Goal: Task Accomplishment & Management: Manage account settings

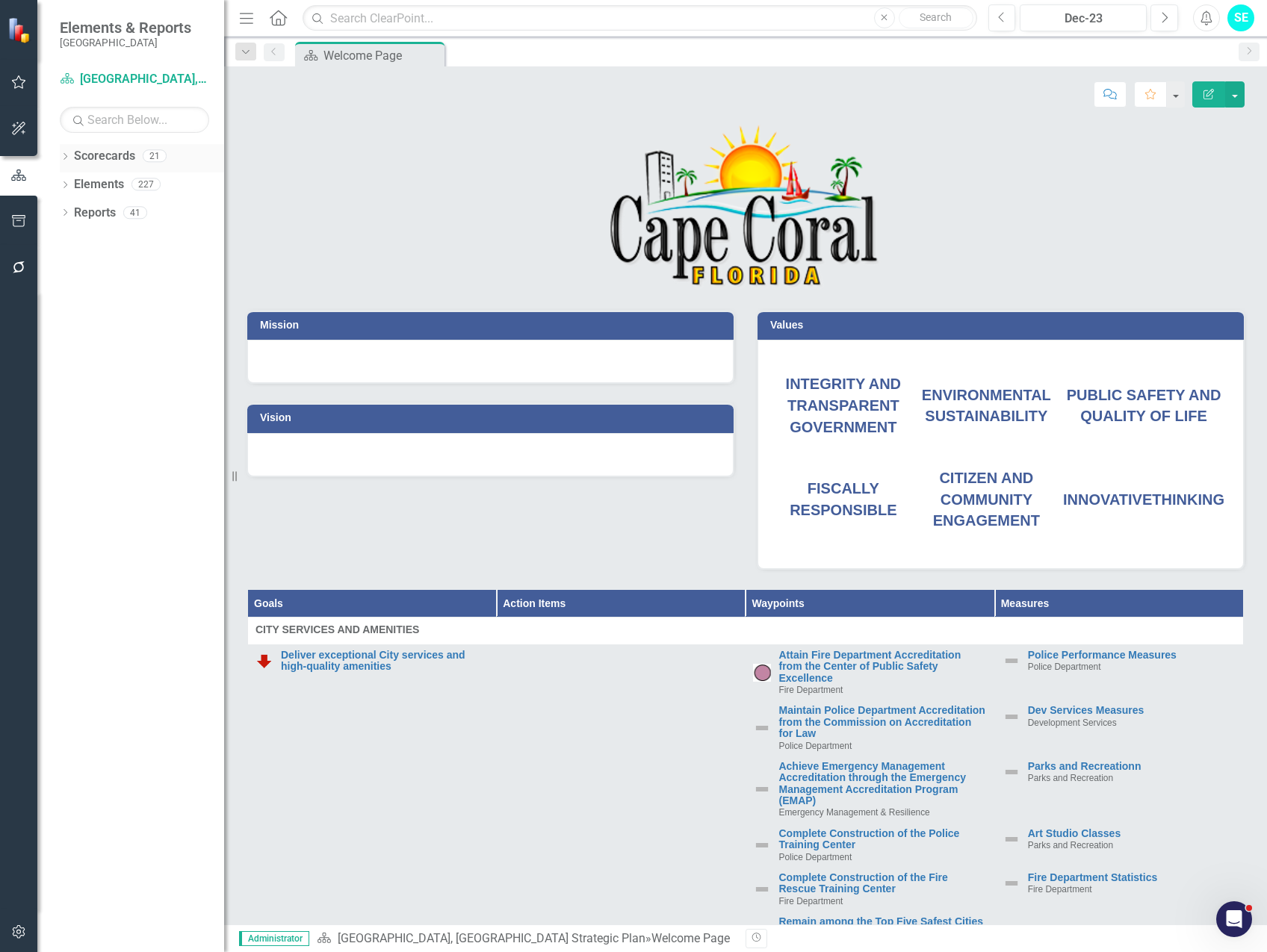
click at [65, 154] on icon "Dropdown" at bounding box center [65, 158] width 10 height 8
click at [72, 184] on icon "Dropdown" at bounding box center [72, 184] width 11 height 9
click at [71, 185] on icon "Dropdown" at bounding box center [71, 181] width 9 height 11
click at [75, 212] on icon "Dropdown" at bounding box center [72, 212] width 11 height 9
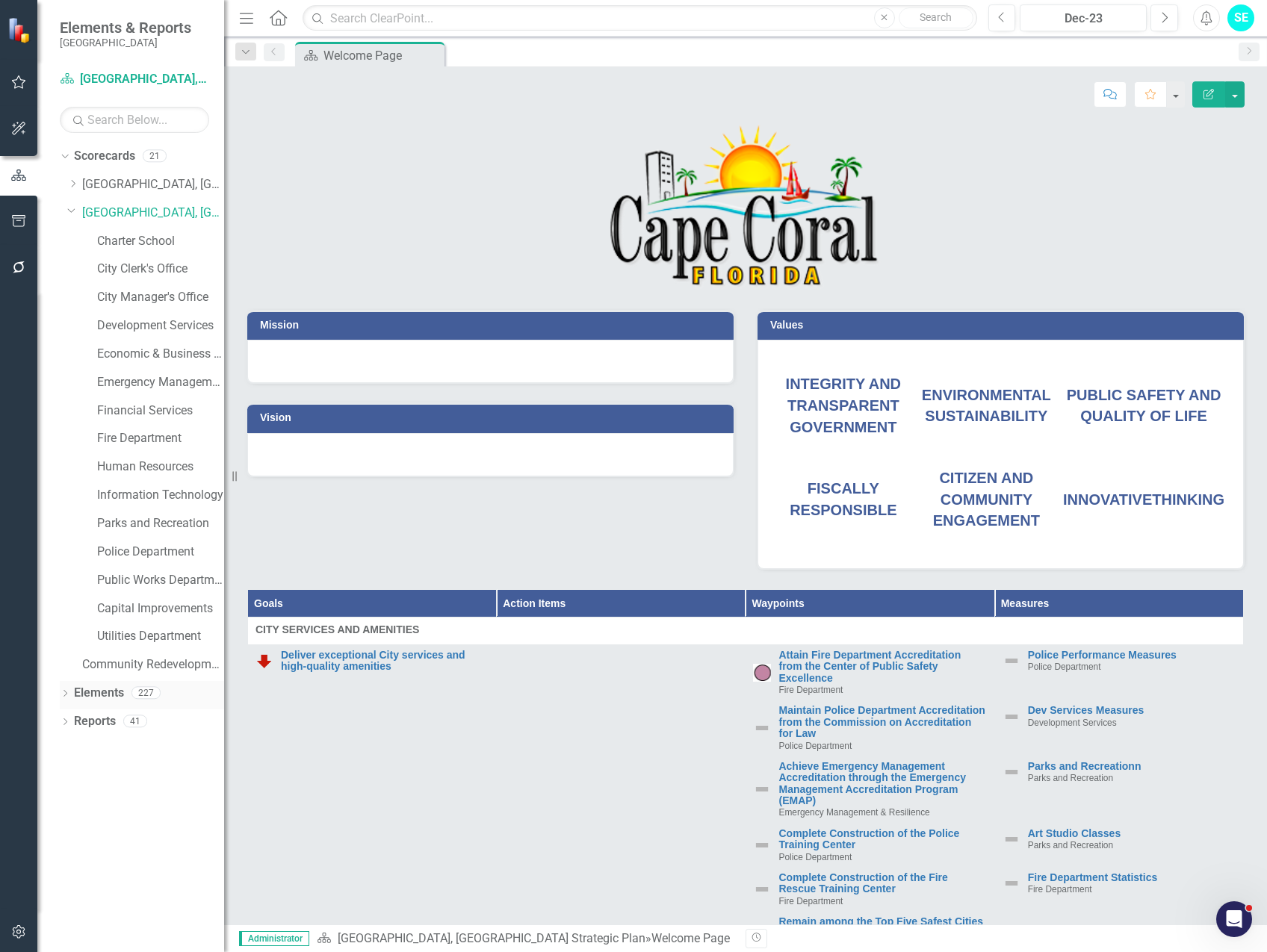
click at [65, 691] on icon "Dropdown" at bounding box center [65, 695] width 10 height 8
click at [60, 809] on icon "Dropdown" at bounding box center [65, 808] width 10 height 8
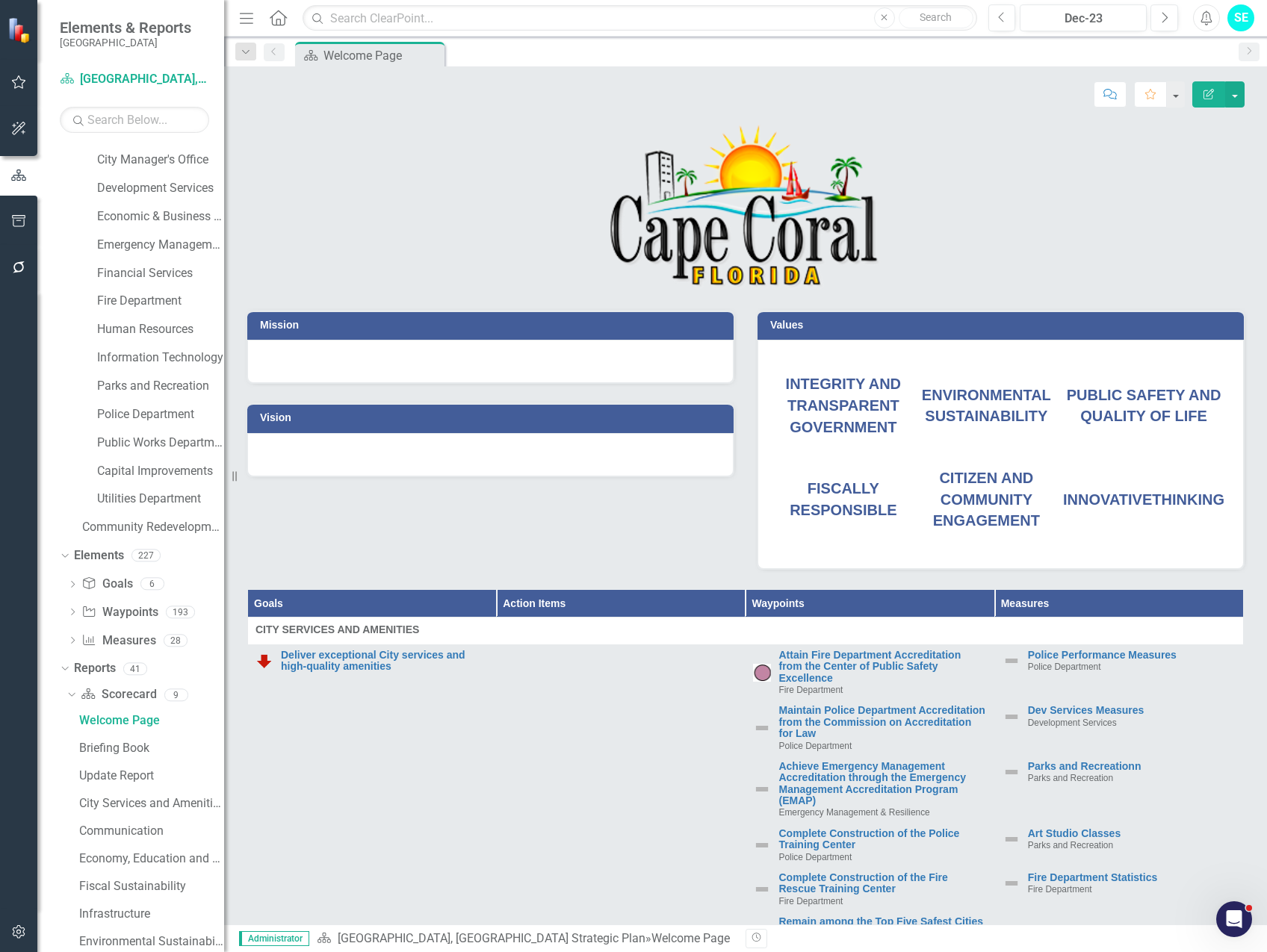
scroll to position [278, 0]
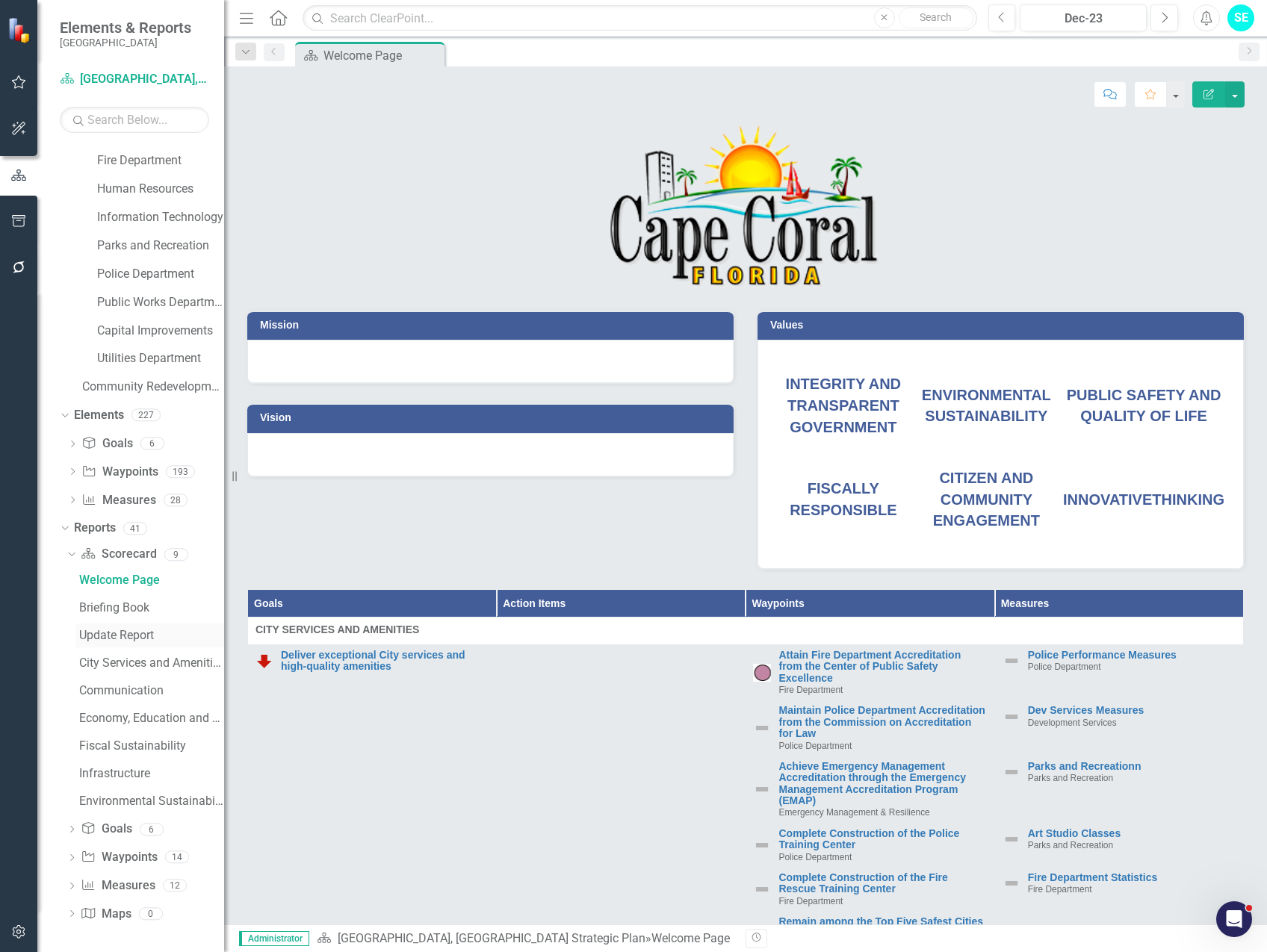
click at [109, 633] on div "Update Report" at bounding box center [151, 636] width 145 height 14
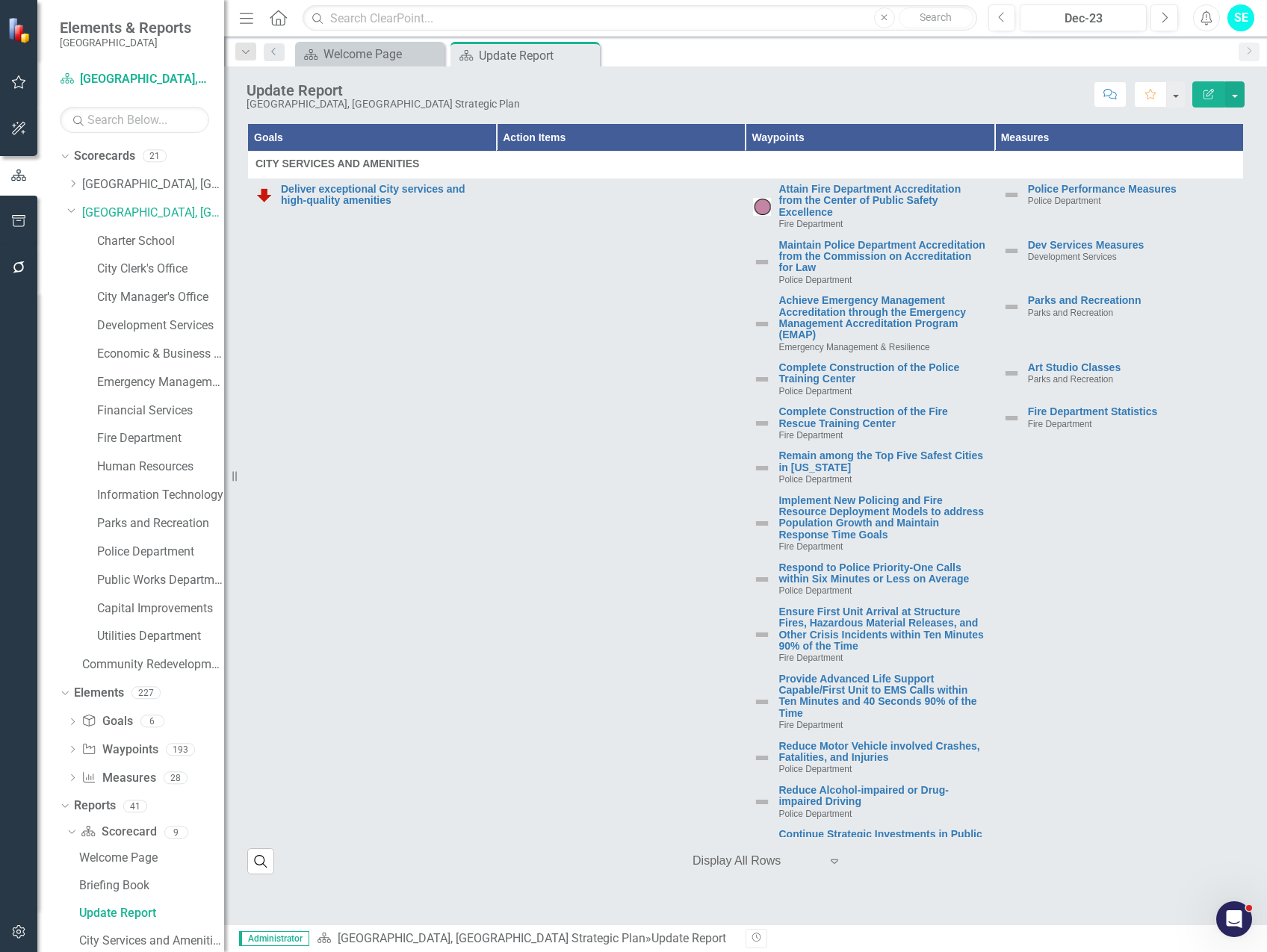
drag, startPoint x: 1217, startPoint y: 95, endPoint x: 1208, endPoint y: 95, distance: 9.0
click at [1213, 95] on button "Edit Report" at bounding box center [1208, 94] width 33 height 26
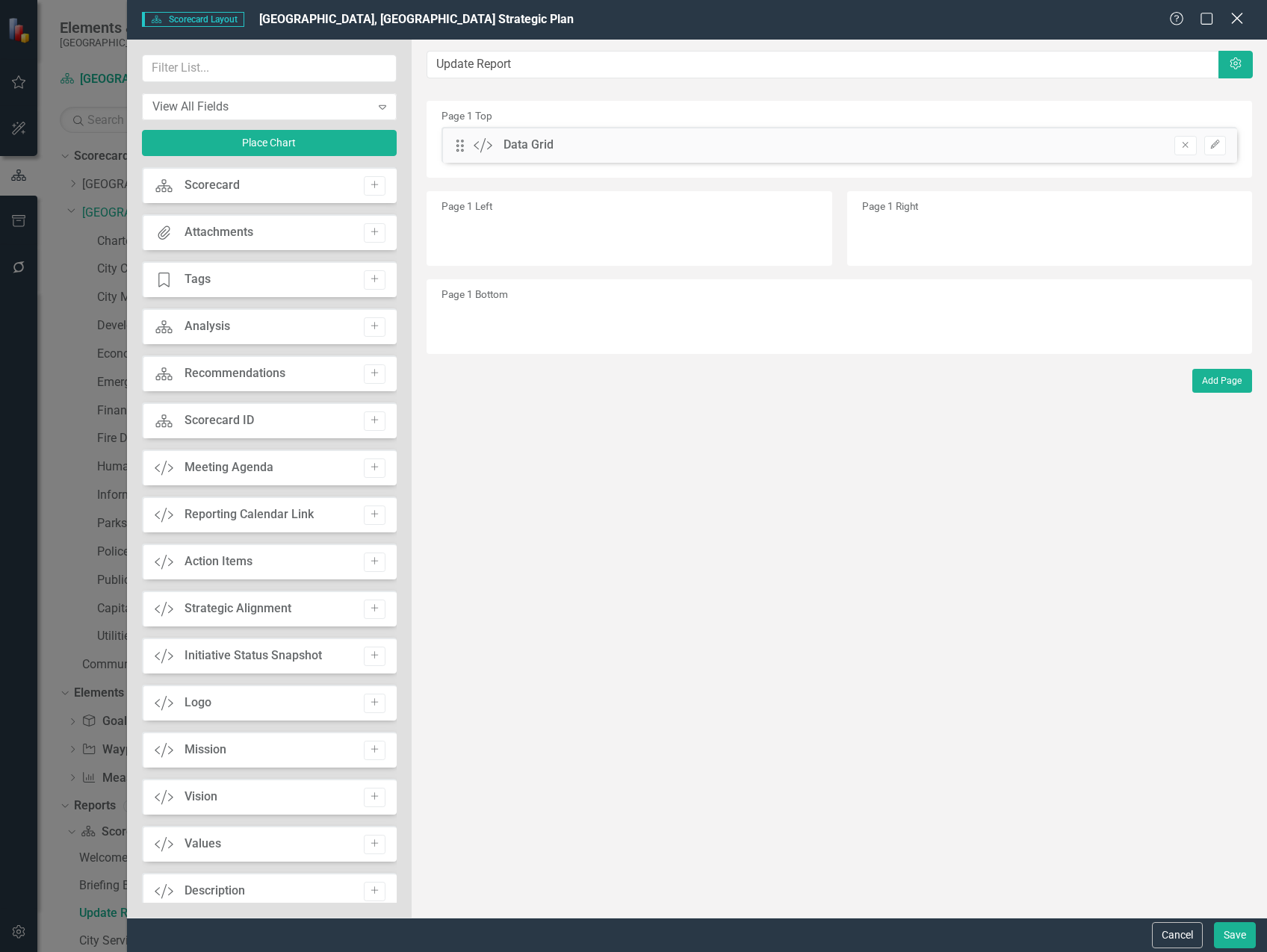
drag, startPoint x: 1239, startPoint y: 18, endPoint x: 1266, endPoint y: 46, distance: 38.9
click at [1238, 17] on icon at bounding box center [1236, 18] width 11 height 11
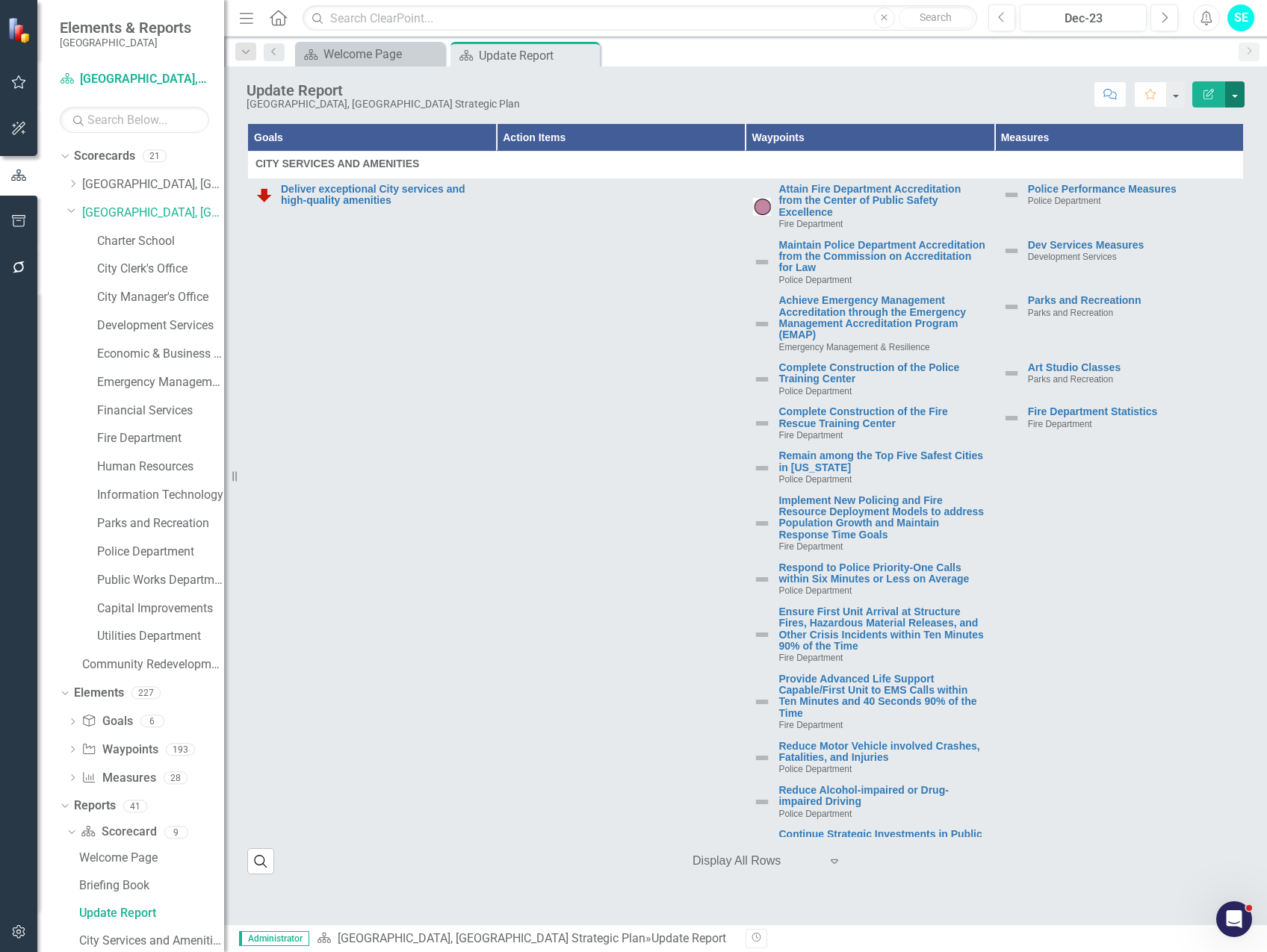
click at [1238, 90] on button "button" at bounding box center [1235, 94] width 20 height 26
click at [1170, 122] on link "Edit Edit Scorecard" at bounding box center [1184, 122] width 121 height 28
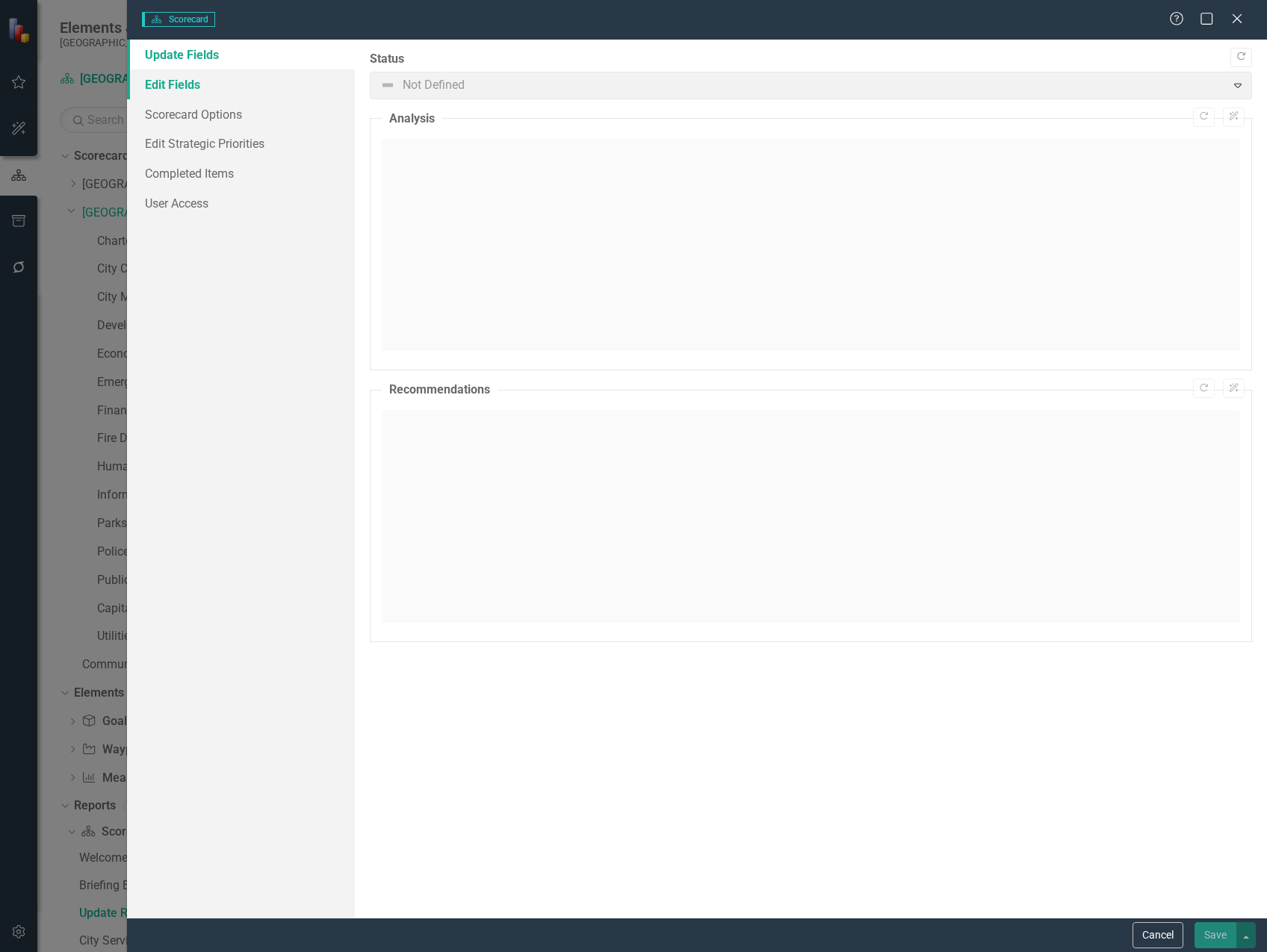
click at [177, 89] on link "Edit Fields" at bounding box center [241, 84] width 228 height 30
click at [191, 82] on link "Edit Fields" at bounding box center [241, 84] width 228 height 30
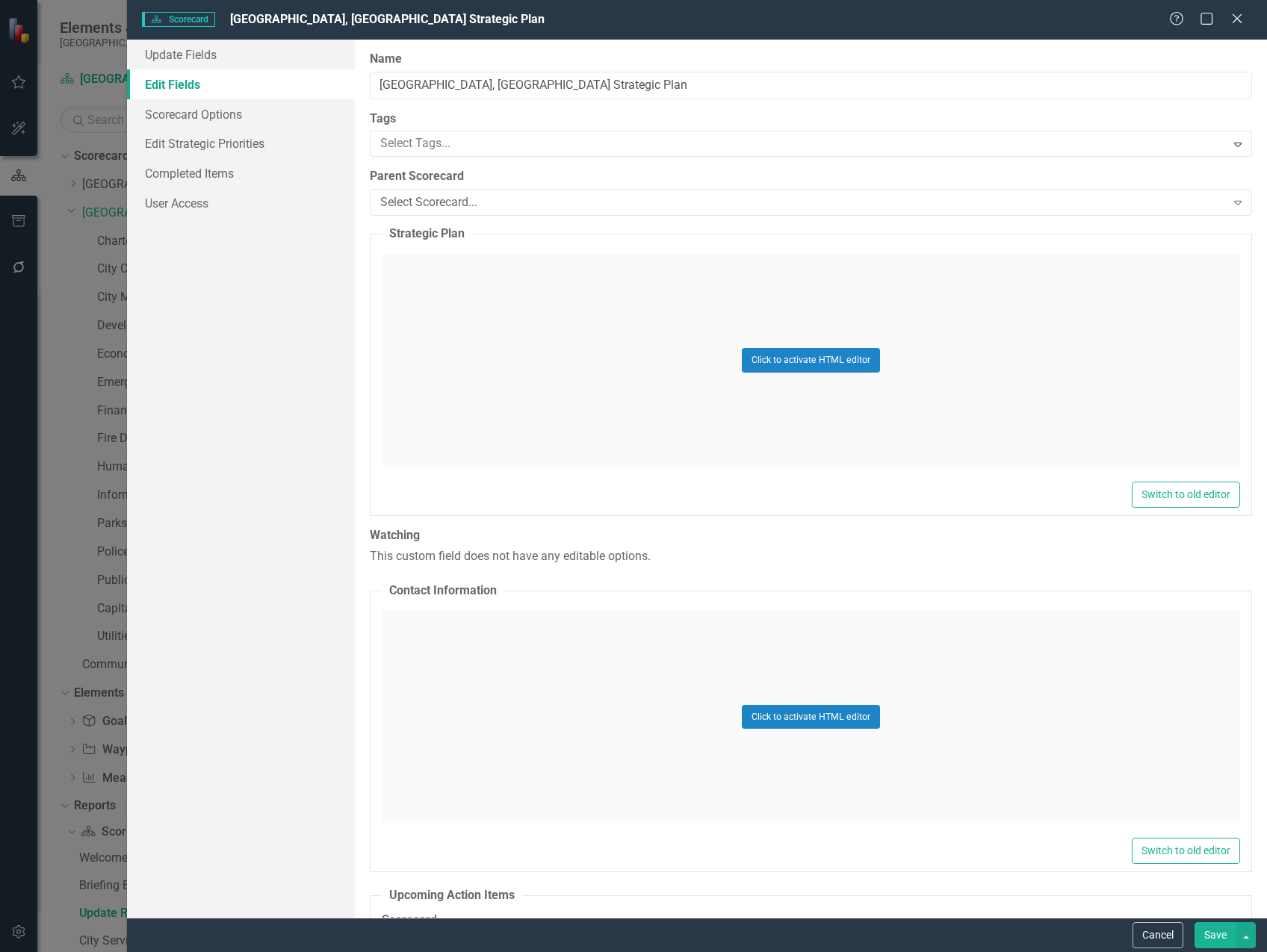
drag, startPoint x: 1241, startPoint y: 23, endPoint x: 1216, endPoint y: 27, distance: 25.3
click at [1241, 23] on icon "Close" at bounding box center [1237, 19] width 15 height 12
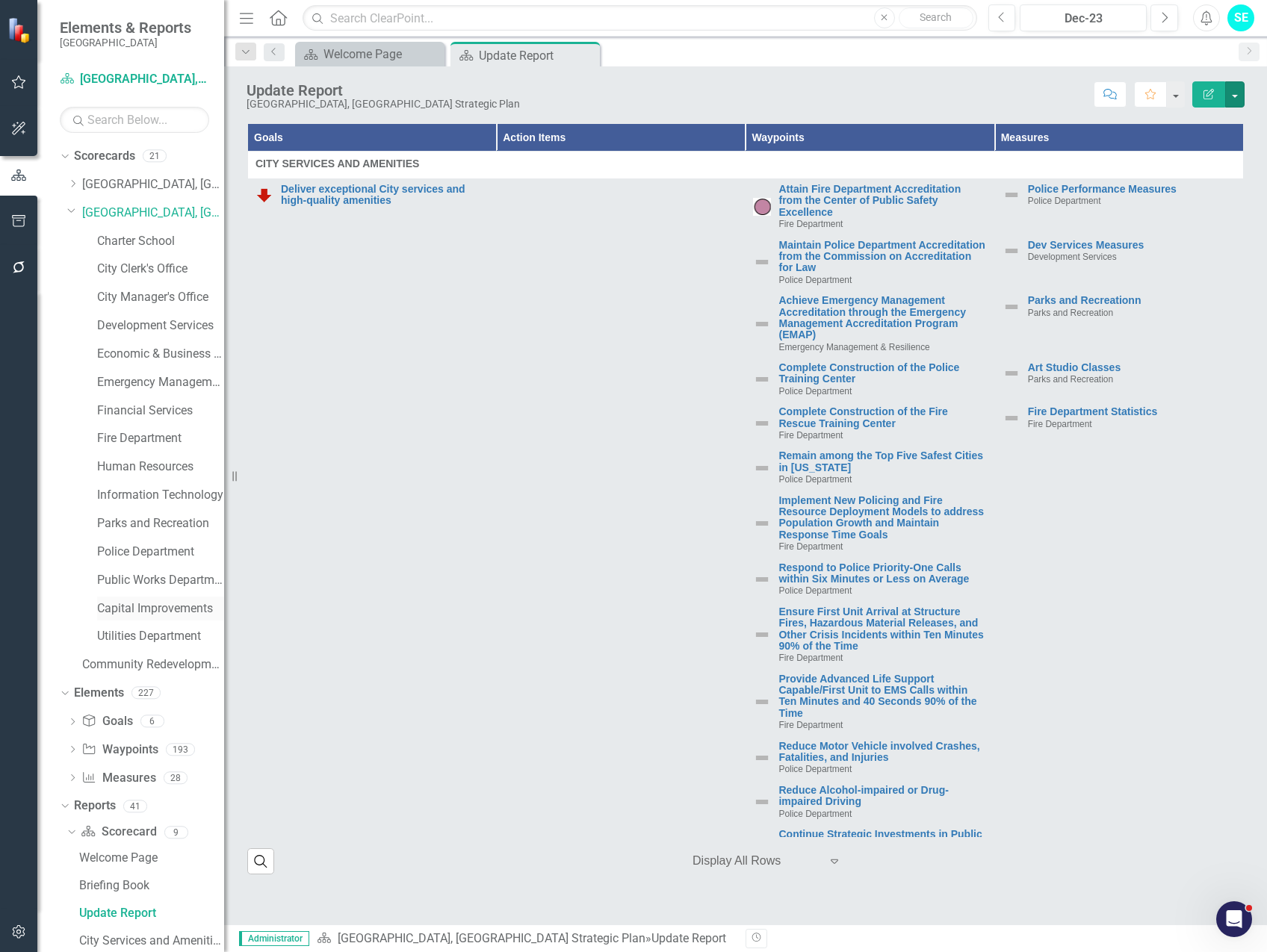
scroll to position [278, 0]
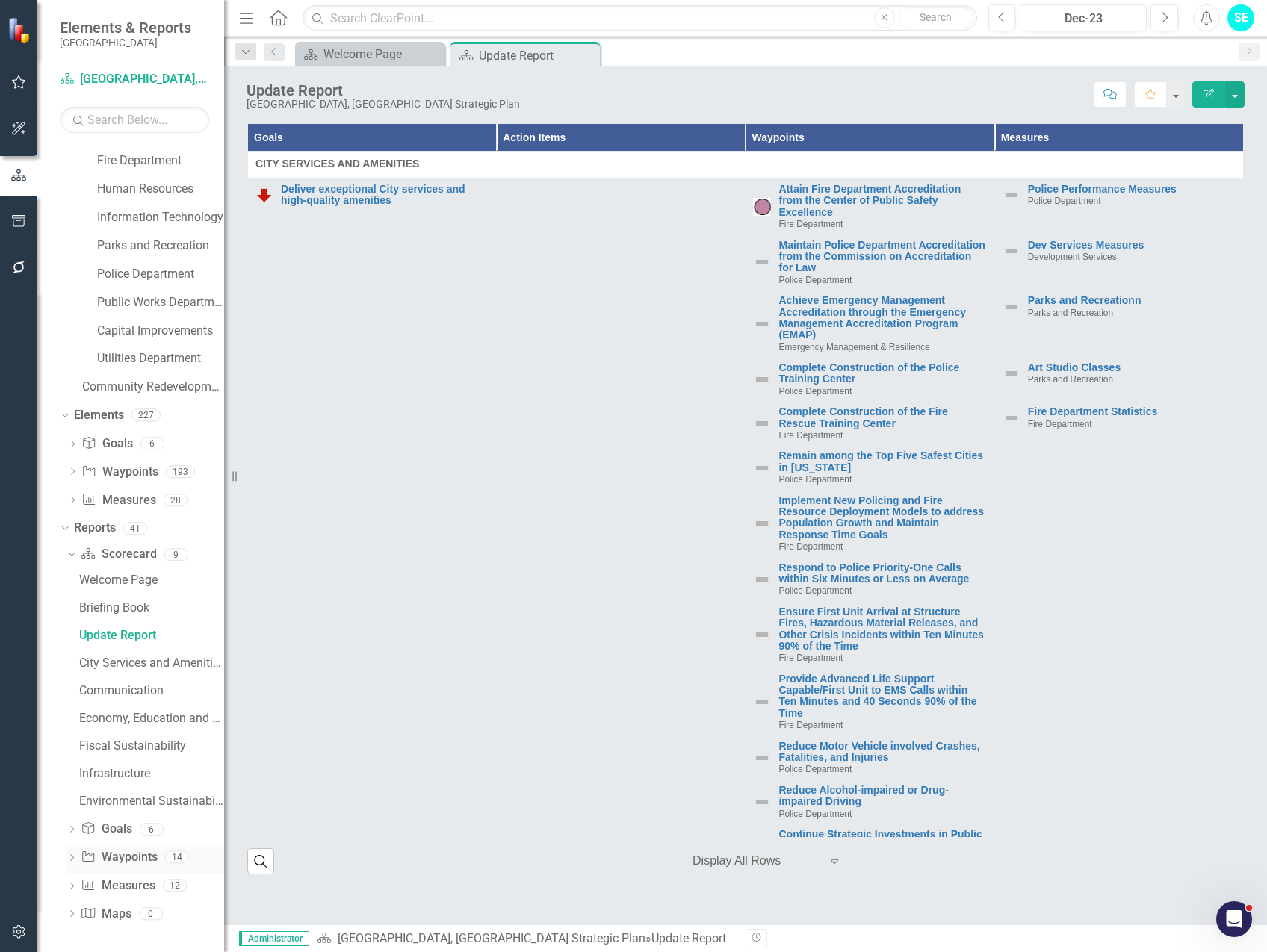
click at [71, 856] on icon "Dropdown" at bounding box center [71, 859] width 10 height 8
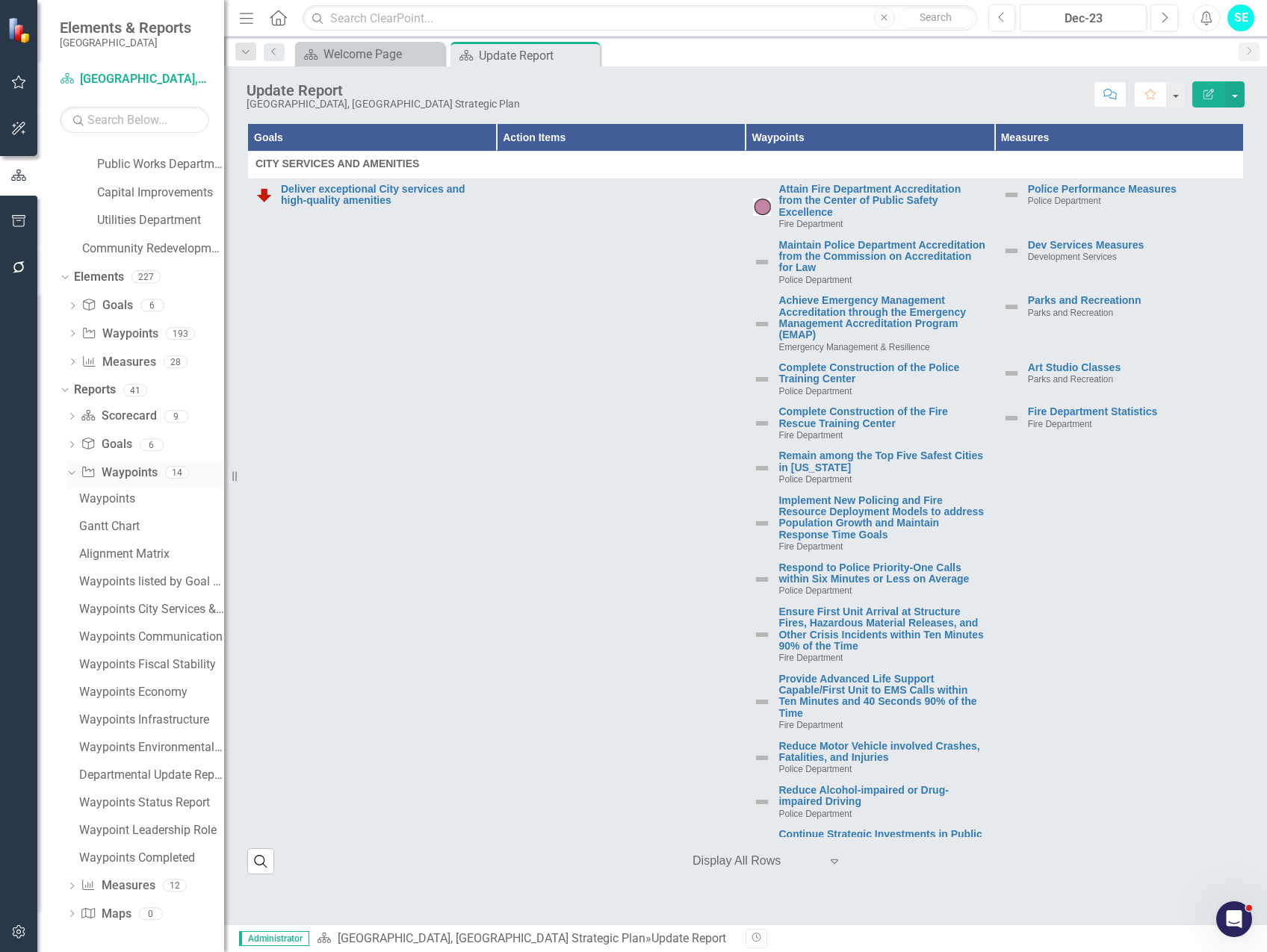
click at [73, 472] on icon "Dropdown" at bounding box center [70, 472] width 9 height 10
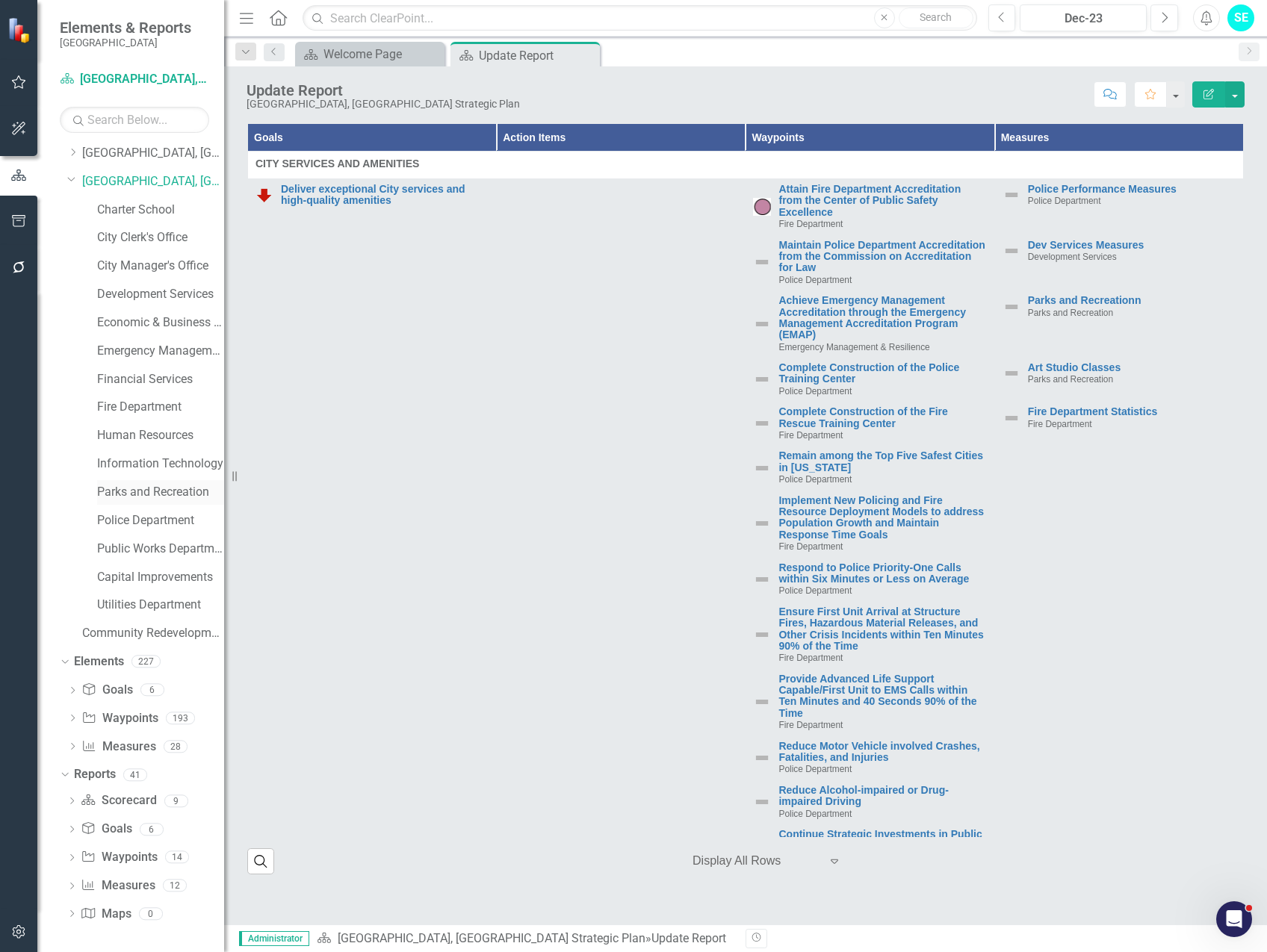
scroll to position [31, 0]
click at [73, 803] on icon "Dropdown" at bounding box center [71, 802] width 10 height 8
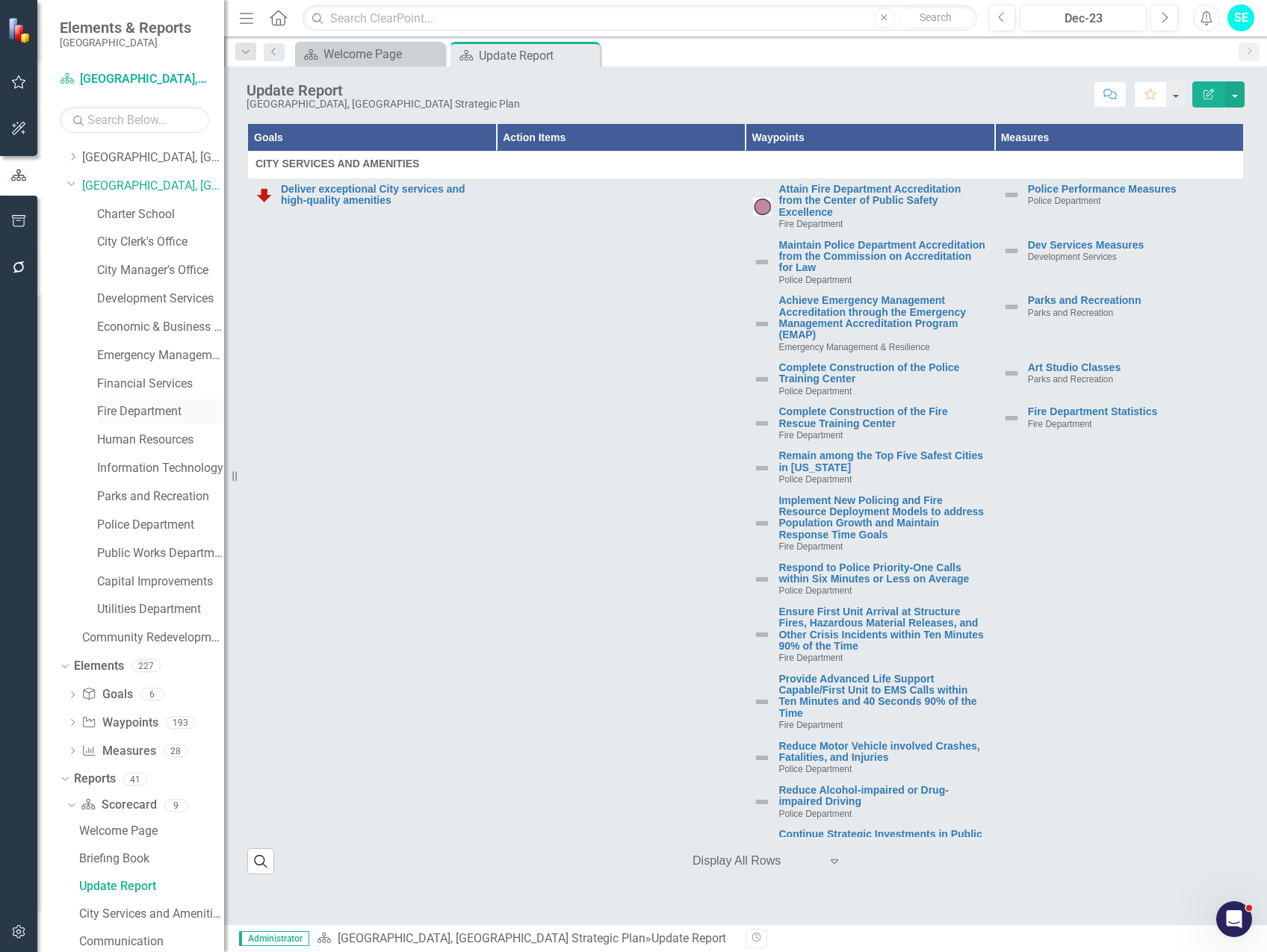
scroll to position [0, 0]
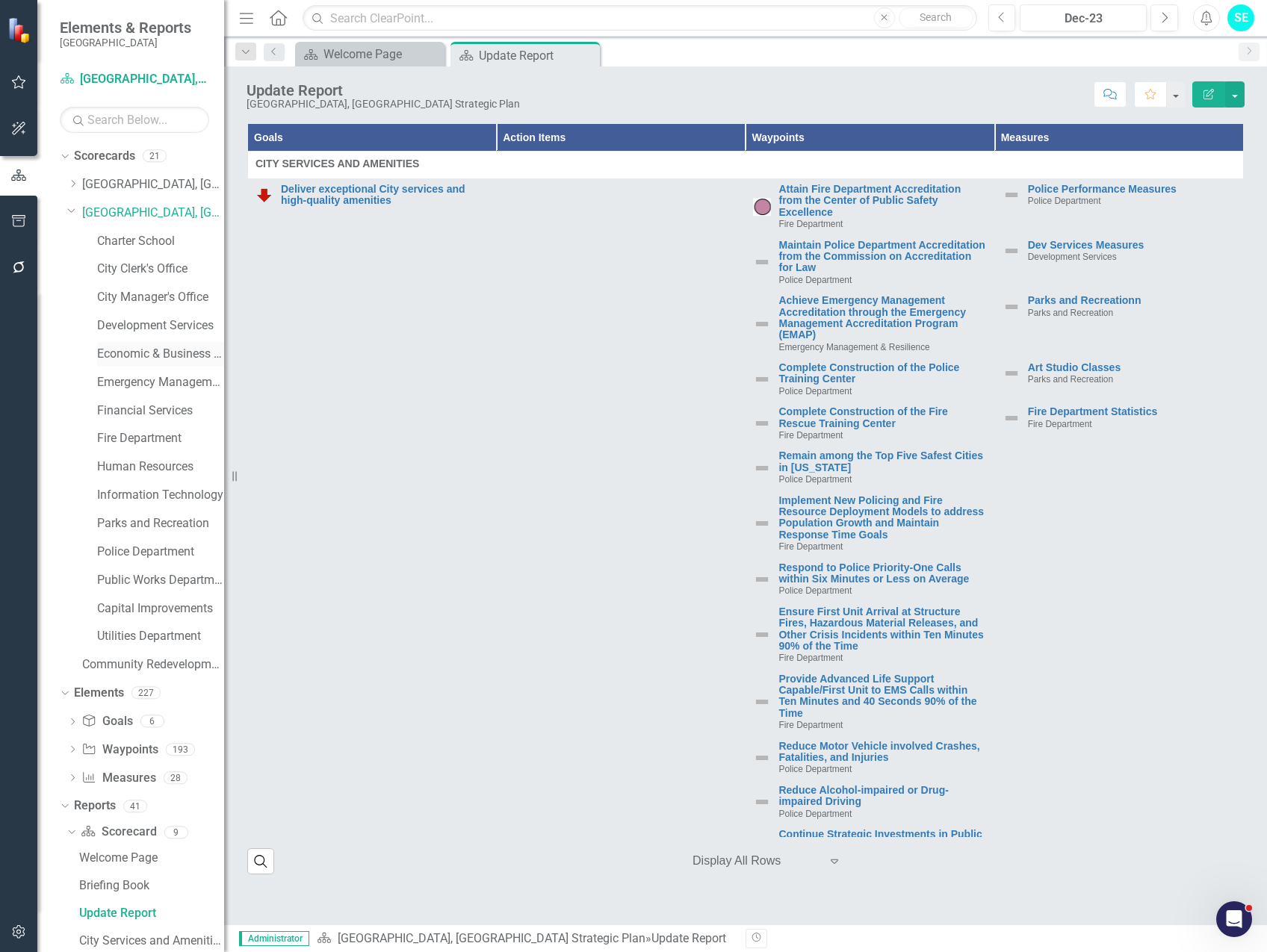
click at [146, 354] on link "Economic & Business Development" at bounding box center [160, 354] width 127 height 17
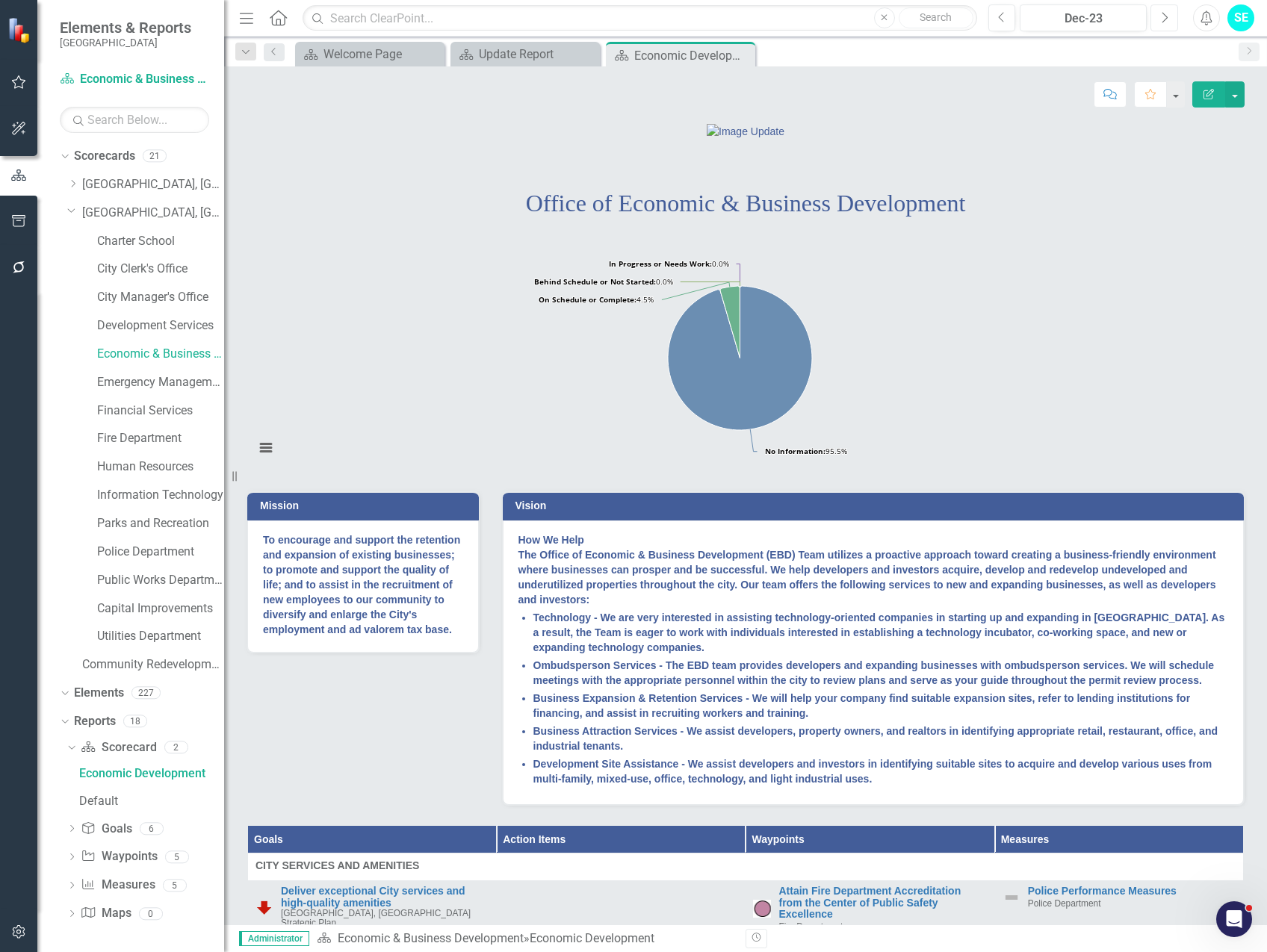
click at [1160, 22] on button "Next" at bounding box center [1164, 18] width 28 height 27
click at [1159, 21] on button "Next" at bounding box center [1164, 18] width 28 height 27
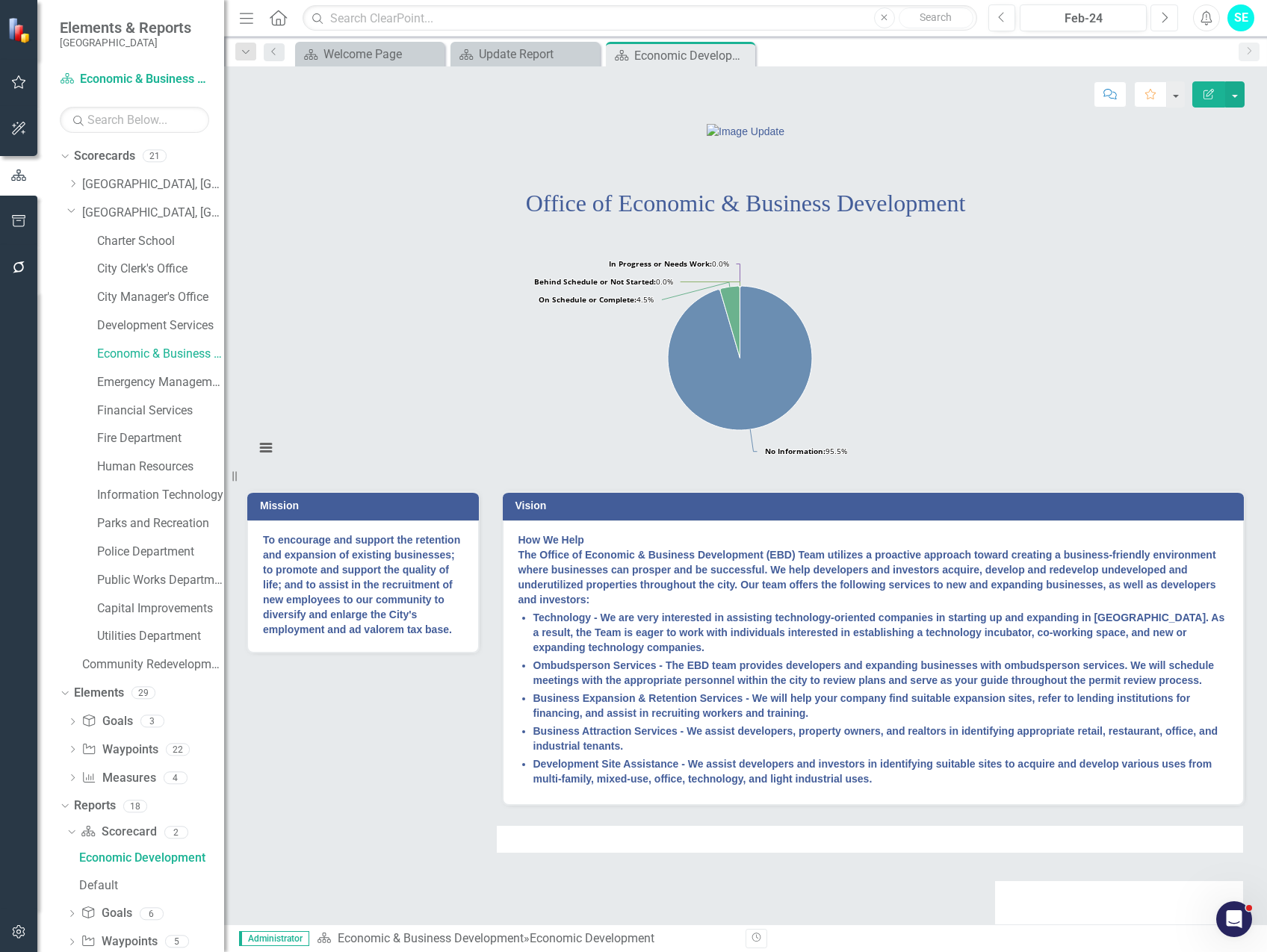
click at [1159, 20] on button "Next" at bounding box center [1164, 18] width 28 height 27
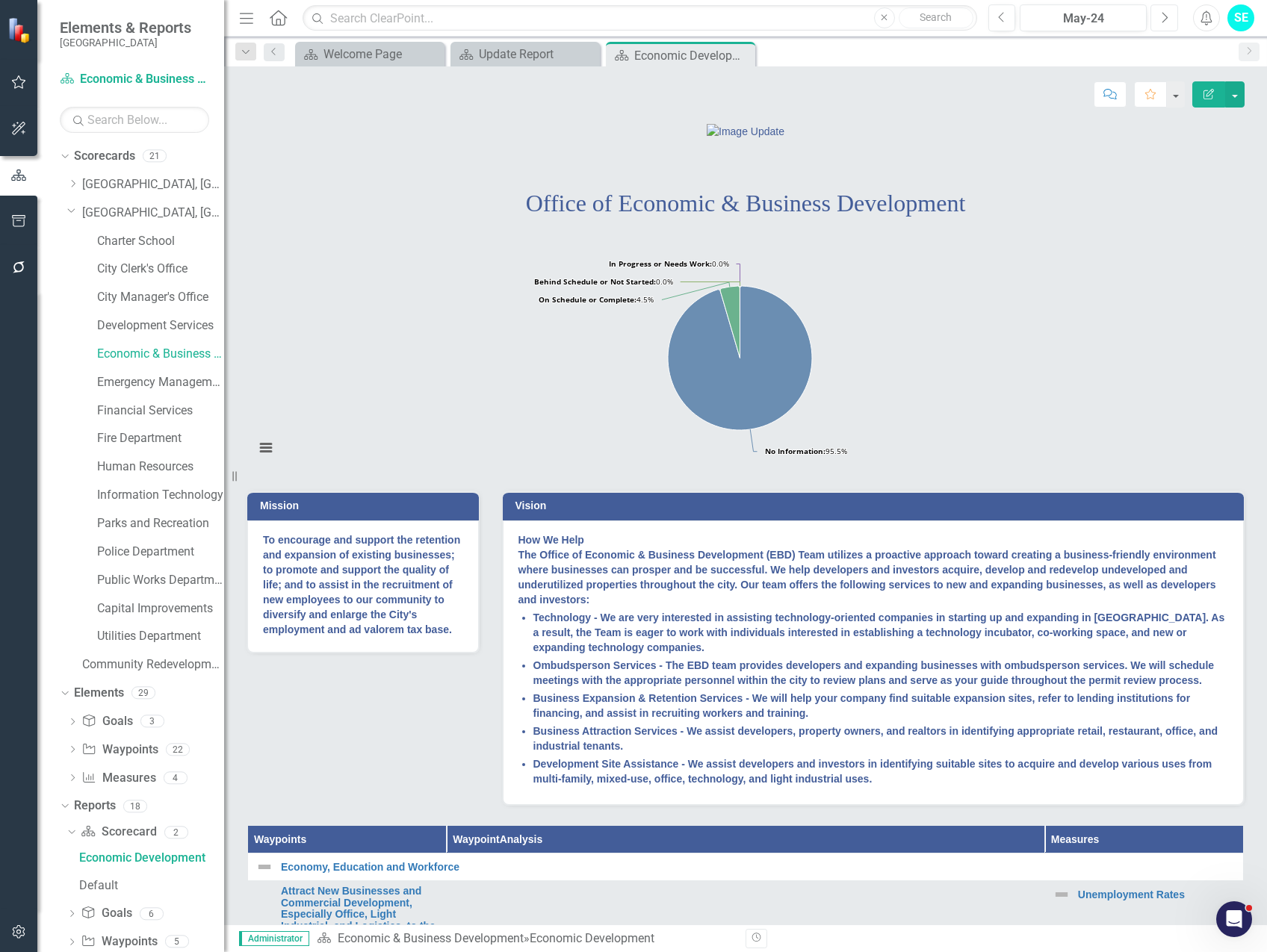
click at [1159, 20] on button "Next" at bounding box center [1164, 18] width 28 height 27
click at [1160, 21] on button "Next" at bounding box center [1164, 18] width 28 height 27
click at [1160, 22] on button "Next" at bounding box center [1164, 18] width 28 height 27
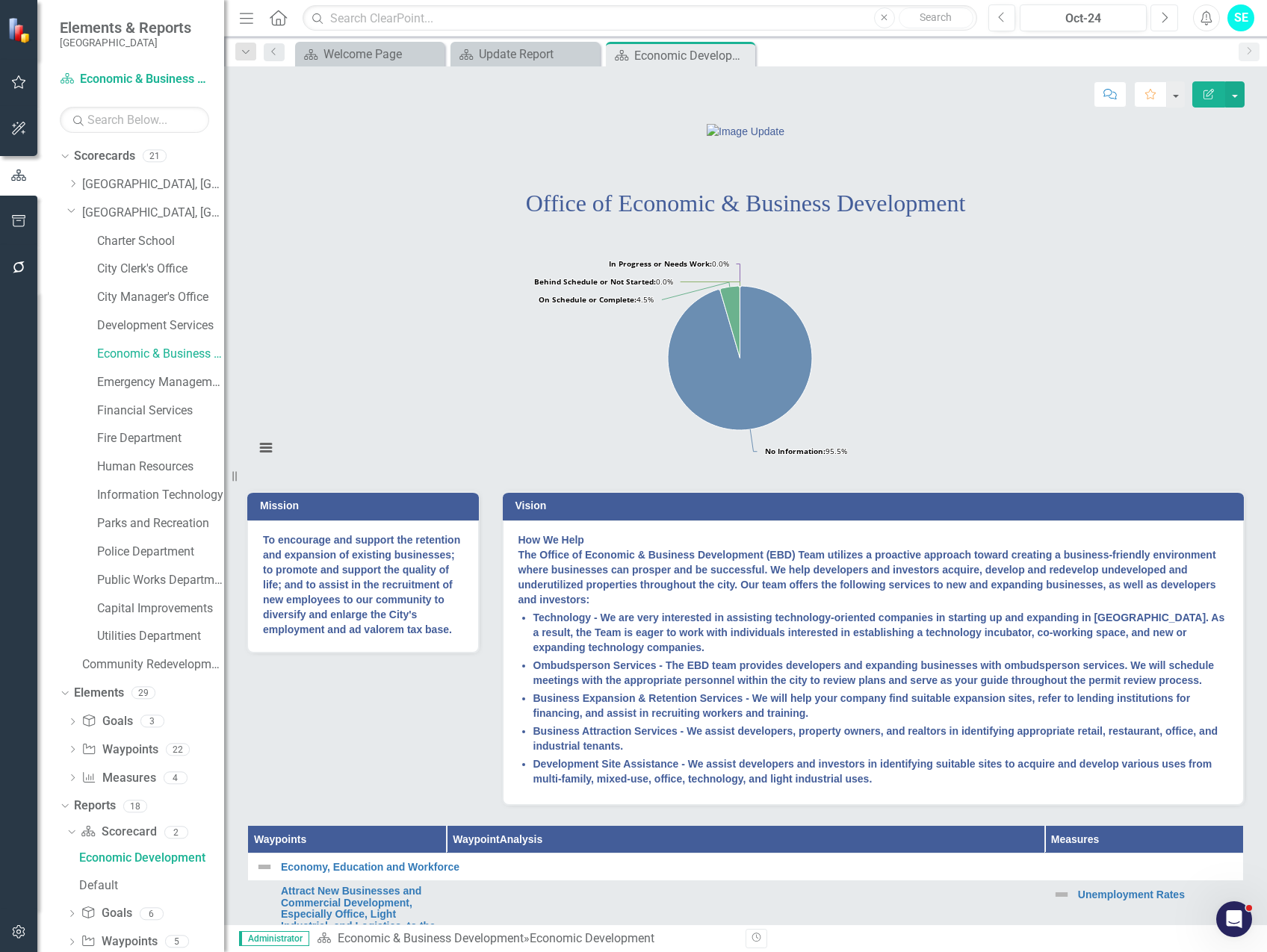
click at [1161, 23] on icon "Next" at bounding box center [1165, 18] width 9 height 14
click at [1162, 23] on icon "Next" at bounding box center [1165, 18] width 9 height 14
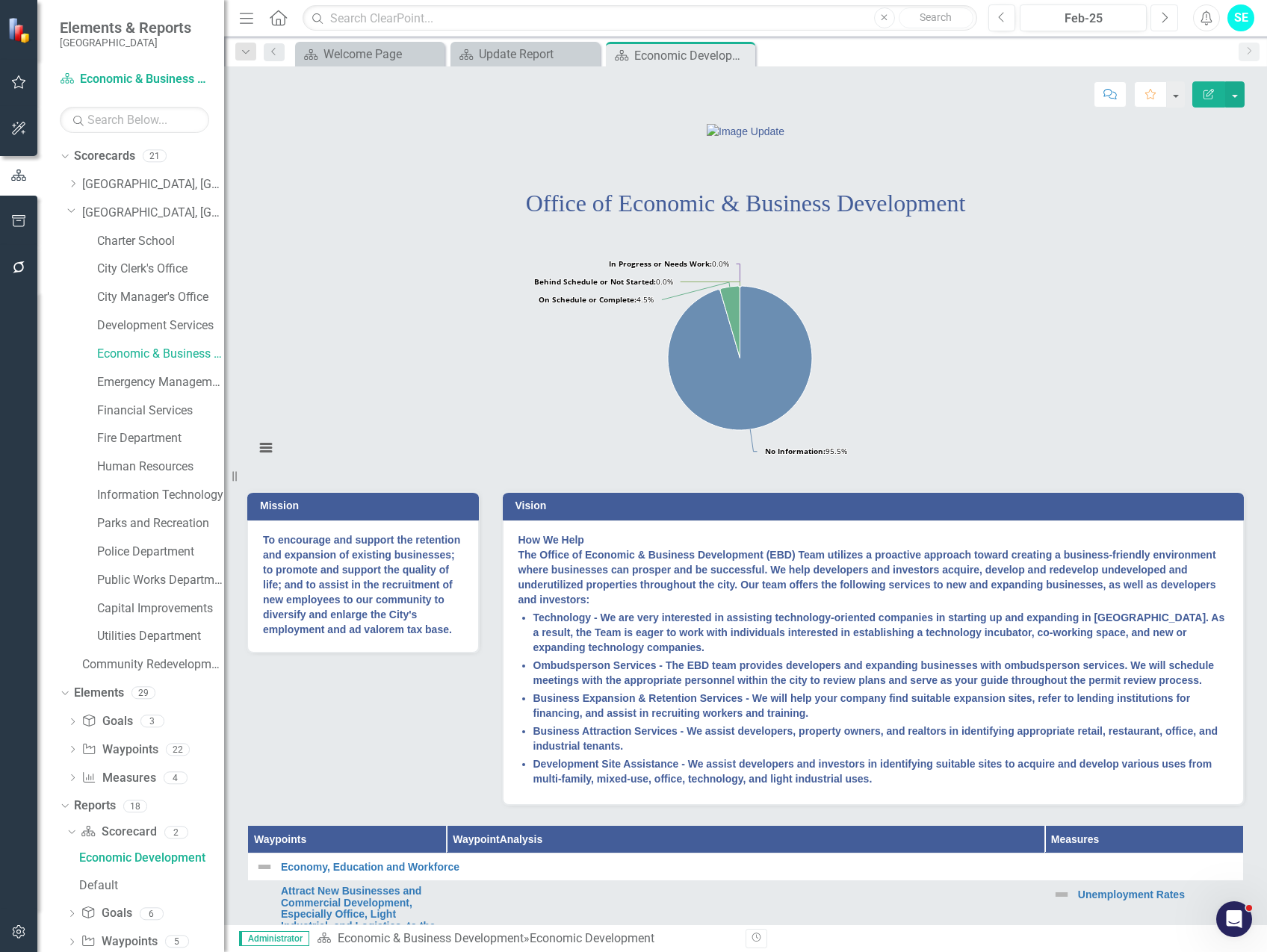
click at [1162, 22] on icon "Next" at bounding box center [1165, 18] width 9 height 14
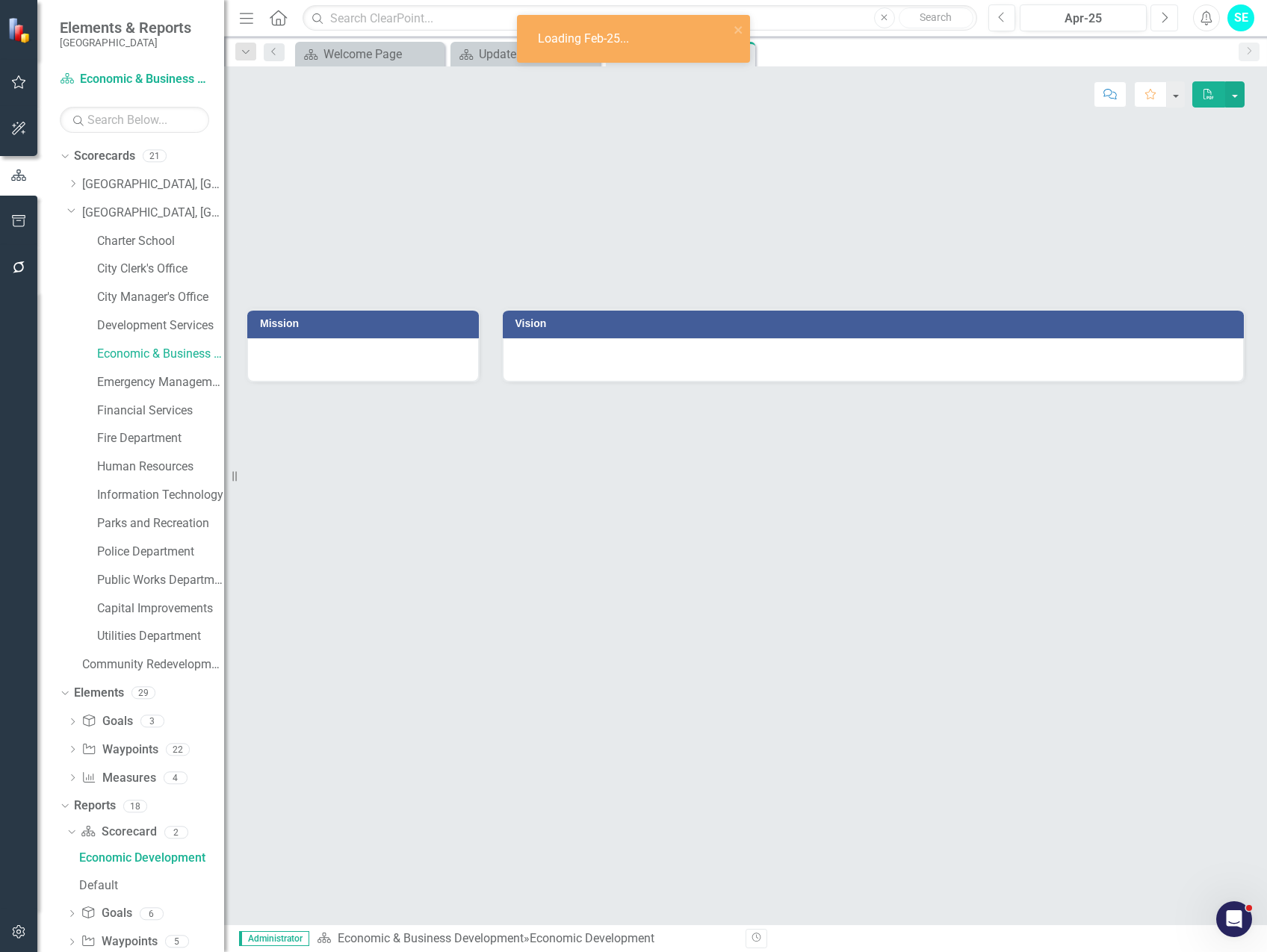
click at [1162, 22] on icon "Next" at bounding box center [1165, 18] width 9 height 14
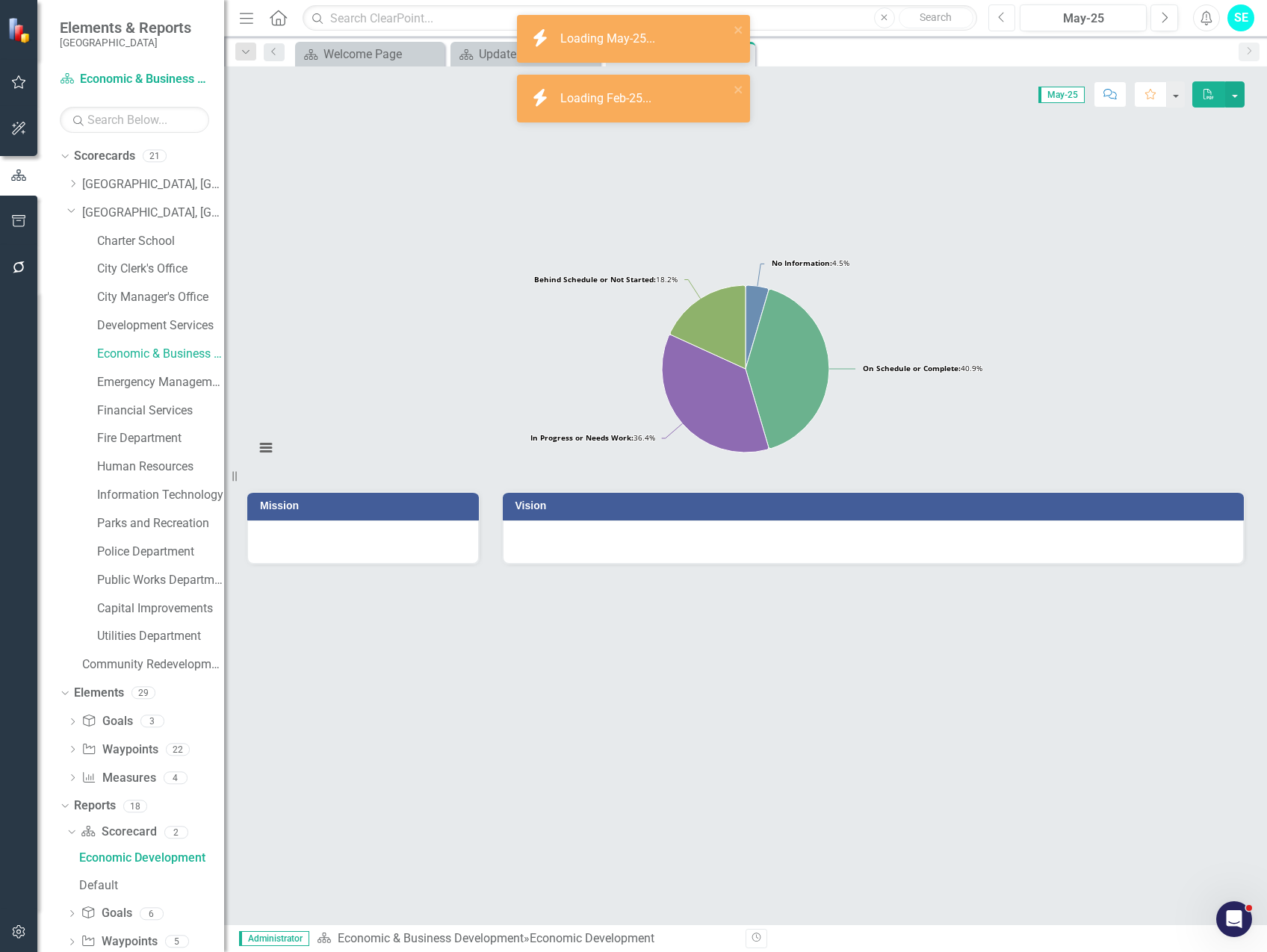
click at [1008, 14] on button "Previous" at bounding box center [1002, 18] width 28 height 27
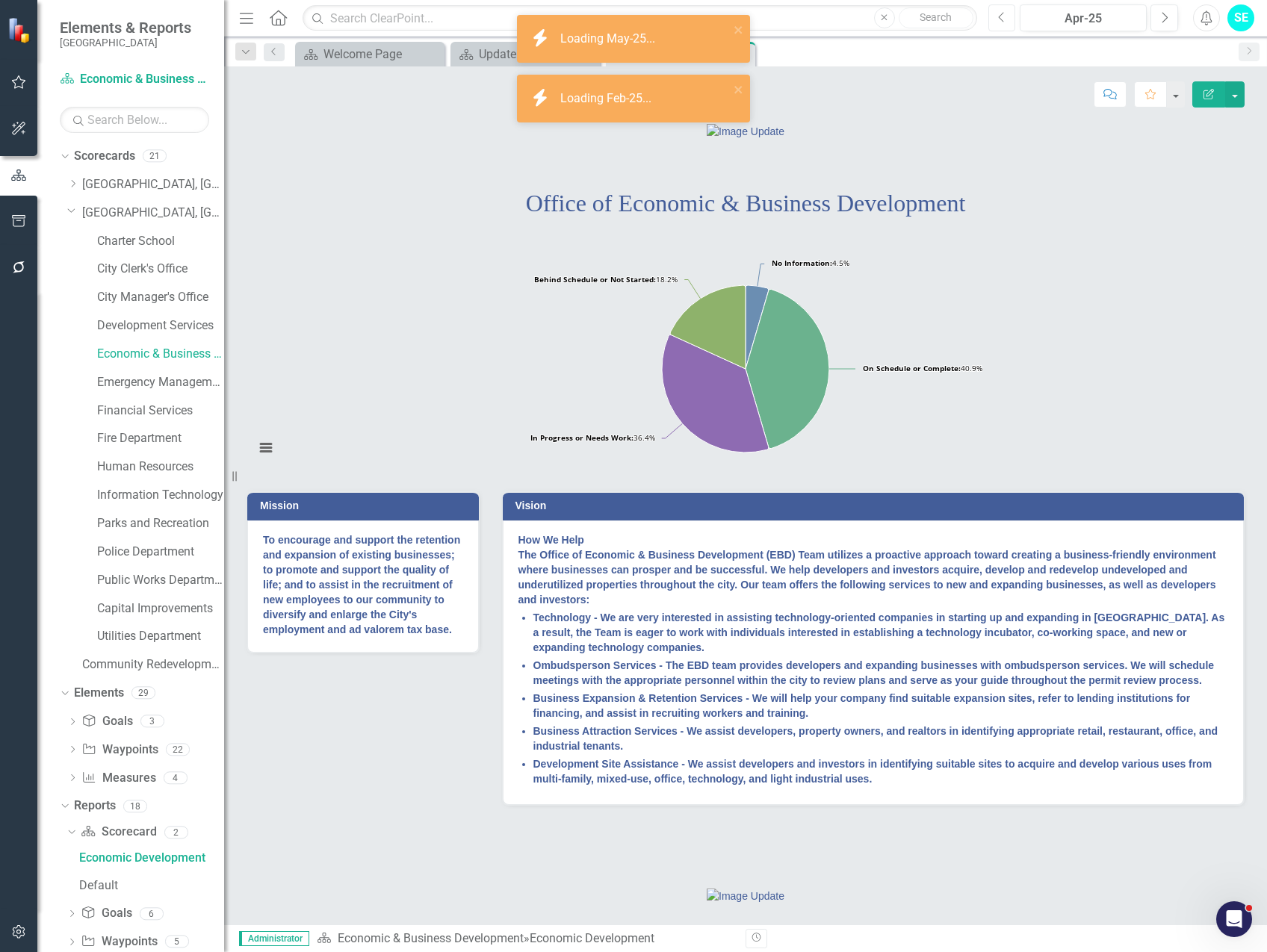
click at [1008, 16] on button "Previous" at bounding box center [1002, 18] width 28 height 27
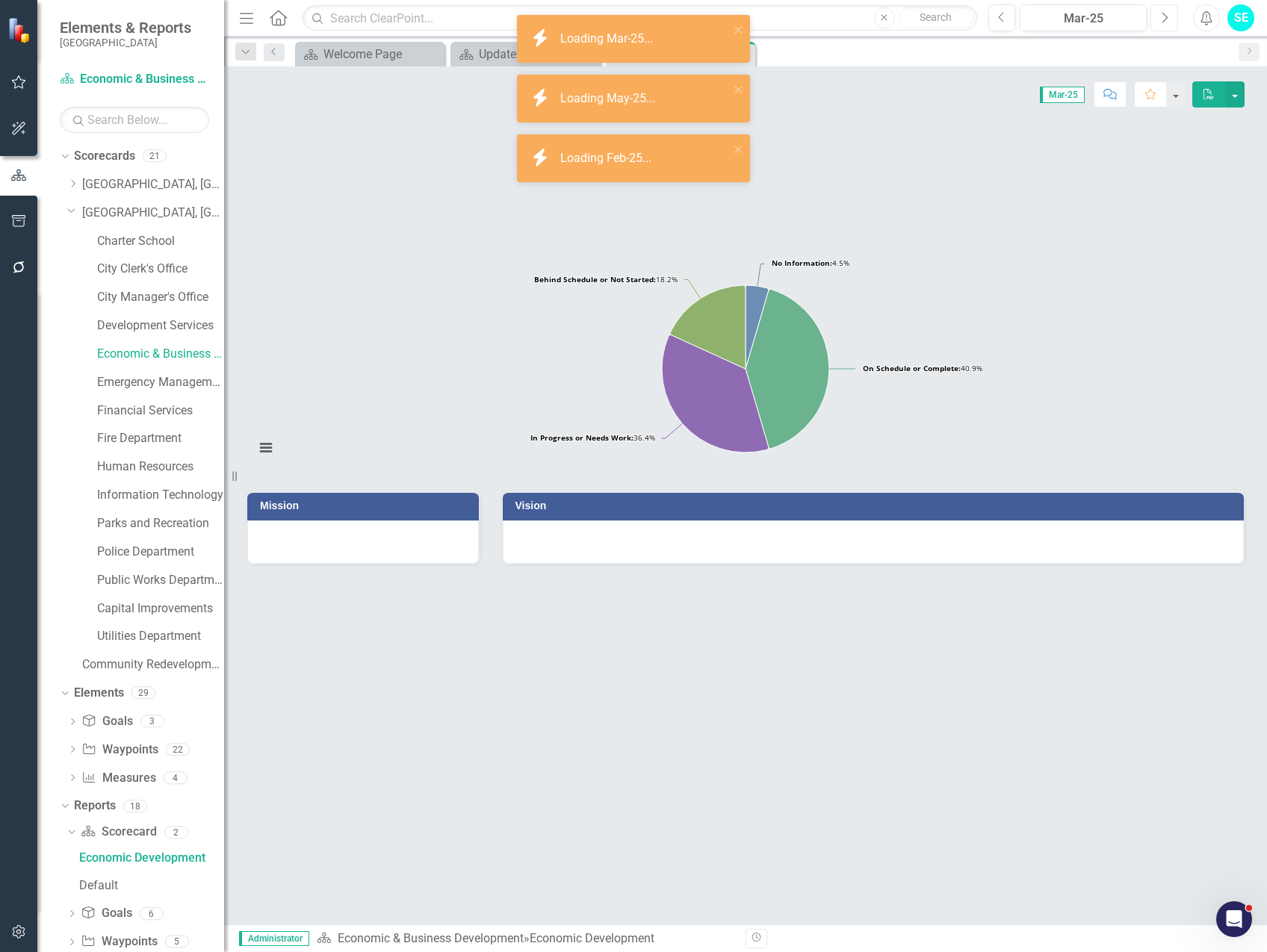
click at [1162, 22] on icon "button" at bounding box center [1165, 17] width 6 height 10
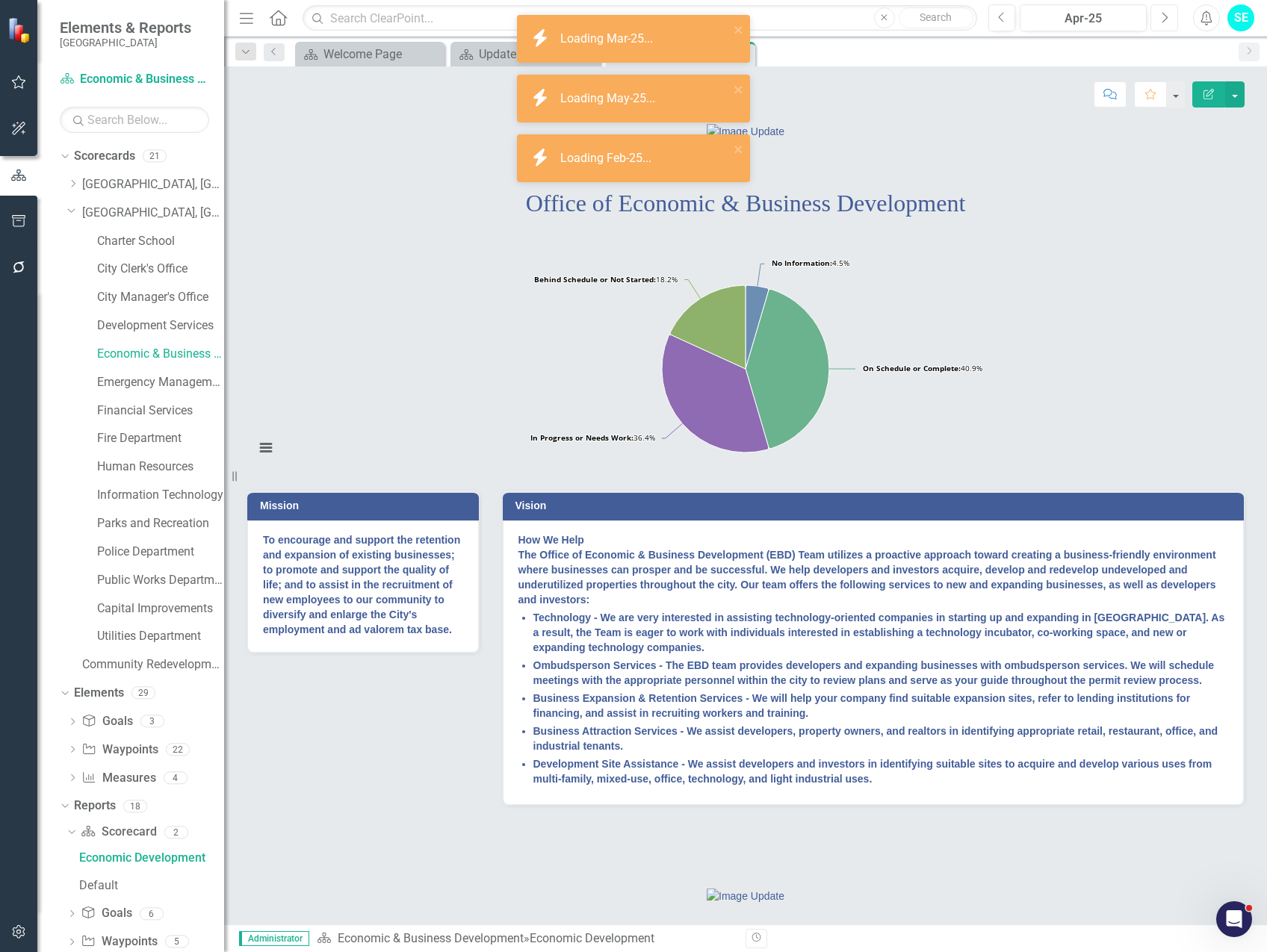
click at [1163, 22] on icon "Next" at bounding box center [1165, 18] width 9 height 14
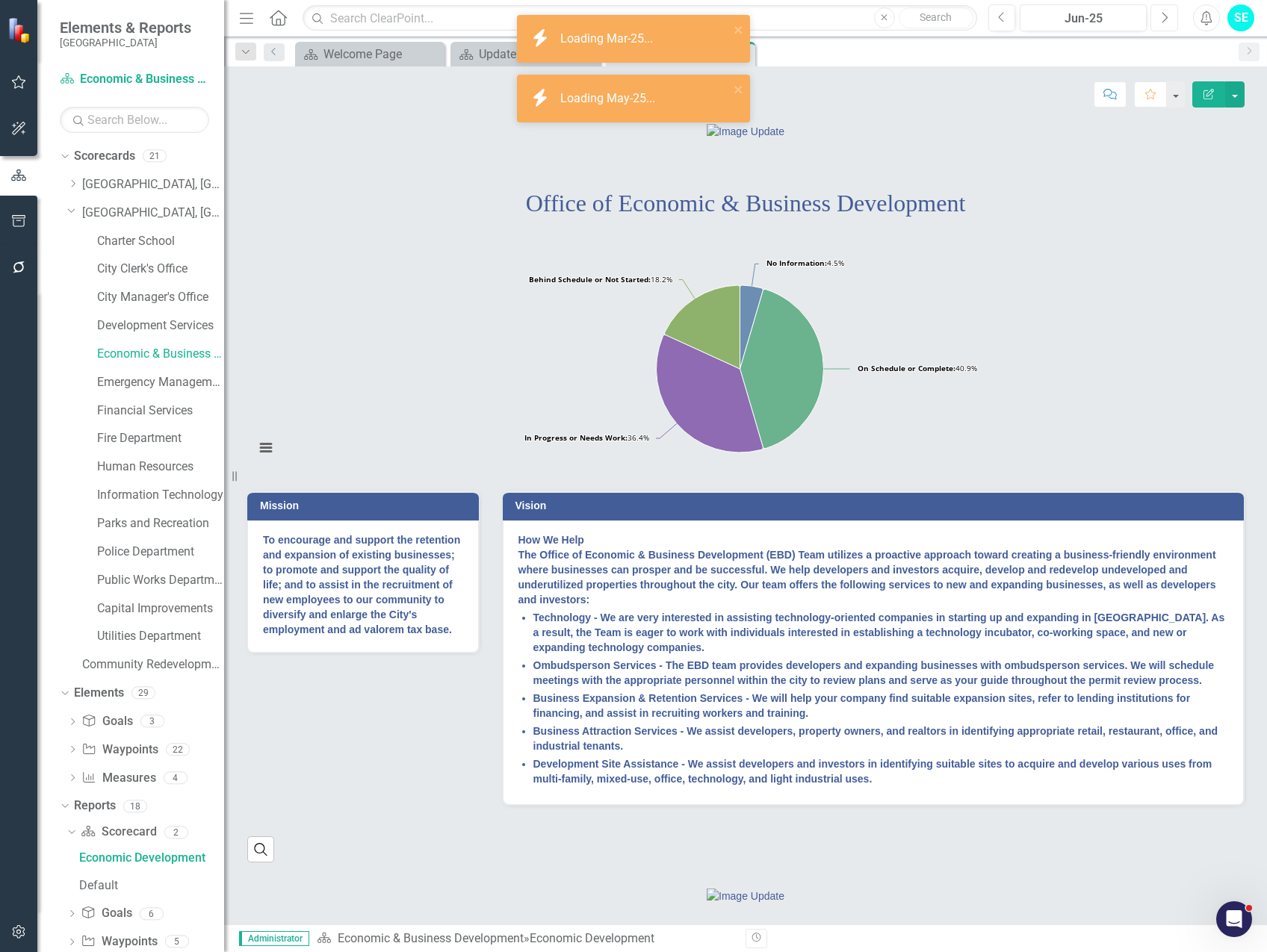
click at [1163, 22] on icon "Next" at bounding box center [1165, 18] width 9 height 14
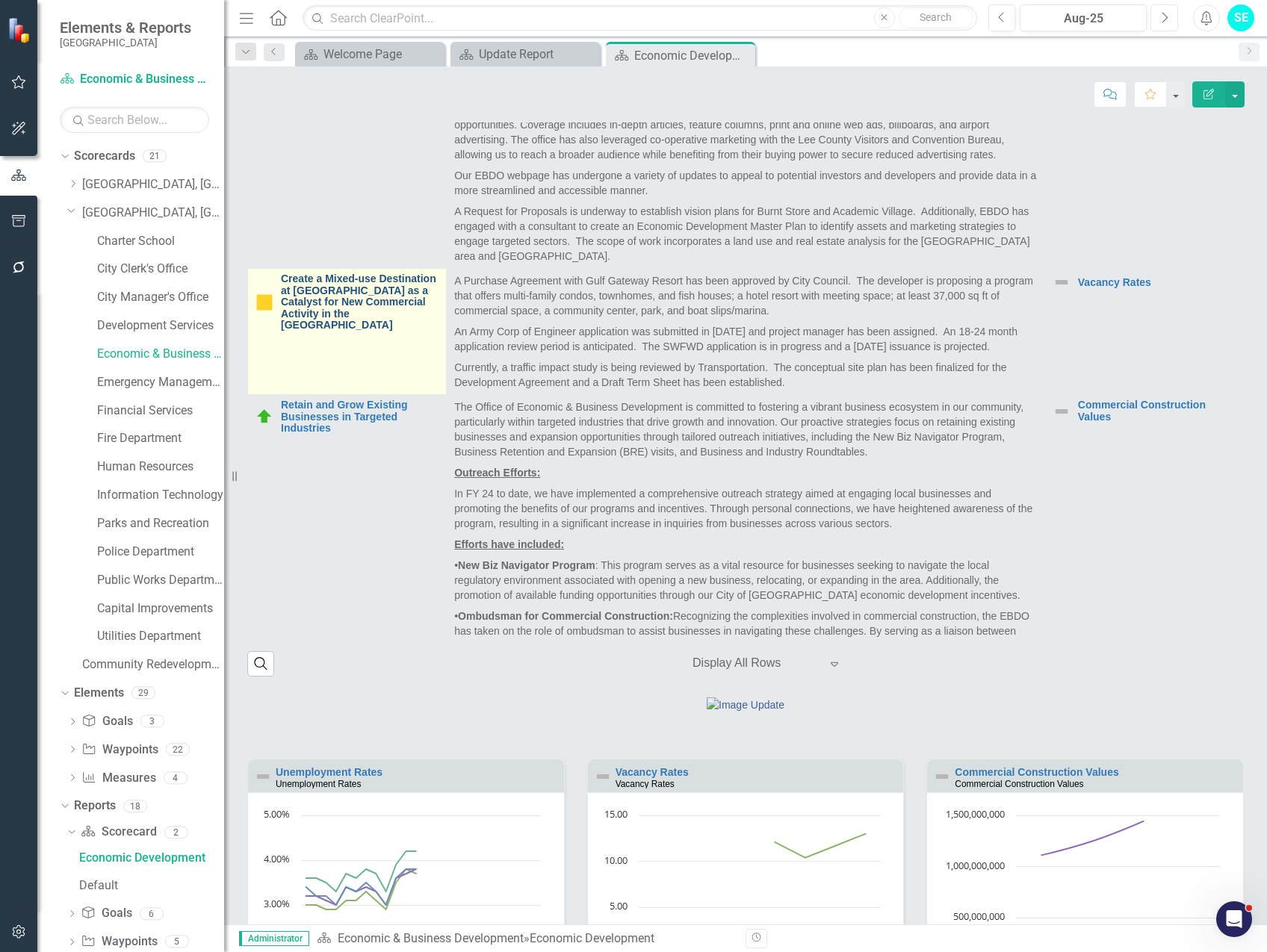
scroll to position [598, 0]
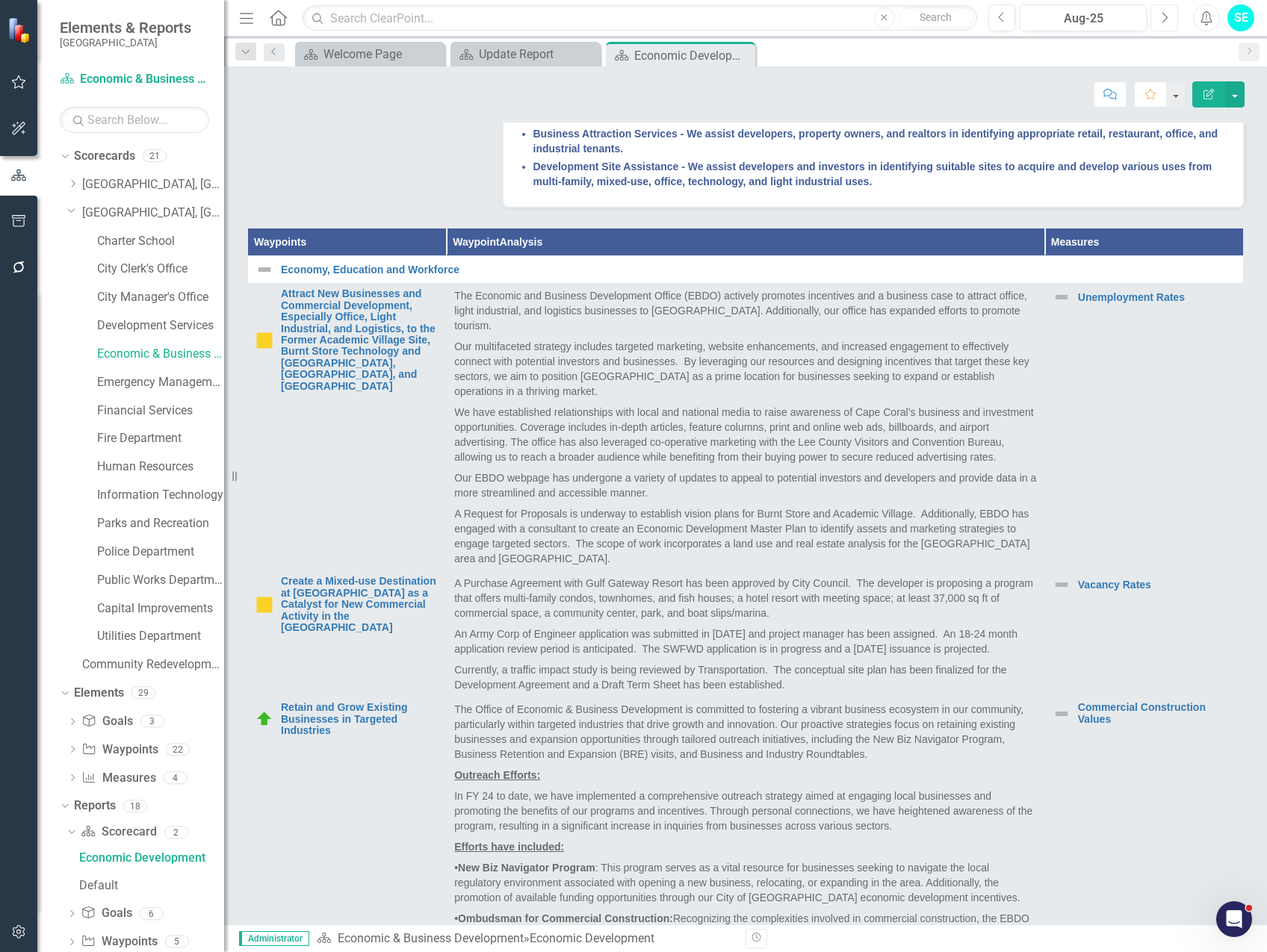
click at [1161, 25] on button "Next" at bounding box center [1164, 18] width 28 height 27
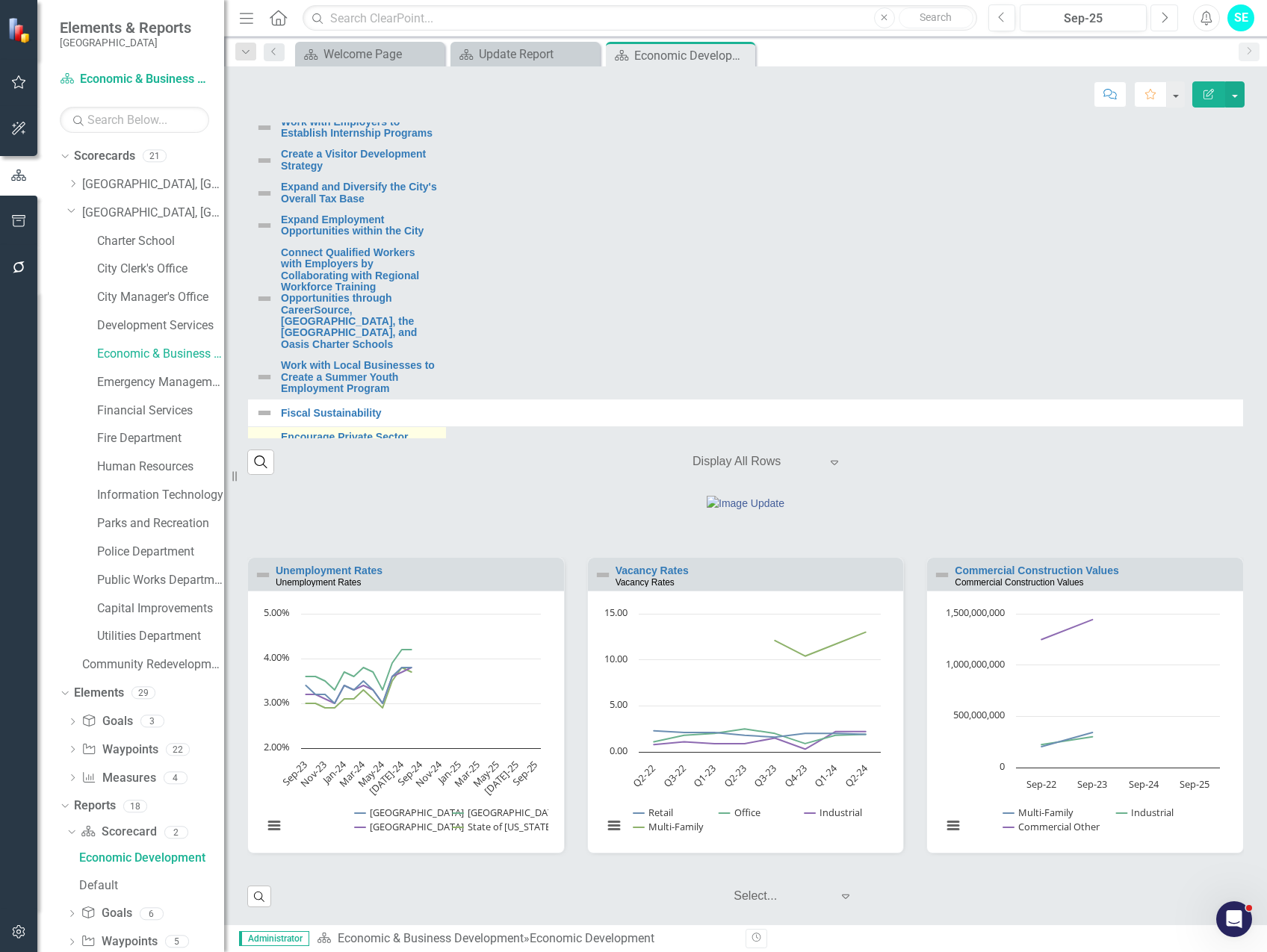
scroll to position [484, 0]
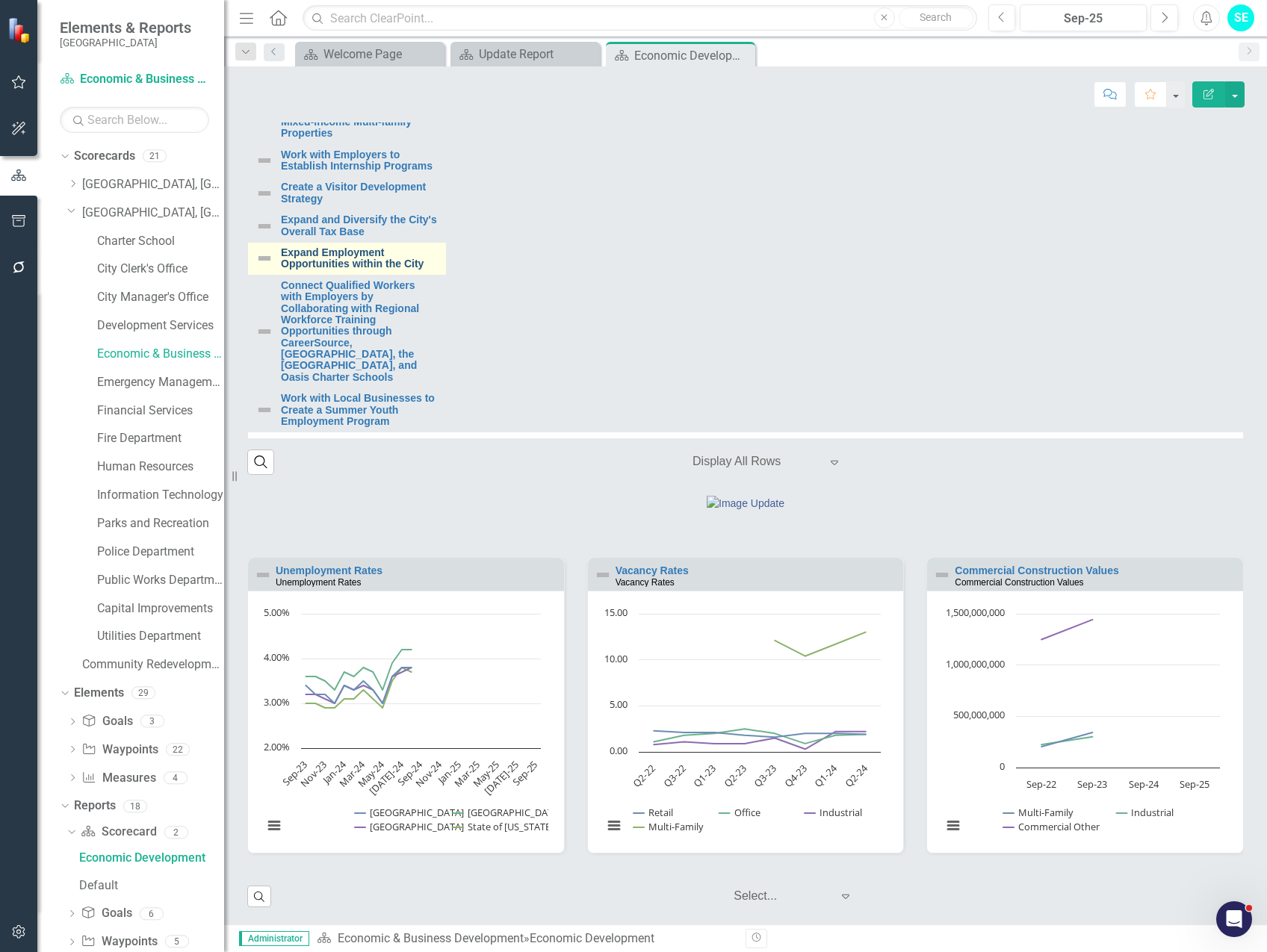
click at [400, 247] on link "Expand Employment Opportunities within the City" at bounding box center [359, 258] width 157 height 23
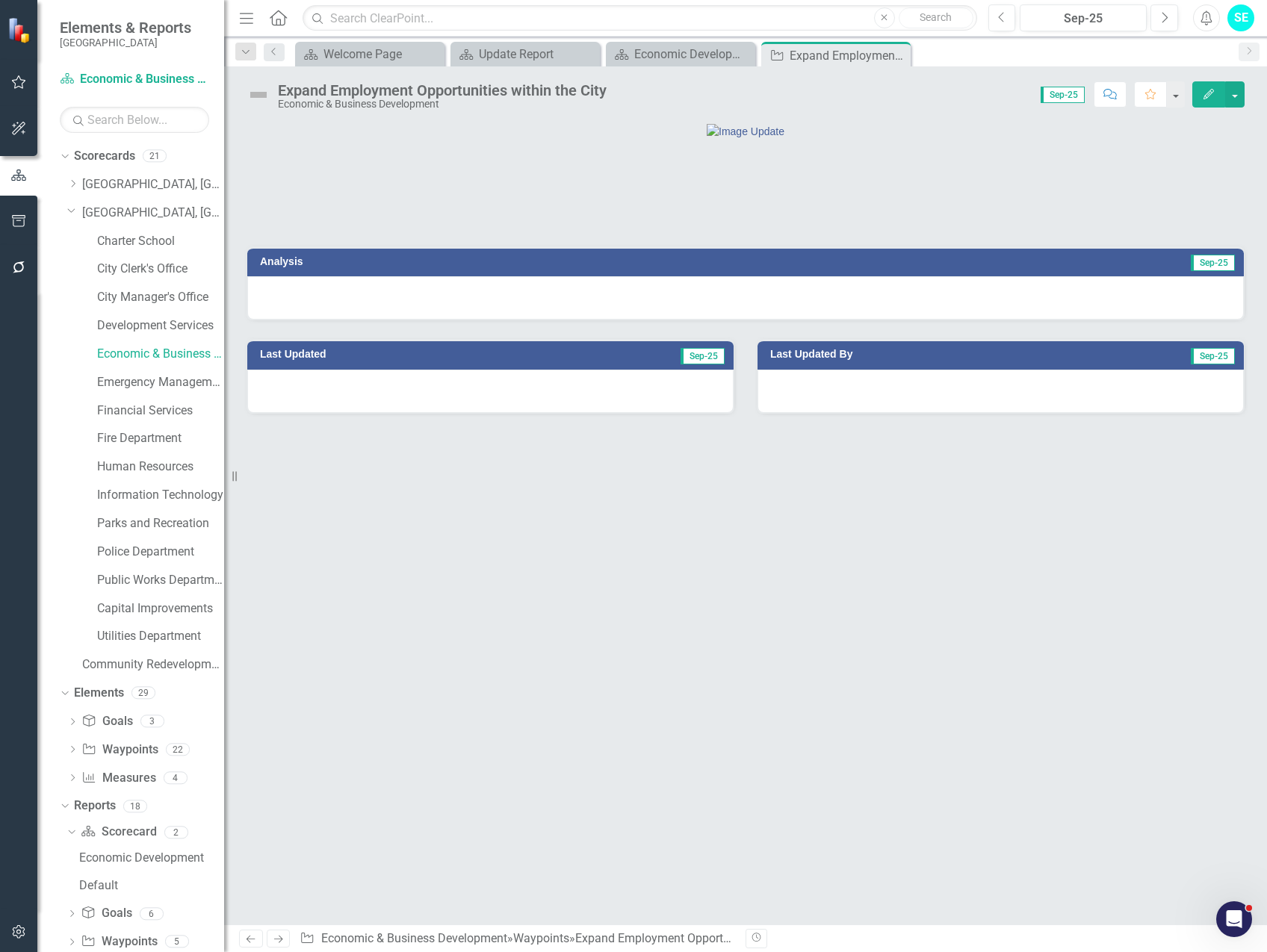
click at [1206, 100] on button "Edit" at bounding box center [1208, 94] width 33 height 26
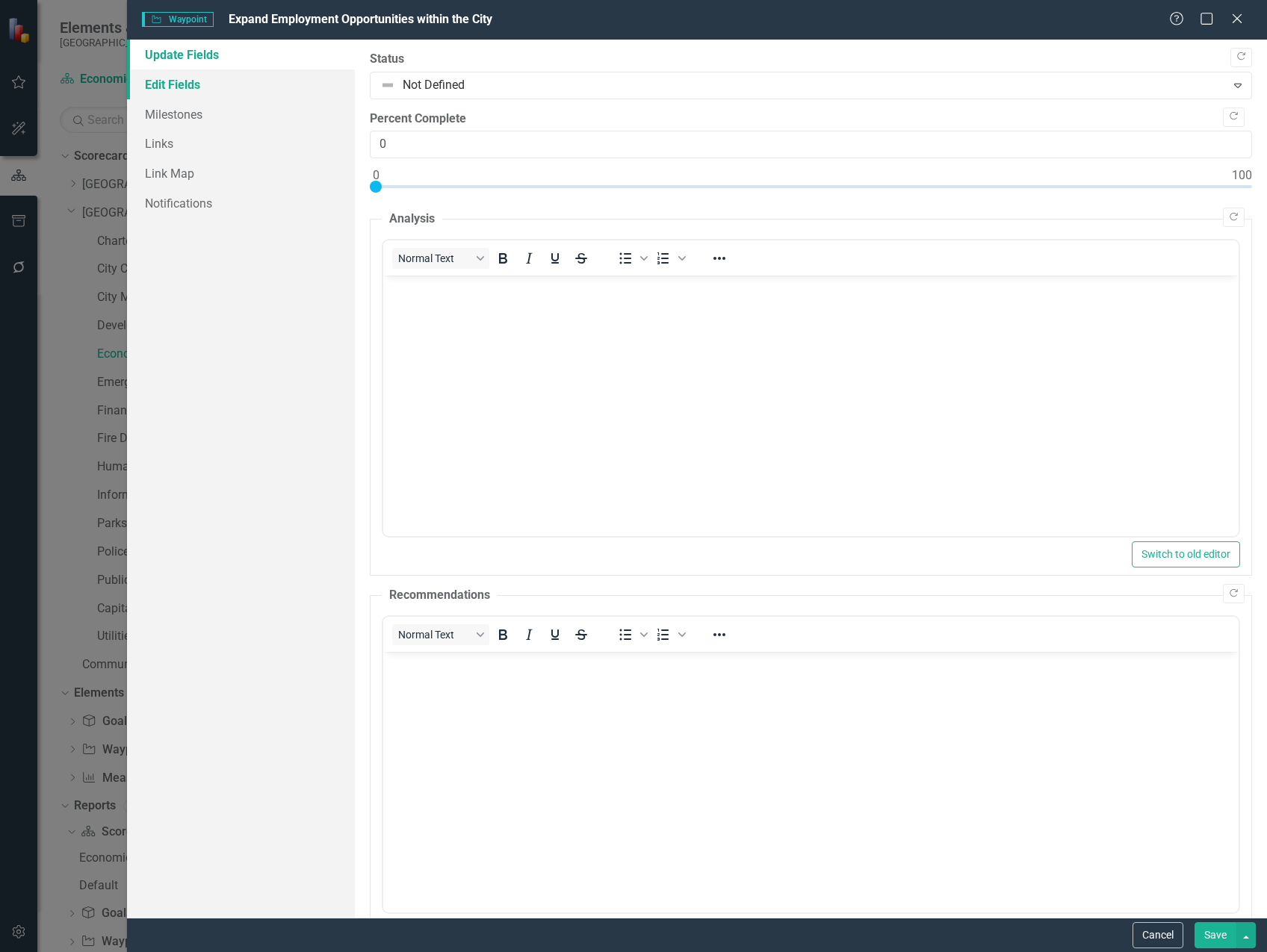
click at [199, 88] on link "Edit Fields" at bounding box center [241, 84] width 228 height 30
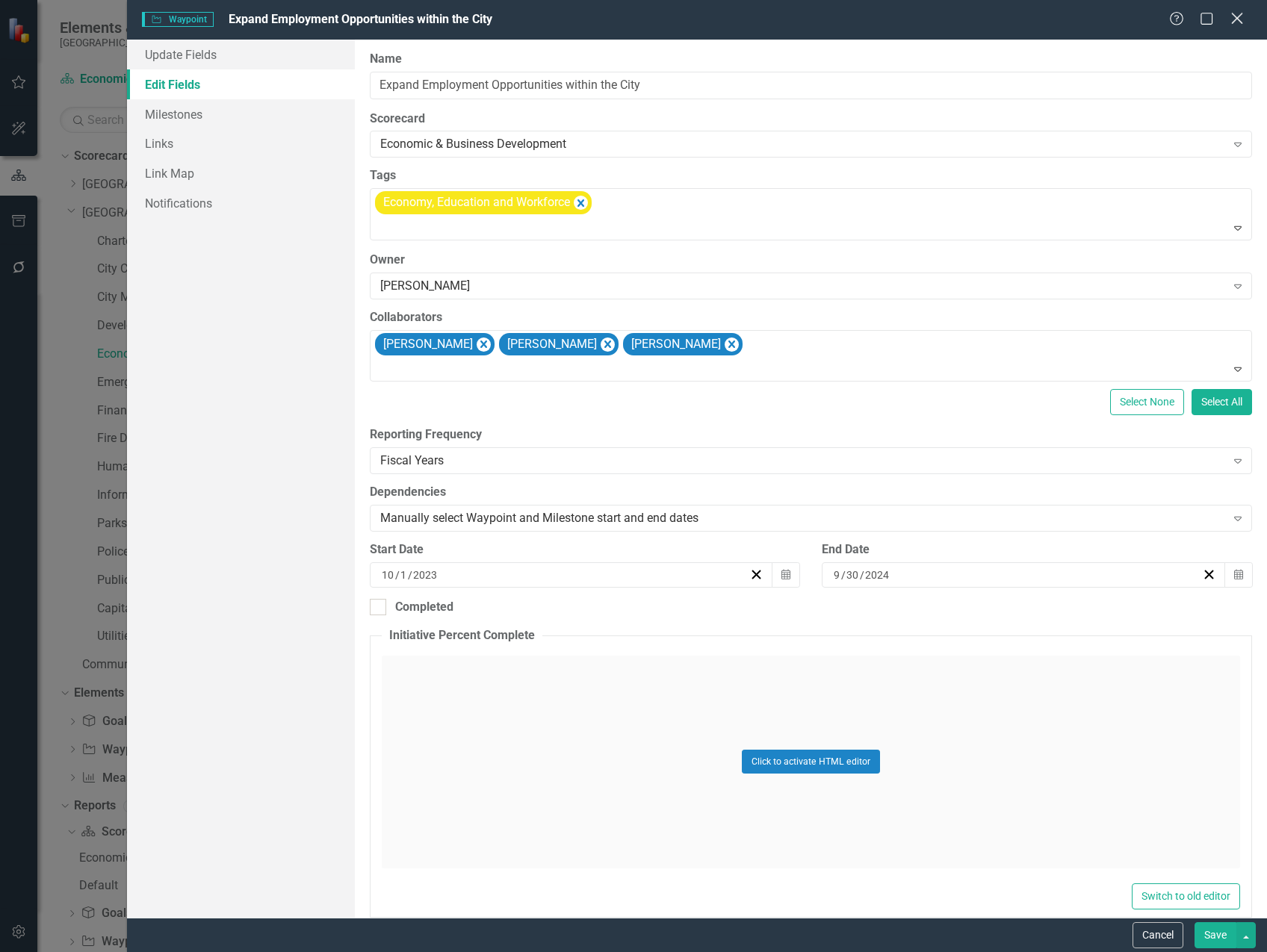
click at [1235, 20] on icon "Close" at bounding box center [1237, 18] width 19 height 14
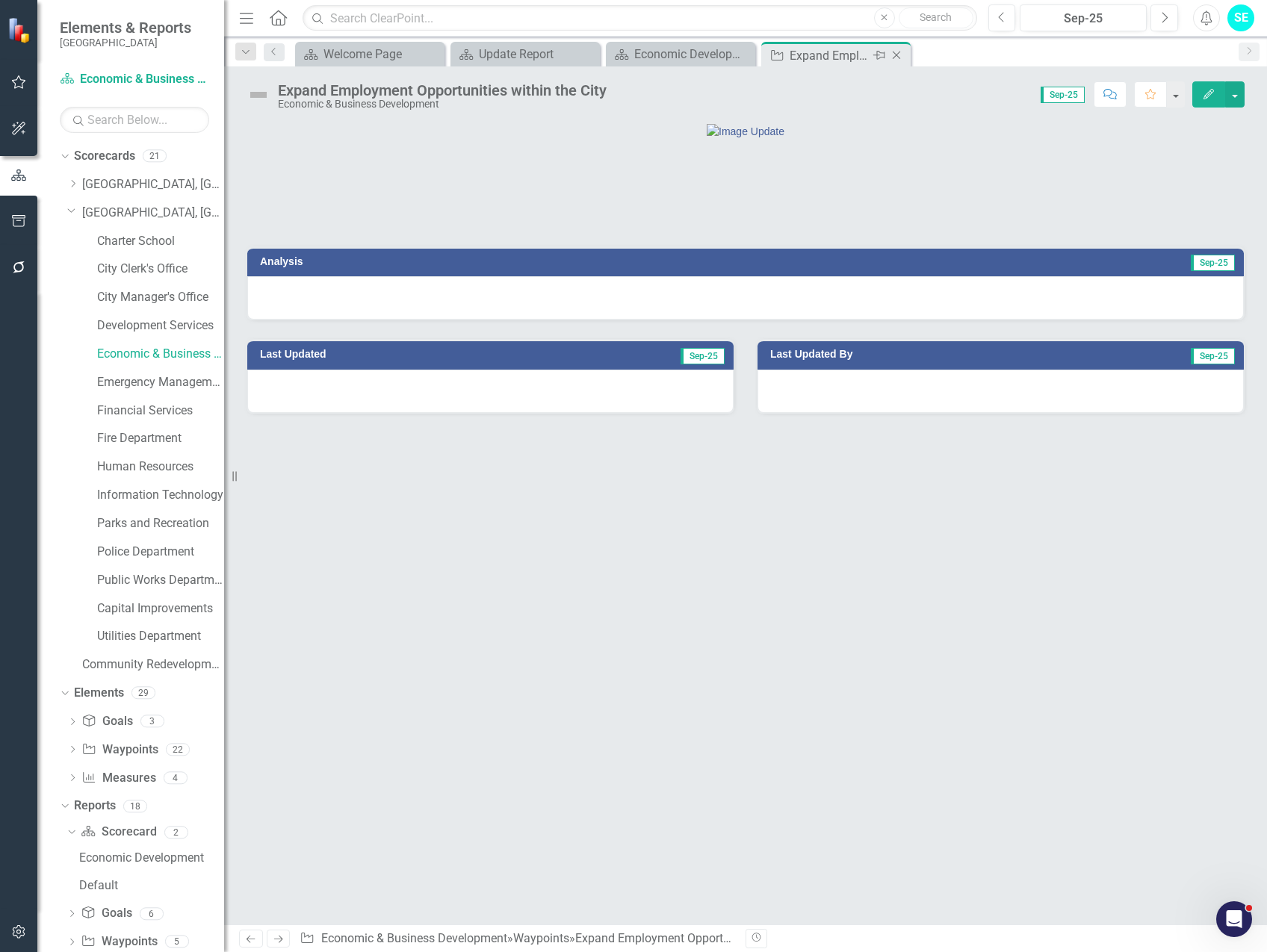
click at [897, 56] on icon at bounding box center [897, 56] width 9 height 8
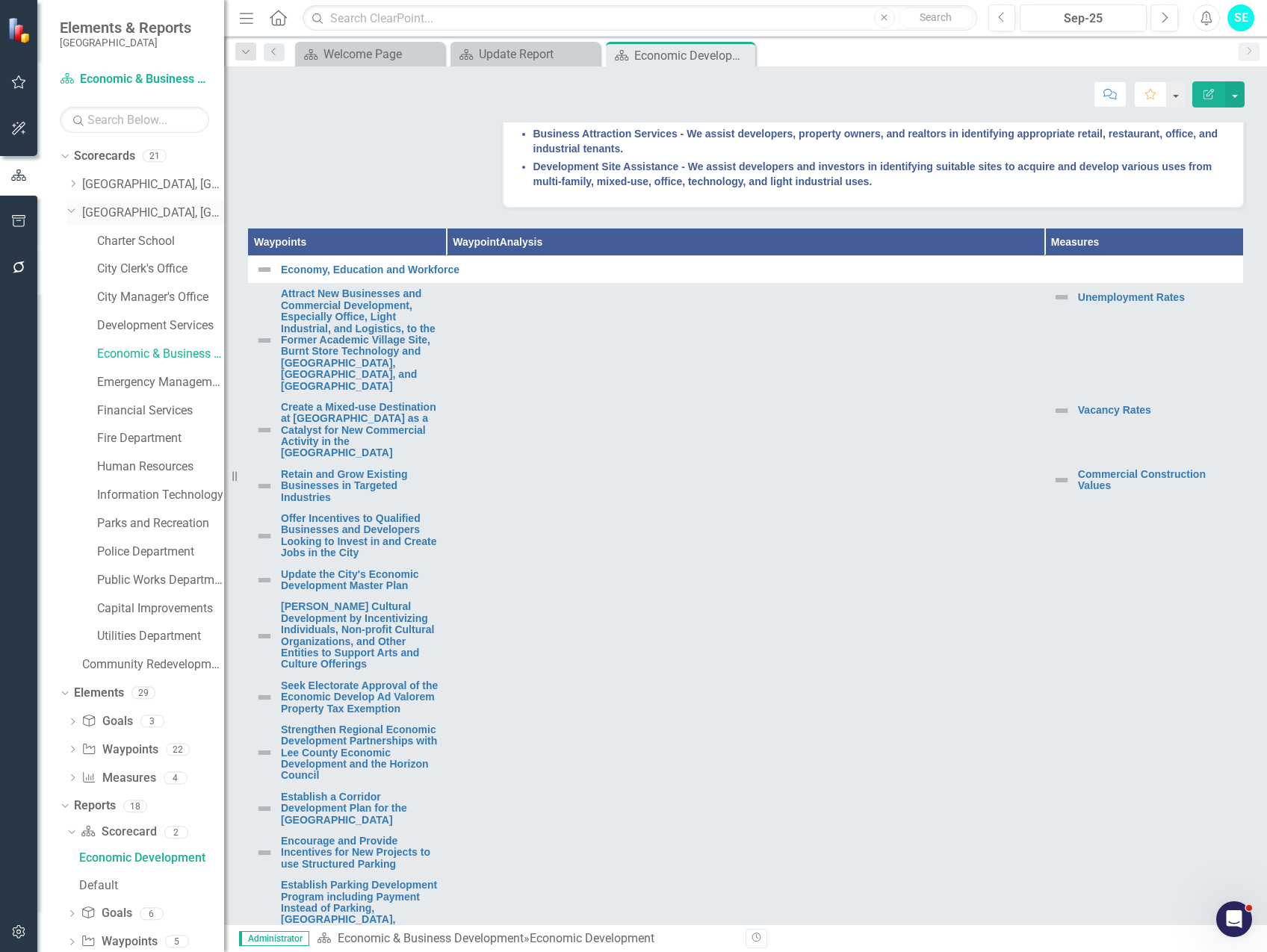
click at [120, 210] on link "[GEOGRAPHIC_DATA], [GEOGRAPHIC_DATA] Strategic Plan" at bounding box center [153, 213] width 142 height 17
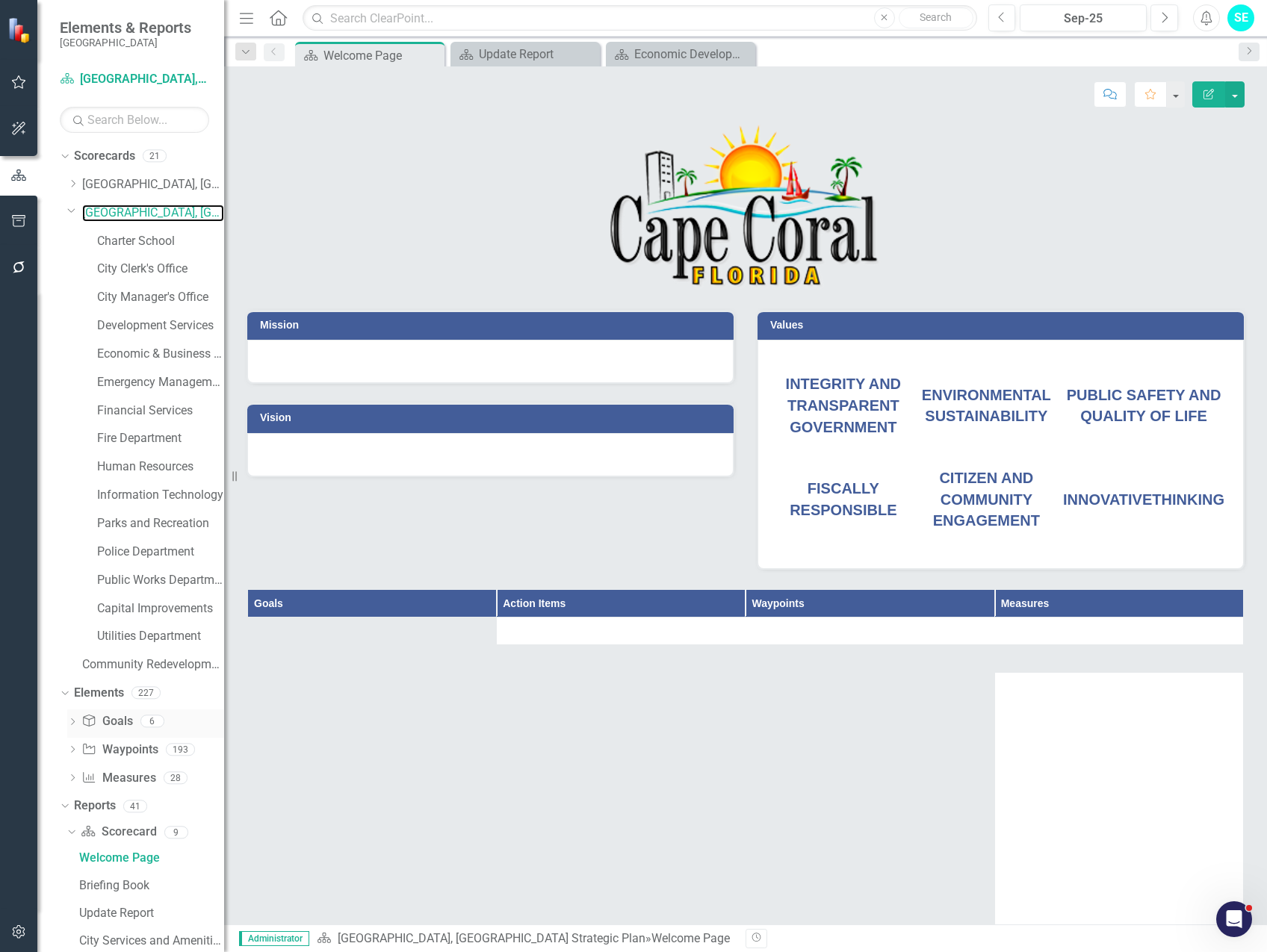
scroll to position [278, 0]
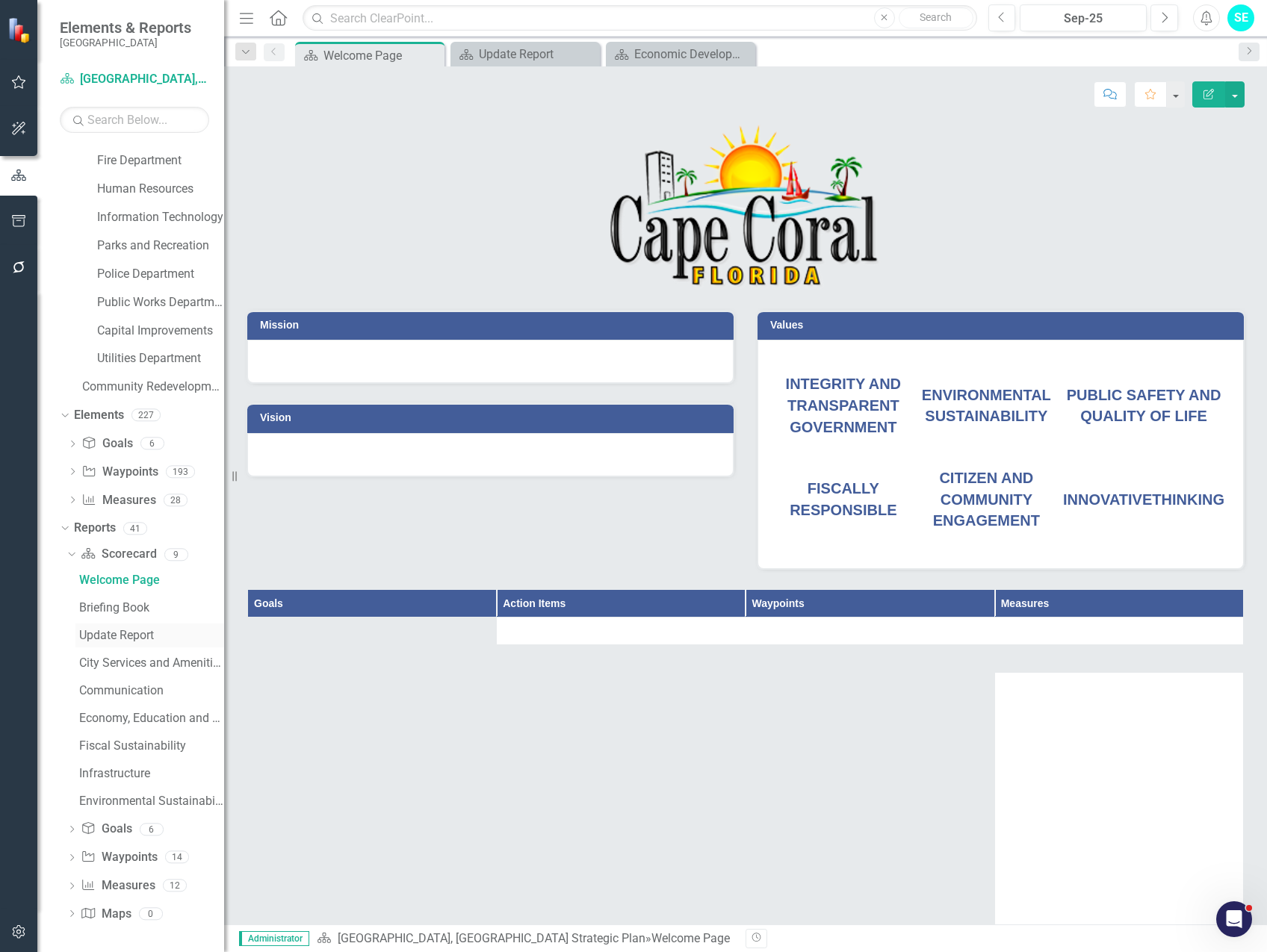
click at [105, 638] on div "Update Report" at bounding box center [151, 636] width 145 height 14
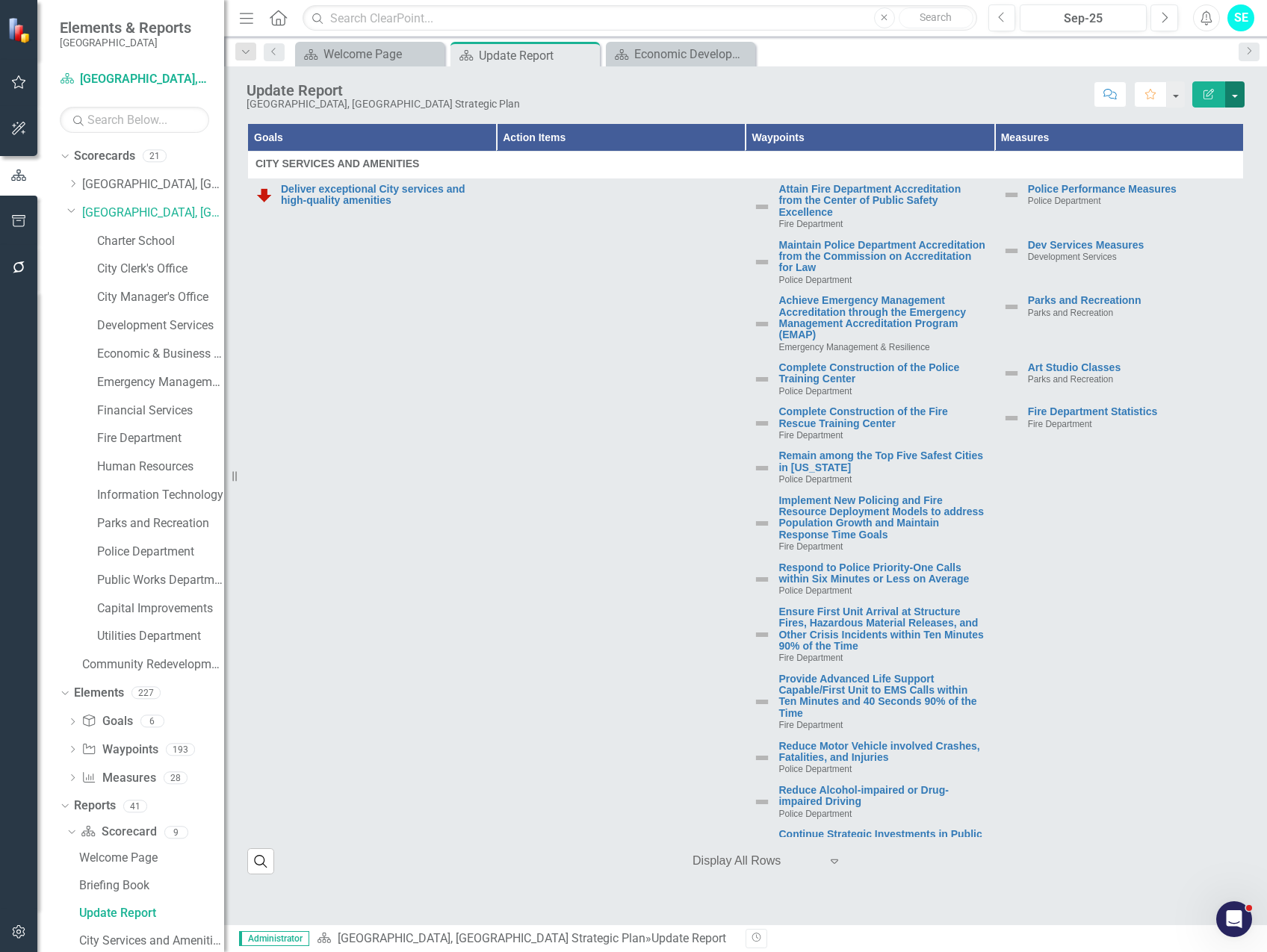
click at [1233, 94] on button "button" at bounding box center [1235, 94] width 20 height 26
click at [1219, 120] on link "Edit Edit Scorecard" at bounding box center [1184, 122] width 121 height 28
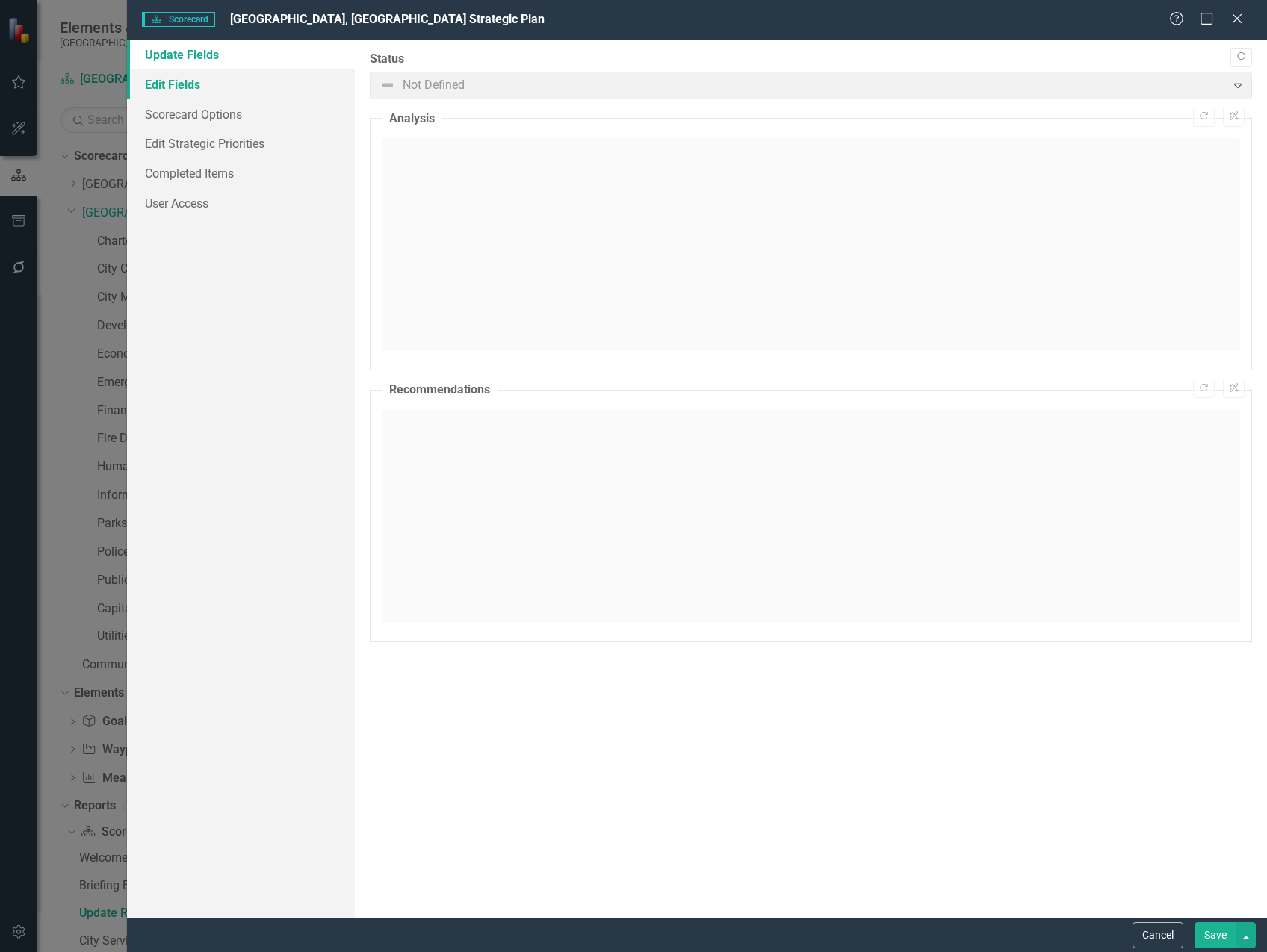
click at [198, 86] on link "Edit Fields" at bounding box center [241, 84] width 228 height 30
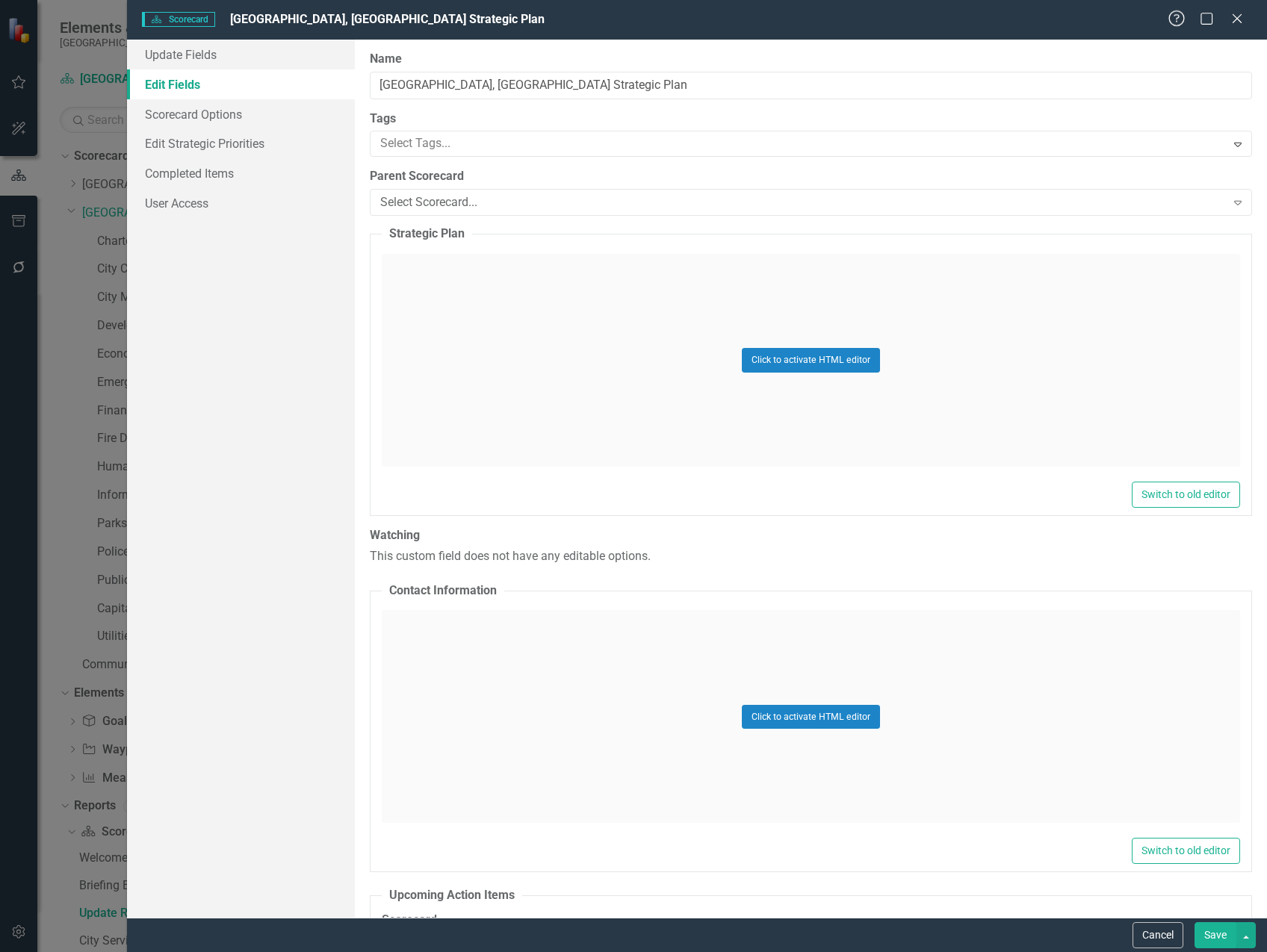
drag, startPoint x: 1235, startPoint y: 16, endPoint x: 1180, endPoint y: 17, distance: 55.0
click at [1235, 16] on icon "Close" at bounding box center [1237, 19] width 15 height 12
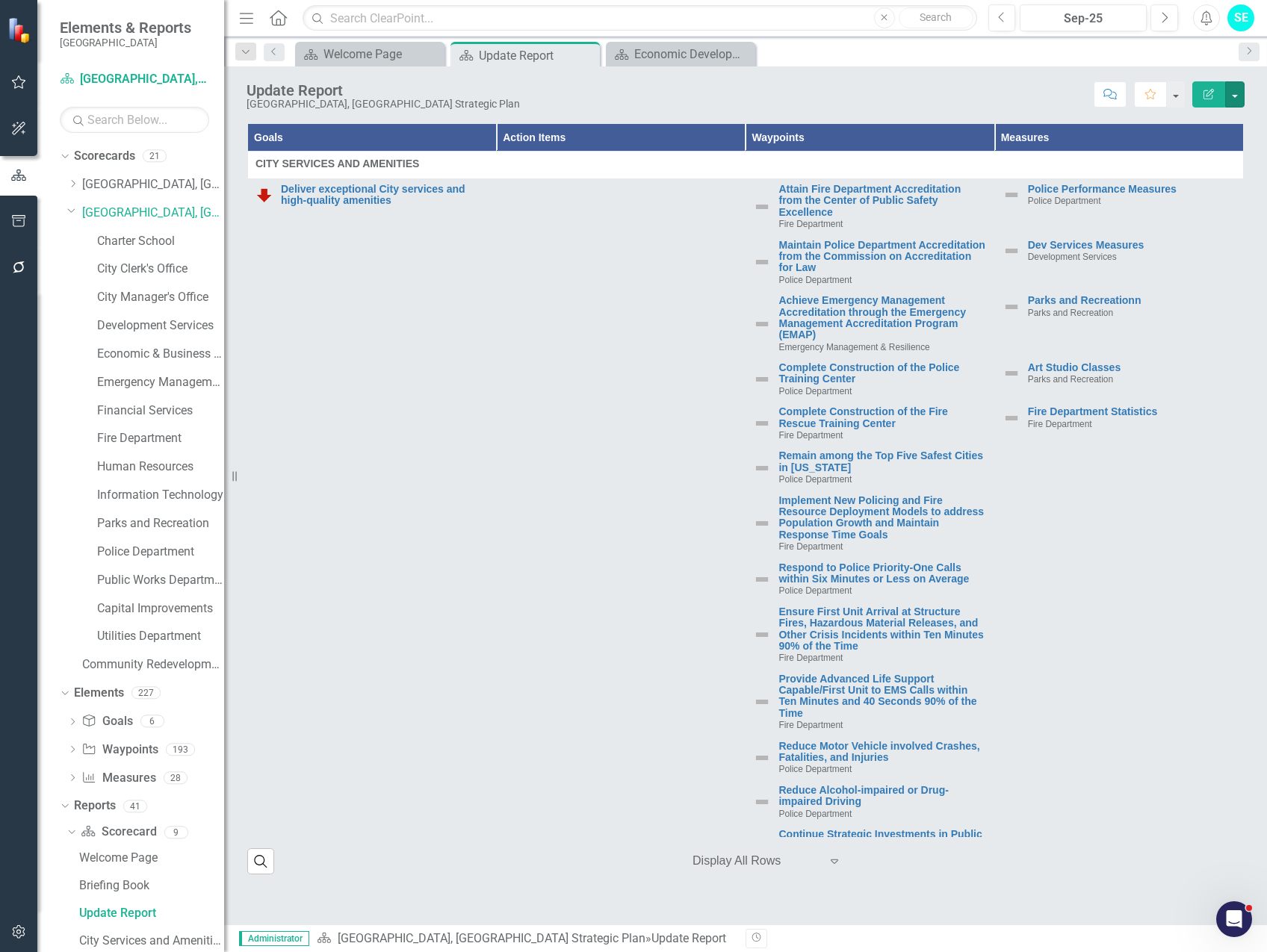
scroll to position [278, 0]
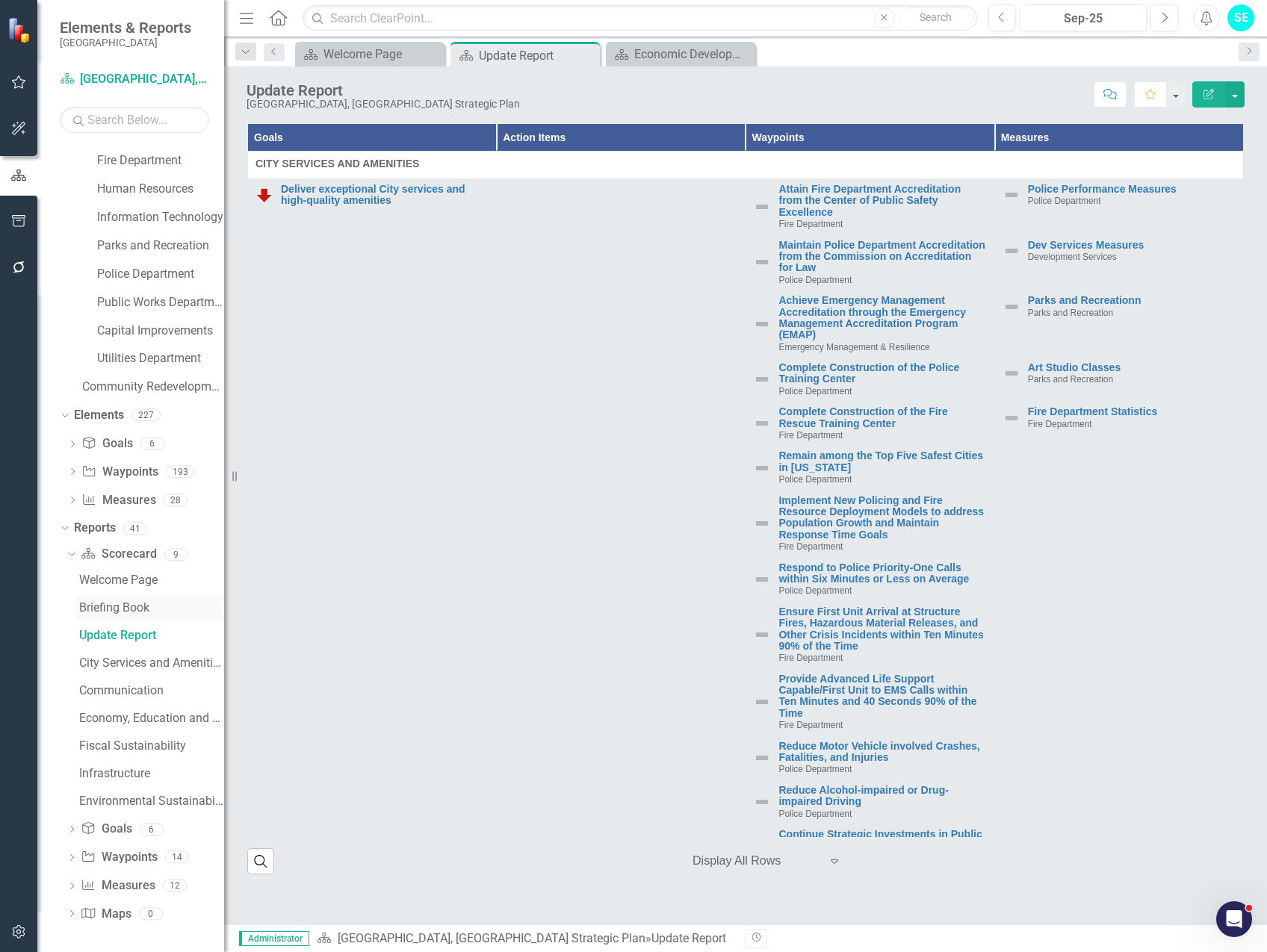
click at [139, 609] on div "Briefing Book" at bounding box center [151, 608] width 145 height 14
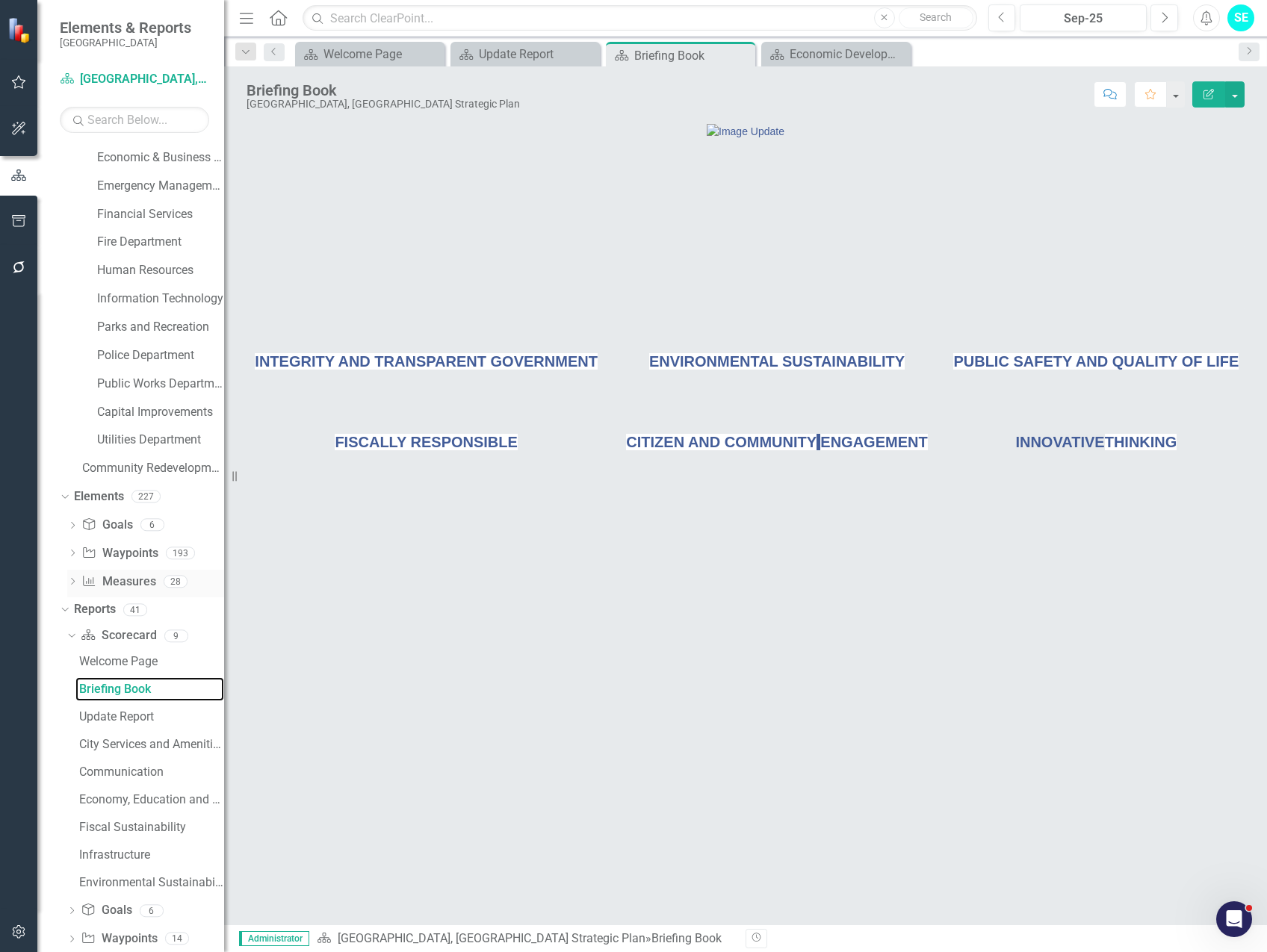
scroll to position [278, 0]
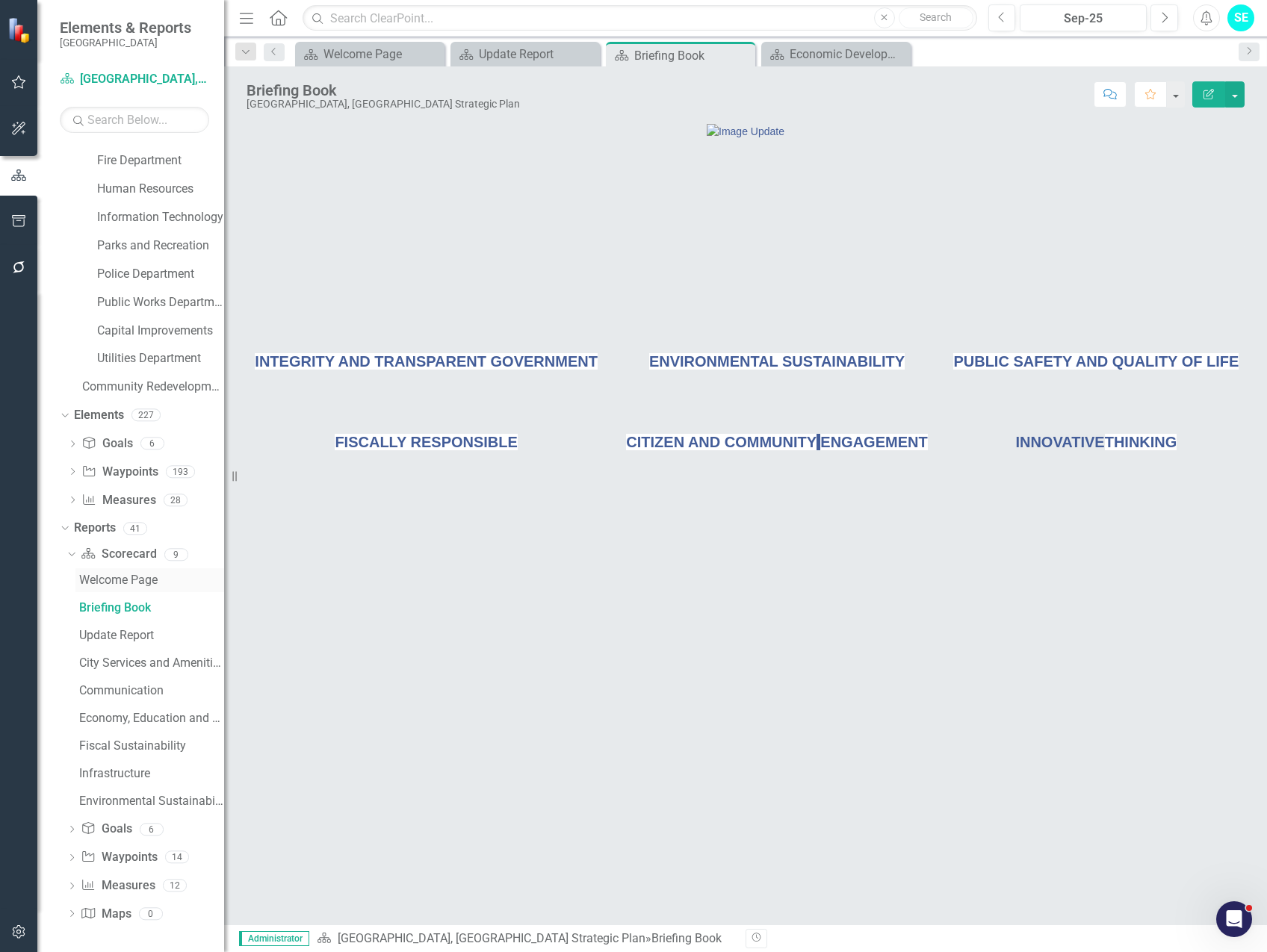
click at [127, 581] on div "Welcome Page" at bounding box center [151, 581] width 145 height 14
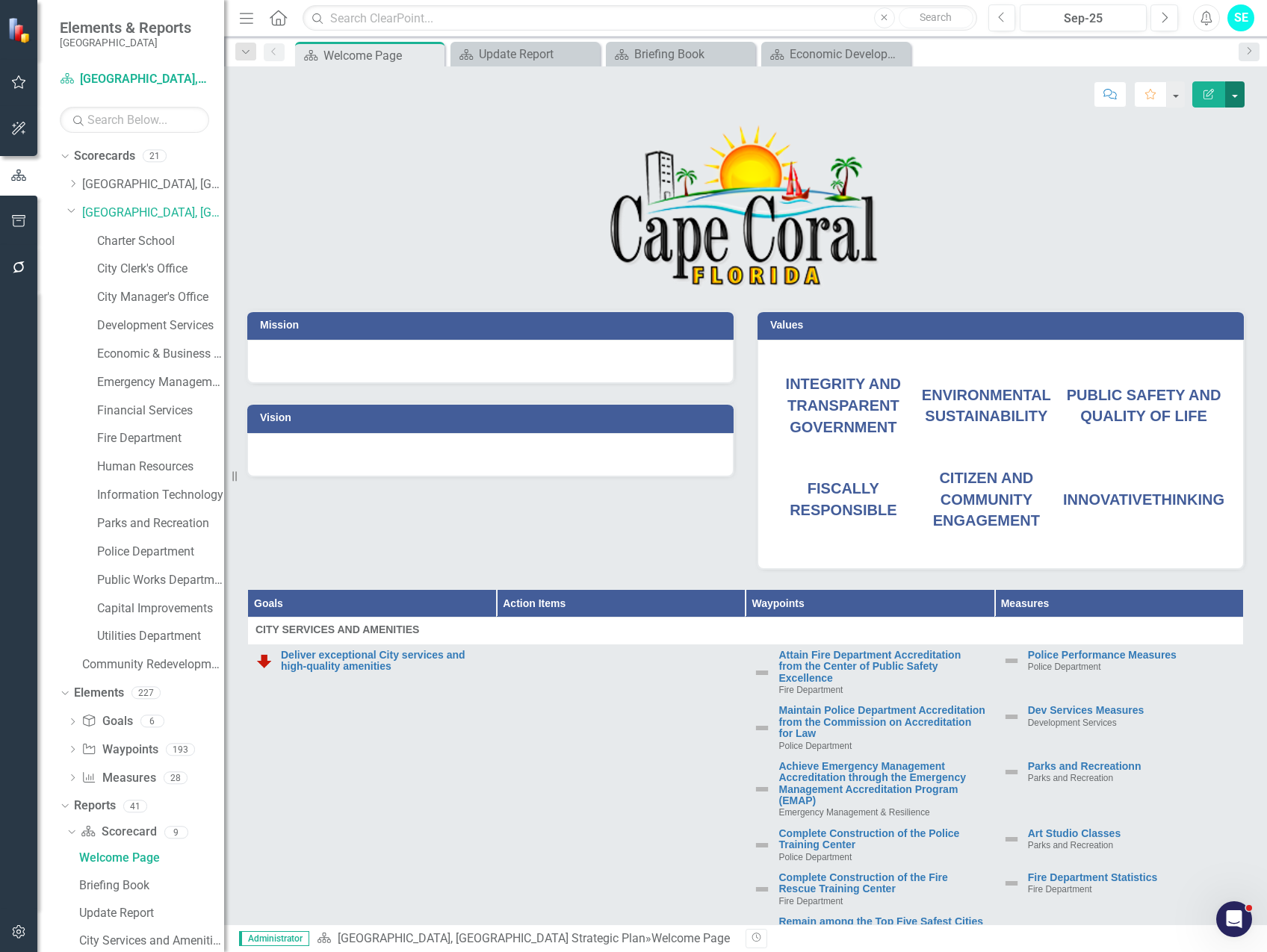
click at [1231, 96] on button "button" at bounding box center [1235, 94] width 20 height 26
click at [1191, 122] on link "Edit Edit Scorecard" at bounding box center [1184, 122] width 121 height 28
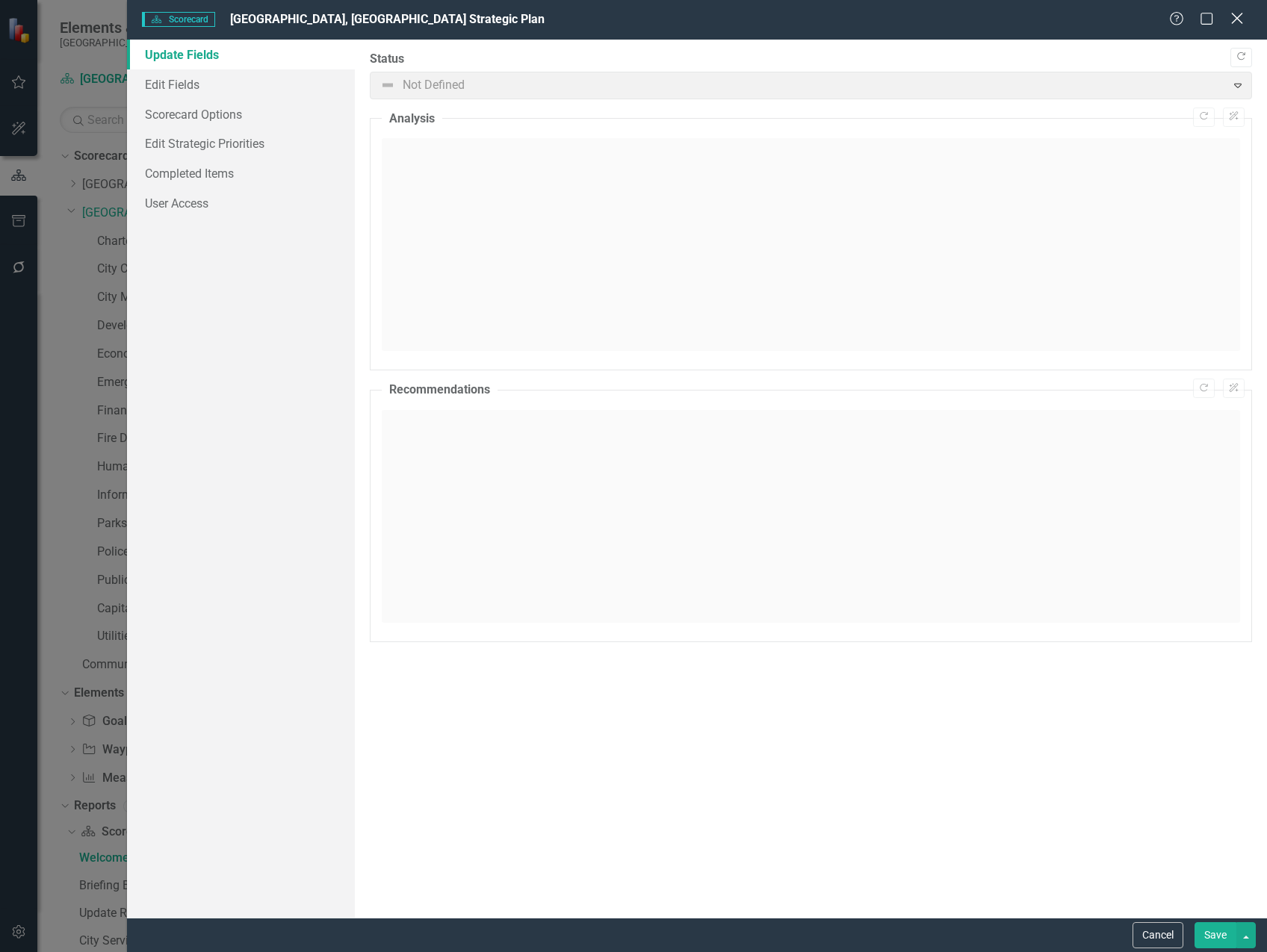
click at [1241, 15] on icon at bounding box center [1236, 18] width 11 height 11
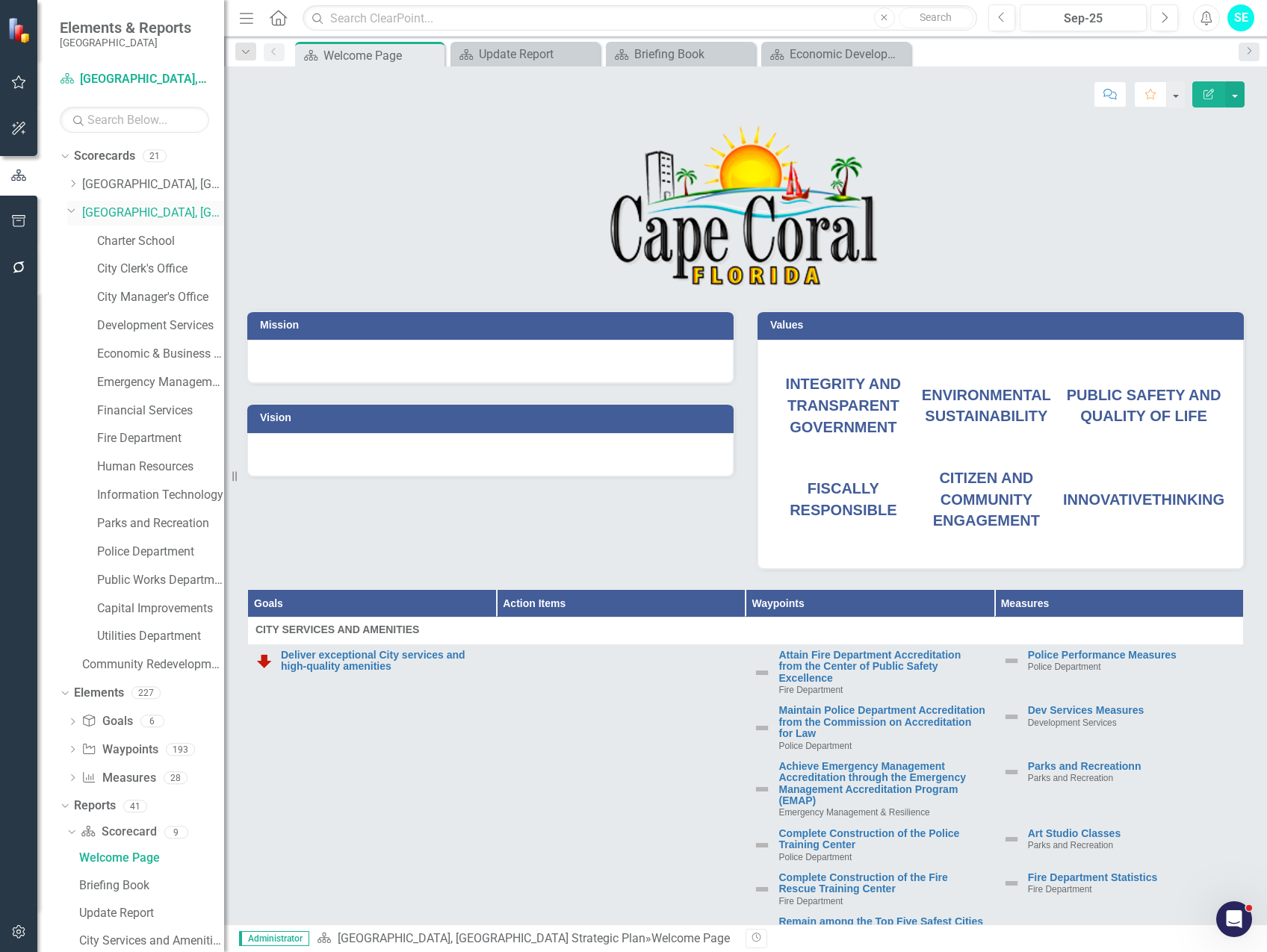
click at [128, 213] on link "[GEOGRAPHIC_DATA], [GEOGRAPHIC_DATA] Strategic Plan" at bounding box center [153, 213] width 142 height 17
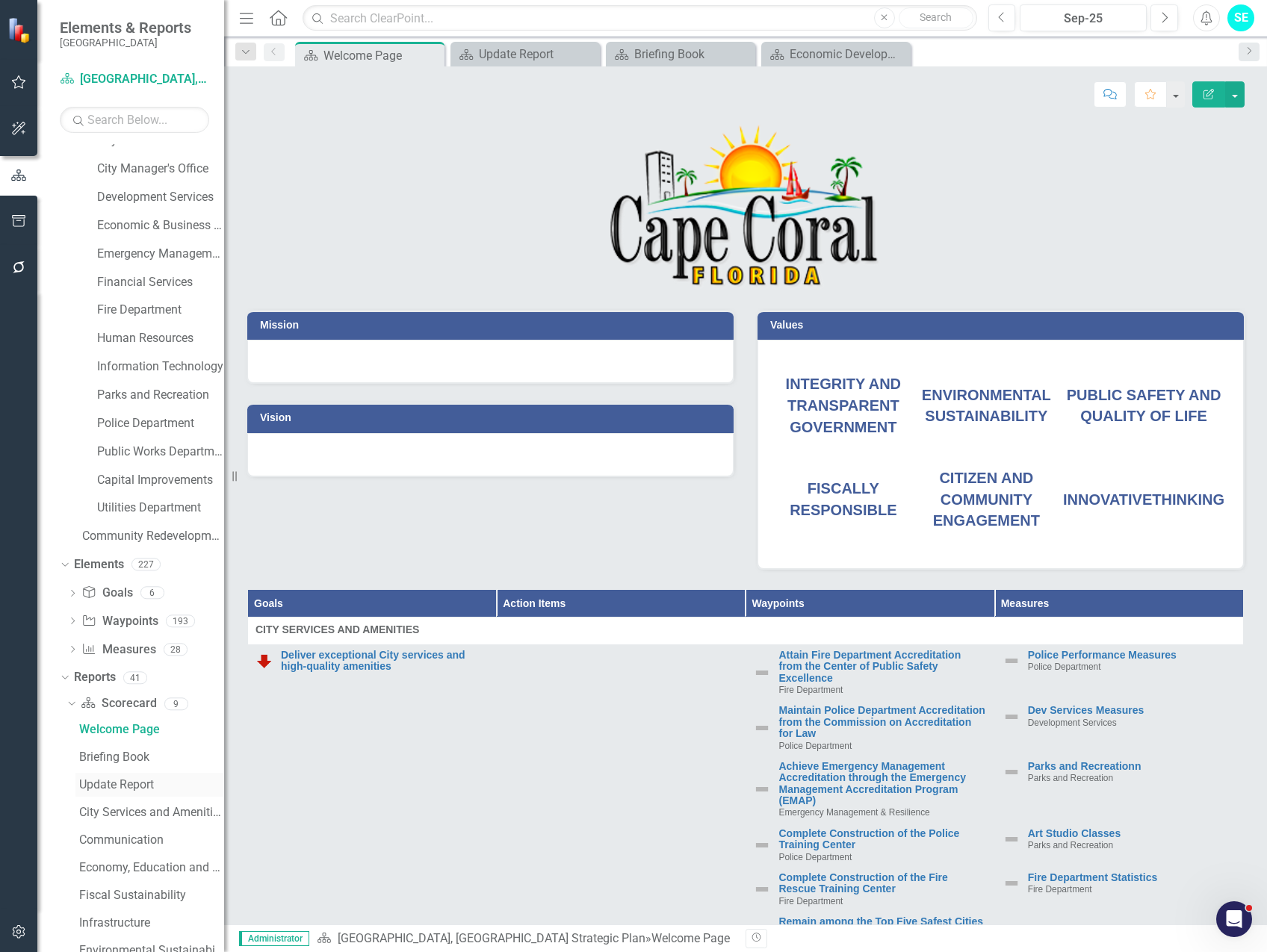
scroll to position [278, 0]
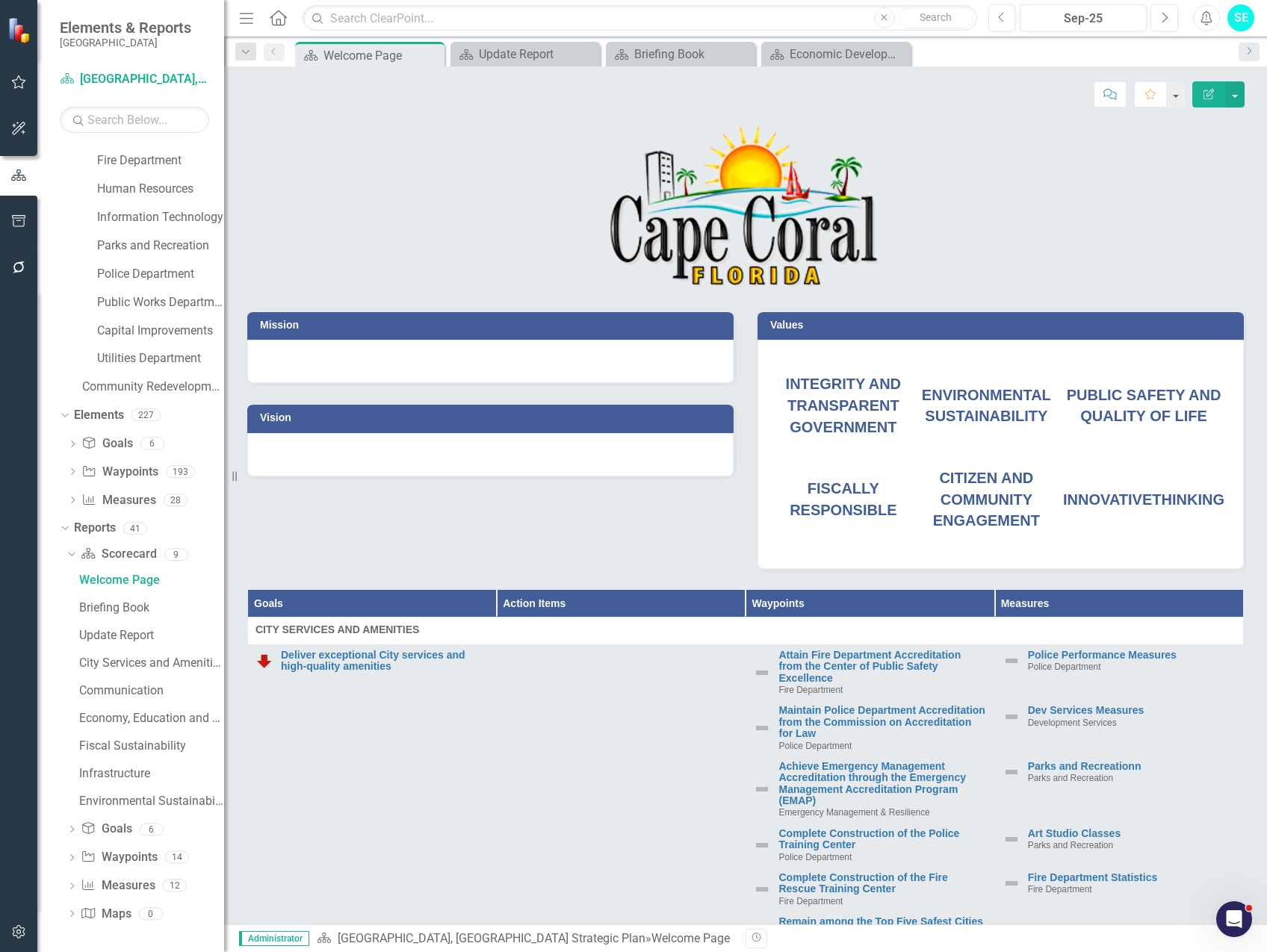
click at [71, 552] on icon "Dropdown" at bounding box center [70, 554] width 9 height 10
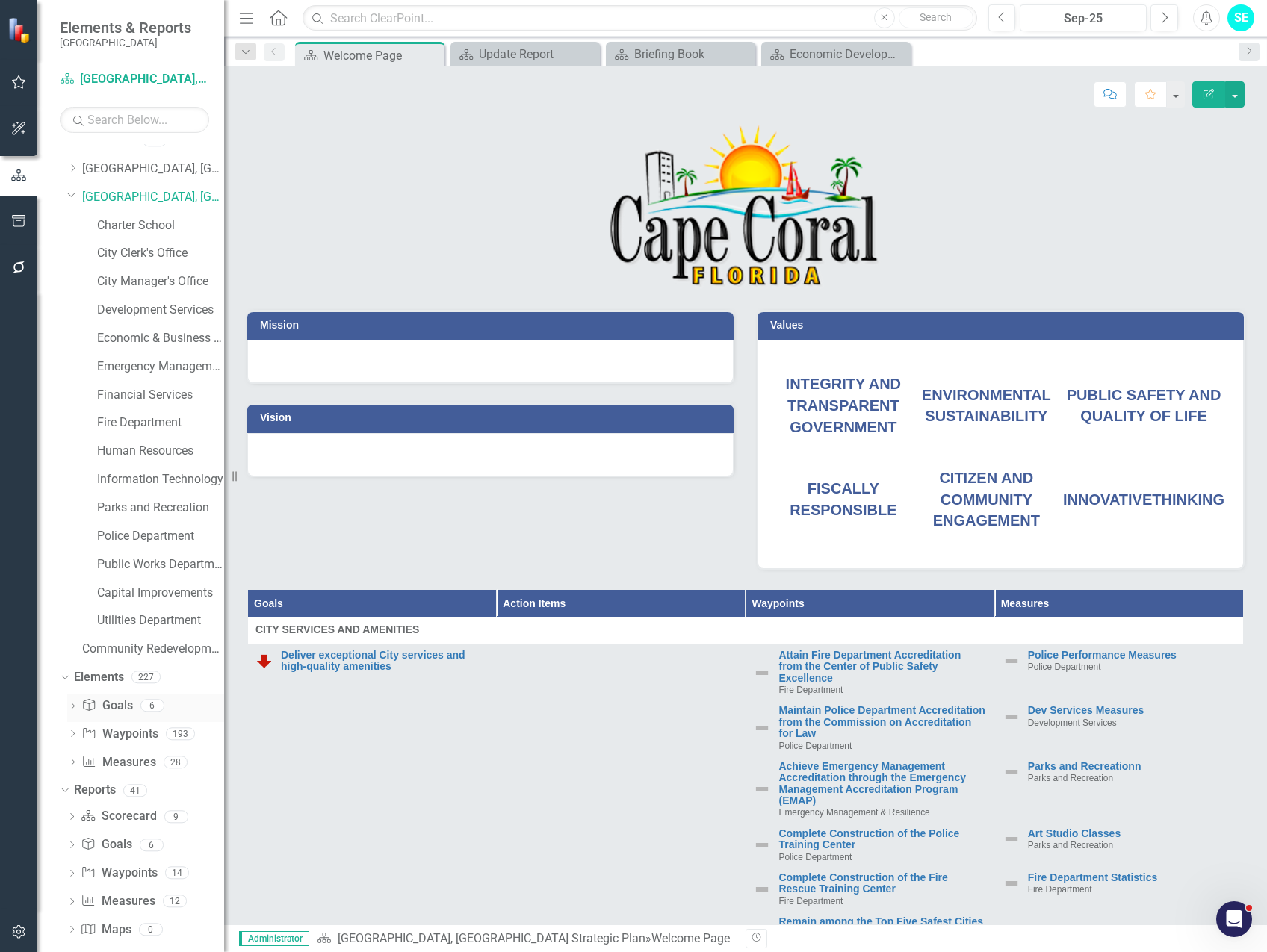
scroll to position [31, 0]
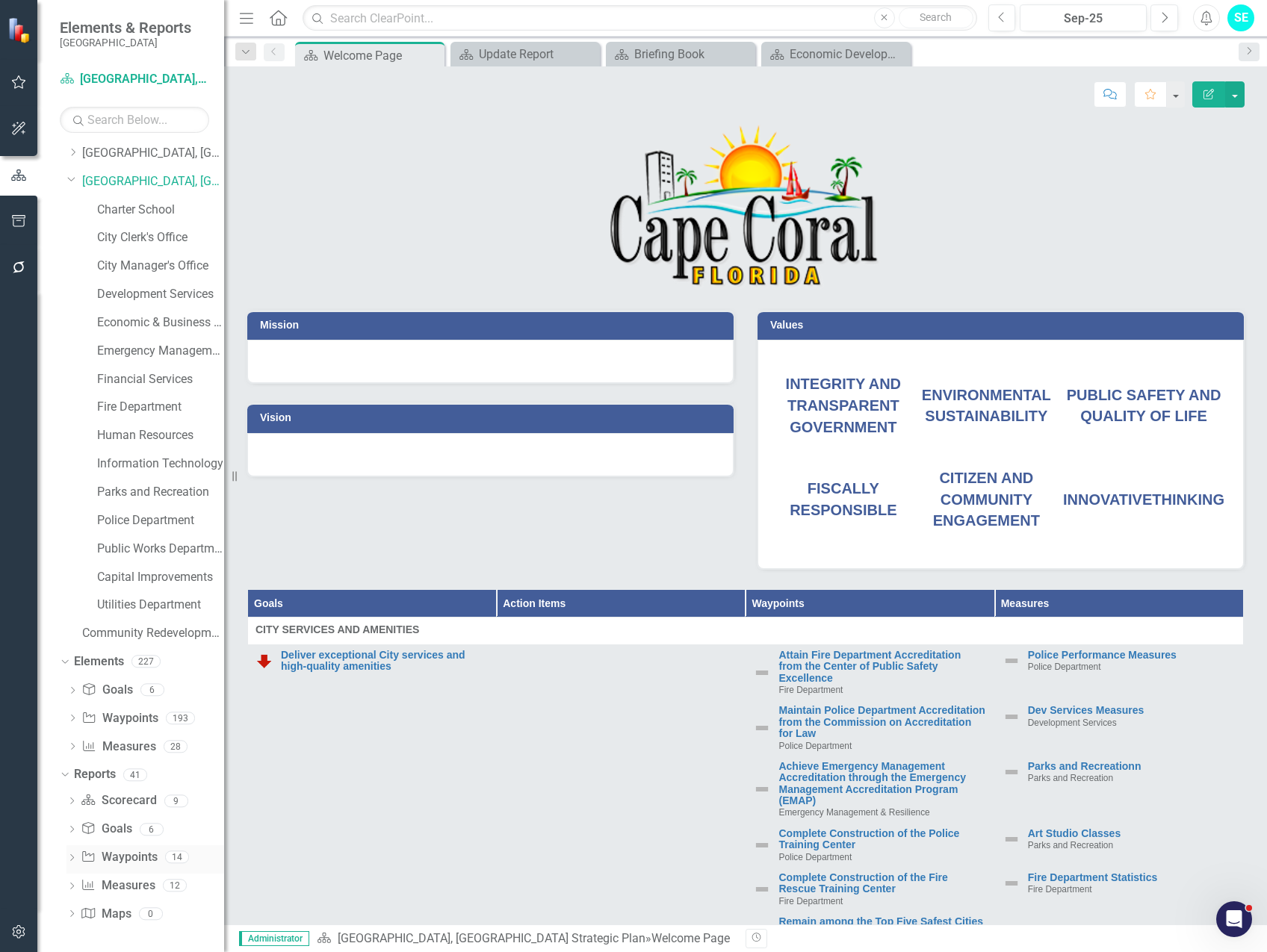
click at [71, 855] on icon at bounding box center [72, 858] width 3 height 7
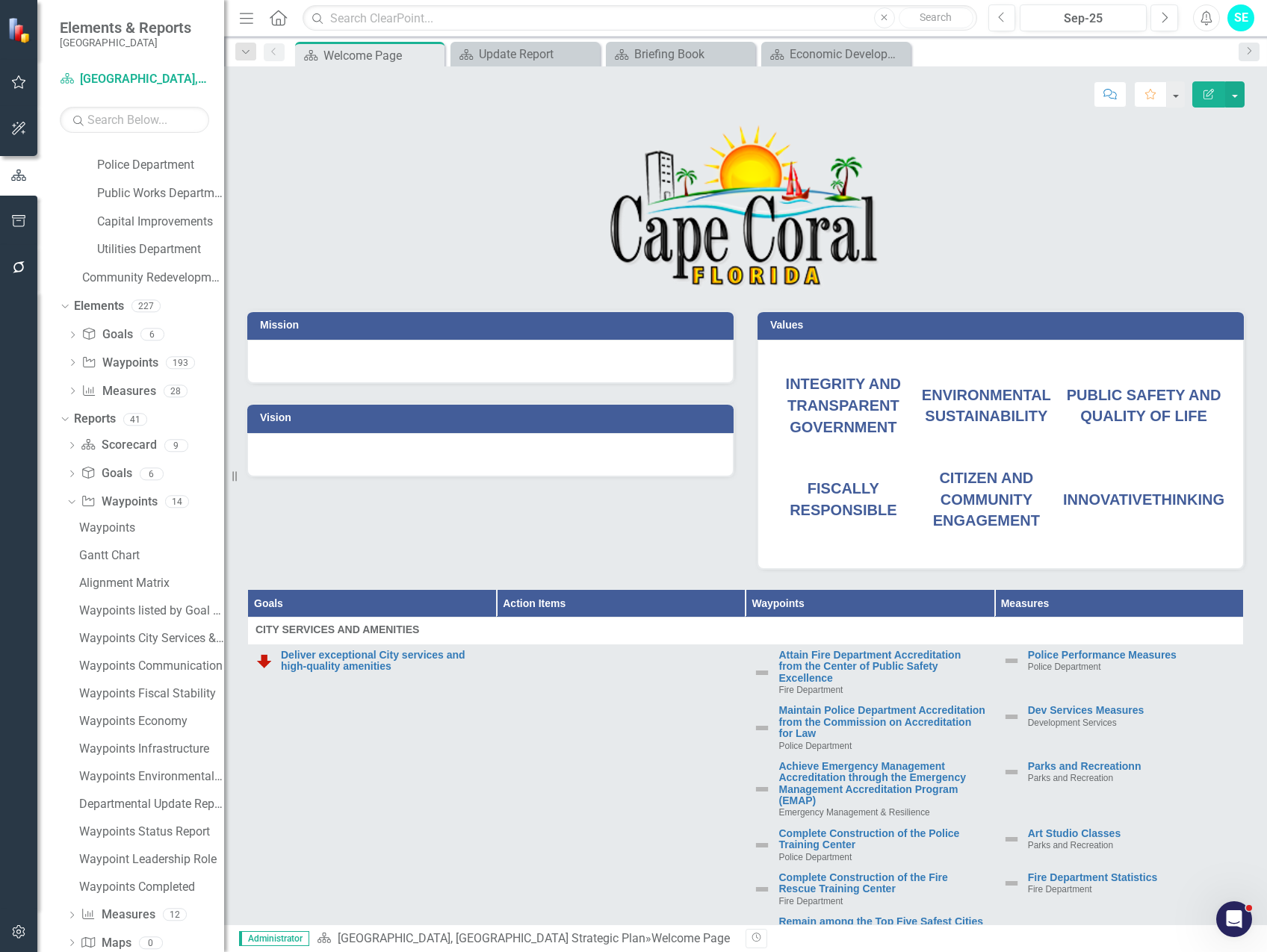
scroll to position [416, 0]
click at [145, 502] on div "Waypoints" at bounding box center [151, 499] width 145 height 14
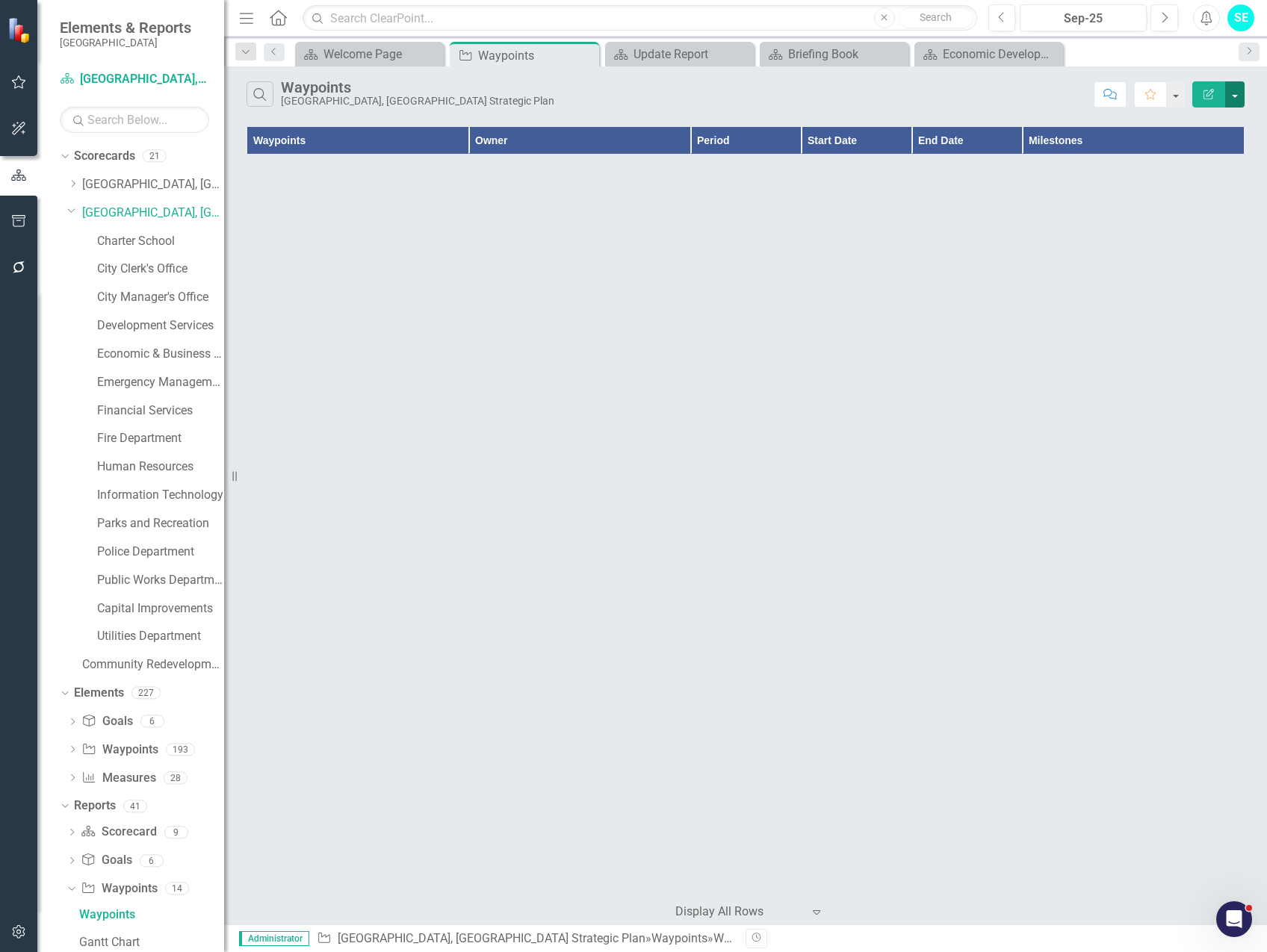
click at [1236, 88] on button "button" at bounding box center [1235, 94] width 20 height 26
click at [1203, 120] on link "Edit Report Edit Report" at bounding box center [1185, 122] width 118 height 28
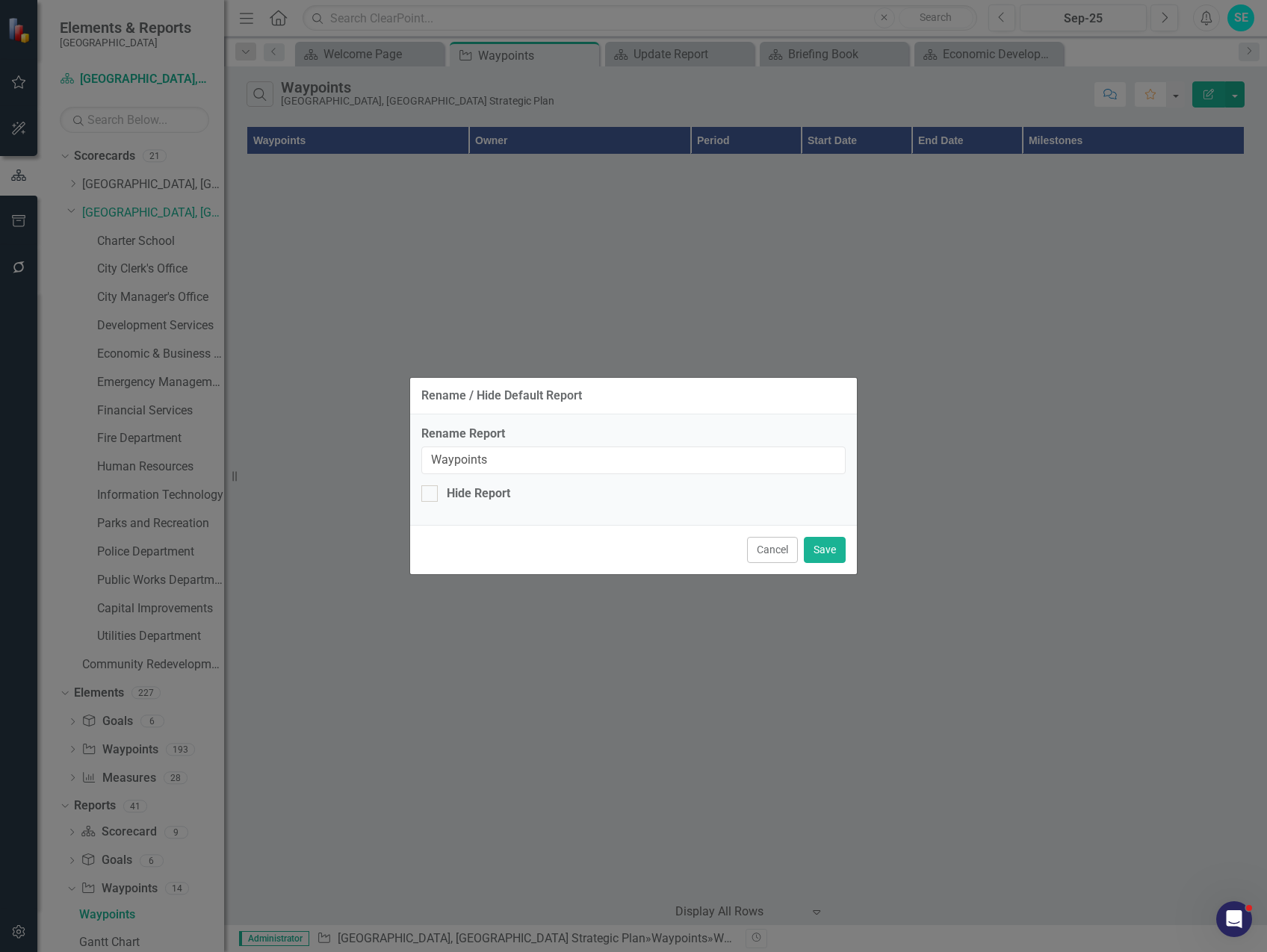
click at [754, 552] on button "Cancel" at bounding box center [773, 550] width 51 height 26
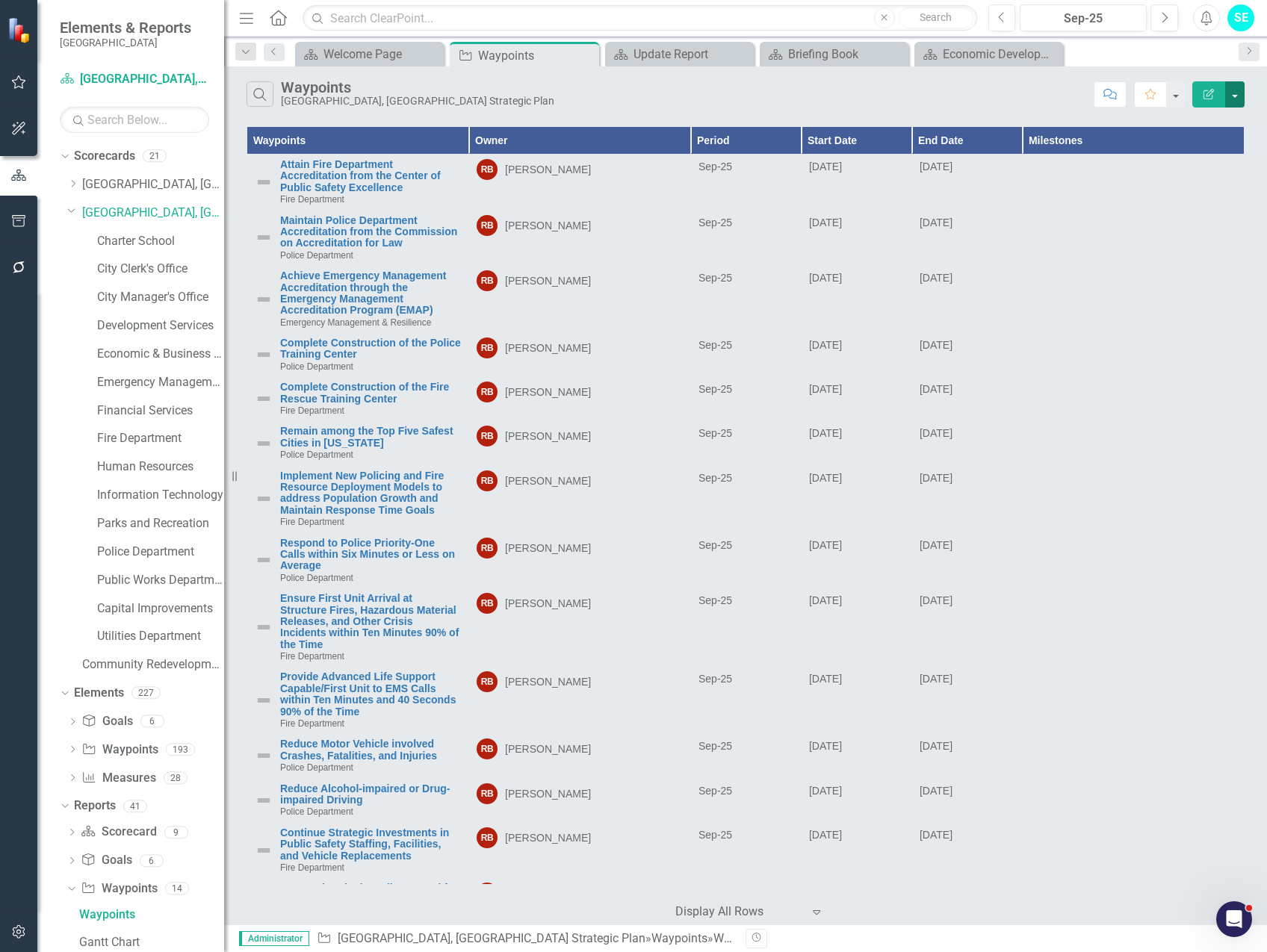
click at [1238, 100] on button "button" at bounding box center [1235, 94] width 20 height 26
click at [1211, 127] on link "Edit Report Edit Report" at bounding box center [1185, 122] width 118 height 28
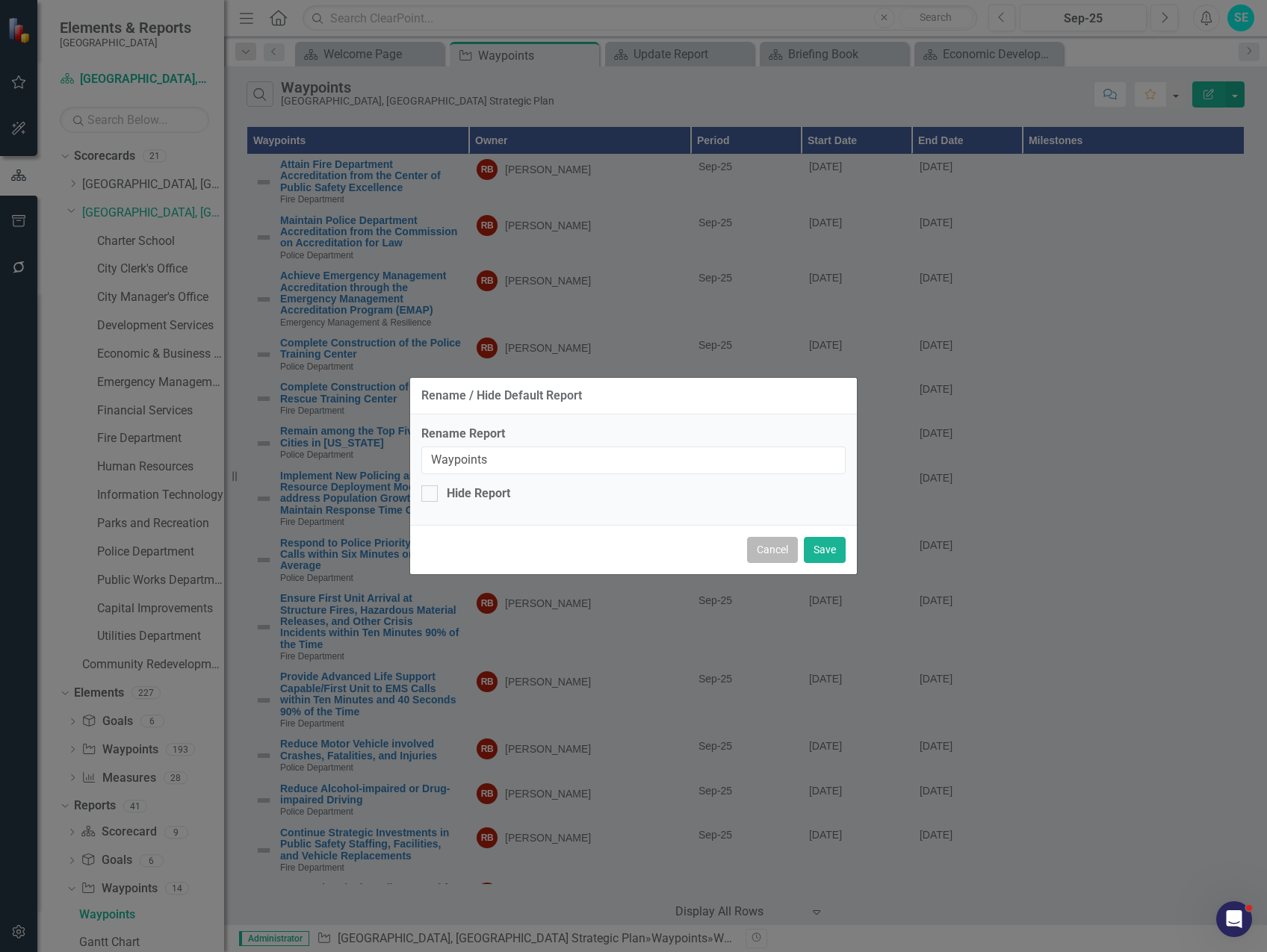
click at [788, 553] on button "Cancel" at bounding box center [773, 550] width 51 height 26
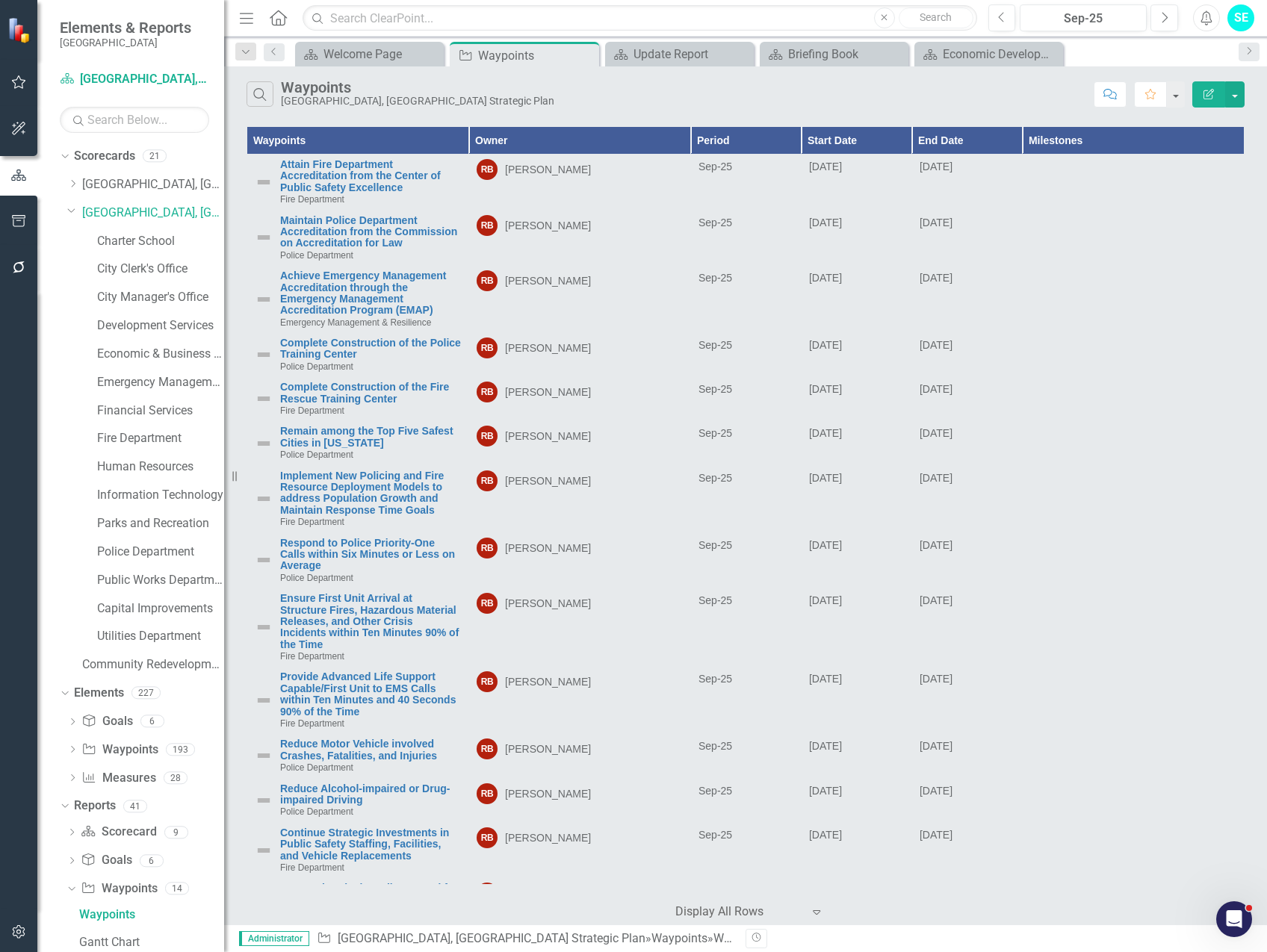
click at [1214, 85] on button "Edit Report" at bounding box center [1208, 94] width 33 height 26
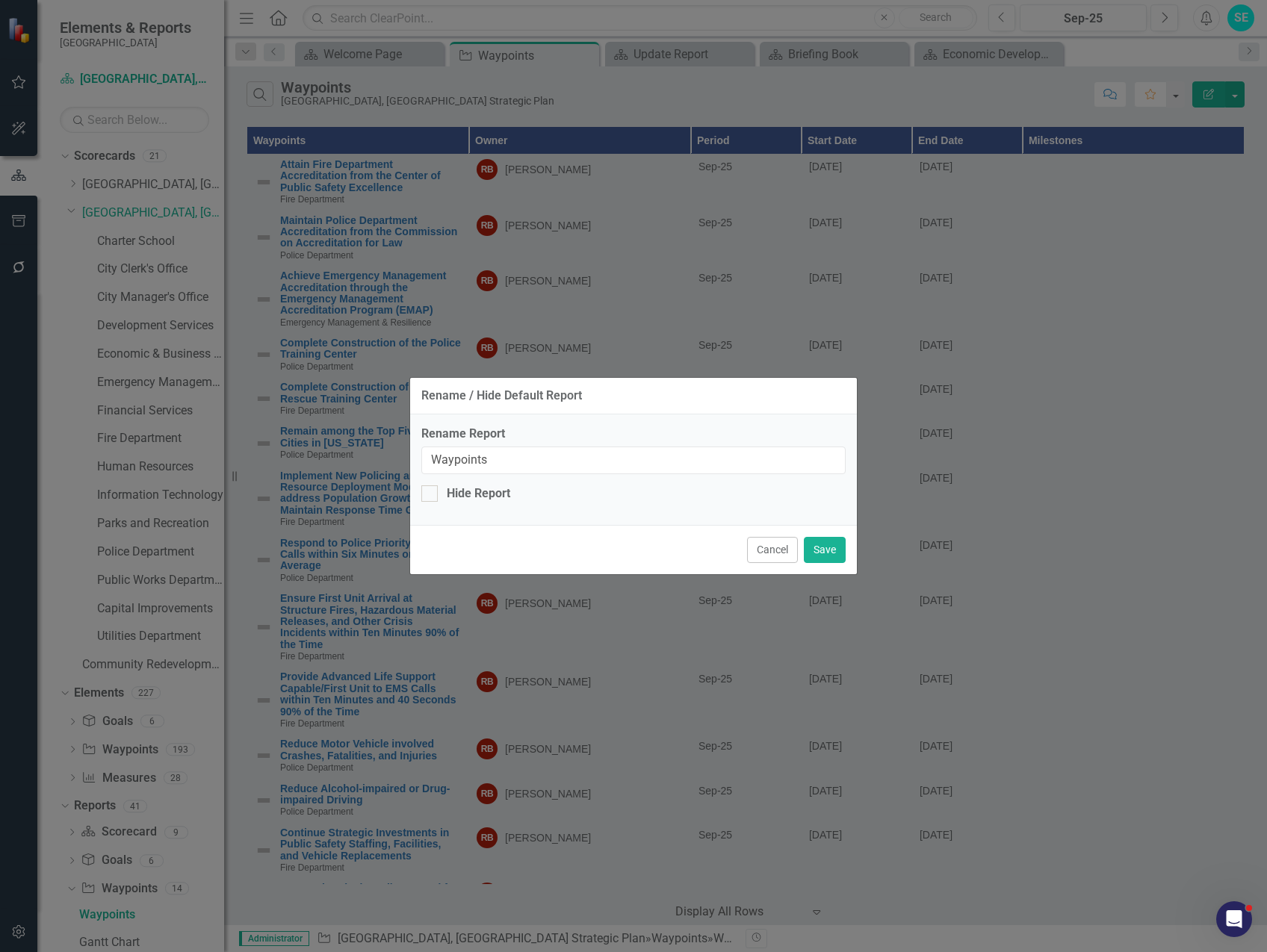
click at [762, 549] on button "Cancel" at bounding box center [773, 550] width 51 height 26
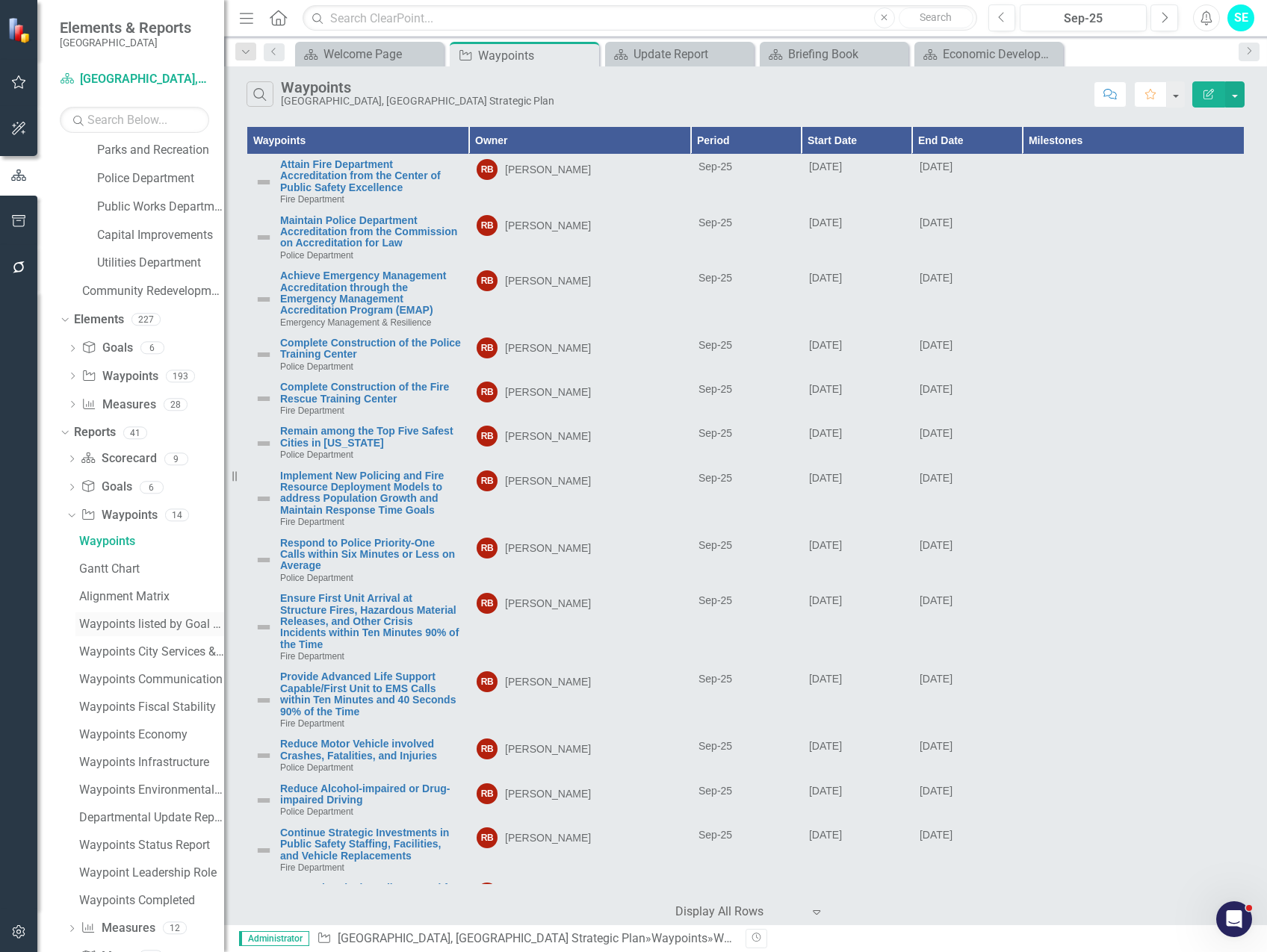
scroll to position [416, 0]
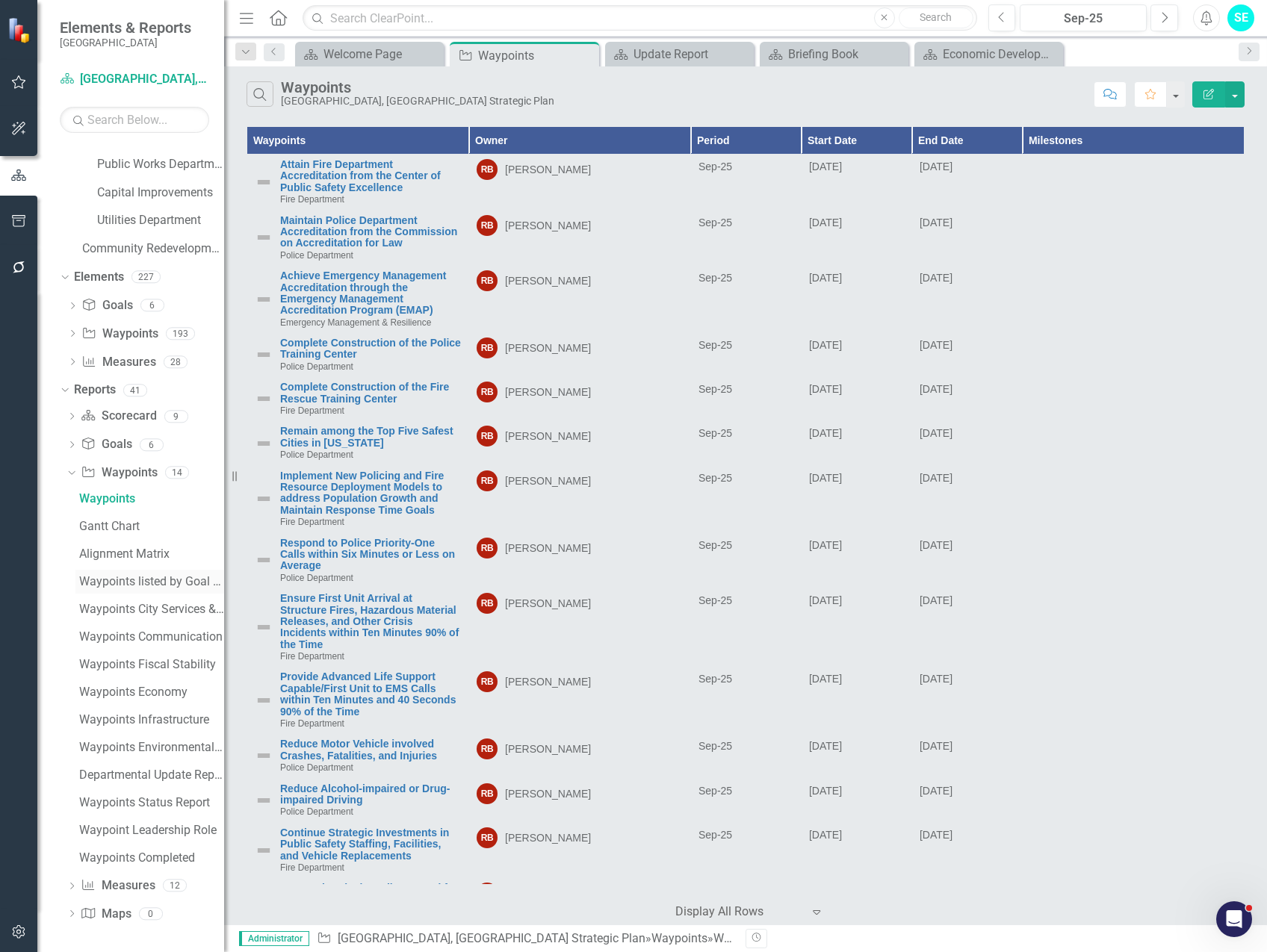
click at [188, 581] on div "Waypoints listed by Goal and Measure" at bounding box center [151, 582] width 145 height 14
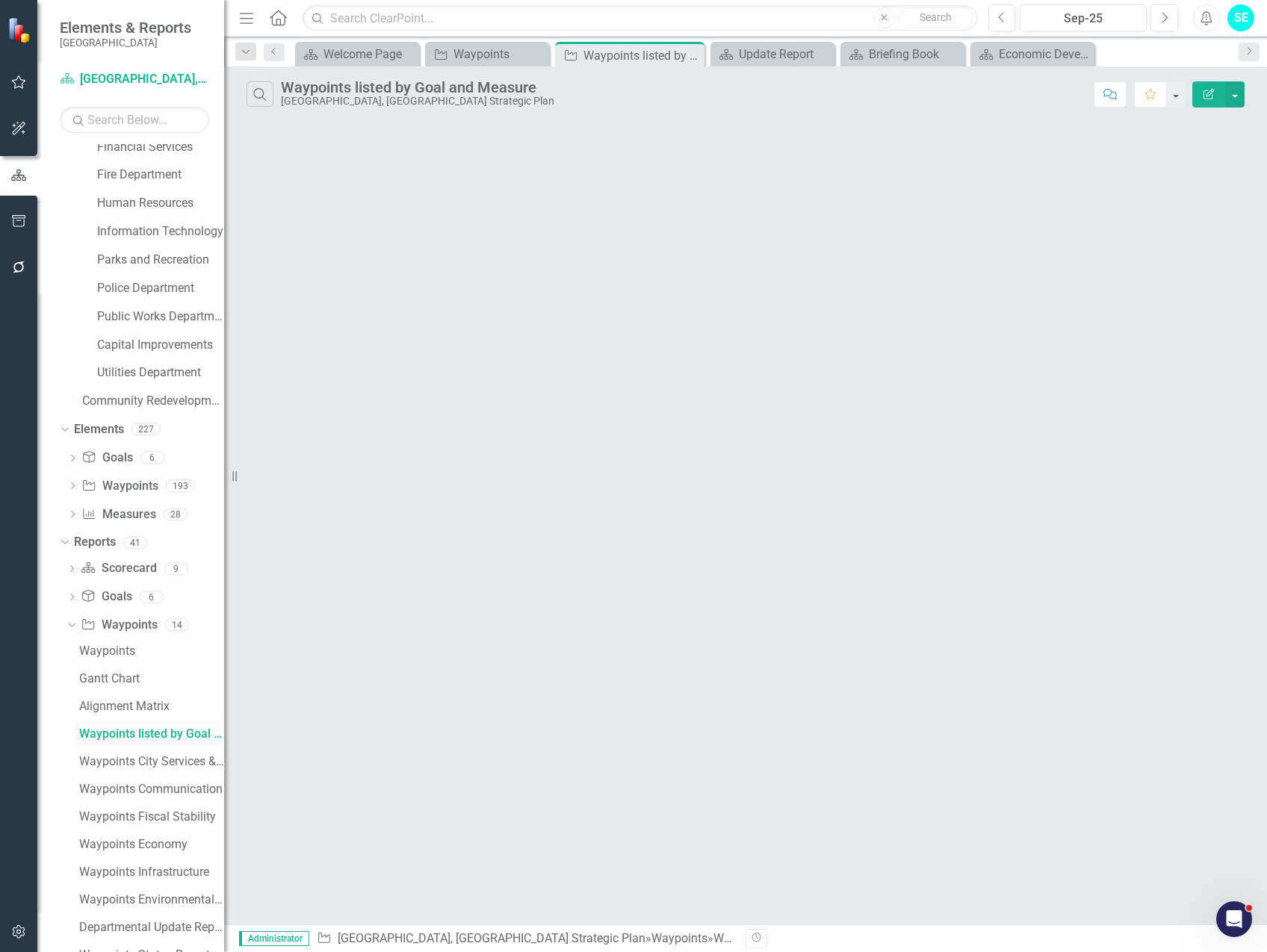
scroll to position [58, 0]
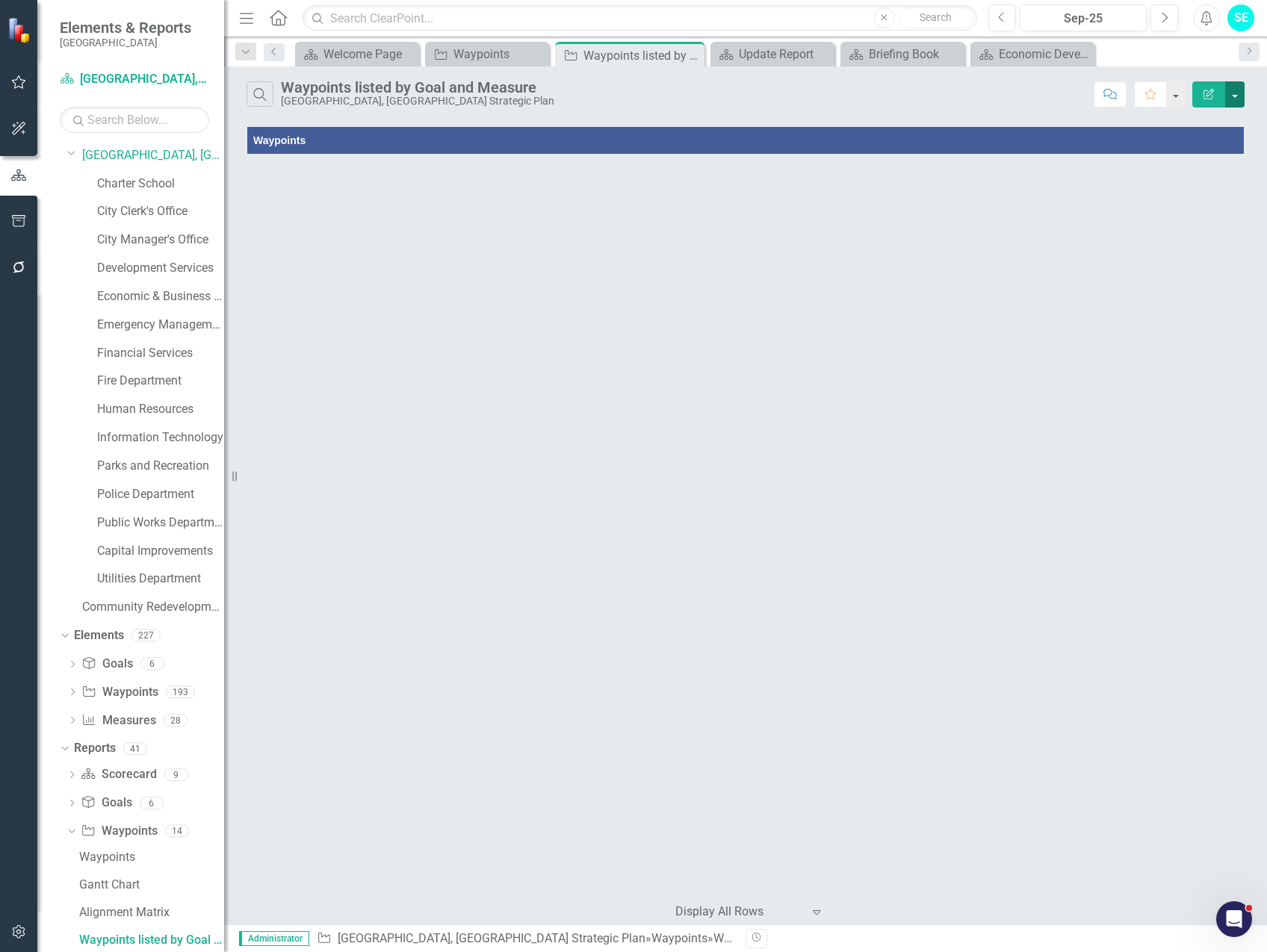
click at [1241, 95] on button "button" at bounding box center [1235, 94] width 20 height 26
click at [1203, 124] on link "Edit Report Edit Report" at bounding box center [1185, 122] width 118 height 28
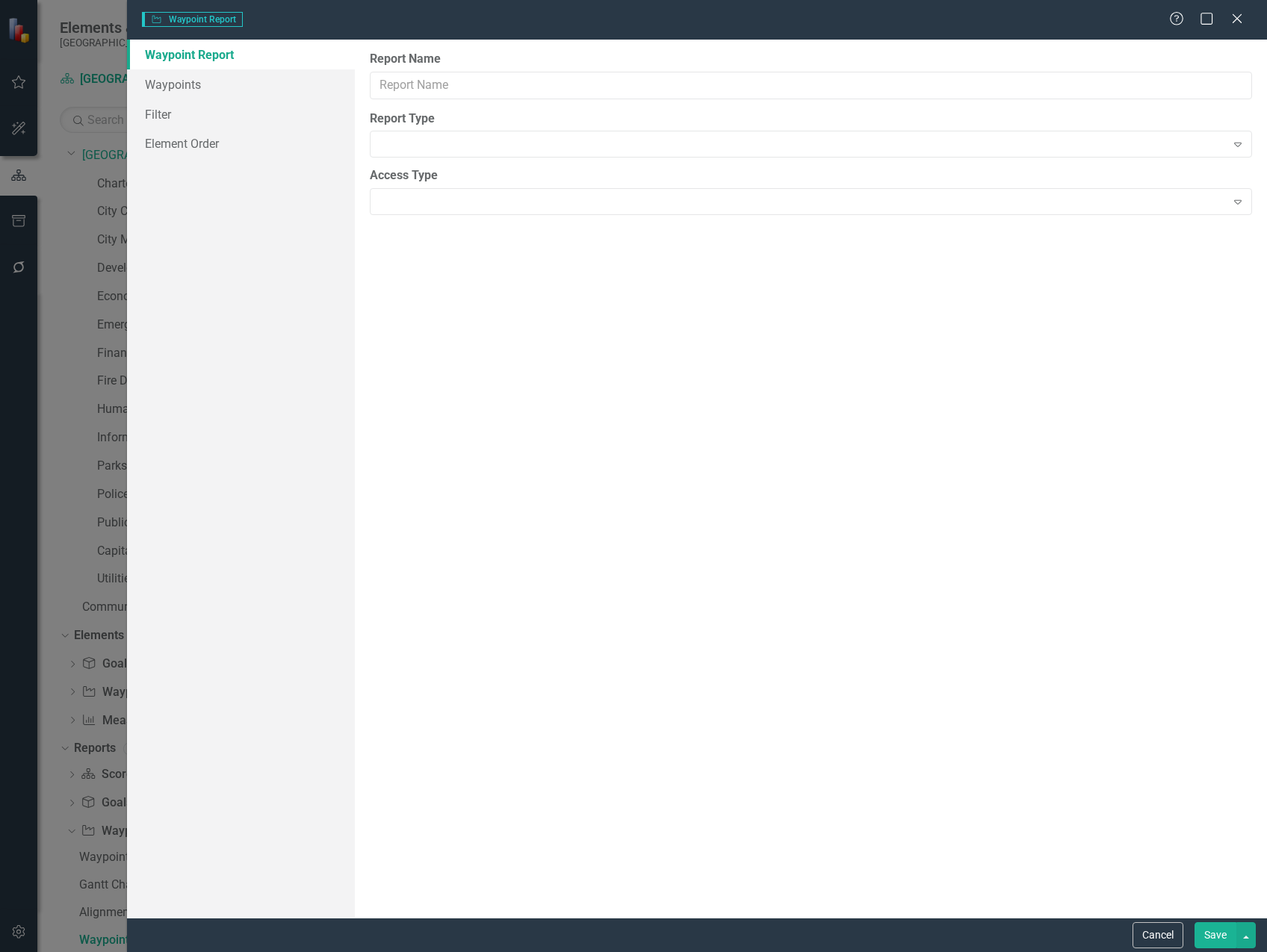
type input "Waypoints listed by Goal and Measure"
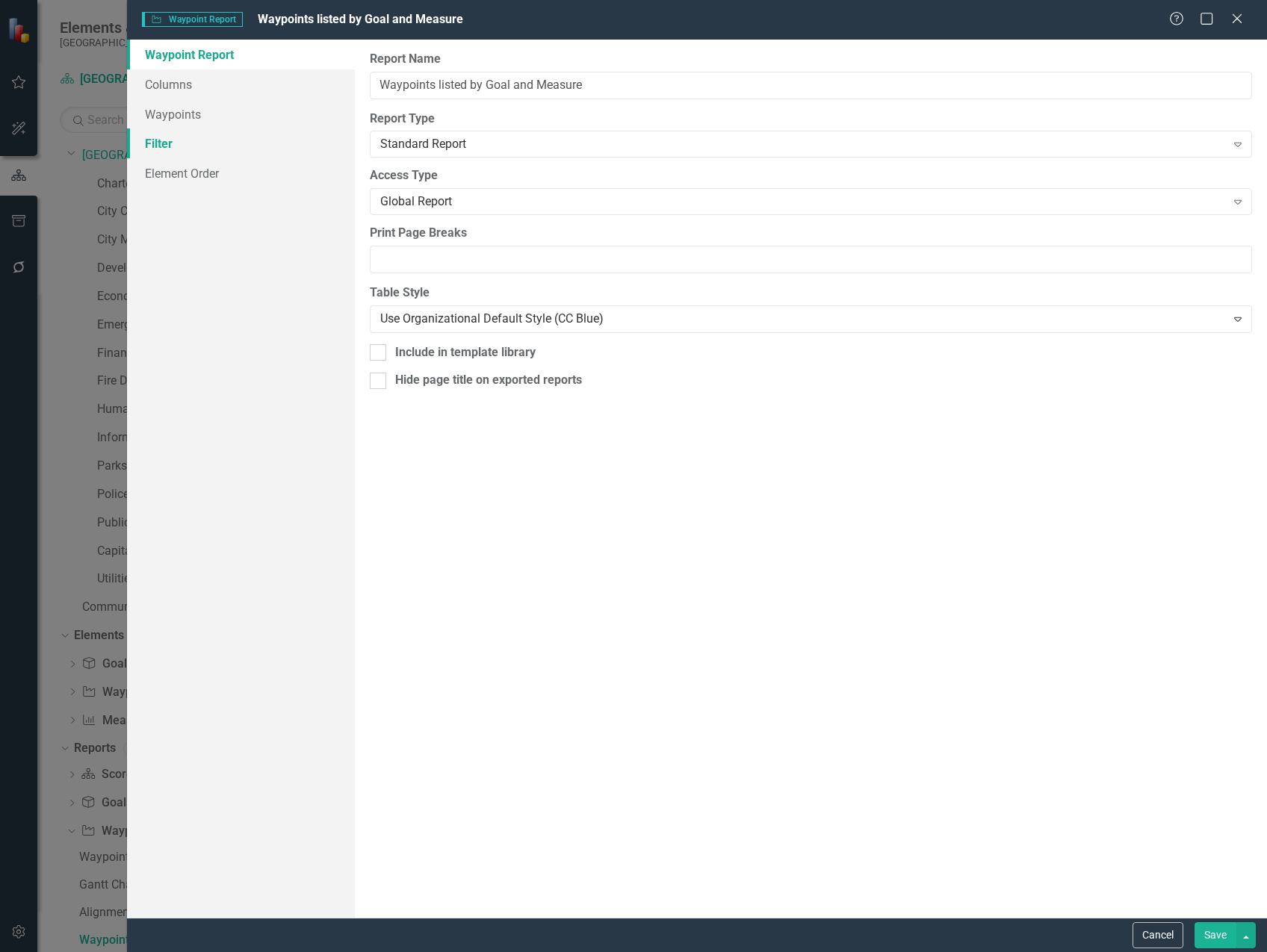
click at [183, 144] on link "Filter" at bounding box center [241, 143] width 228 height 30
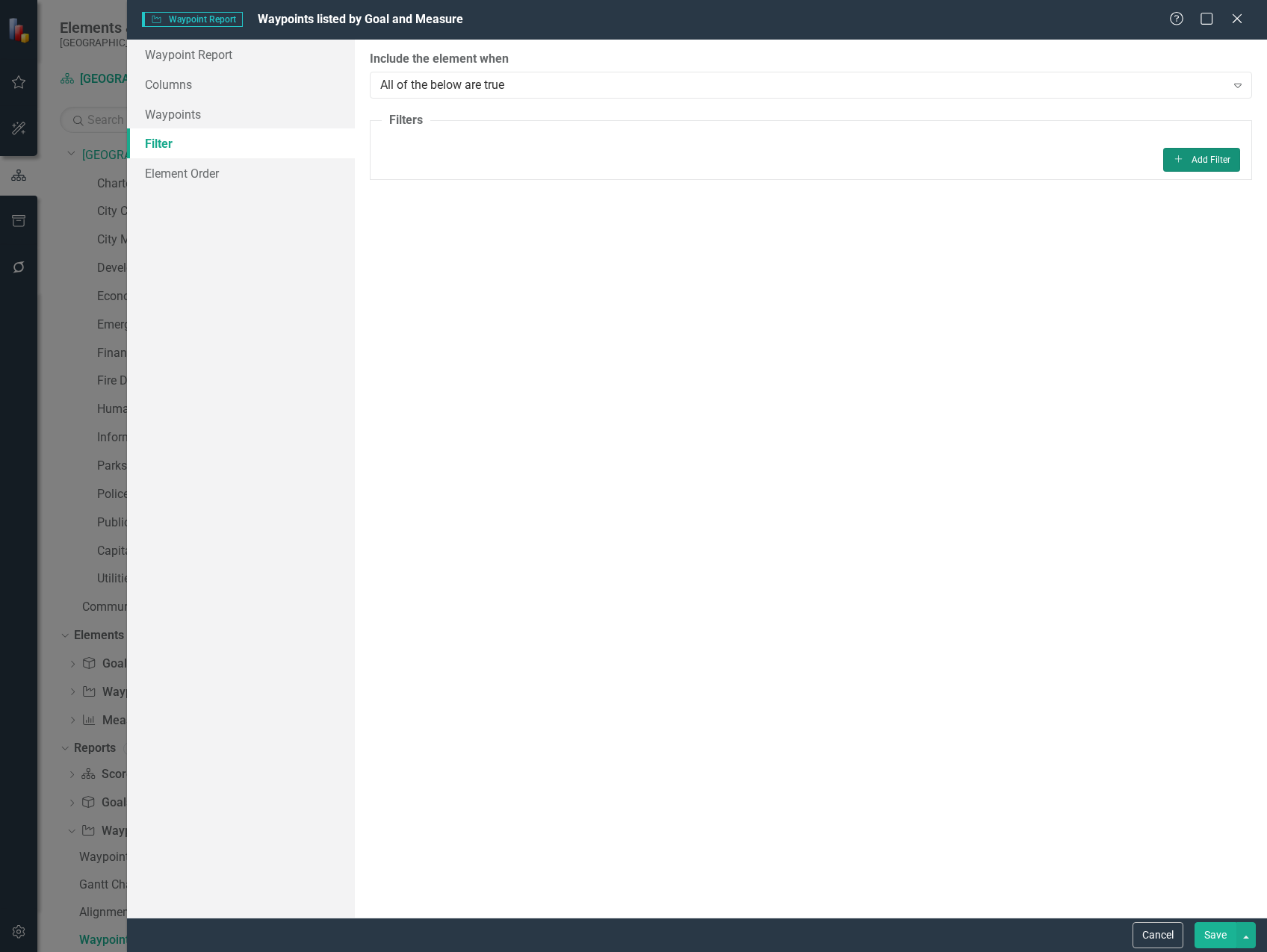
click at [1222, 162] on button "Add Add Filter" at bounding box center [1202, 160] width 77 height 24
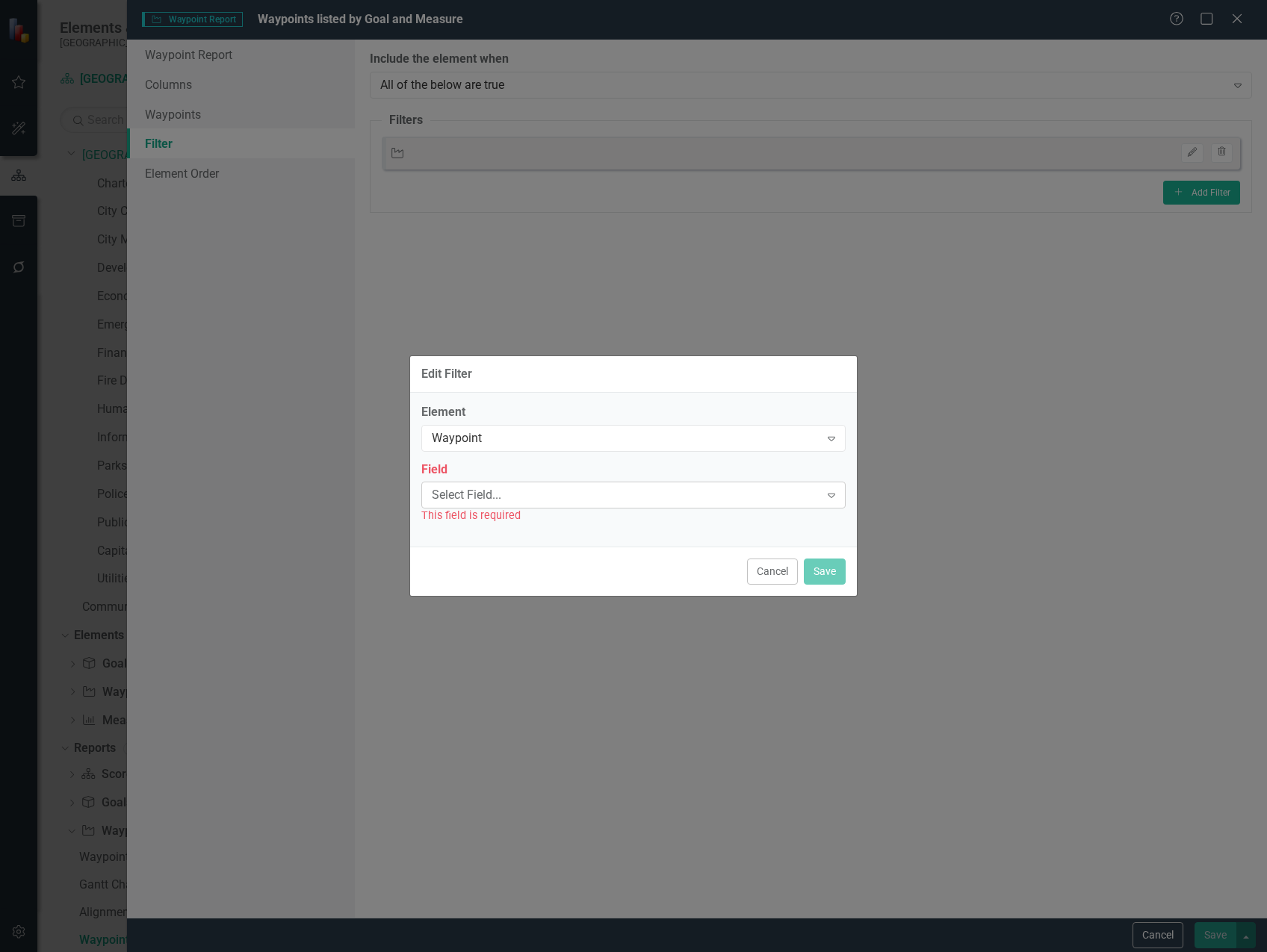
click at [558, 493] on div "Select Field..." at bounding box center [626, 496] width 388 height 17
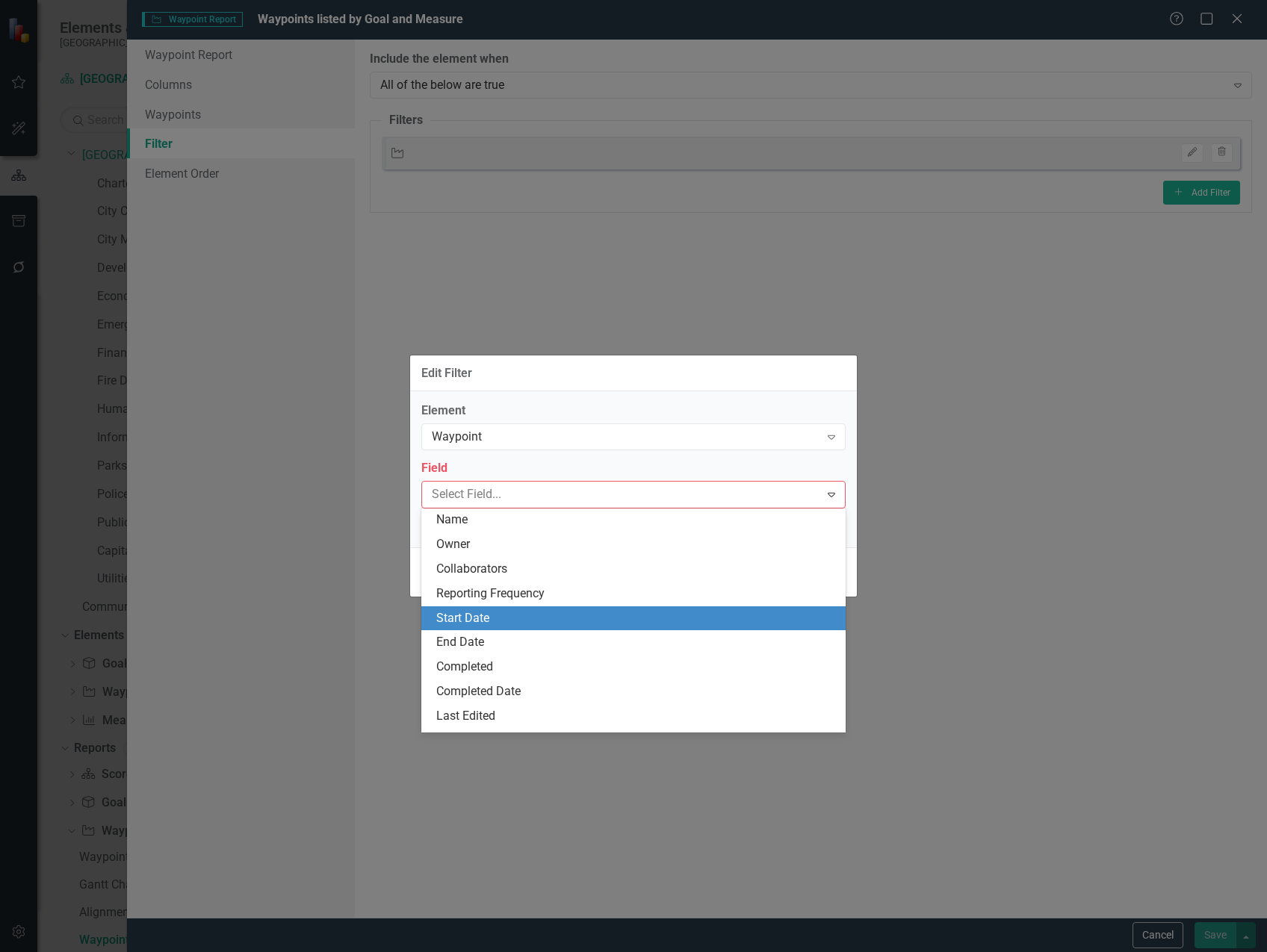
scroll to position [75, 0]
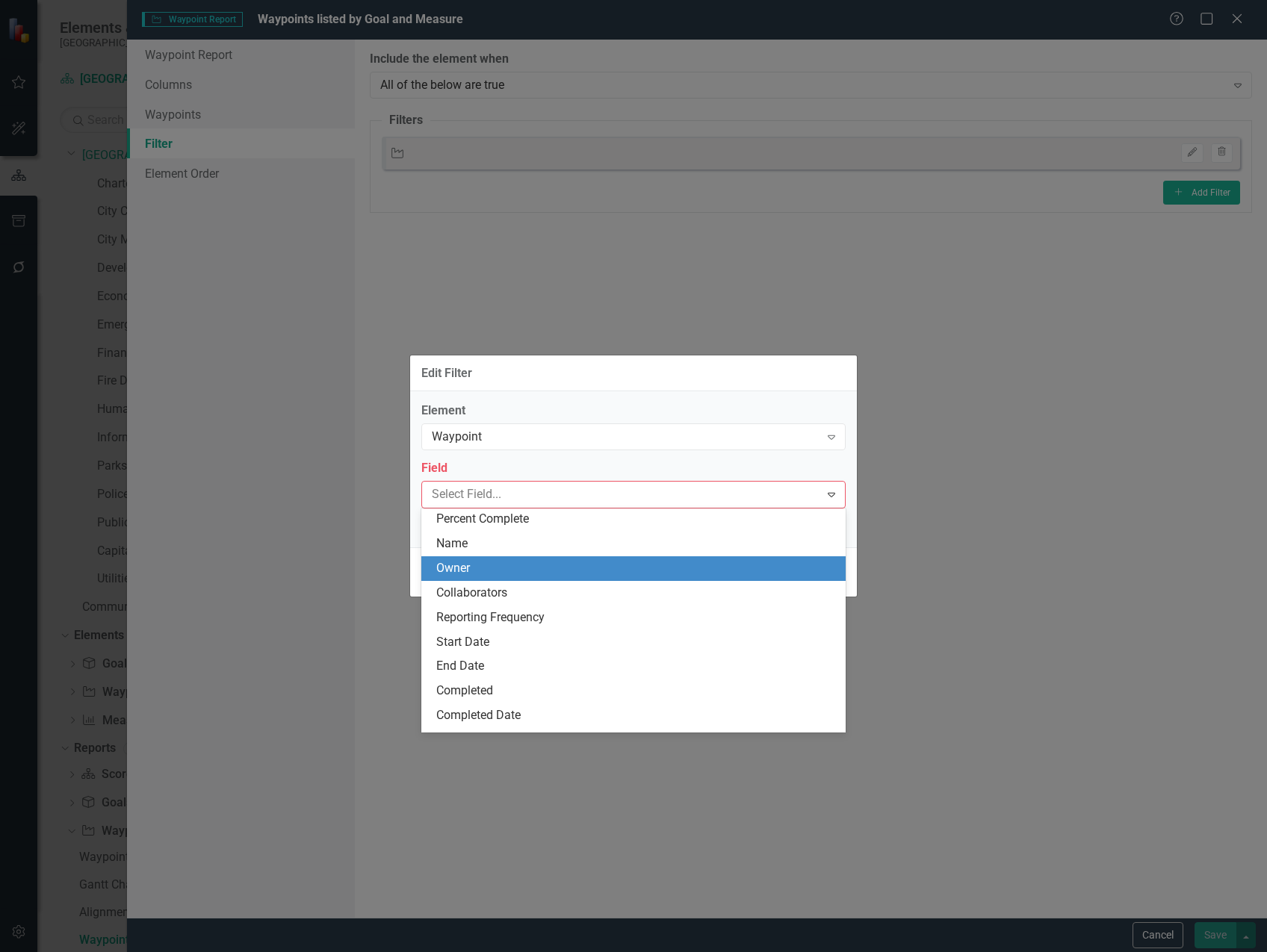
click at [544, 570] on div "Owner" at bounding box center [636, 569] width 401 height 17
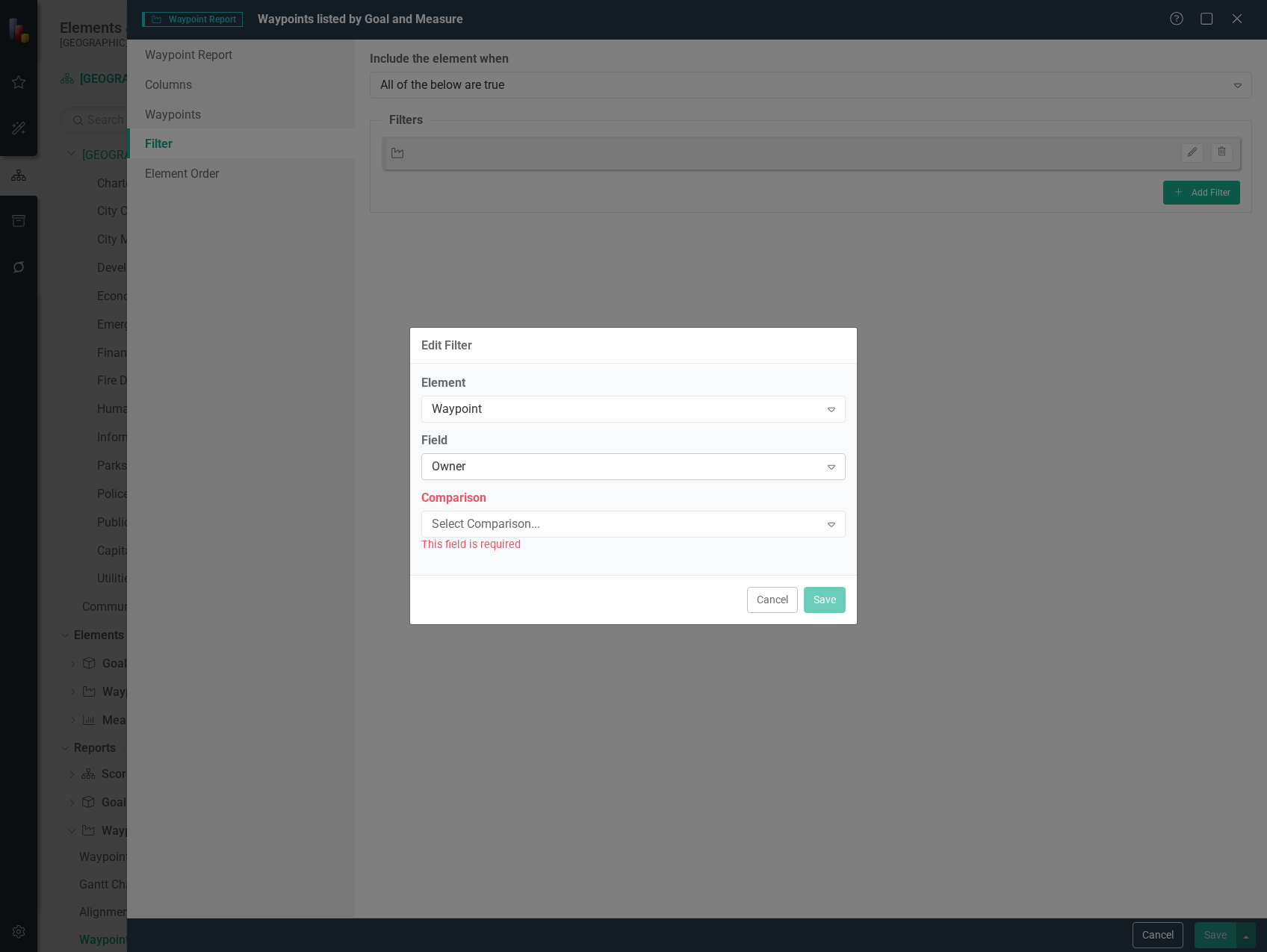
click at [611, 468] on div "Owner" at bounding box center [626, 467] width 388 height 17
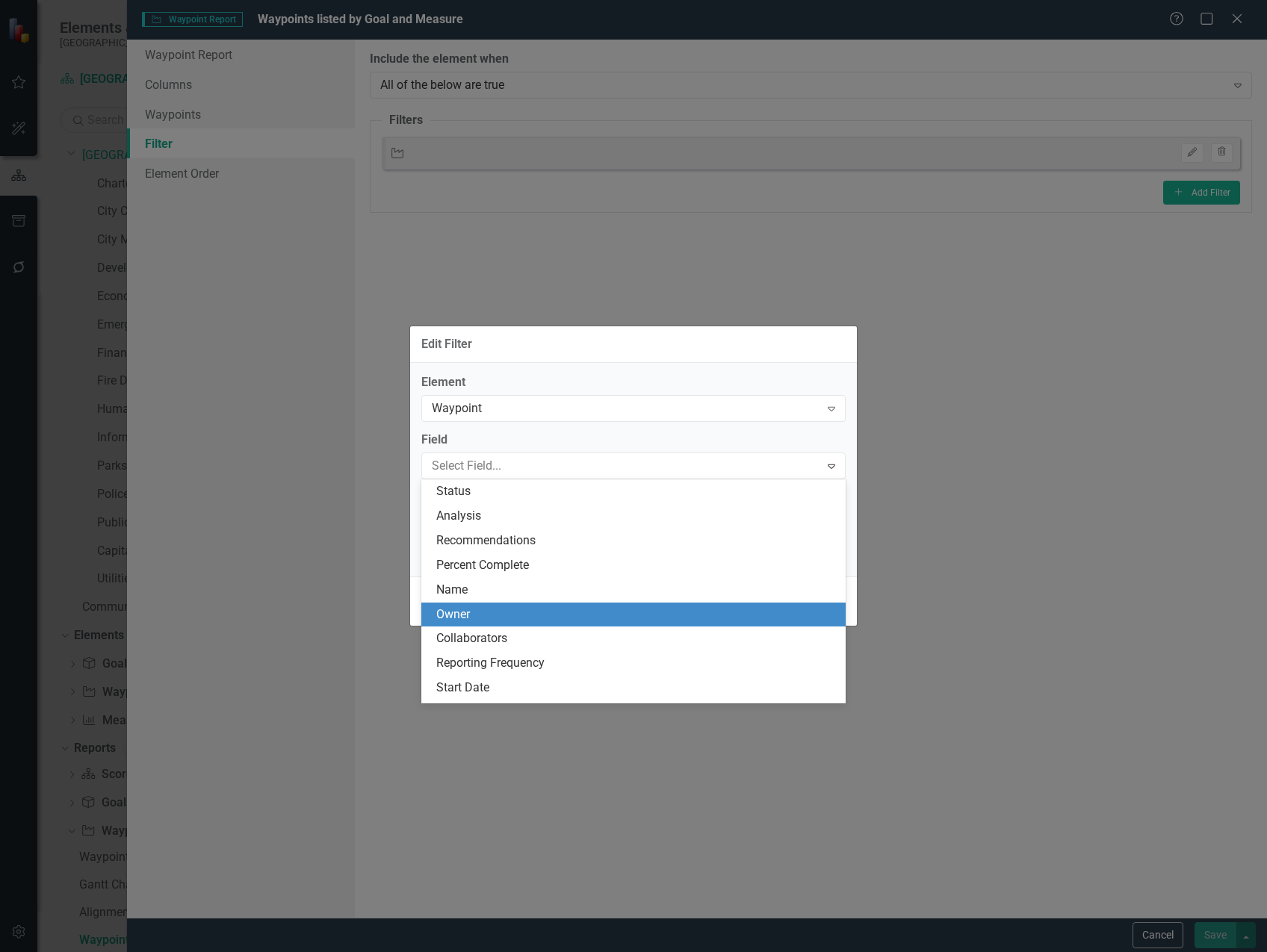
scroll to position [122, 0]
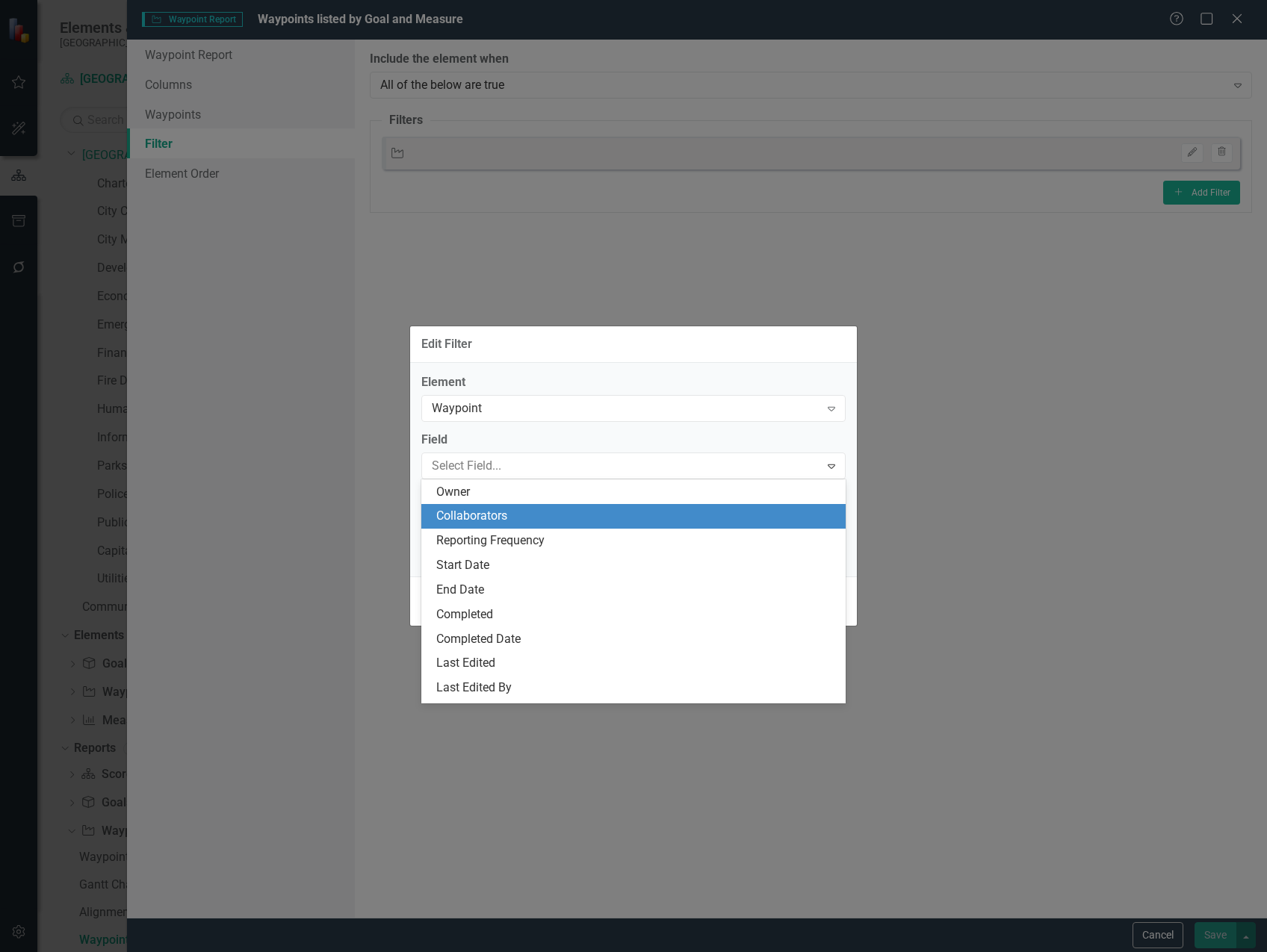
drag, startPoint x: 599, startPoint y: 521, endPoint x: 582, endPoint y: 522, distance: 17.0
click at [599, 522] on div "Collaborators" at bounding box center [636, 516] width 401 height 17
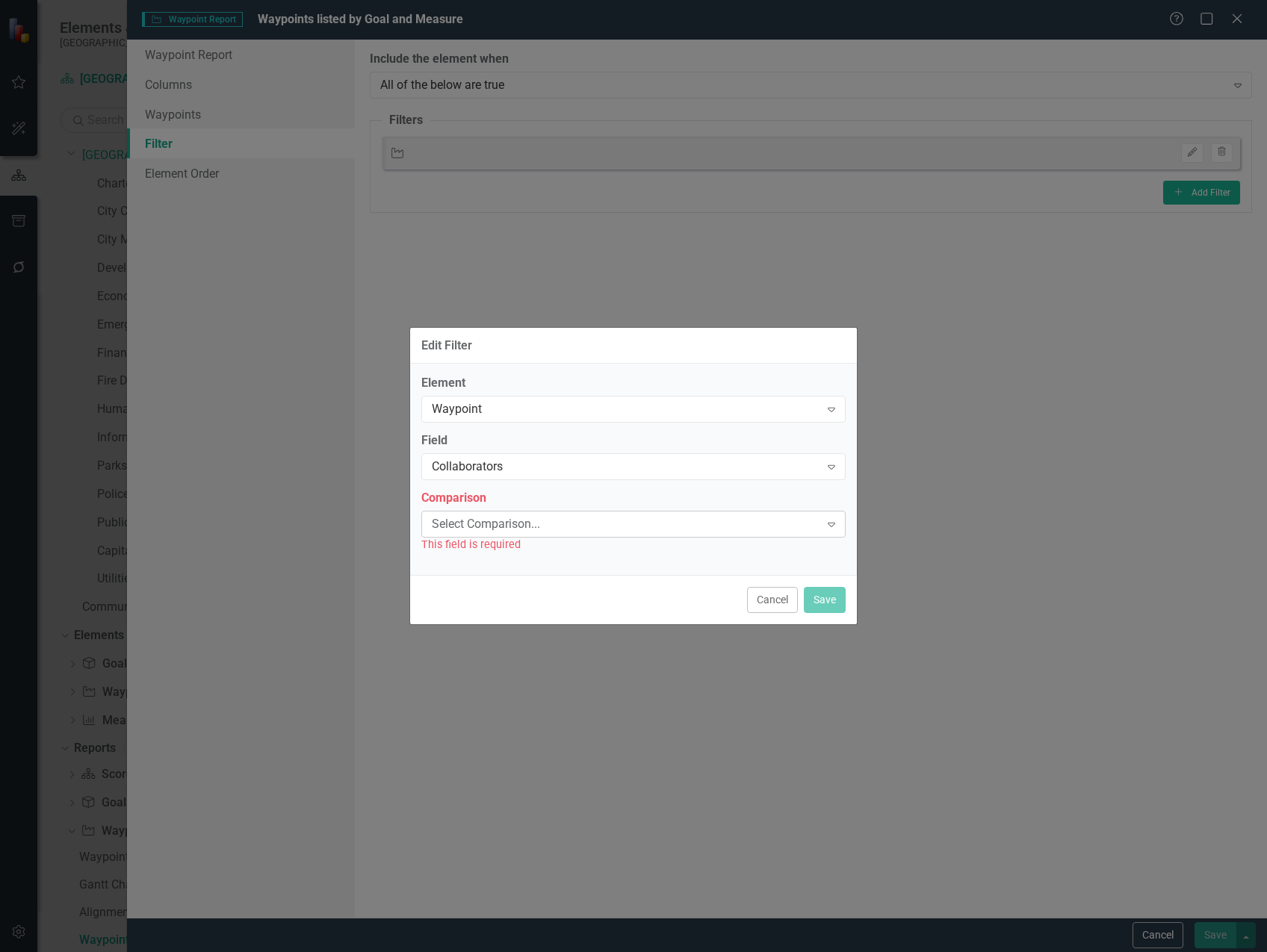
click at [561, 520] on div "Select Comparison..." at bounding box center [626, 524] width 388 height 17
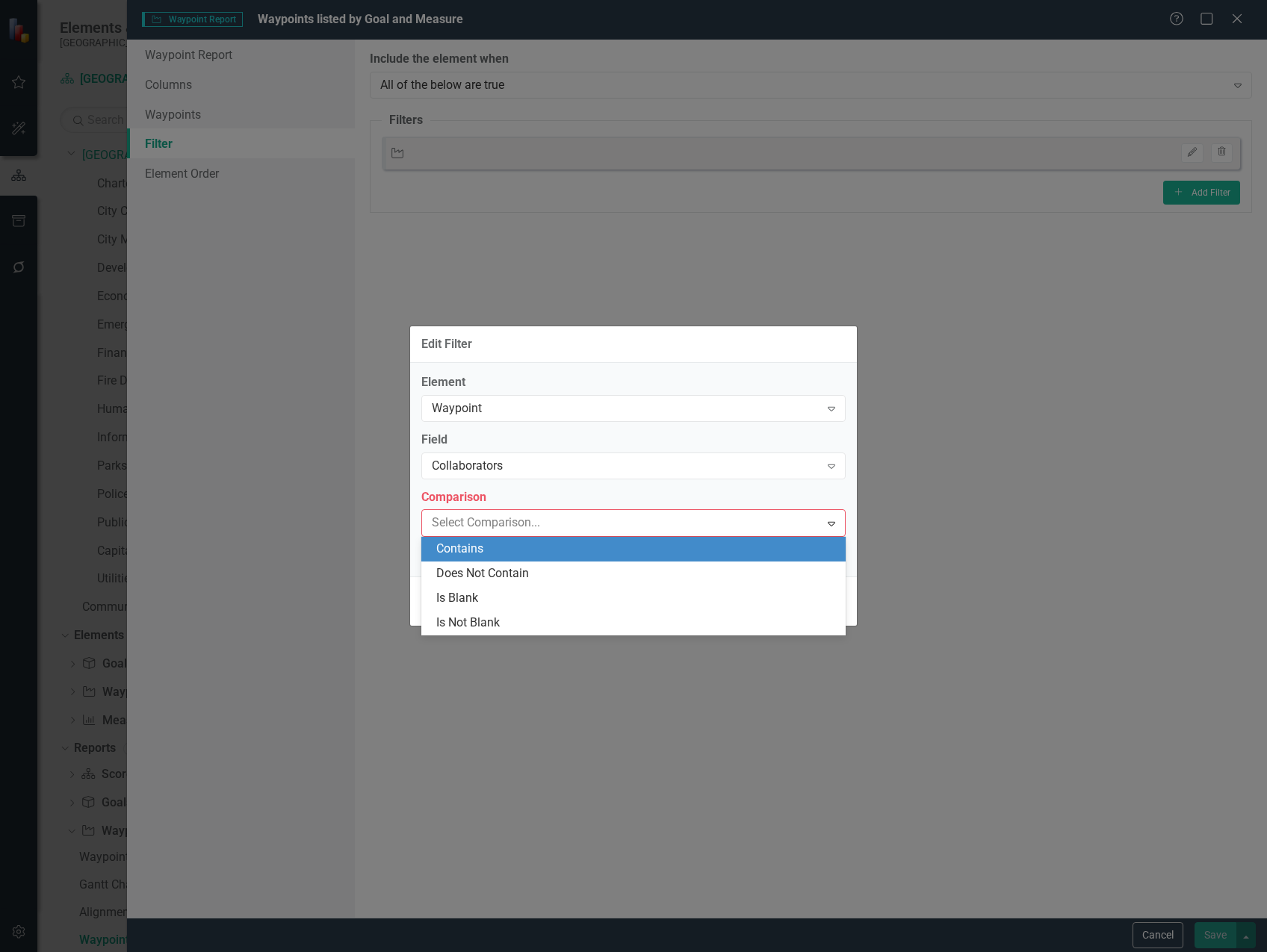
click at [568, 558] on div "Contains" at bounding box center [634, 549] width 424 height 25
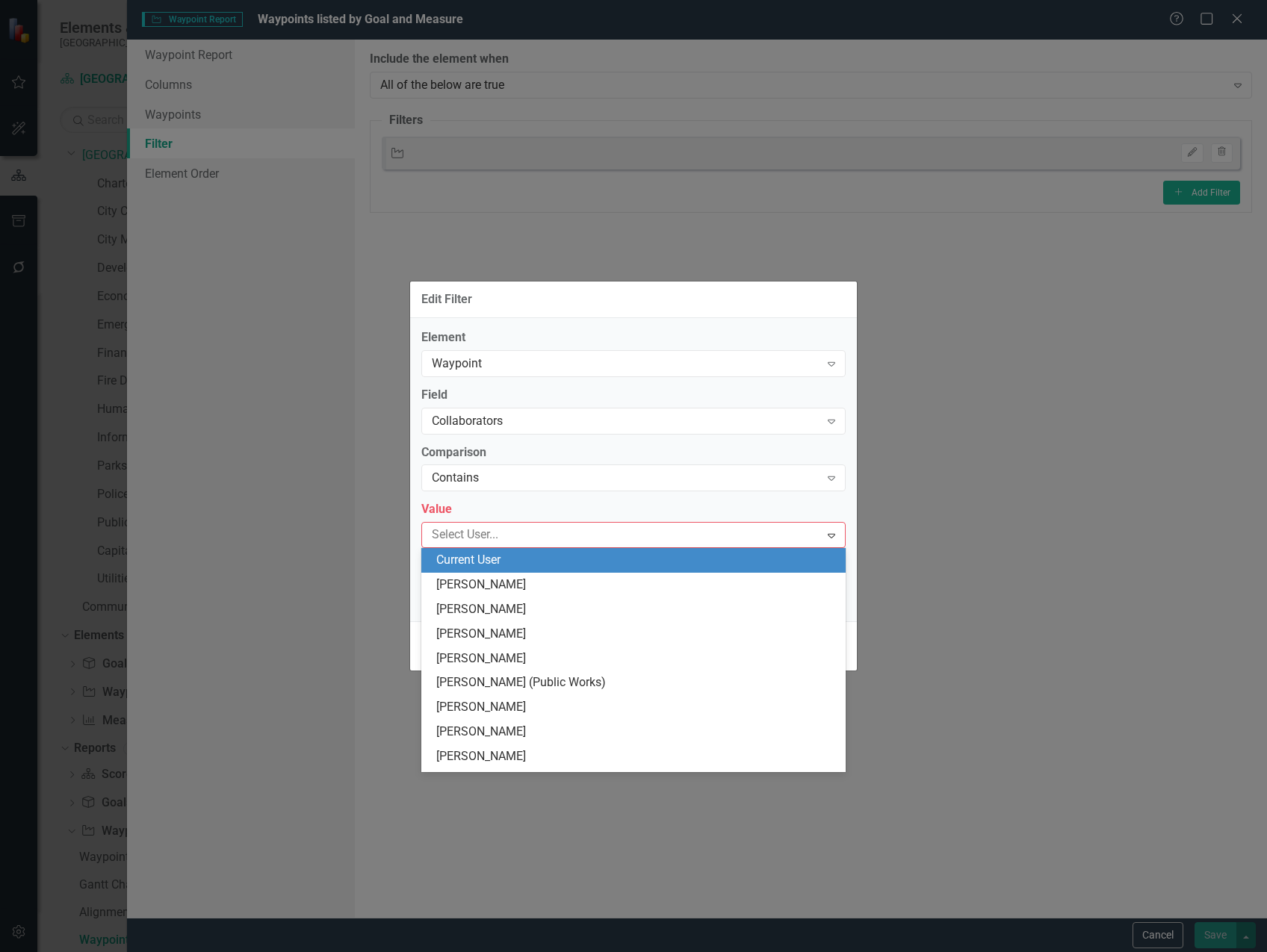
click at [530, 532] on div at bounding box center [622, 536] width 394 height 20
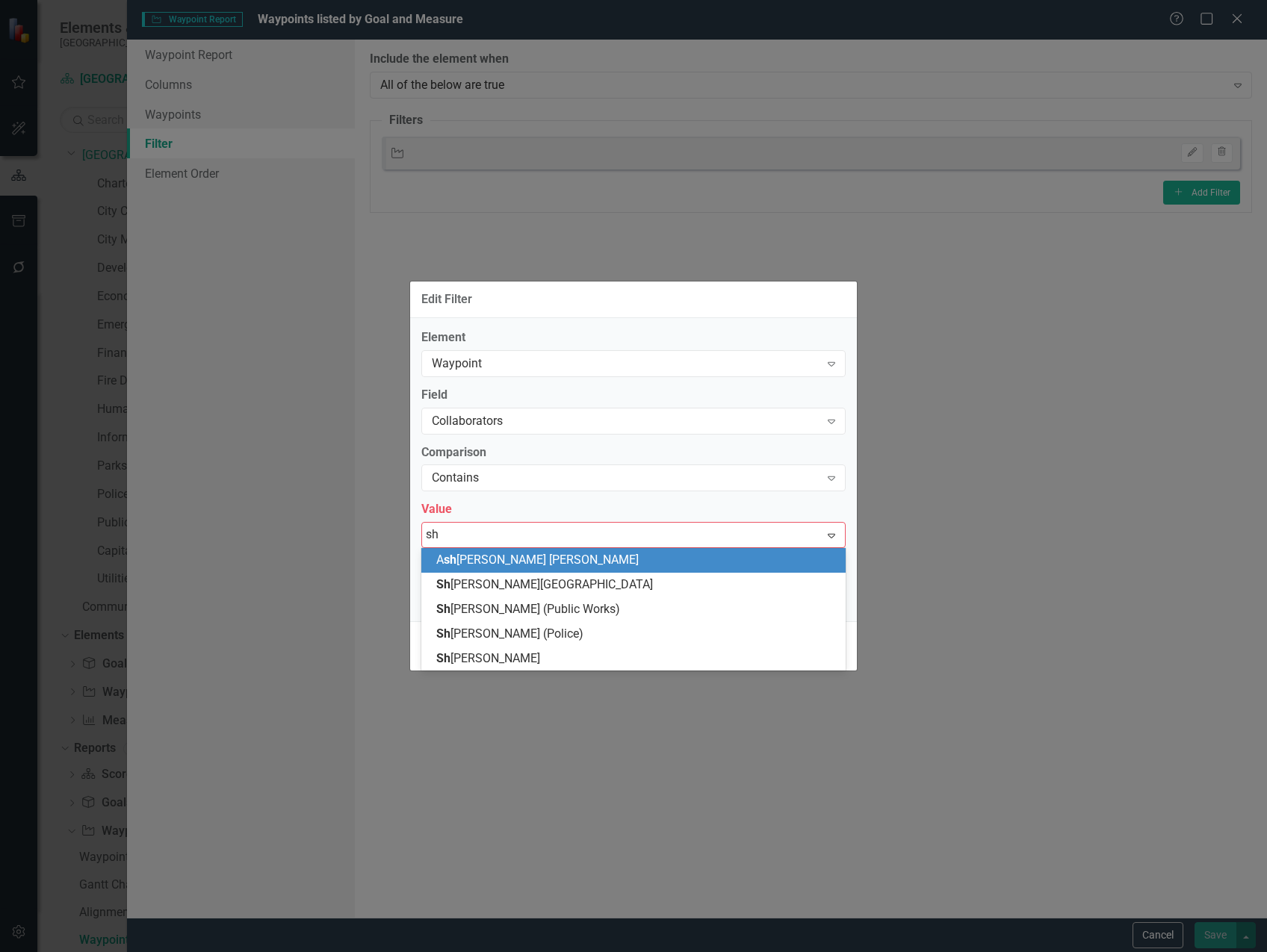
type input "sha"
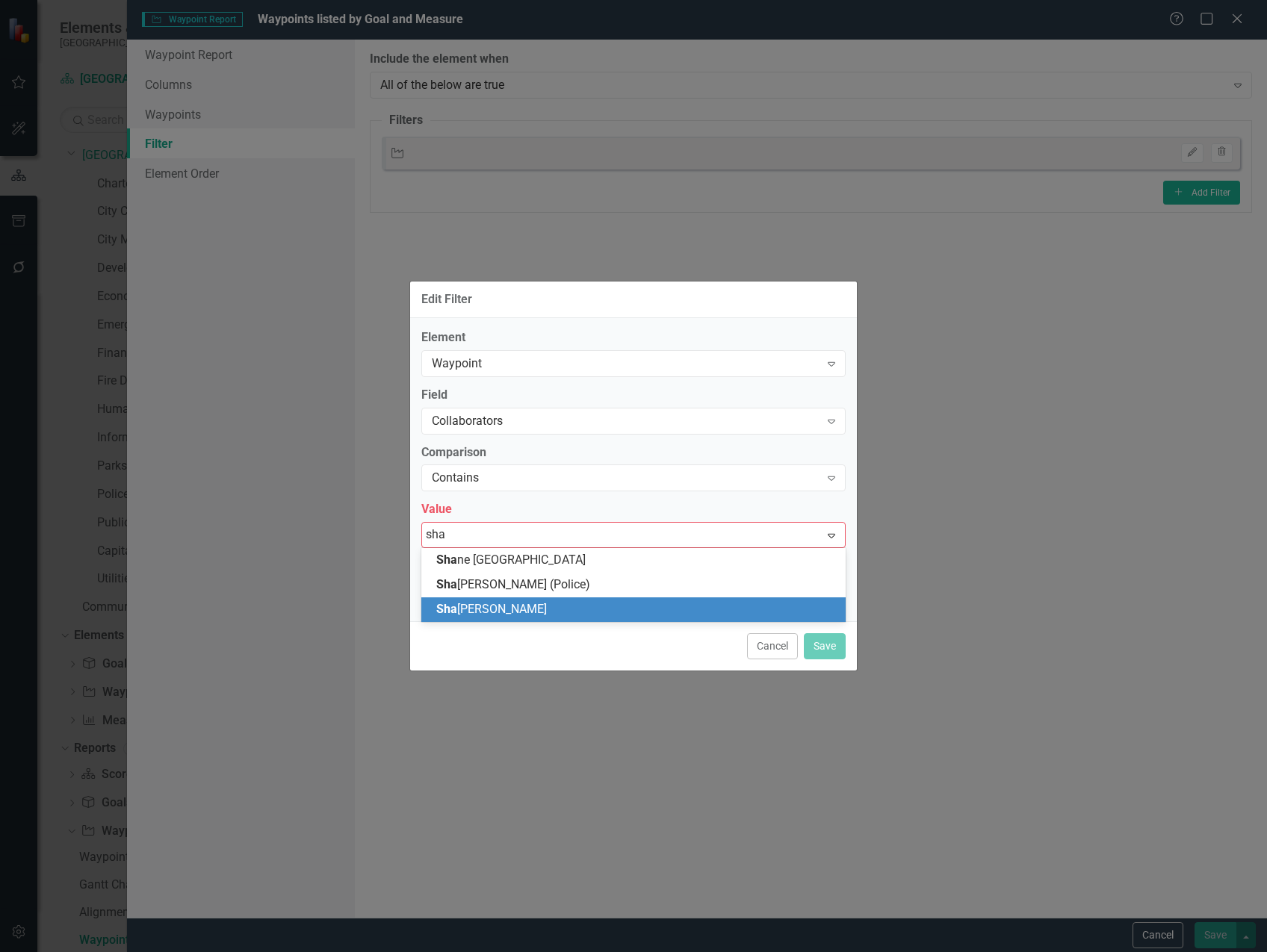
click at [531, 609] on span "Sha [PERSON_NAME]" at bounding box center [491, 609] width 111 height 14
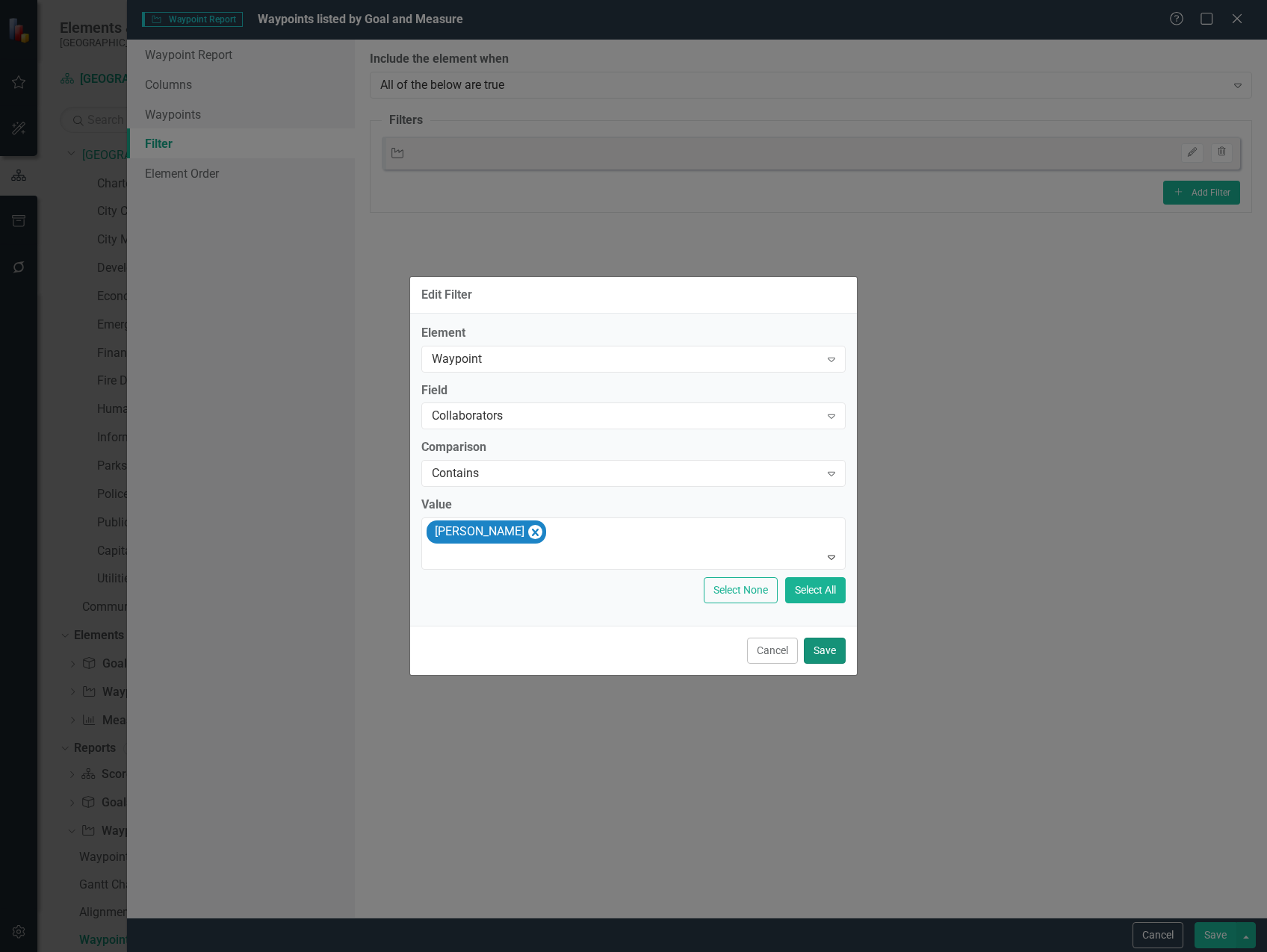
click at [832, 650] on button "Save" at bounding box center [824, 650] width 42 height 26
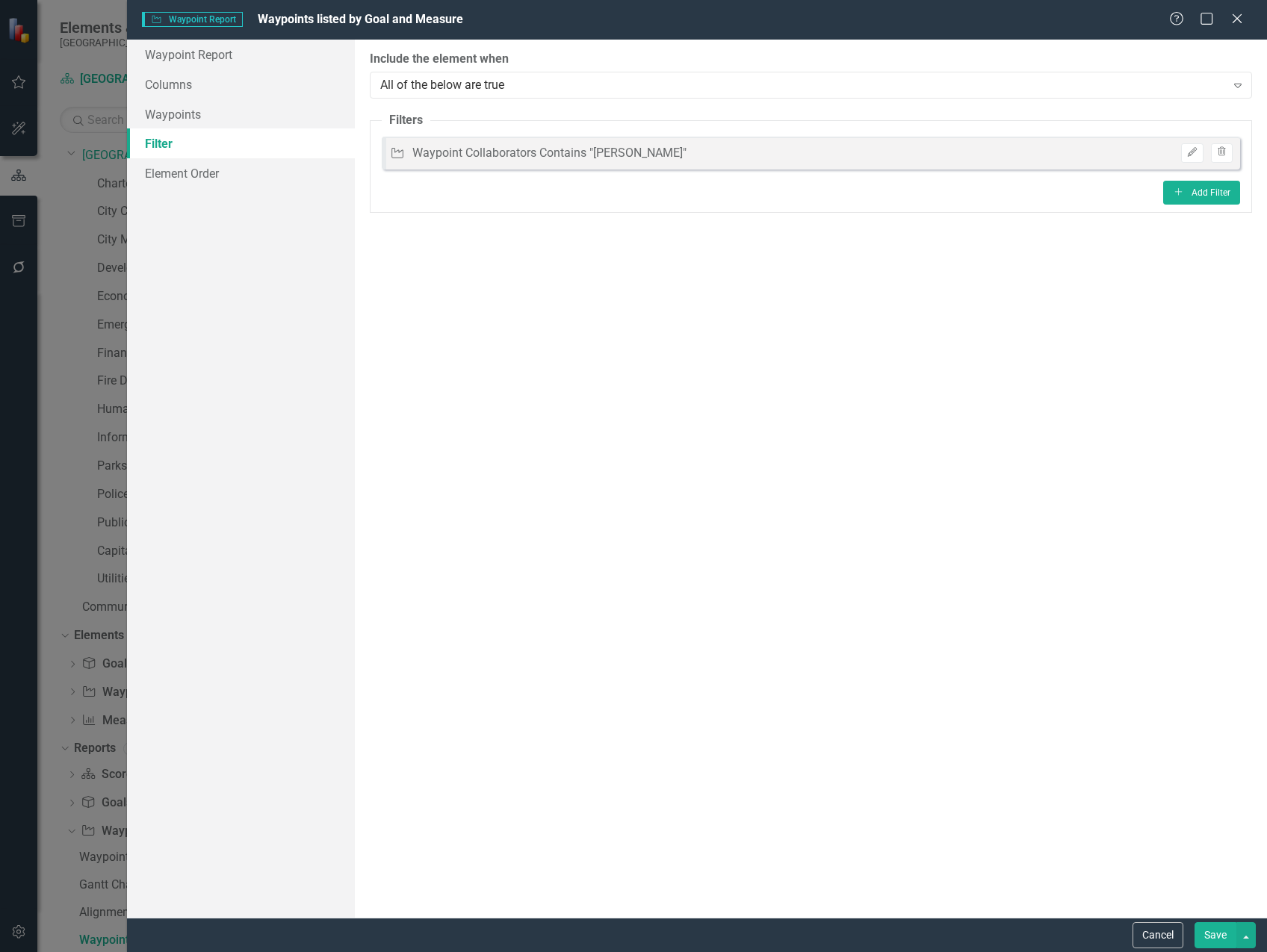
click at [1223, 935] on button "Save" at bounding box center [1215, 935] width 42 height 26
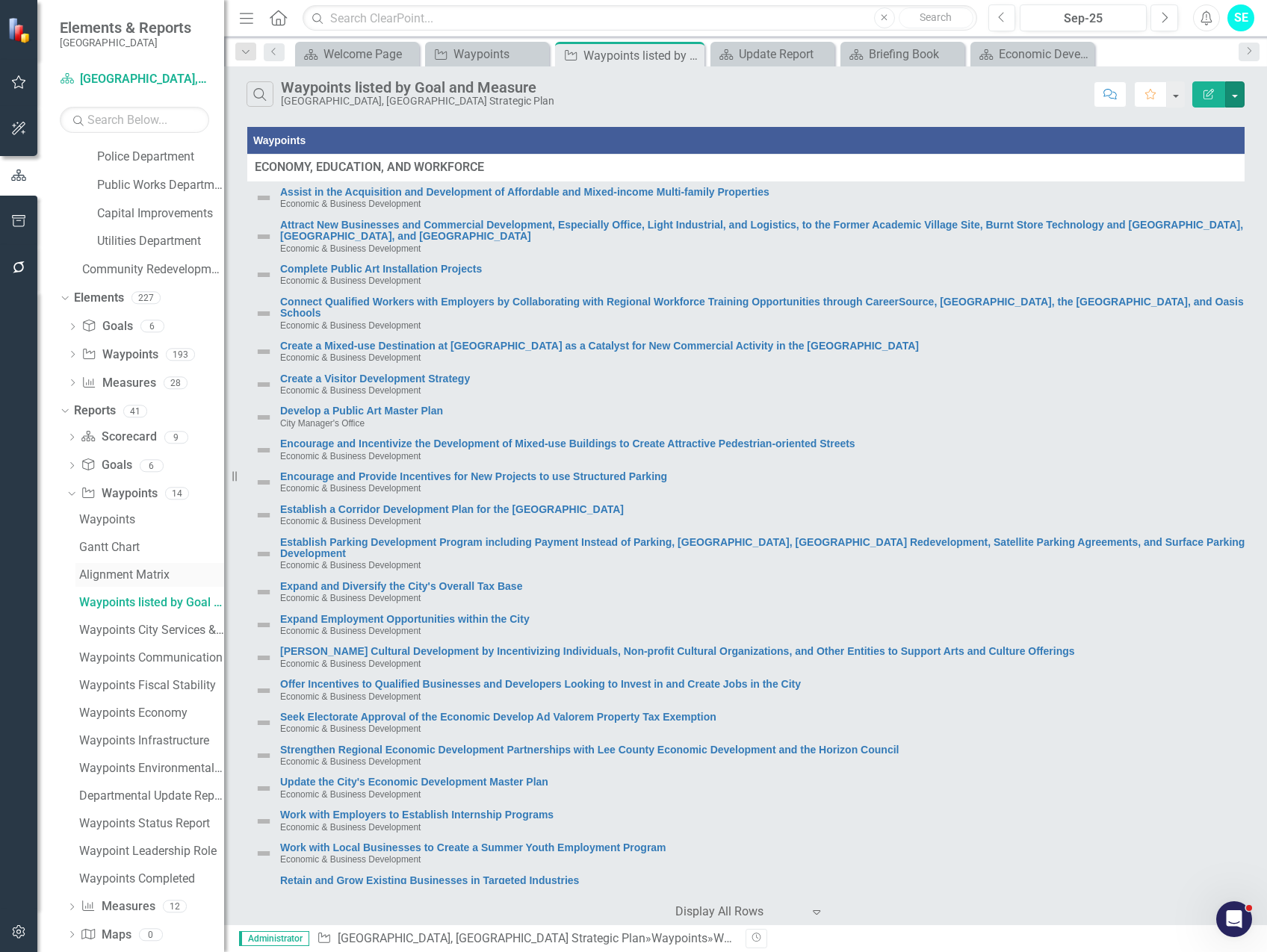
scroll to position [416, 0]
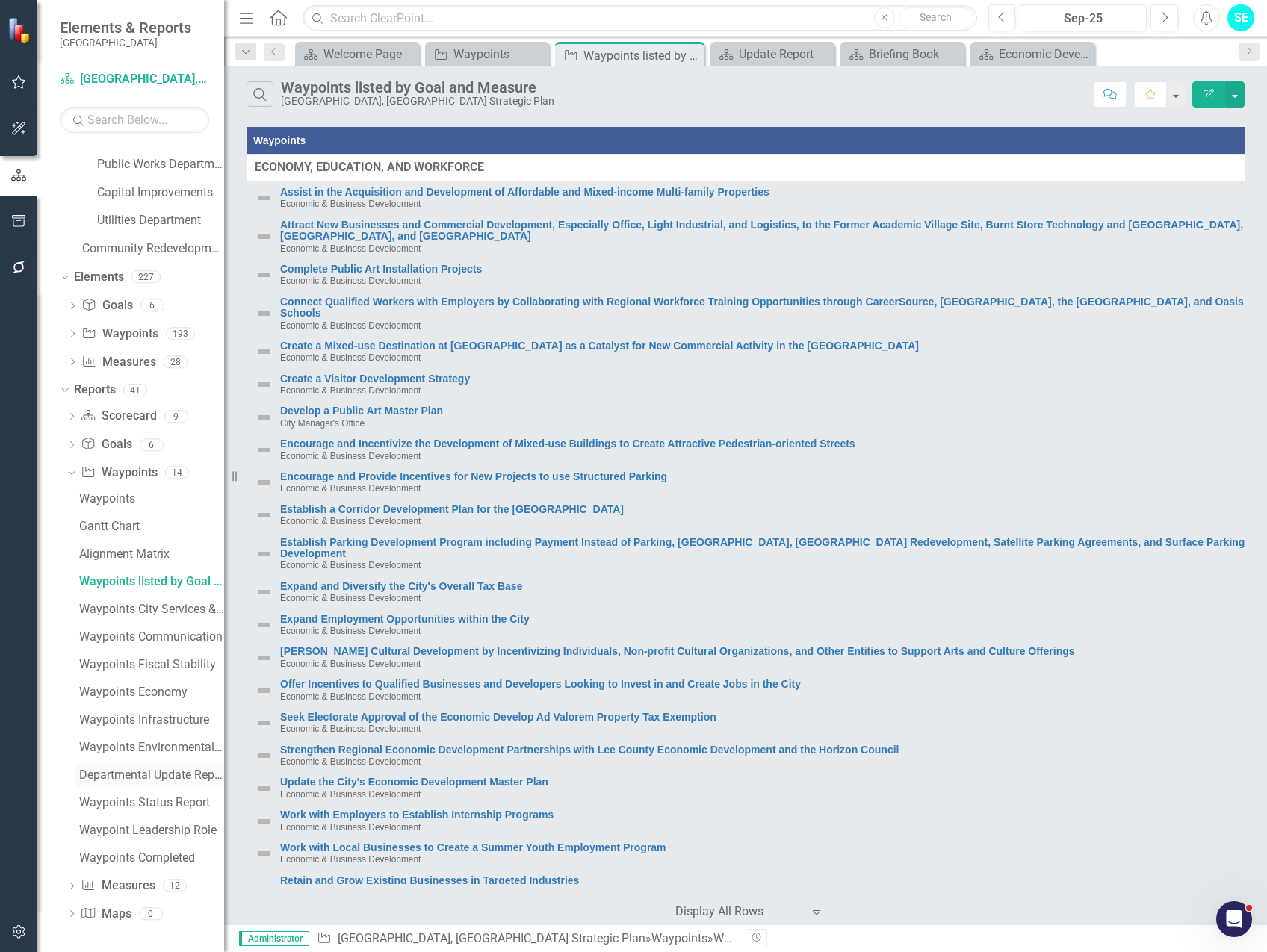
click at [131, 781] on div "Departmental Update Report" at bounding box center [151, 775] width 145 height 14
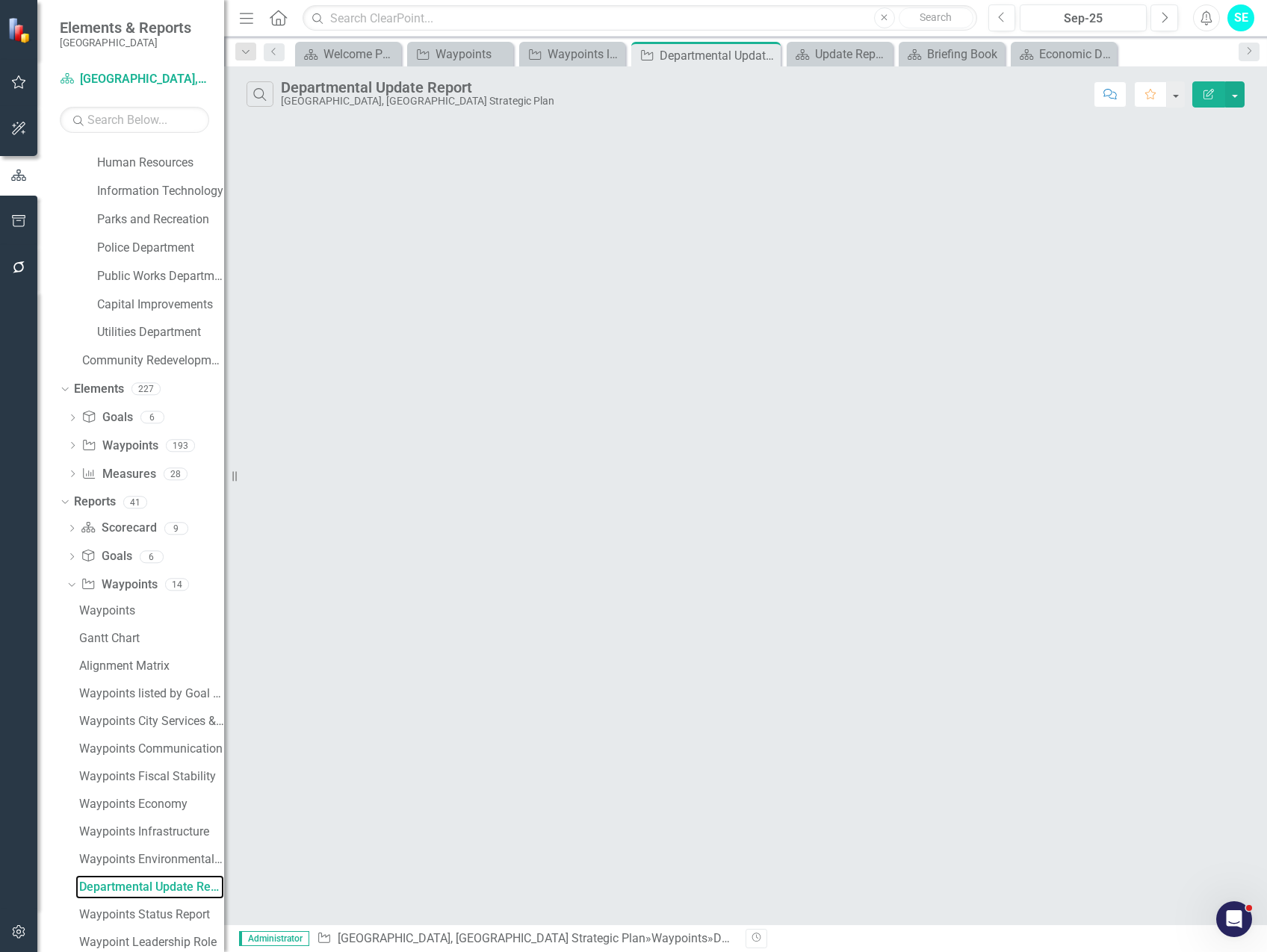
scroll to position [251, 0]
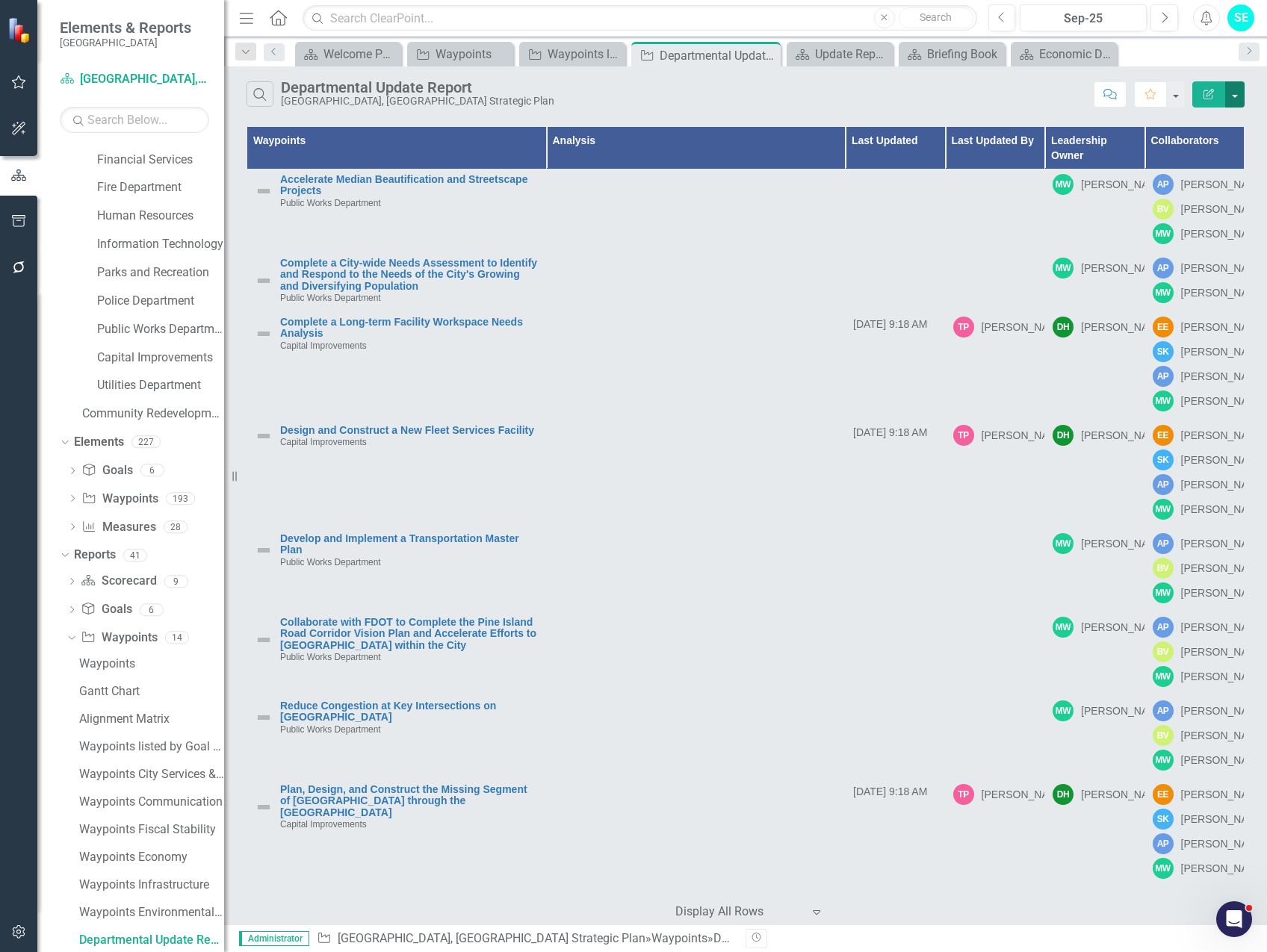
click at [1232, 94] on button "button" at bounding box center [1235, 94] width 20 height 26
click at [1194, 116] on link "Edit Report Edit Report" at bounding box center [1185, 122] width 118 height 28
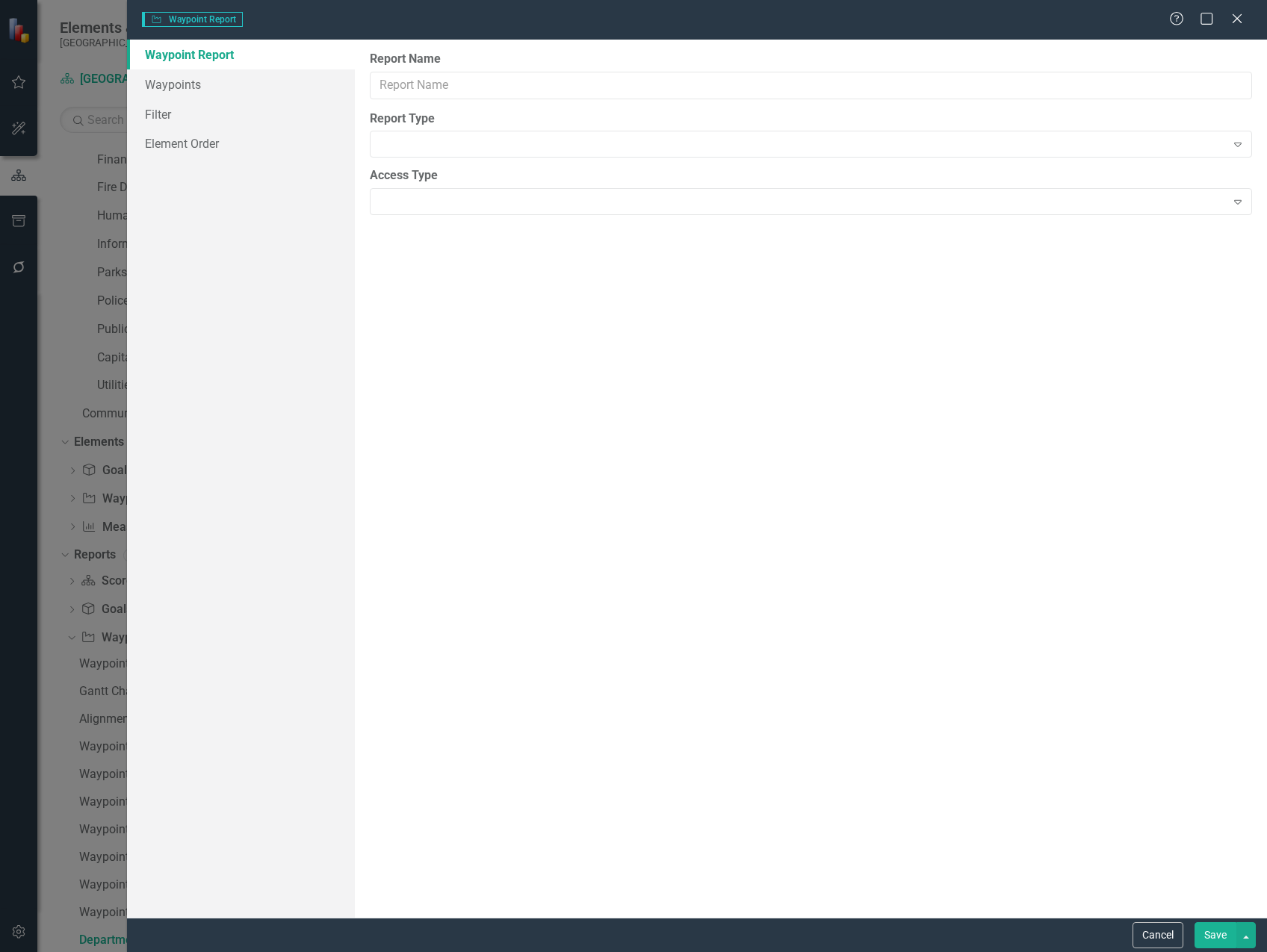
type input "Departmental Update Report"
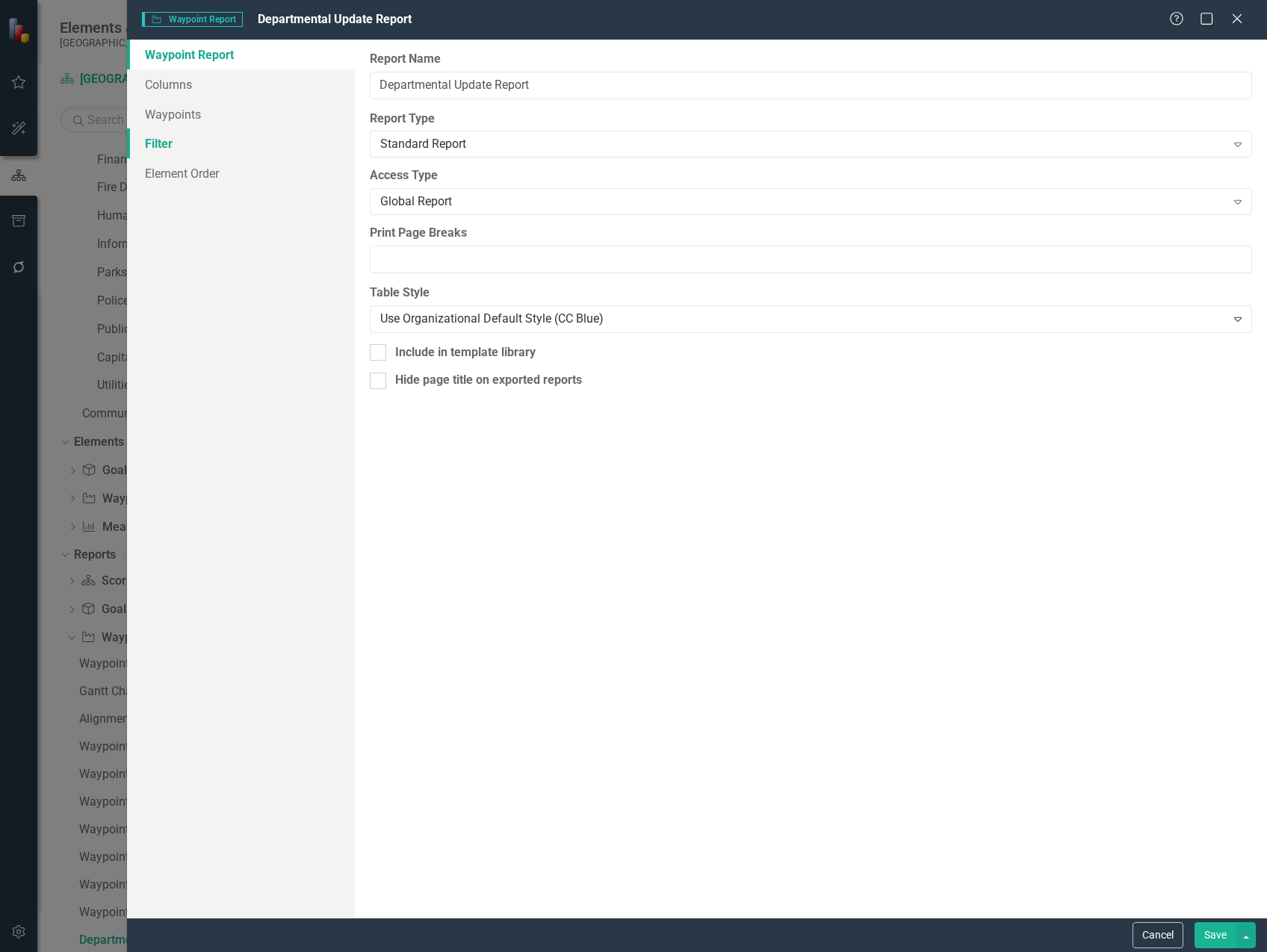
click at [233, 139] on link "Filter" at bounding box center [241, 143] width 228 height 30
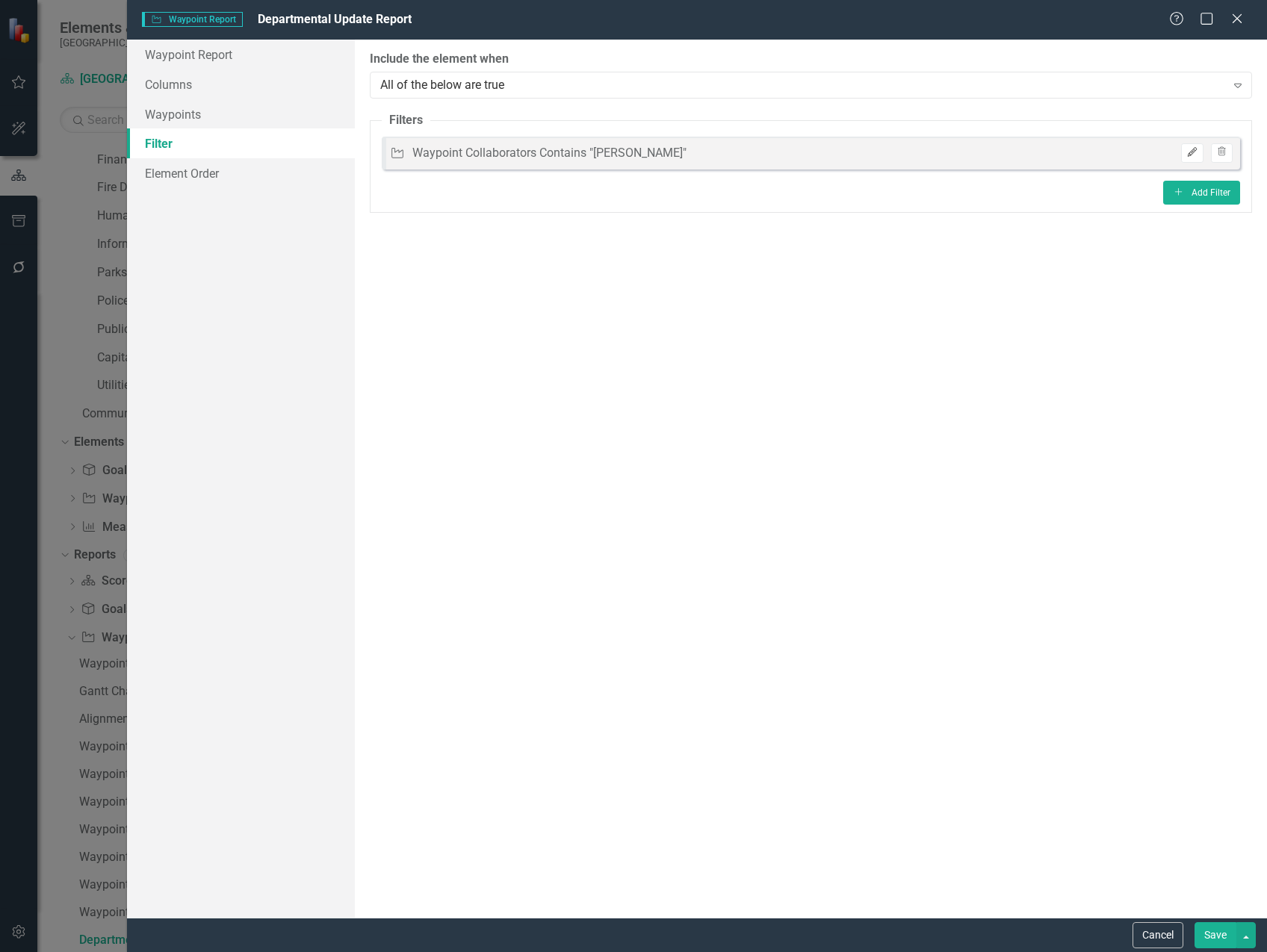
click at [1193, 156] on icon "Edit" at bounding box center [1191, 152] width 11 height 9
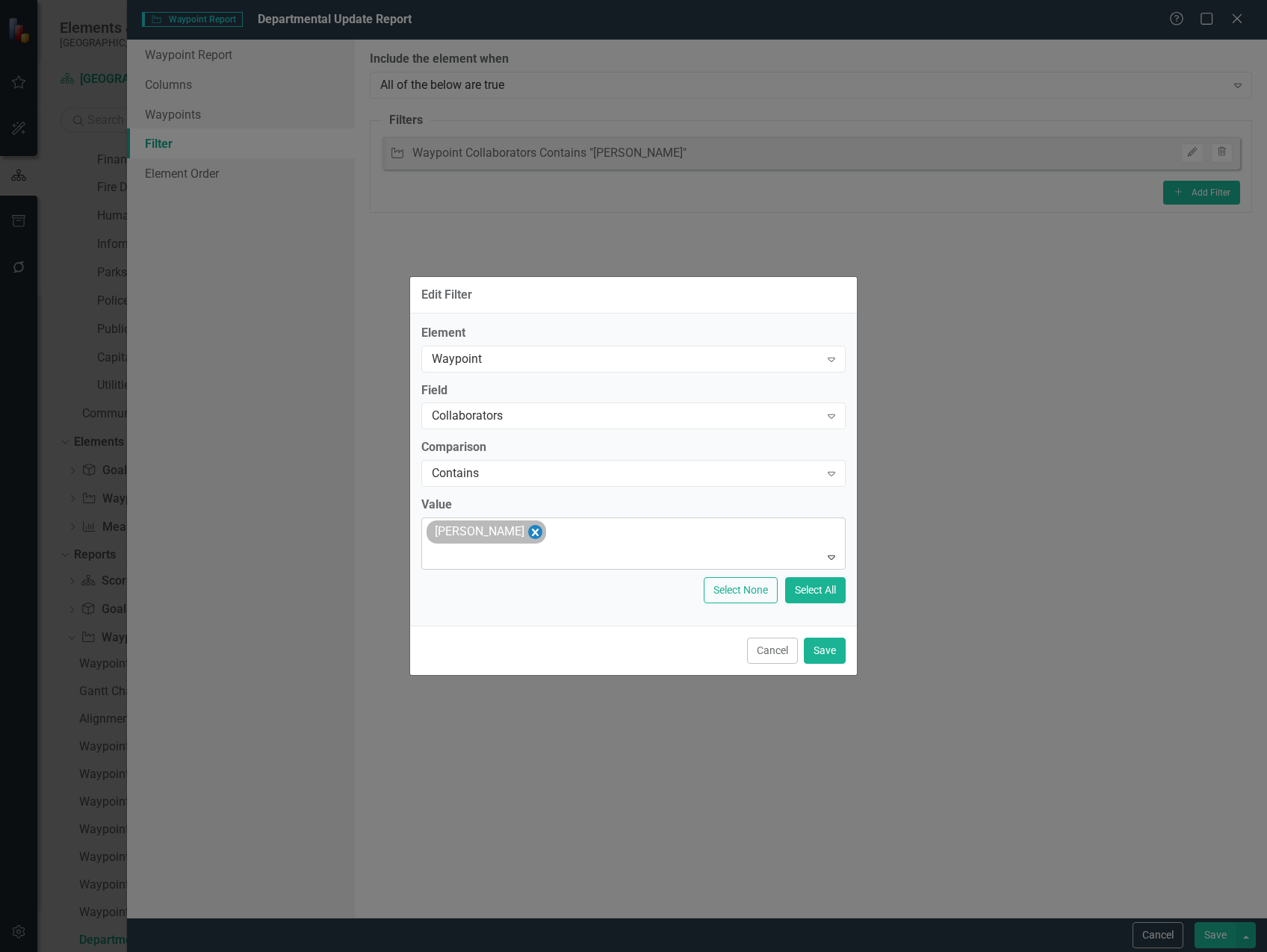
click at [543, 529] on icon "Remove Alicia Pearce Smith" at bounding box center [535, 532] width 14 height 19
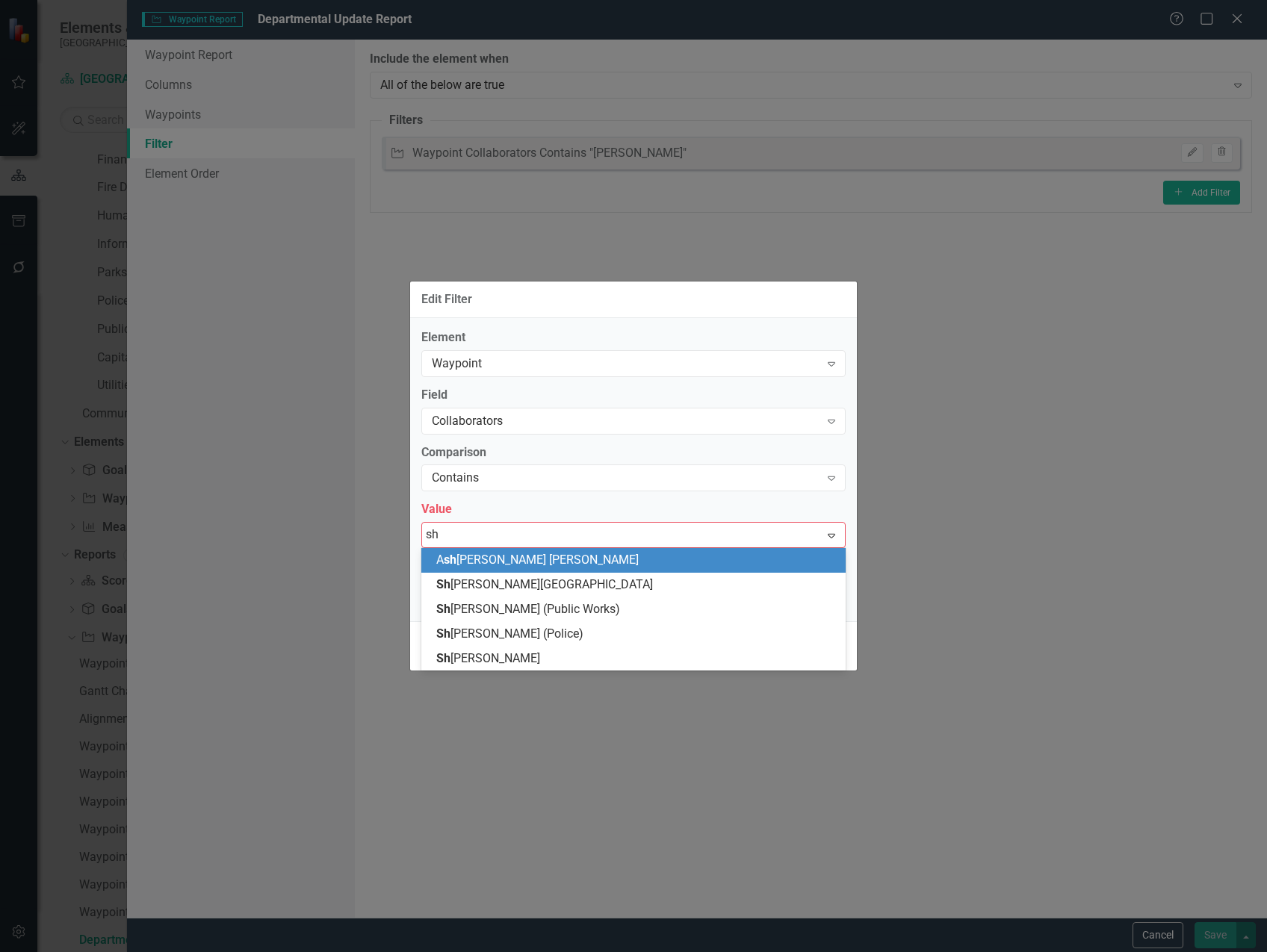
type input "sha"
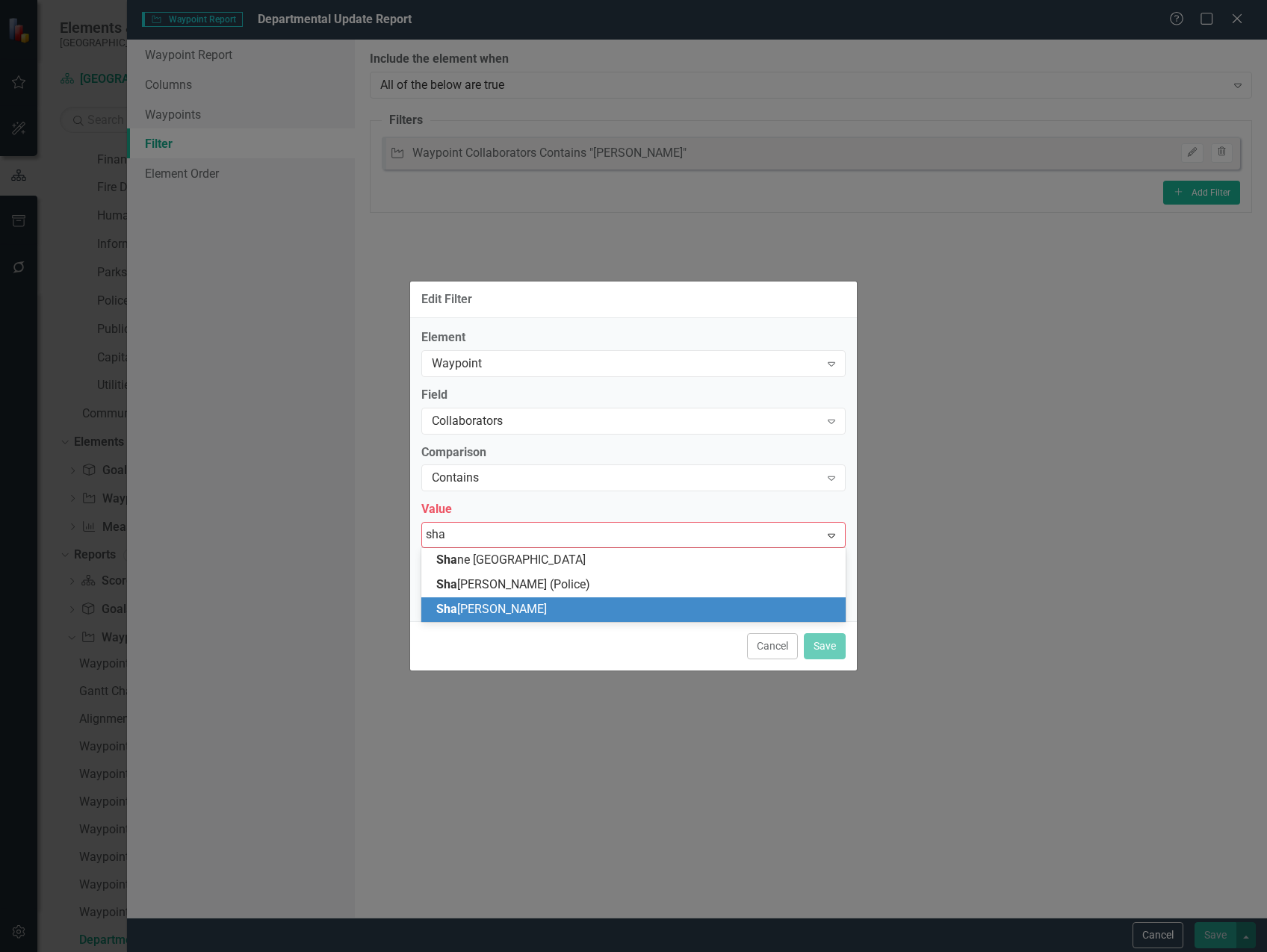
click at [554, 604] on div "Sha [PERSON_NAME]" at bounding box center [636, 609] width 401 height 17
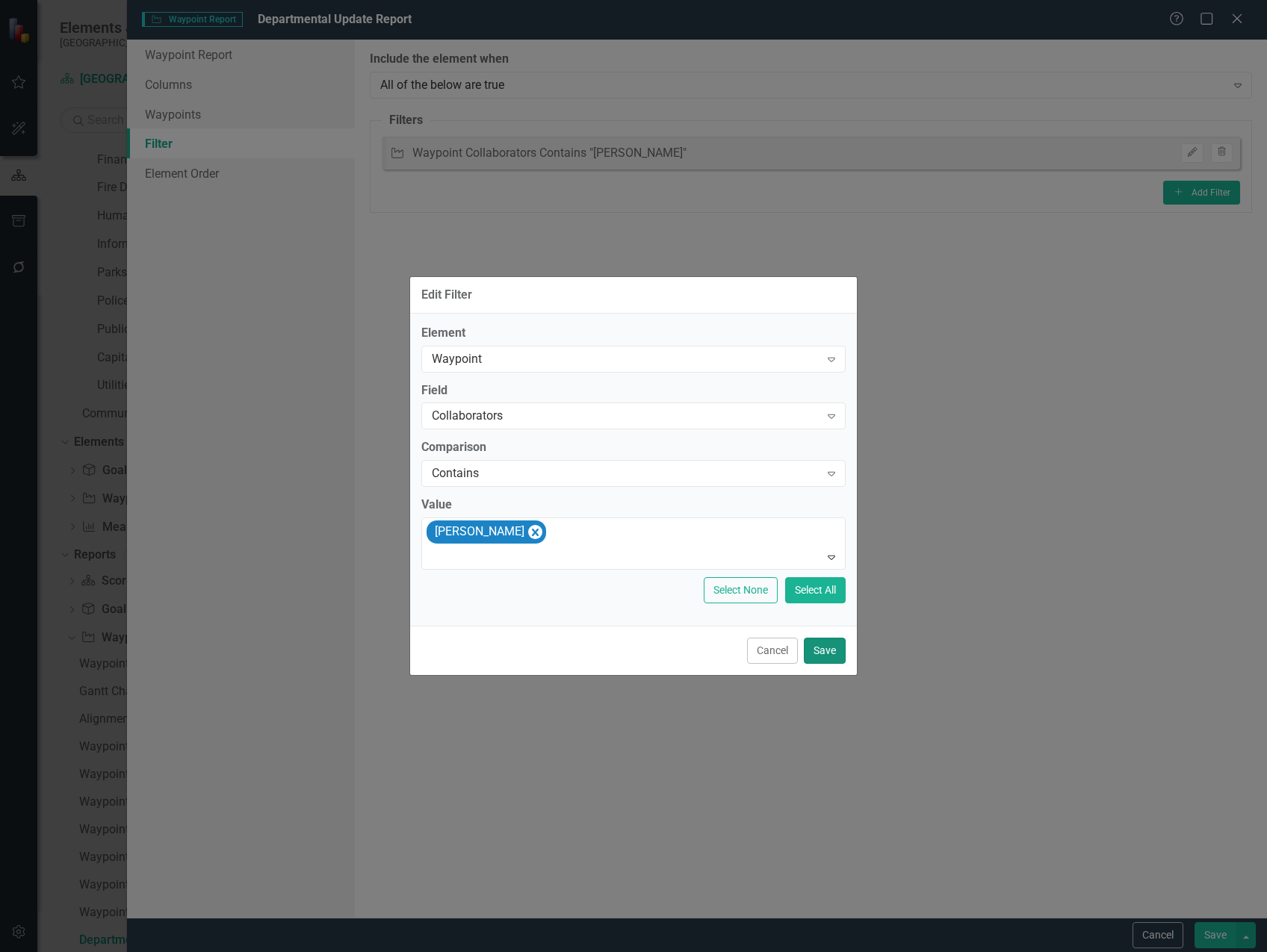
click at [827, 655] on button "Save" at bounding box center [824, 650] width 42 height 26
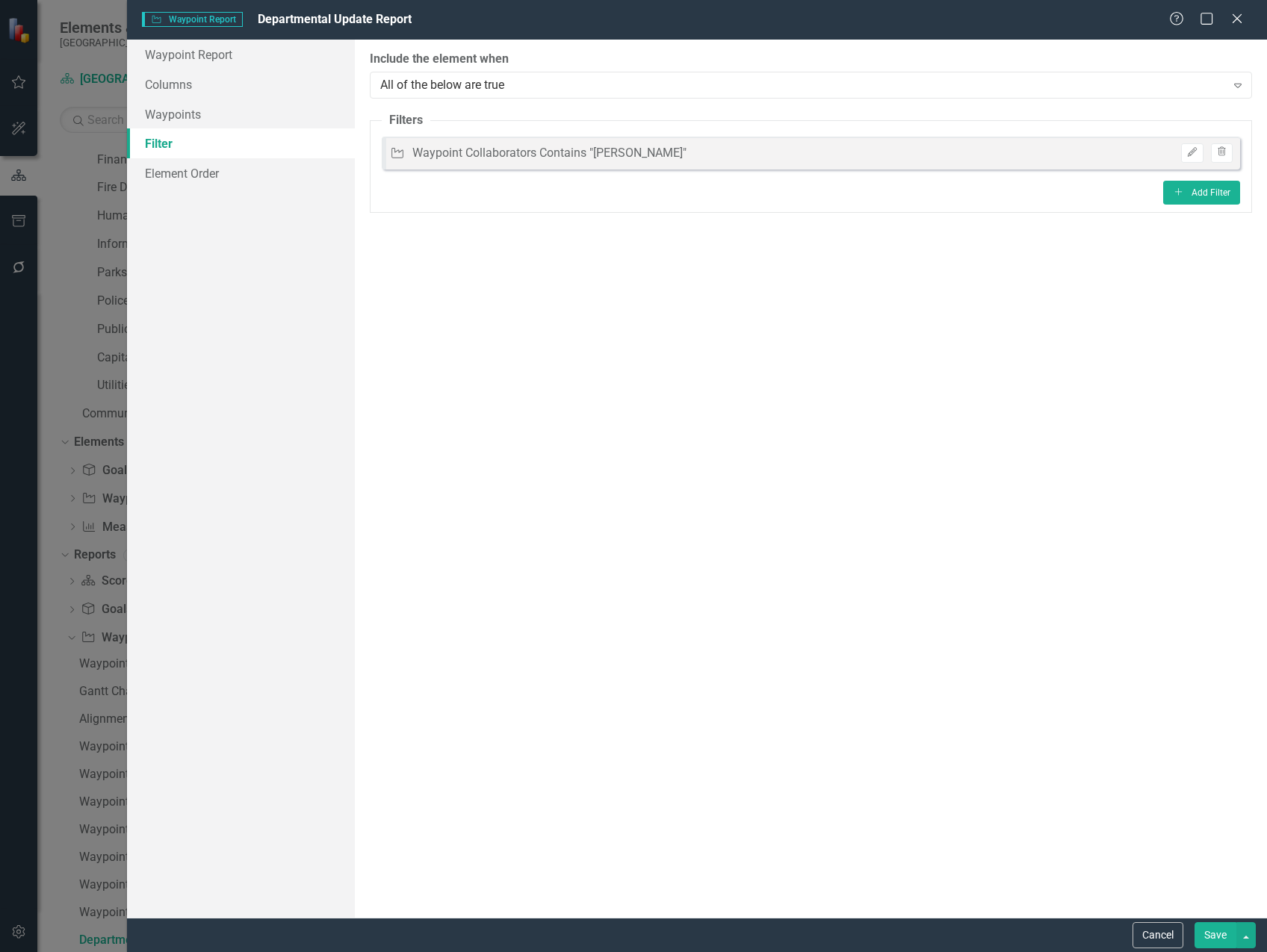
click at [1210, 936] on button "Save" at bounding box center [1215, 935] width 42 height 26
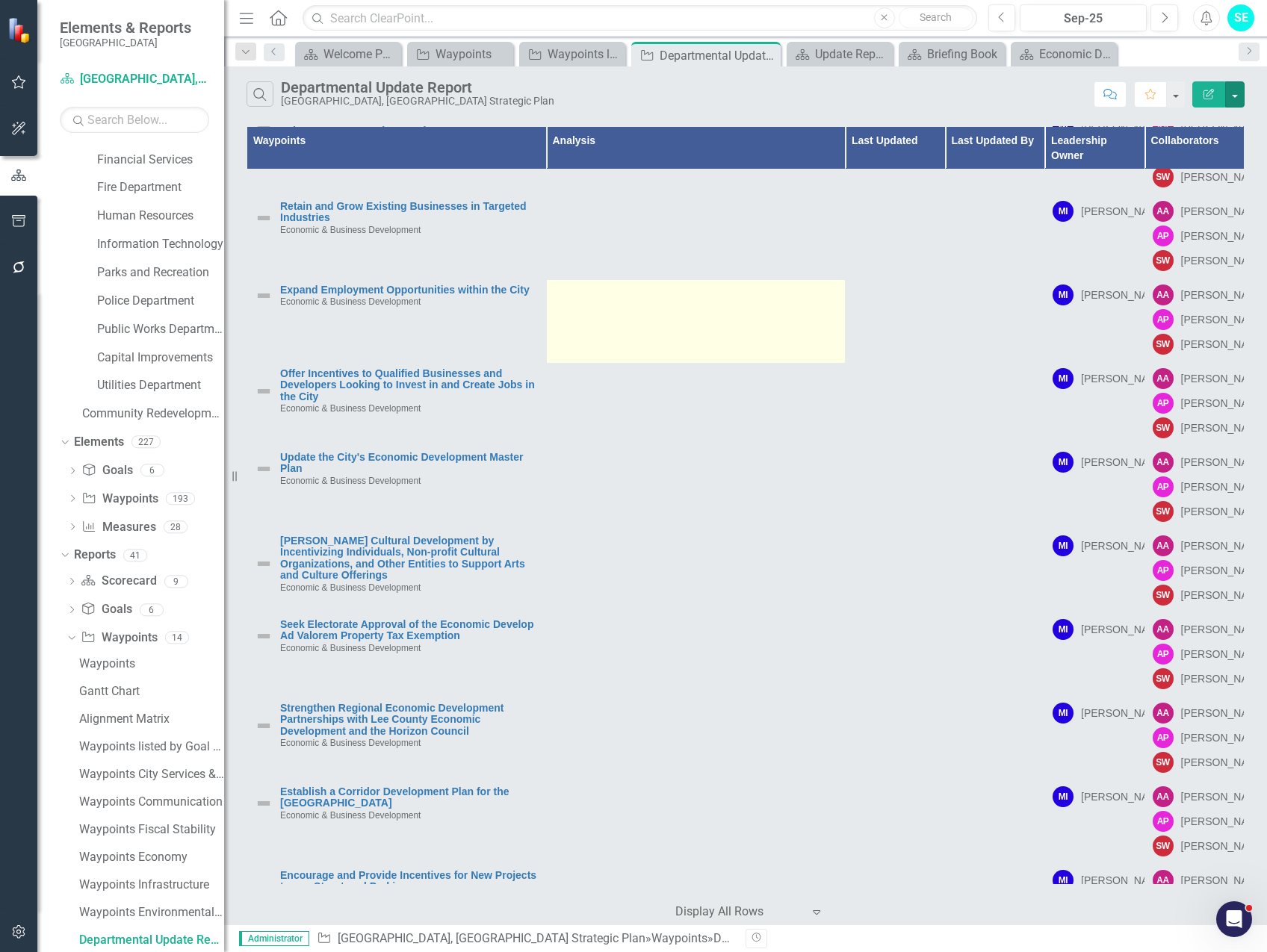
scroll to position [298, 0]
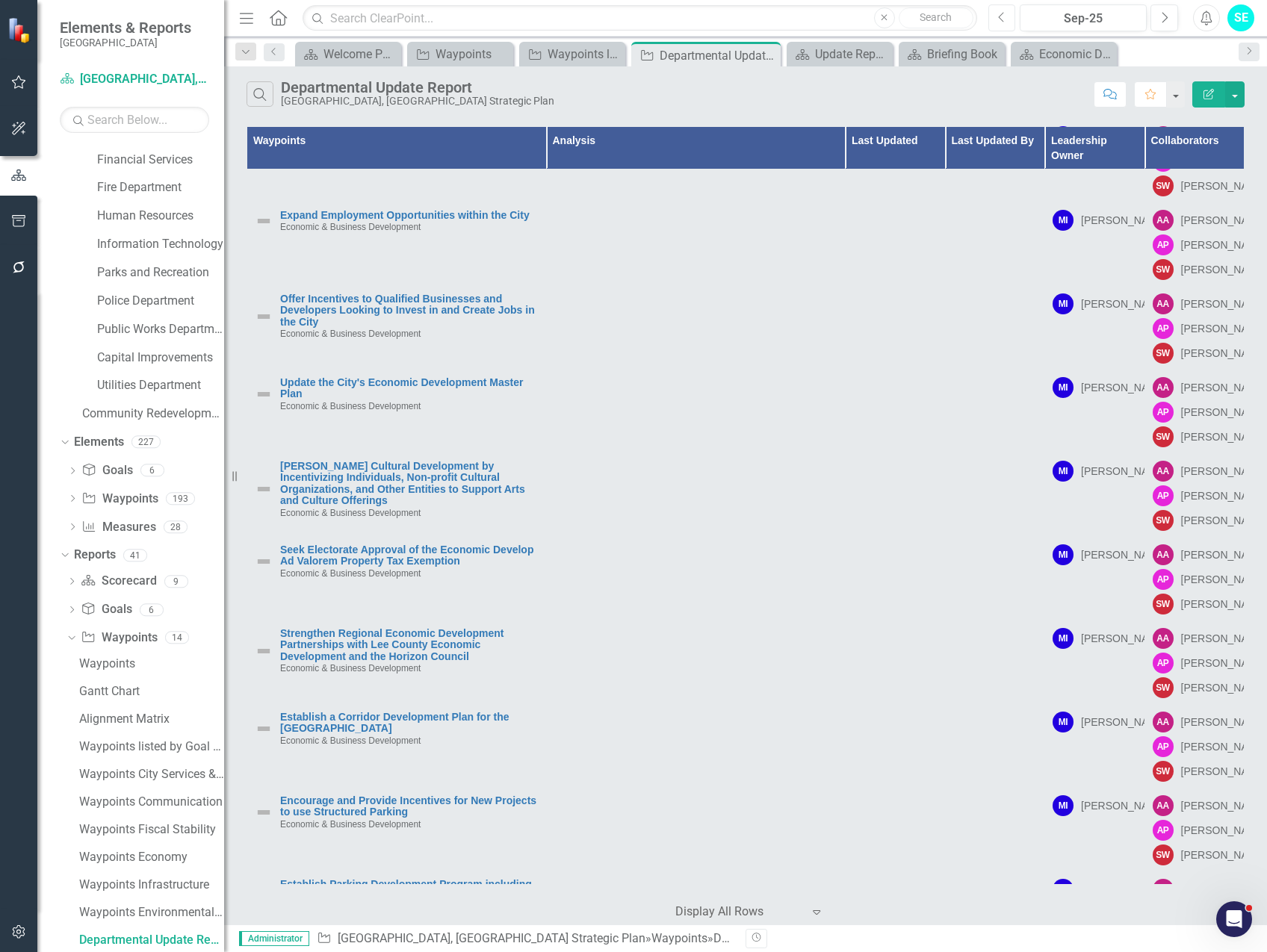
click at [1005, 15] on icon "Previous" at bounding box center [1003, 18] width 9 height 14
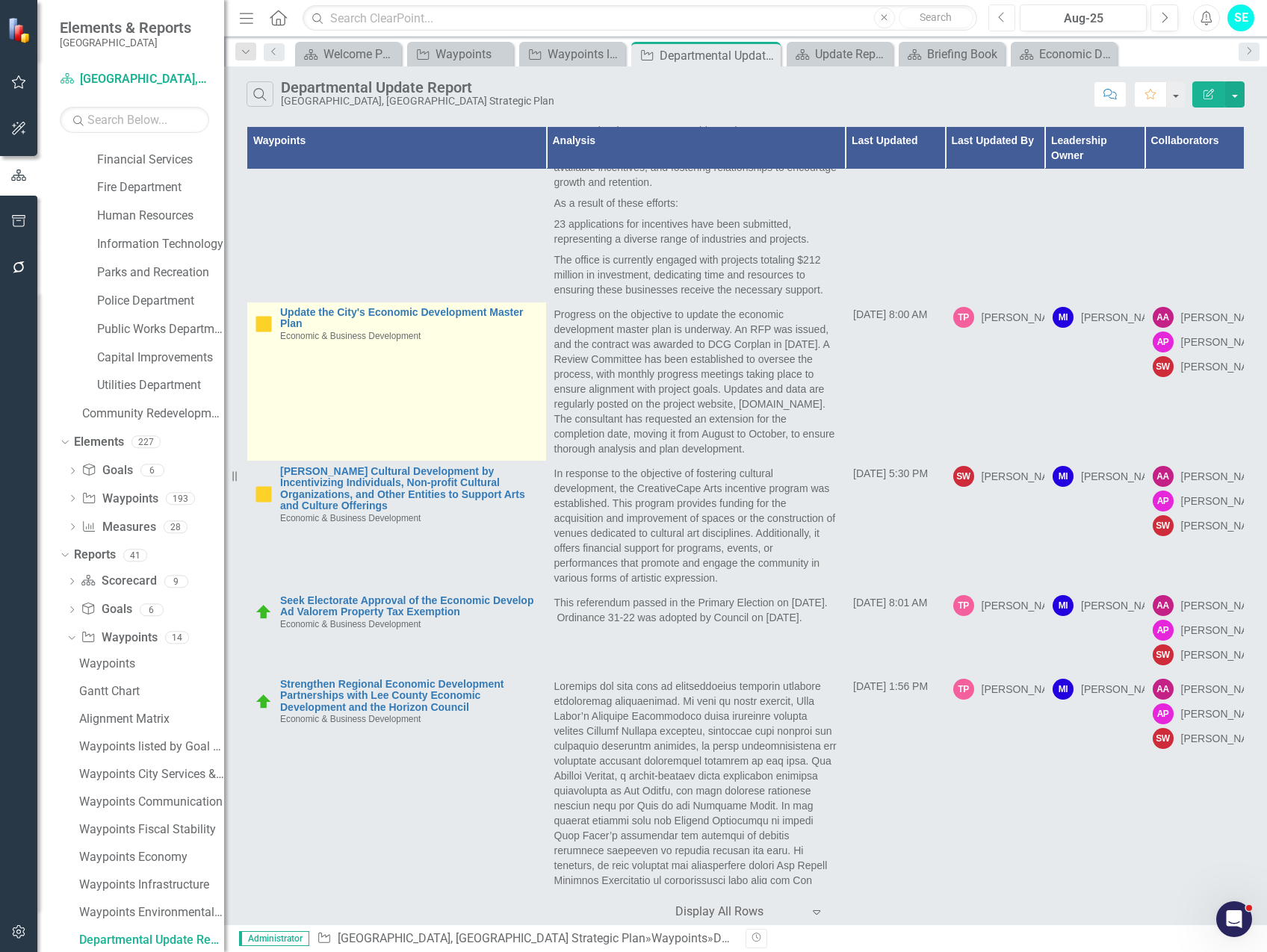
scroll to position [3659, 0]
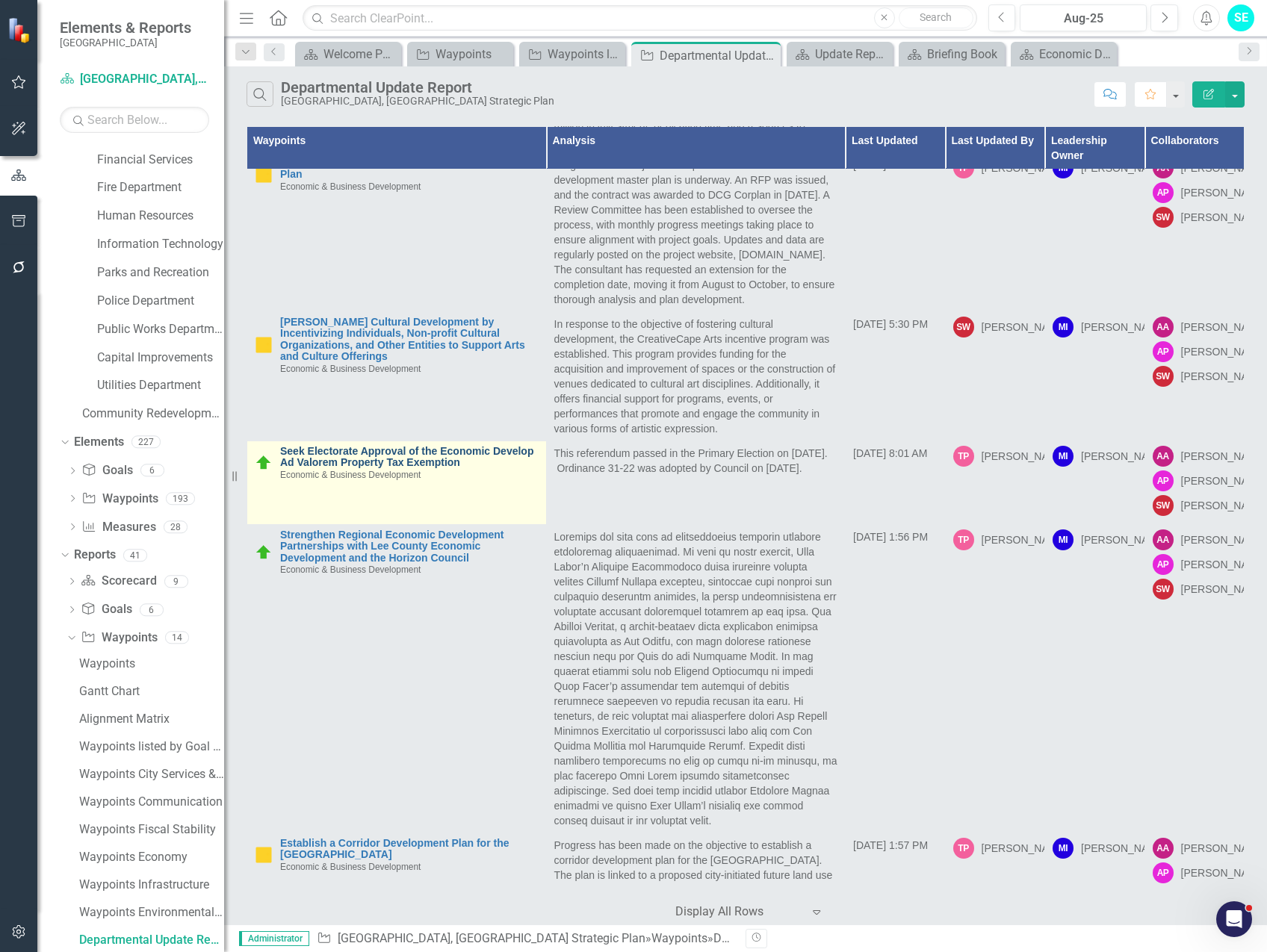
click at [451, 469] on link "Seek Electorate Approval of the Economic Develop Ad Valorem Property Tax Exempt…" at bounding box center [409, 457] width 259 height 23
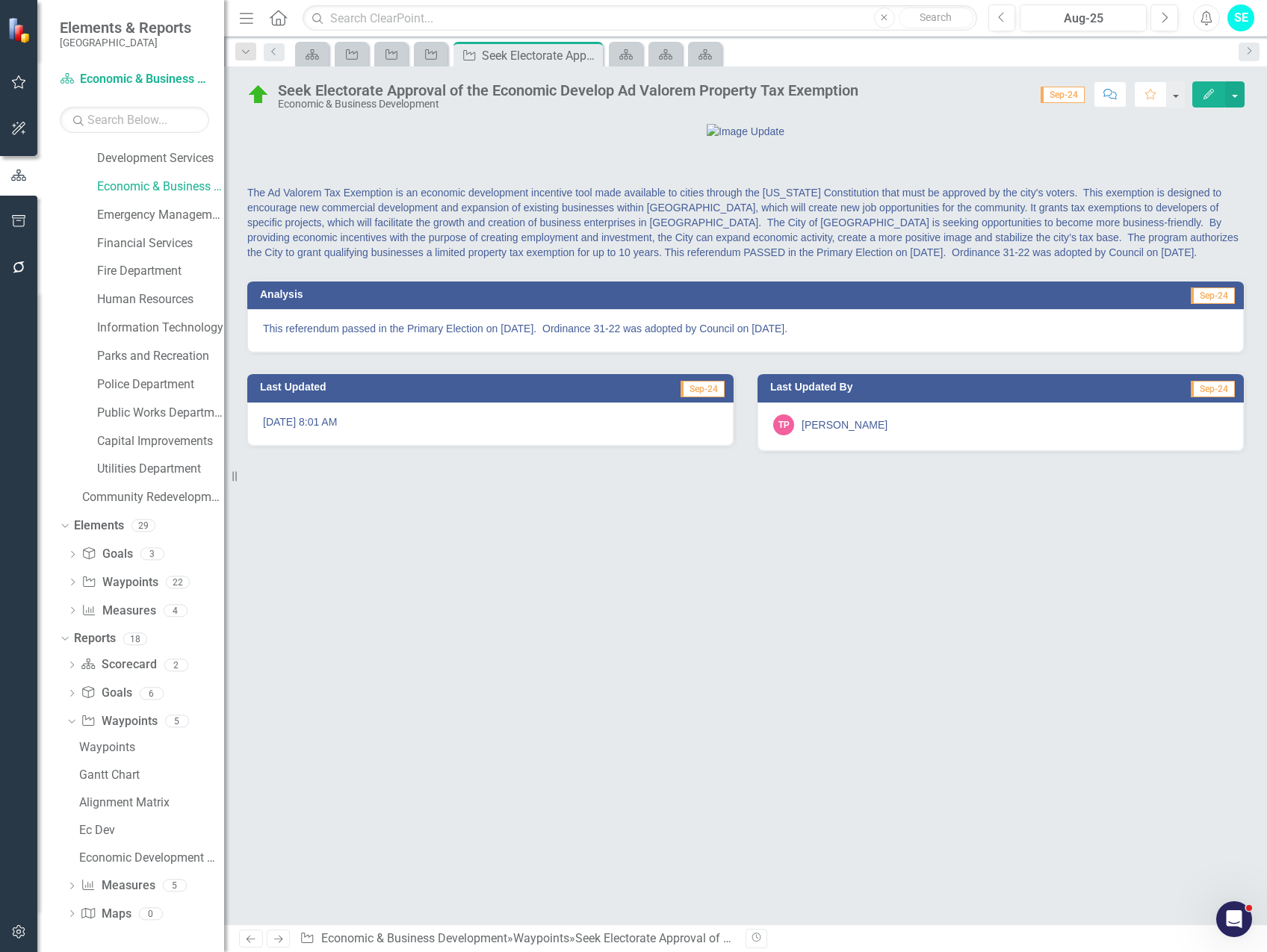
scroll to position [167, 0]
click at [1239, 97] on button "button" at bounding box center [1235, 94] width 20 height 26
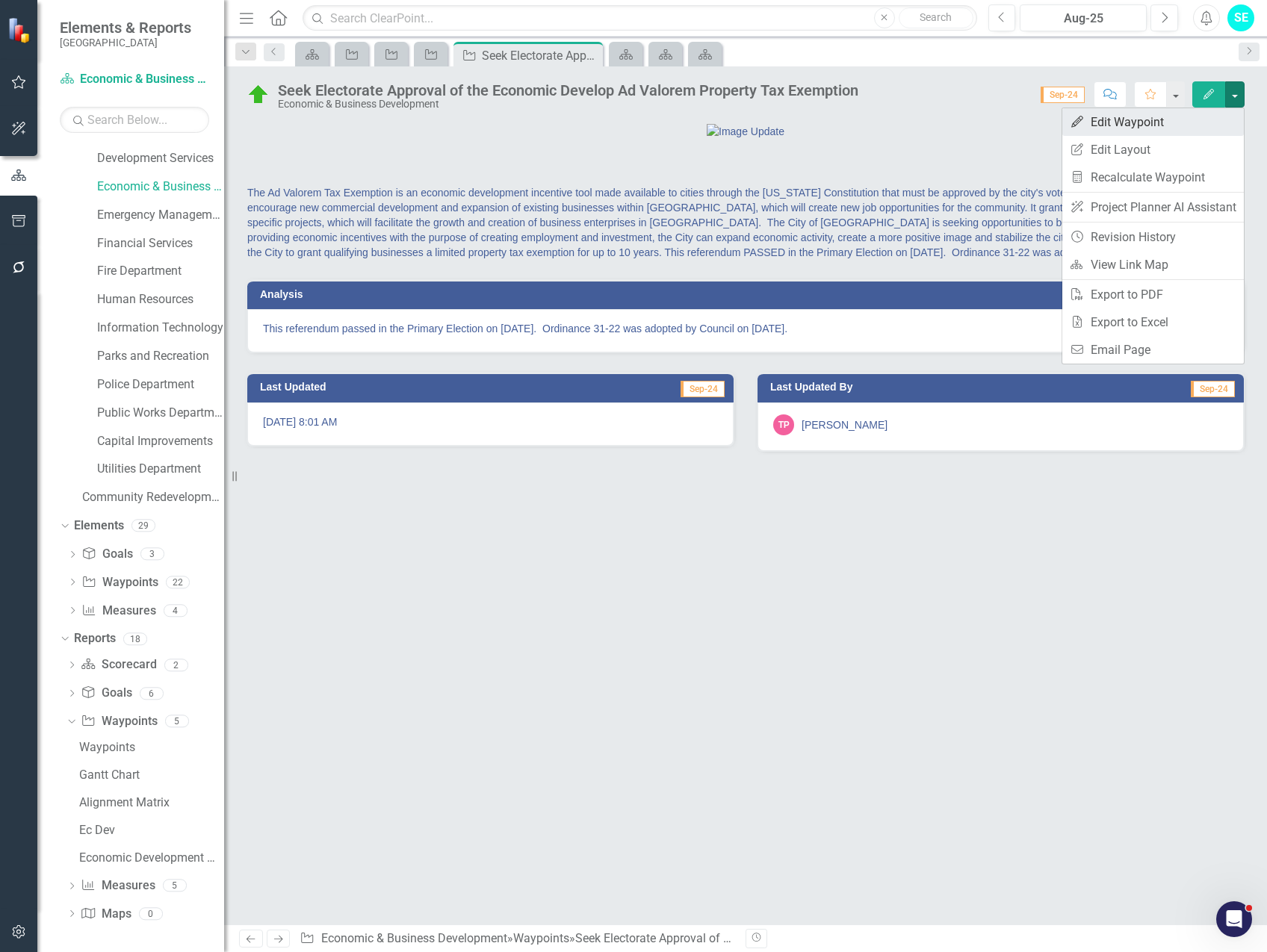
click at [1171, 128] on link "Edit Edit Waypoint" at bounding box center [1153, 122] width 182 height 28
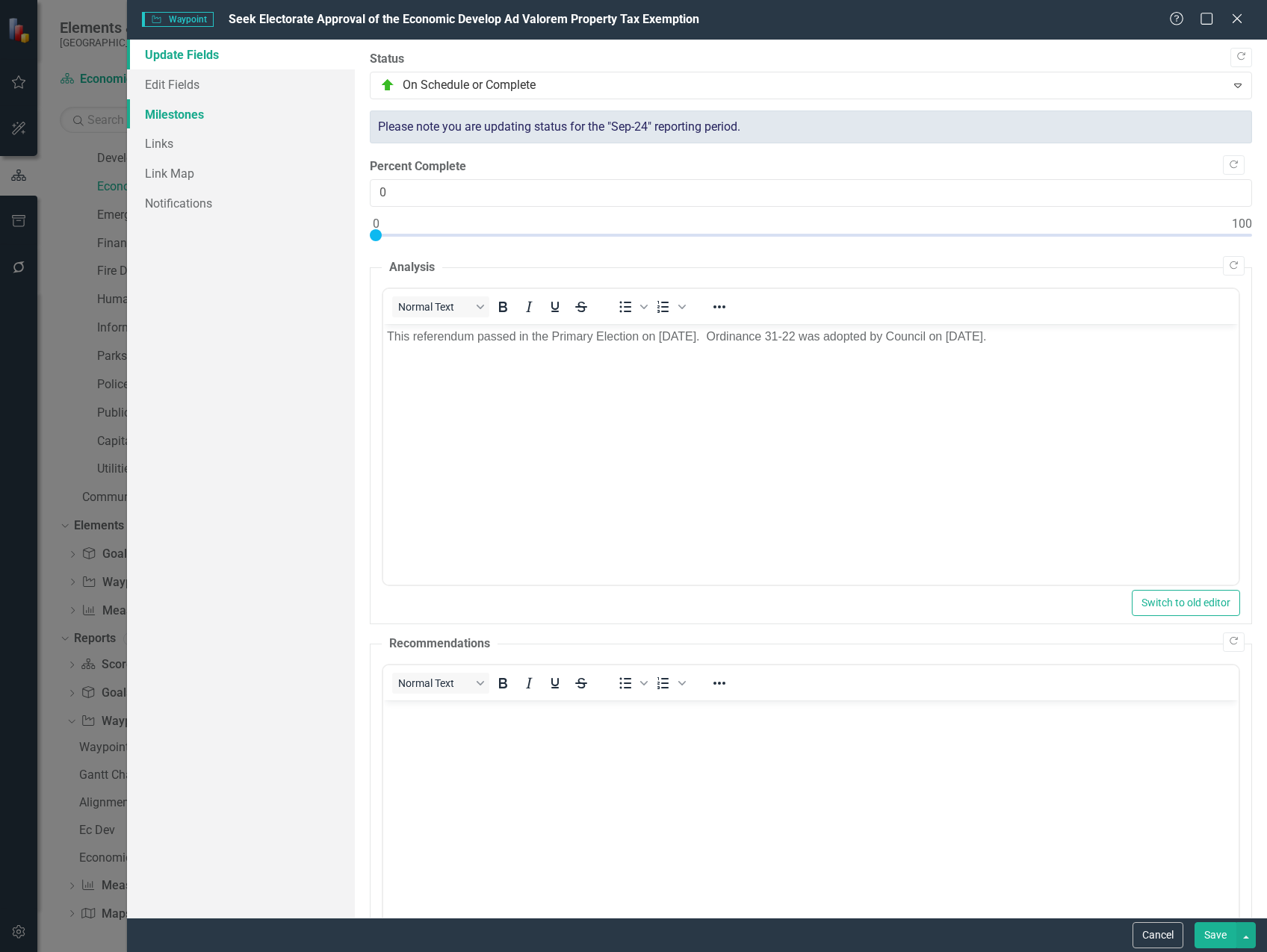
scroll to position [0, 0]
click at [188, 83] on link "Edit Fields" at bounding box center [241, 84] width 228 height 30
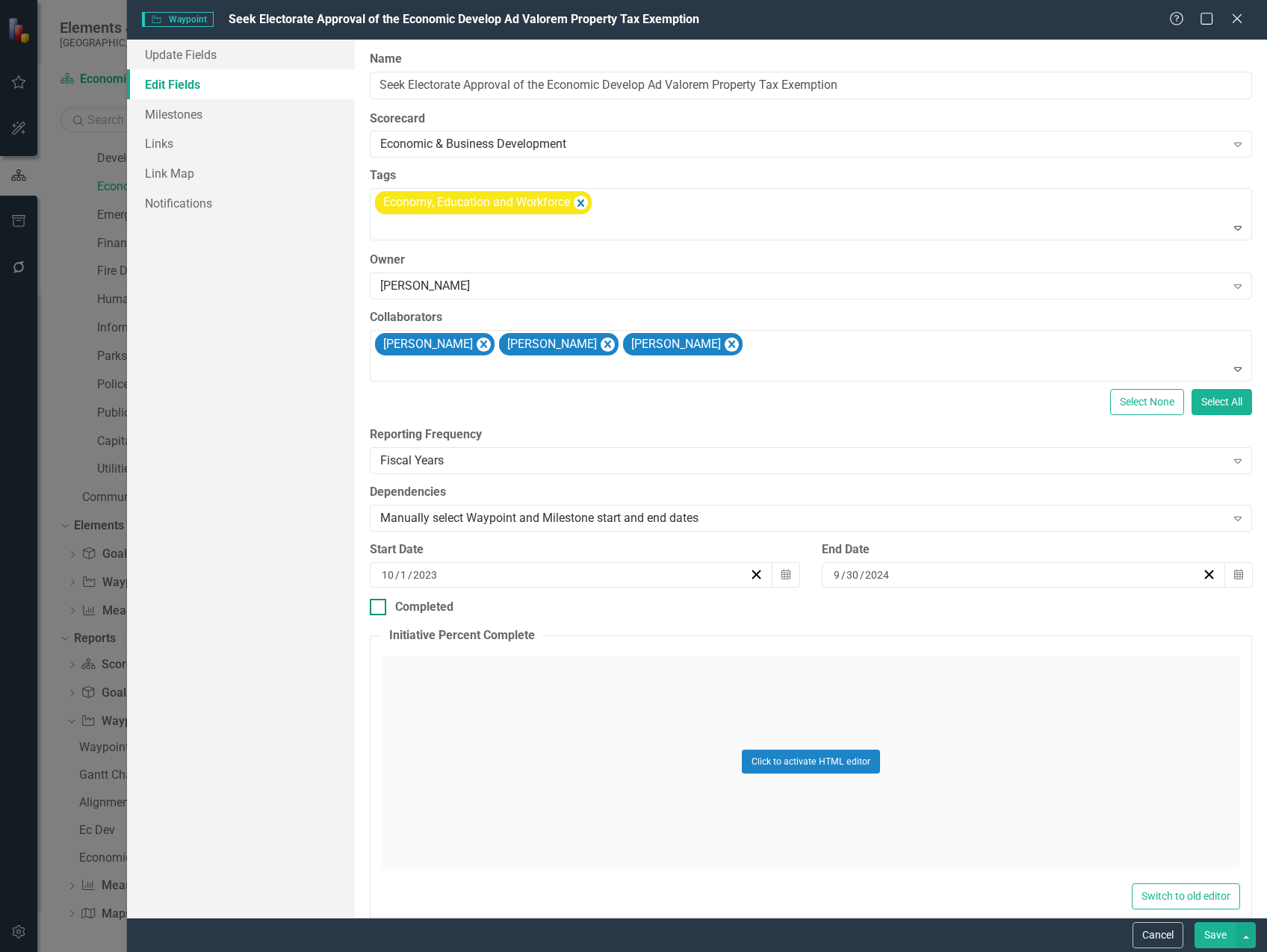
click at [384, 600] on div at bounding box center [378, 607] width 16 height 16
click at [379, 600] on input "Completed" at bounding box center [374, 604] width 9 height 9
checkbox input "true"
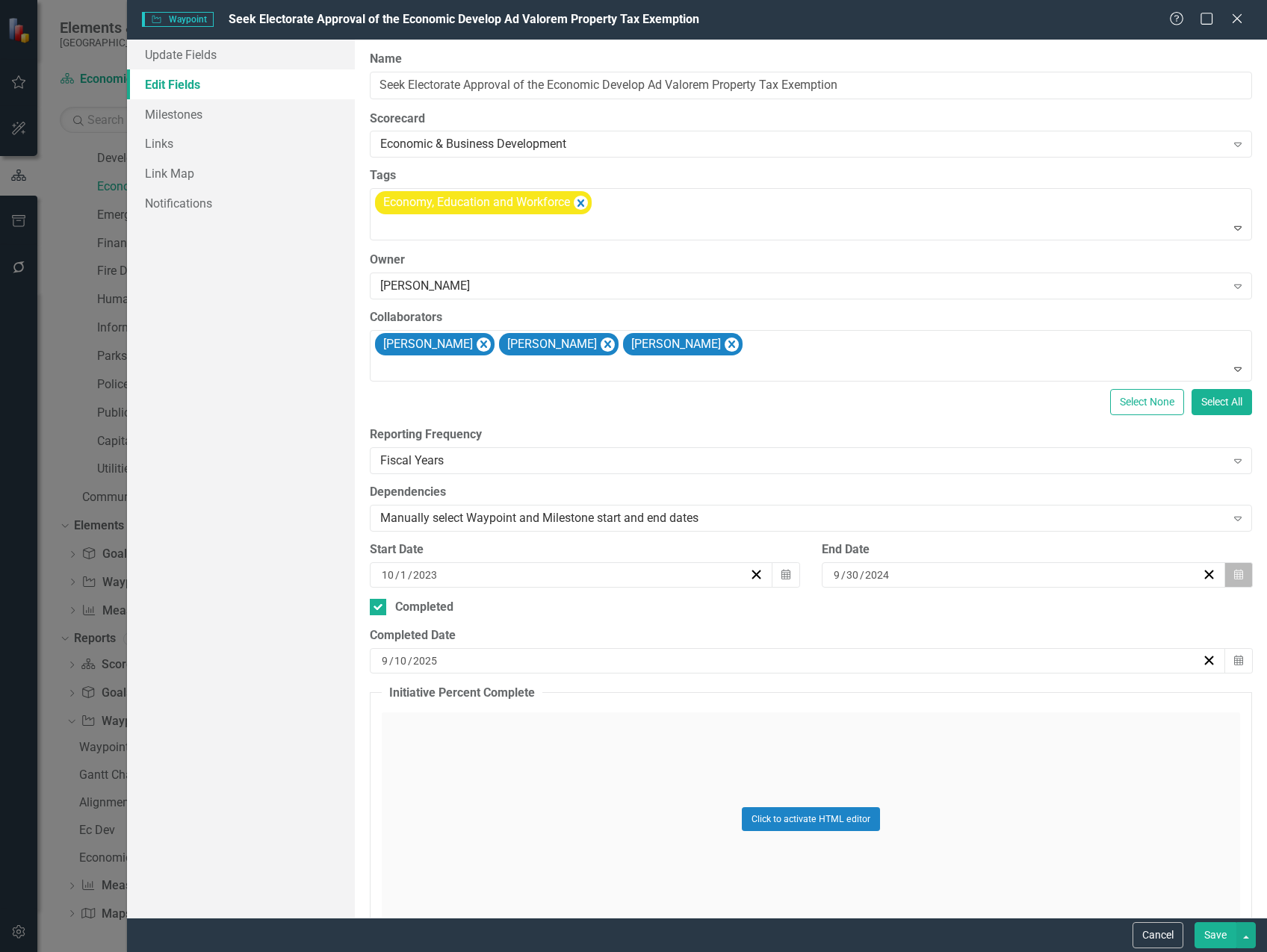
click at [1224, 574] on button "Calendar" at bounding box center [1238, 575] width 28 height 26
click at [887, 570] on div "[DATE]" at bounding box center [1016, 575] width 370 height 15
click at [880, 570] on input "2024" at bounding box center [876, 575] width 26 height 15
click at [804, 620] on div "ClearPoint Can Do More! How ClearPoint Can Help Close Enterprise plans can auto…" at bounding box center [810, 479] width 912 height 878
click at [889, 571] on div "[DATE]" at bounding box center [1016, 575] width 370 height 15
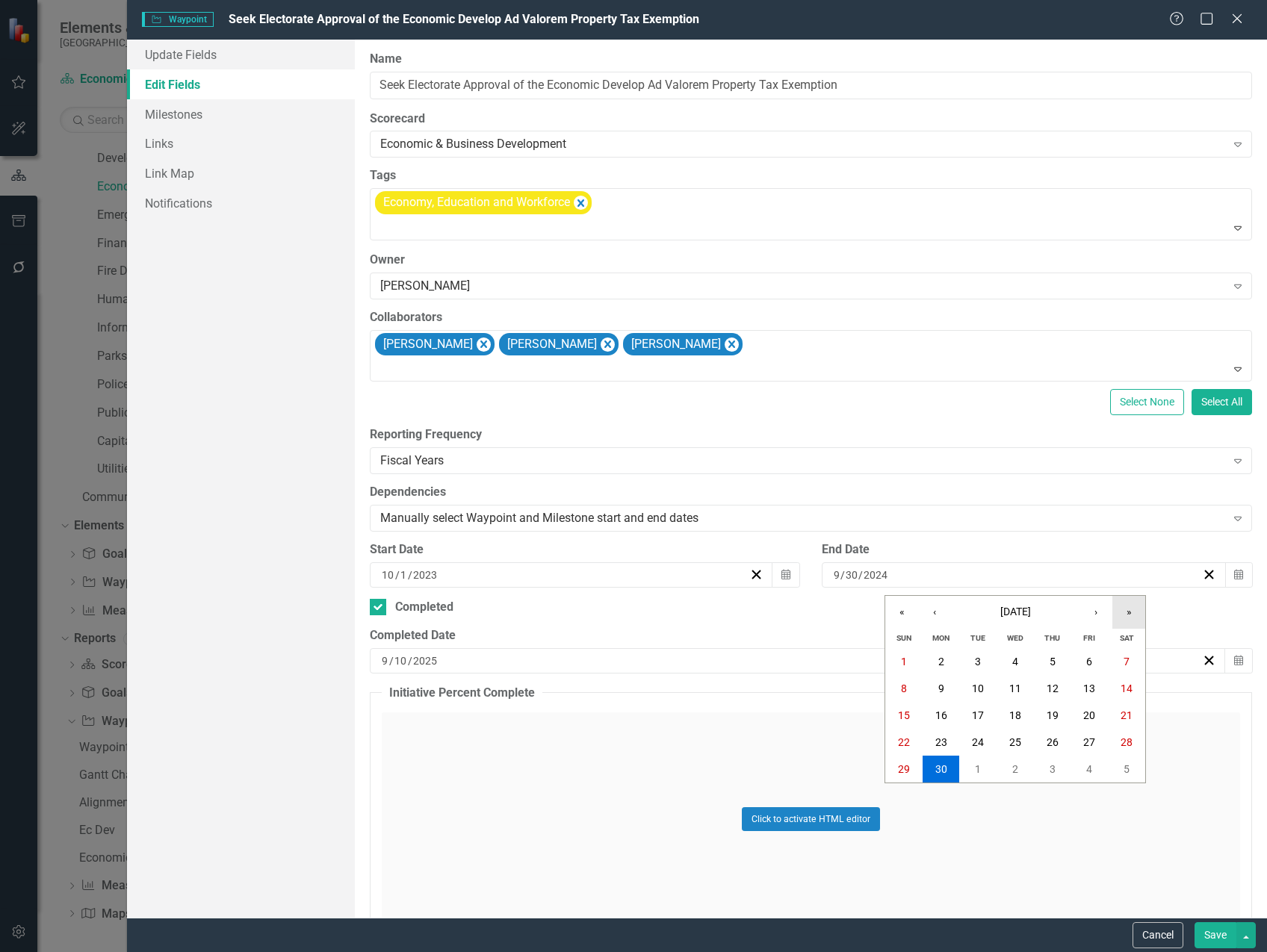
click at [1130, 612] on button "»" at bounding box center [1128, 612] width 33 height 33
click at [939, 615] on button "‹" at bounding box center [935, 612] width 33 height 33
click at [1125, 763] on abbr "30" at bounding box center [1127, 769] width 12 height 12
click at [1235, 662] on icon "button" at bounding box center [1239, 660] width 9 height 10
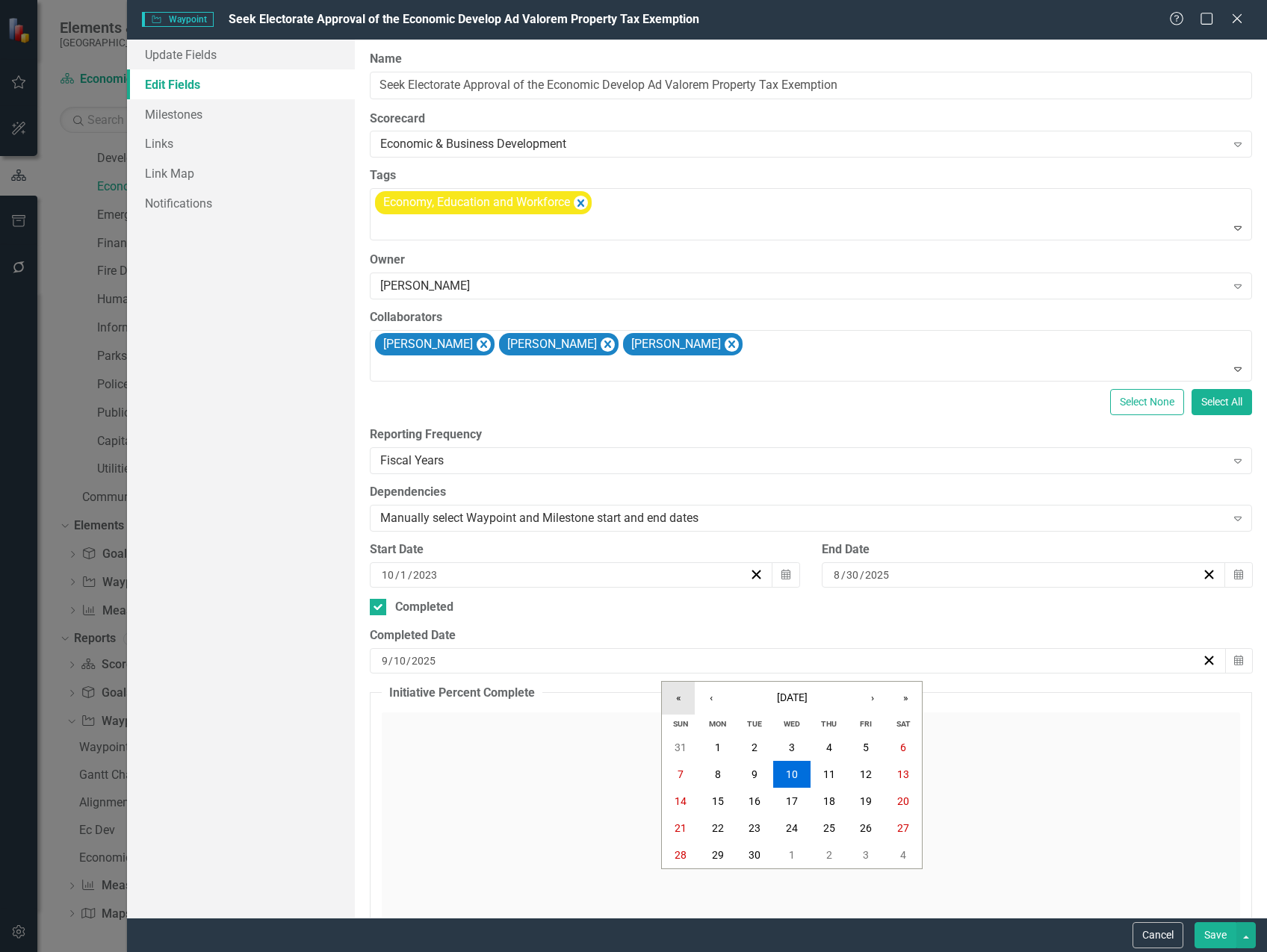
click at [686, 694] on button "«" at bounding box center [678, 698] width 33 height 33
click at [713, 697] on button "‹" at bounding box center [711, 698] width 33 height 33
click at [918, 695] on button "»" at bounding box center [906, 698] width 33 height 33
click at [911, 859] on button "30" at bounding box center [903, 855] width 37 height 27
click at [1211, 935] on button "Save" at bounding box center [1215, 935] width 42 height 26
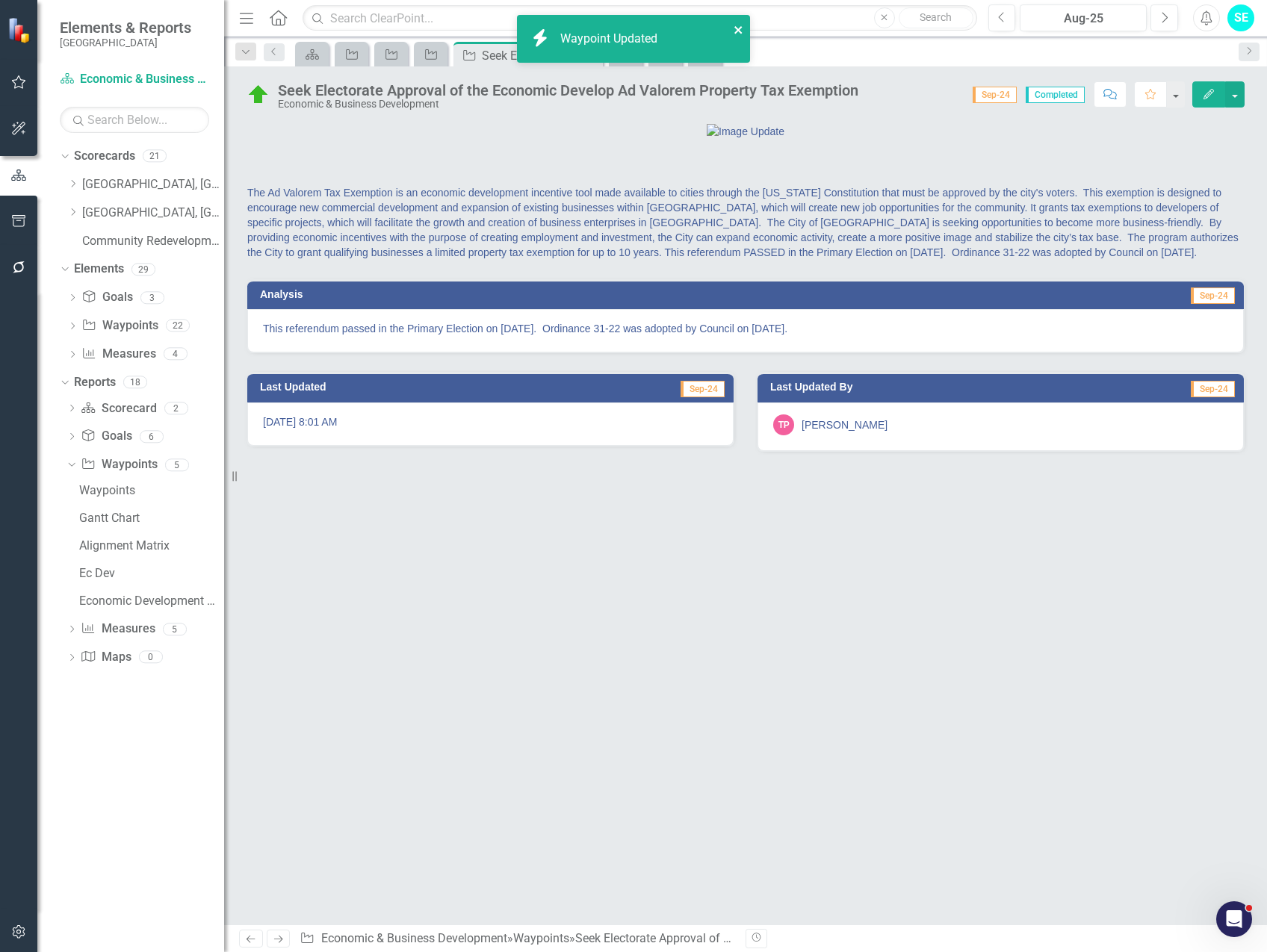
click at [741, 27] on icon "close" at bounding box center [738, 30] width 8 height 8
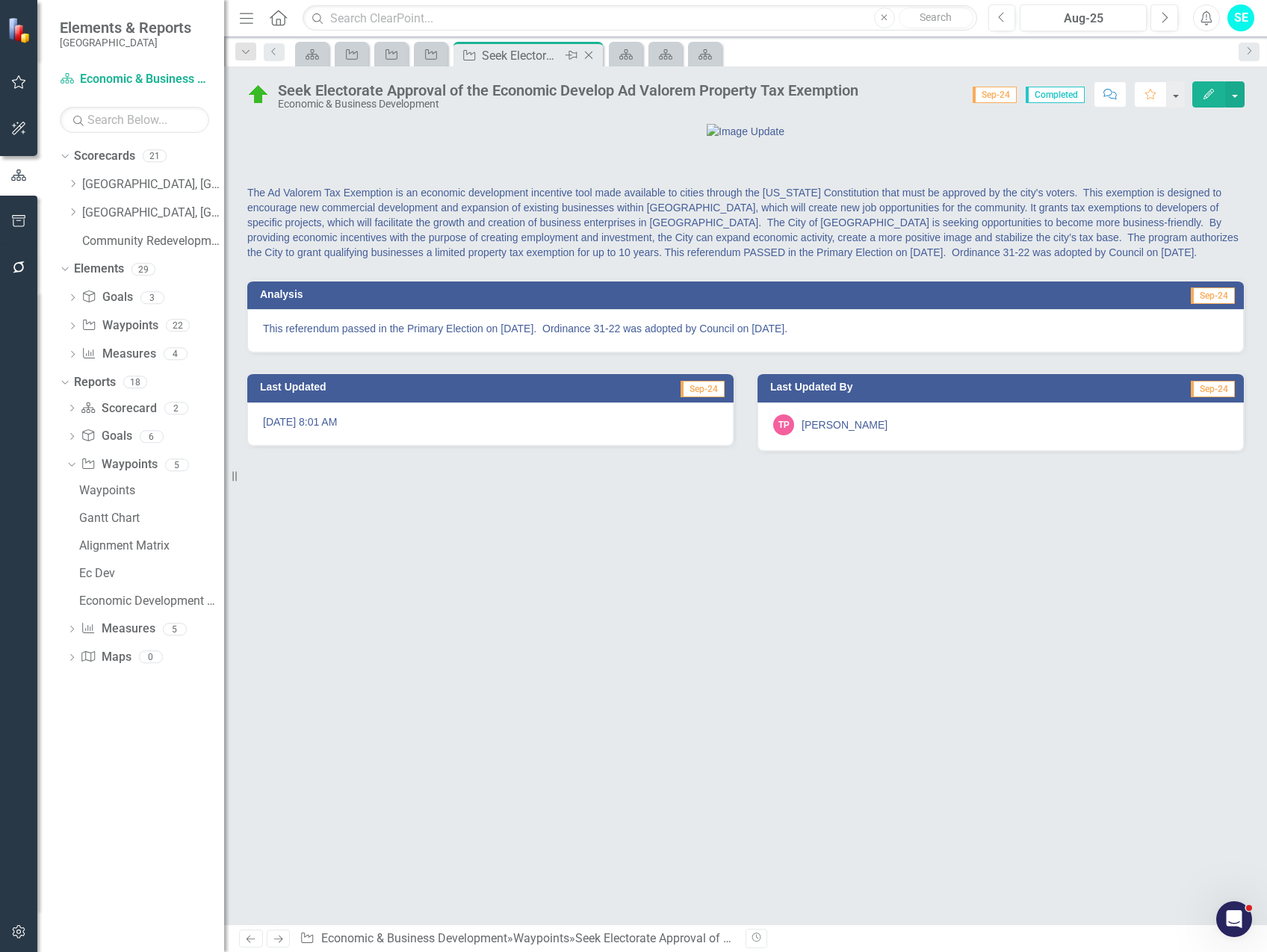
click at [593, 56] on icon "Close" at bounding box center [589, 55] width 15 height 12
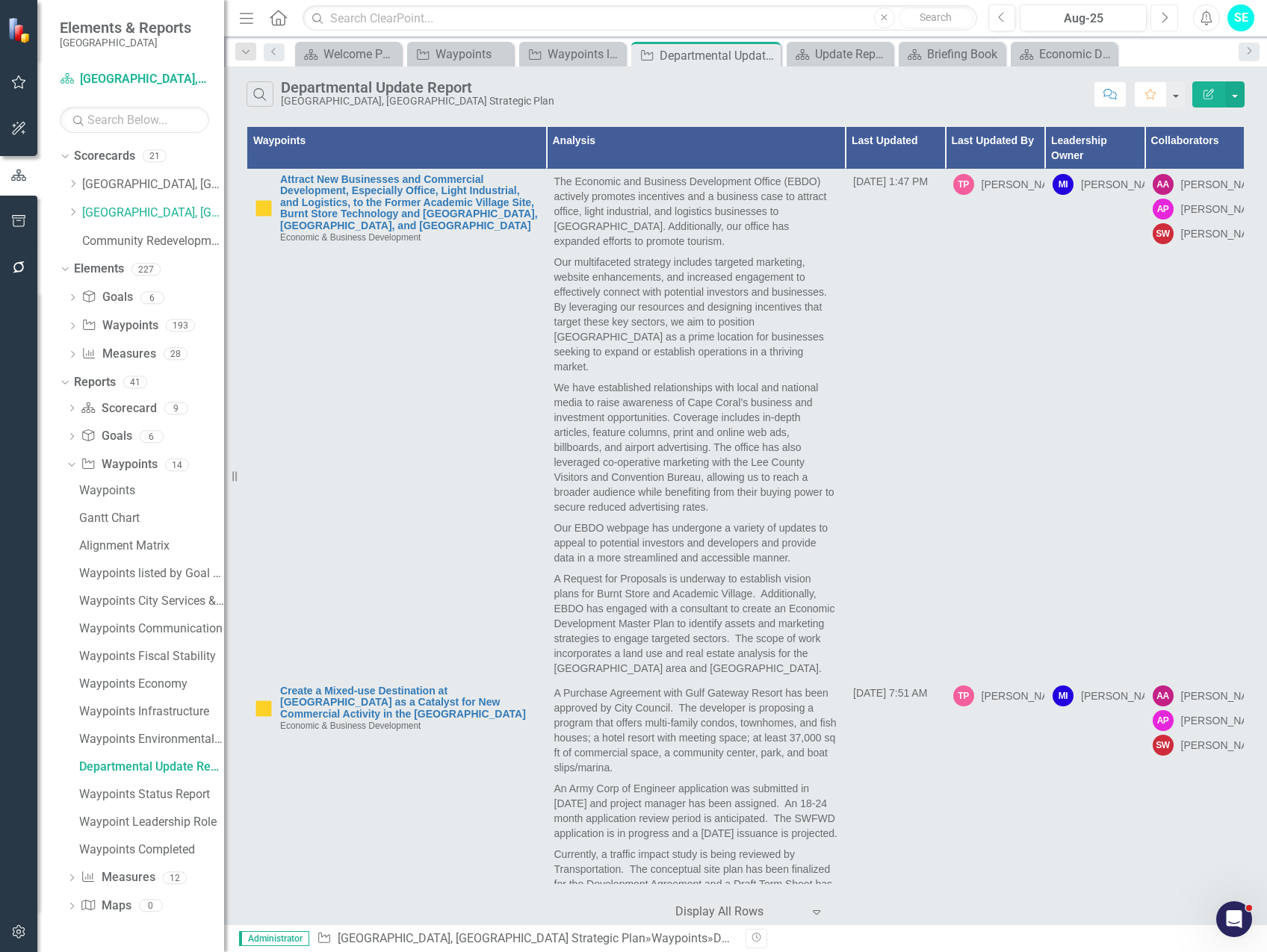
click at [1169, 16] on button "Next" at bounding box center [1164, 18] width 28 height 27
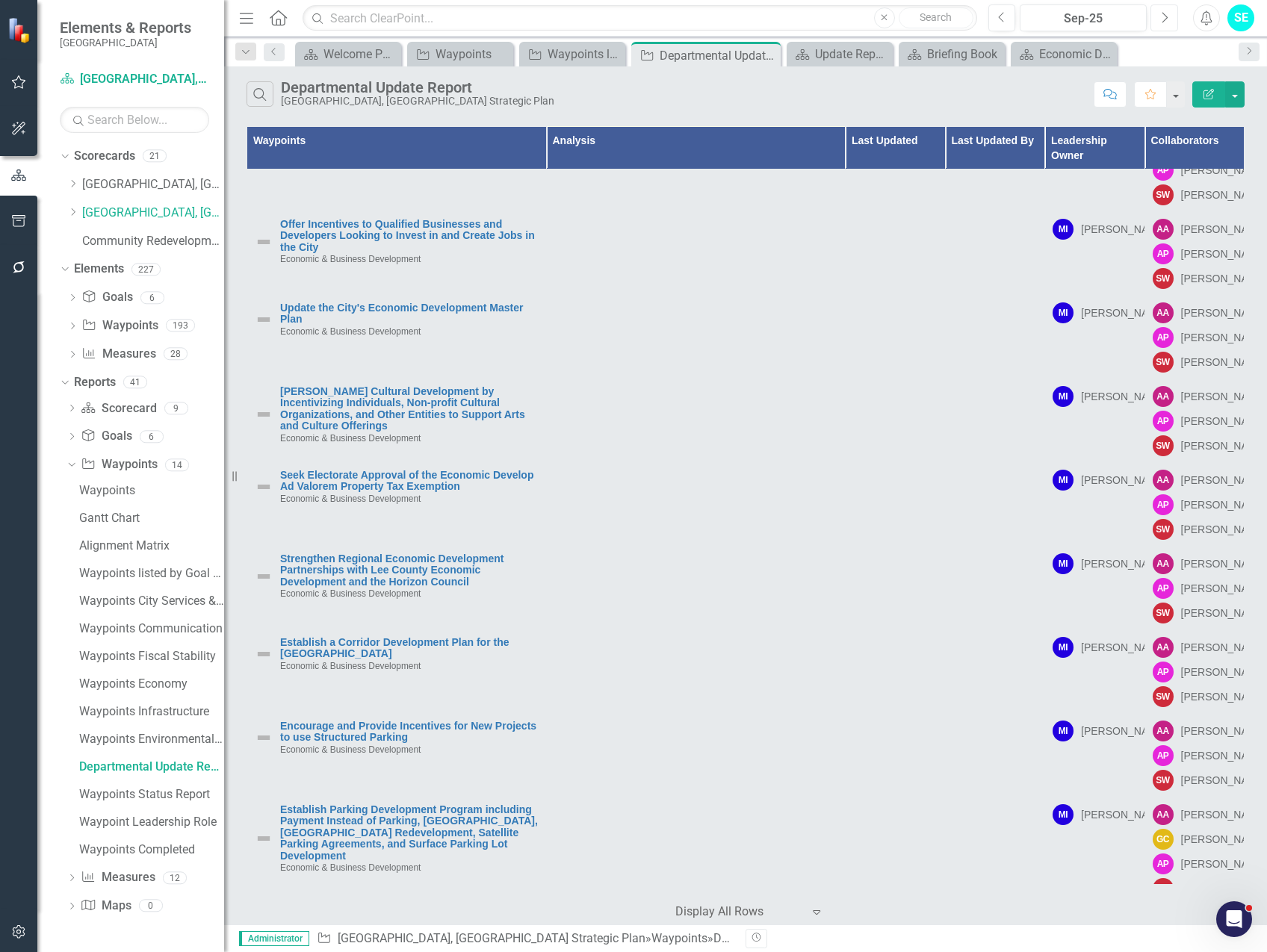
scroll to position [523, 0]
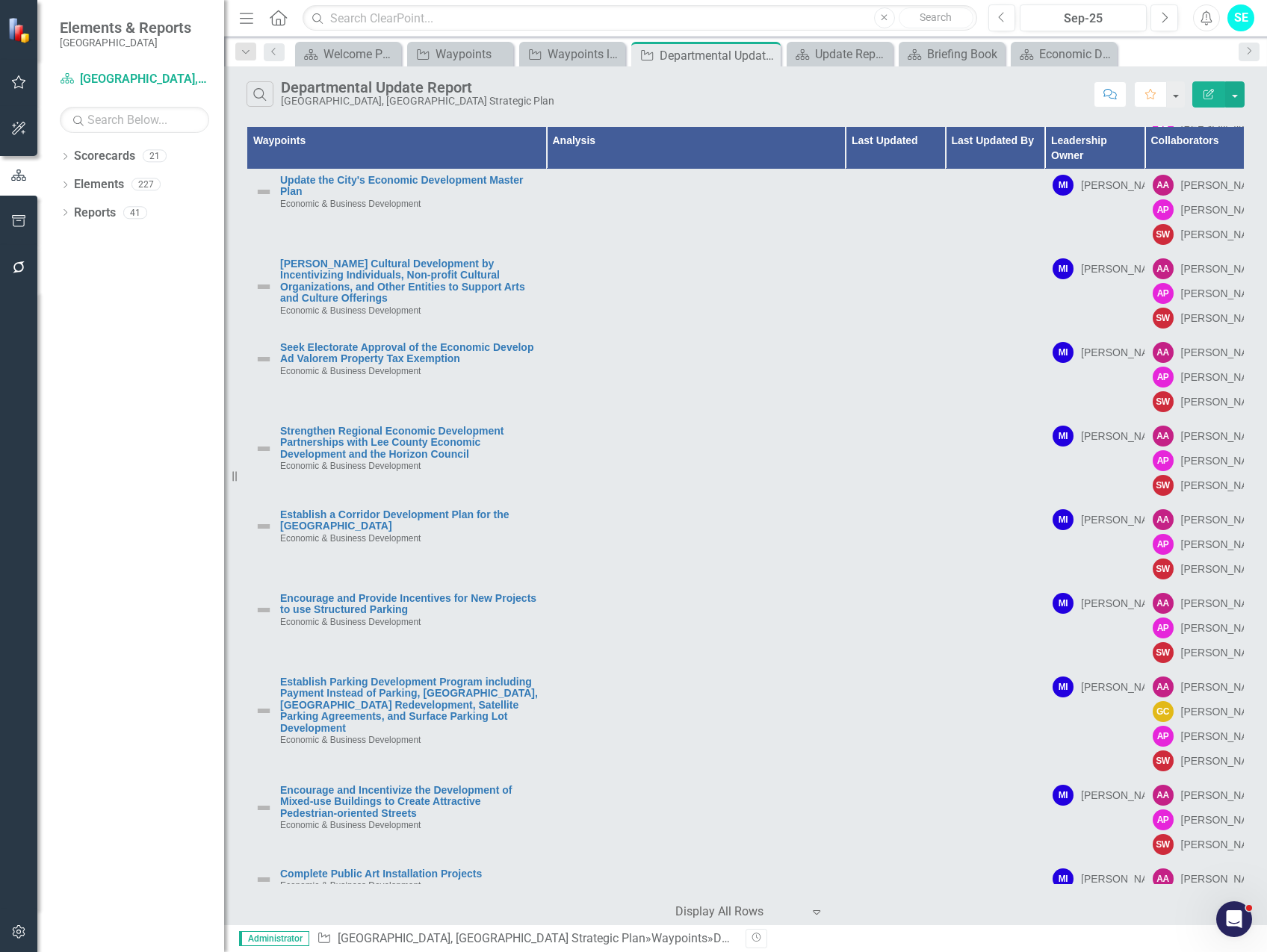
scroll to position [523, 0]
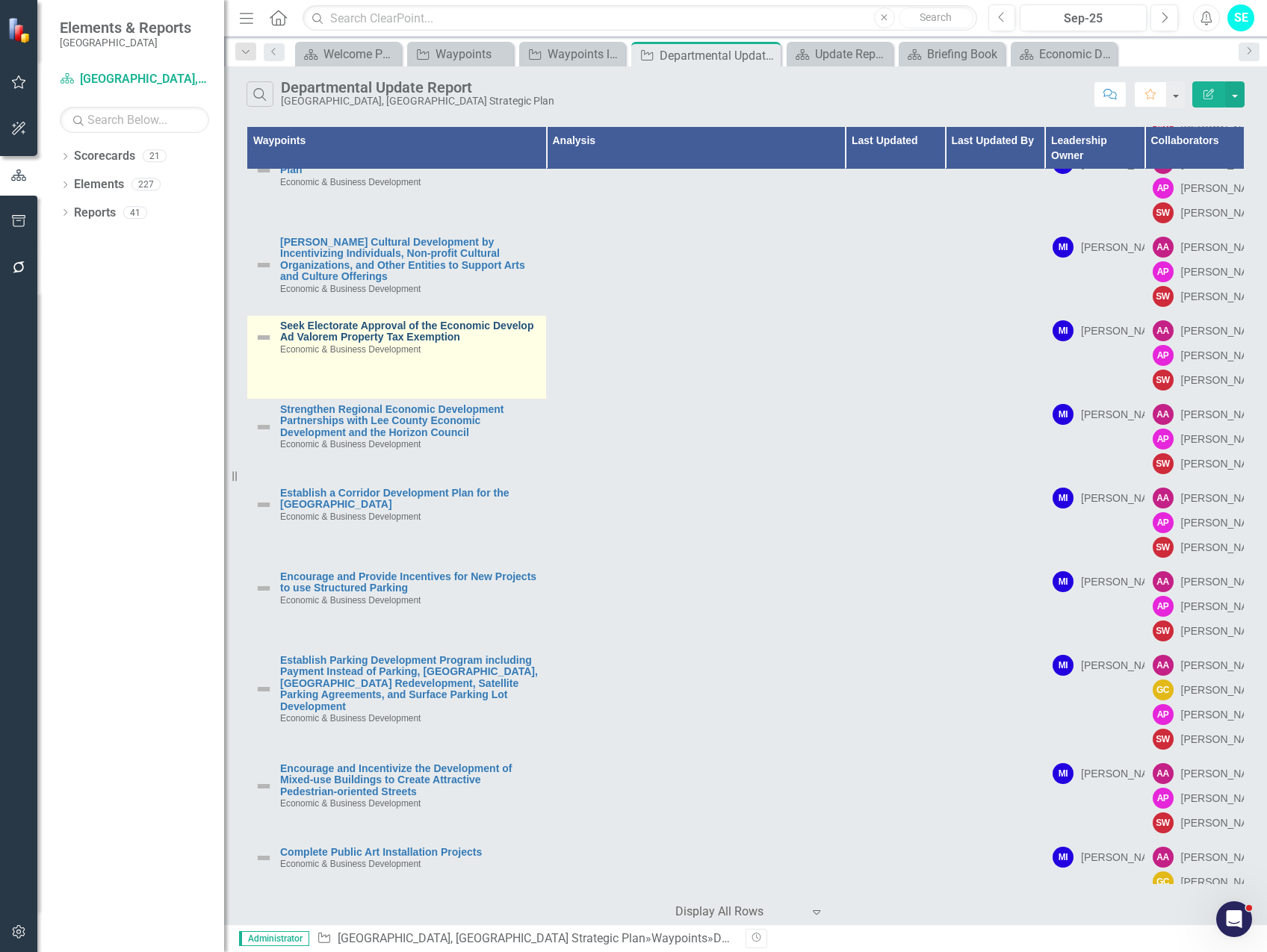
click at [432, 343] on link "Seek Electorate Approval of the Economic Develop Ad Valorem Property Tax Exempt…" at bounding box center [409, 332] width 259 height 23
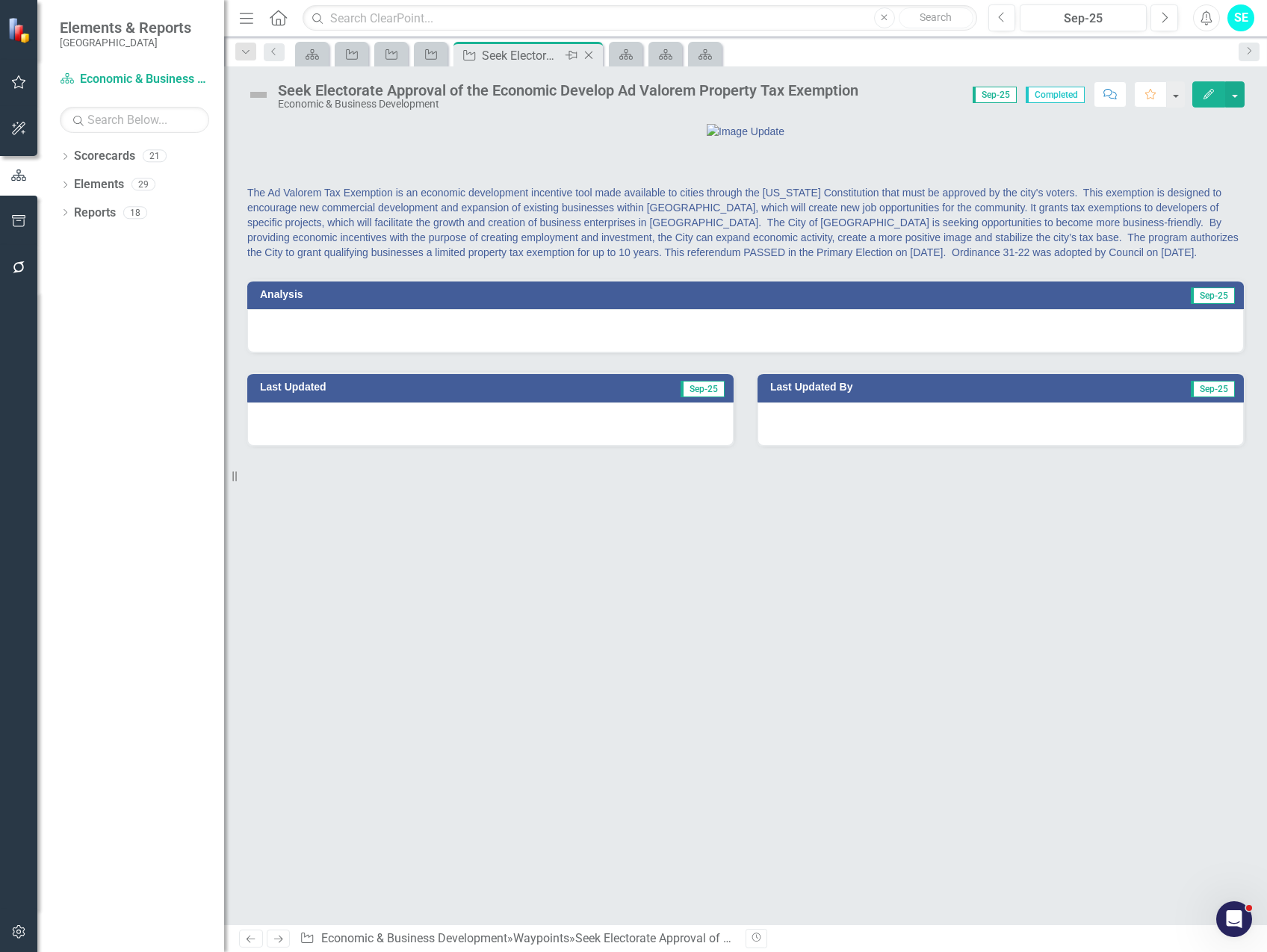
click at [590, 51] on icon "Close" at bounding box center [589, 55] width 15 height 12
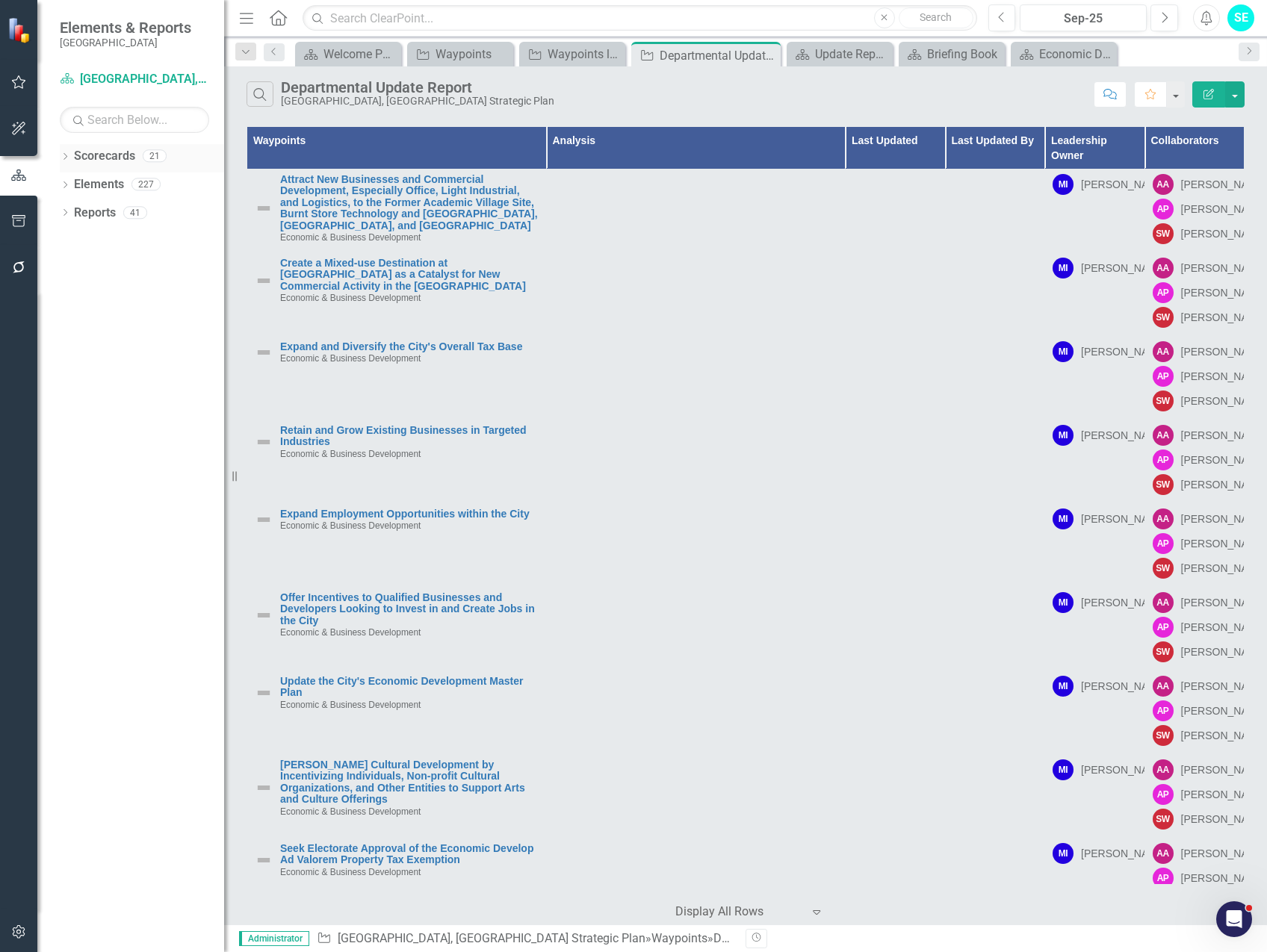
click at [62, 151] on div "Dropdown" at bounding box center [65, 157] width 10 height 13
click at [143, 211] on link "[GEOGRAPHIC_DATA], [GEOGRAPHIC_DATA] Strategic Plan" at bounding box center [153, 213] width 142 height 17
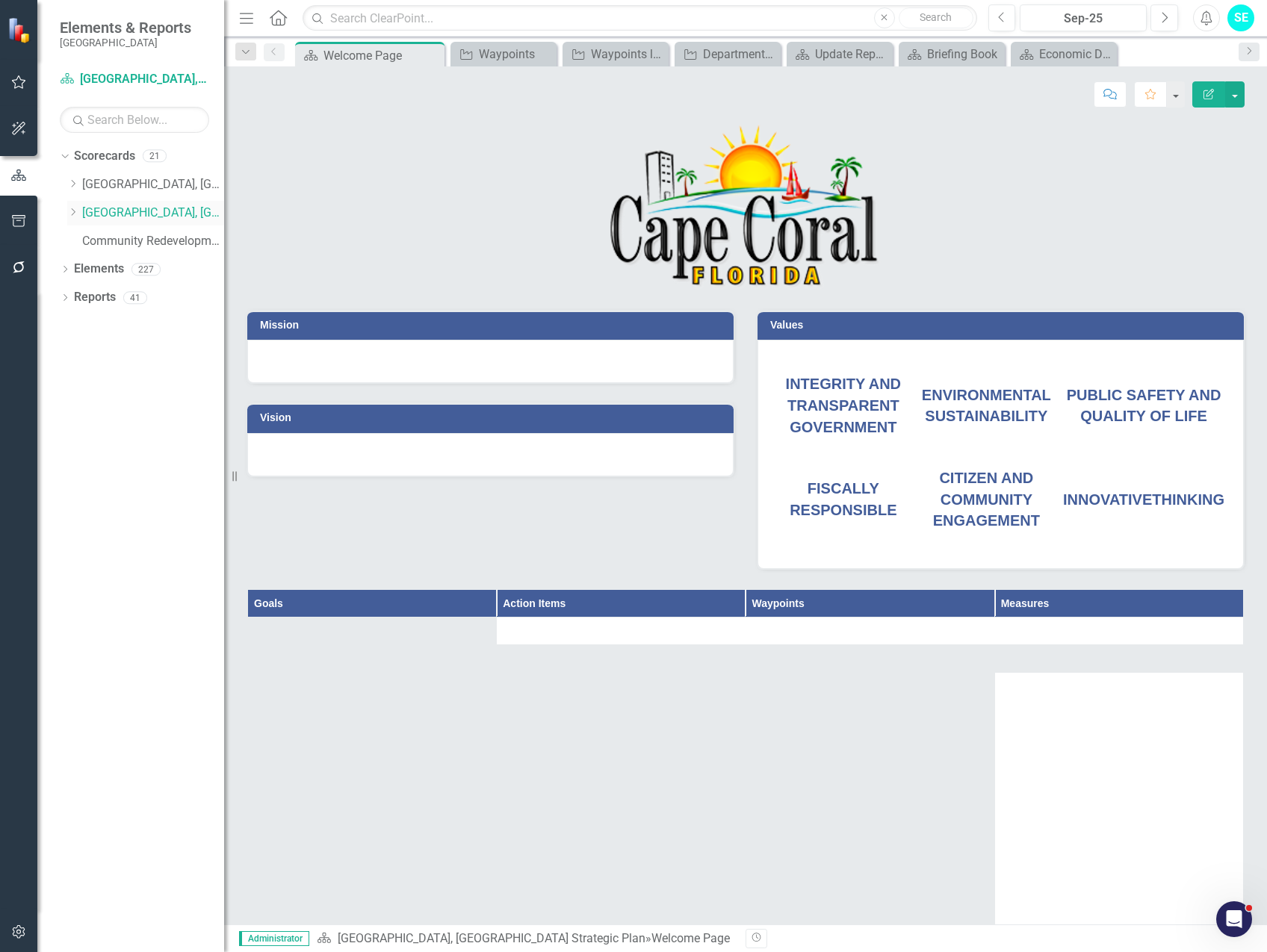
click at [73, 212] on icon "Dropdown" at bounding box center [72, 212] width 11 height 9
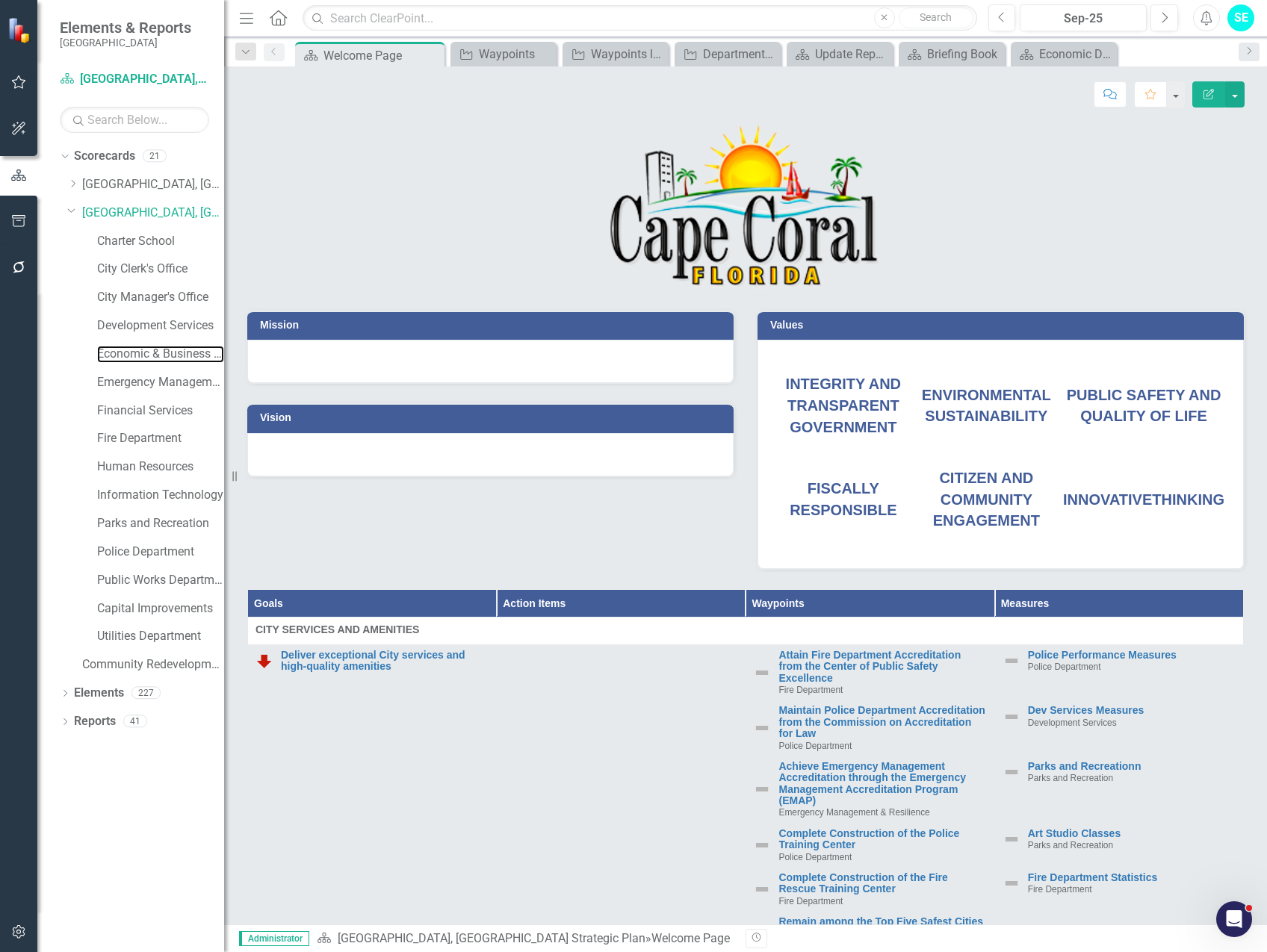
drag, startPoint x: 133, startPoint y: 355, endPoint x: 248, endPoint y: 332, distance: 117.3
click at [133, 354] on link "Economic & Business Development" at bounding box center [160, 354] width 127 height 17
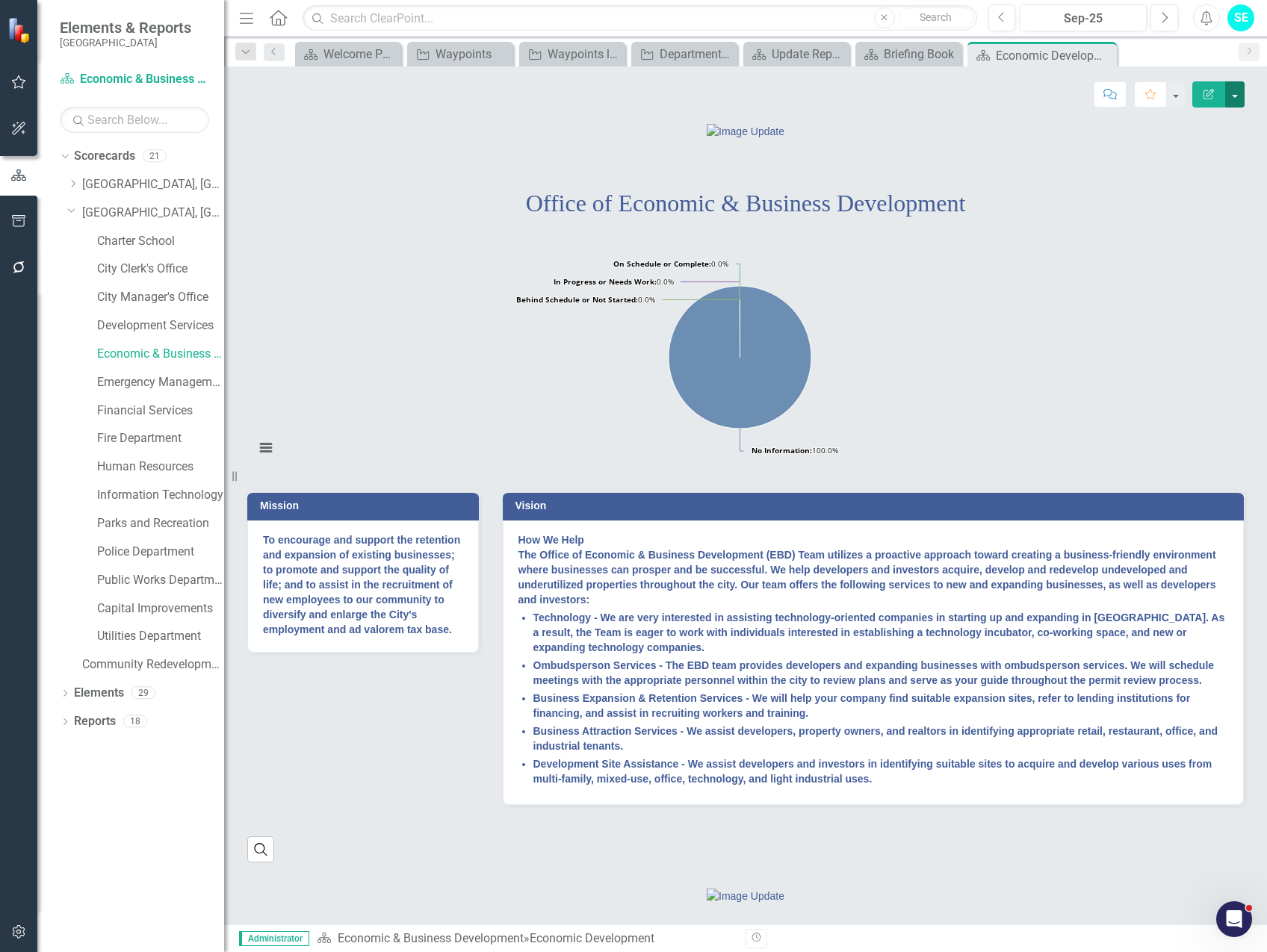
click at [1236, 100] on button "button" at bounding box center [1235, 94] width 20 height 26
click at [1217, 122] on link "Edit Edit Scorecard" at bounding box center [1184, 122] width 121 height 28
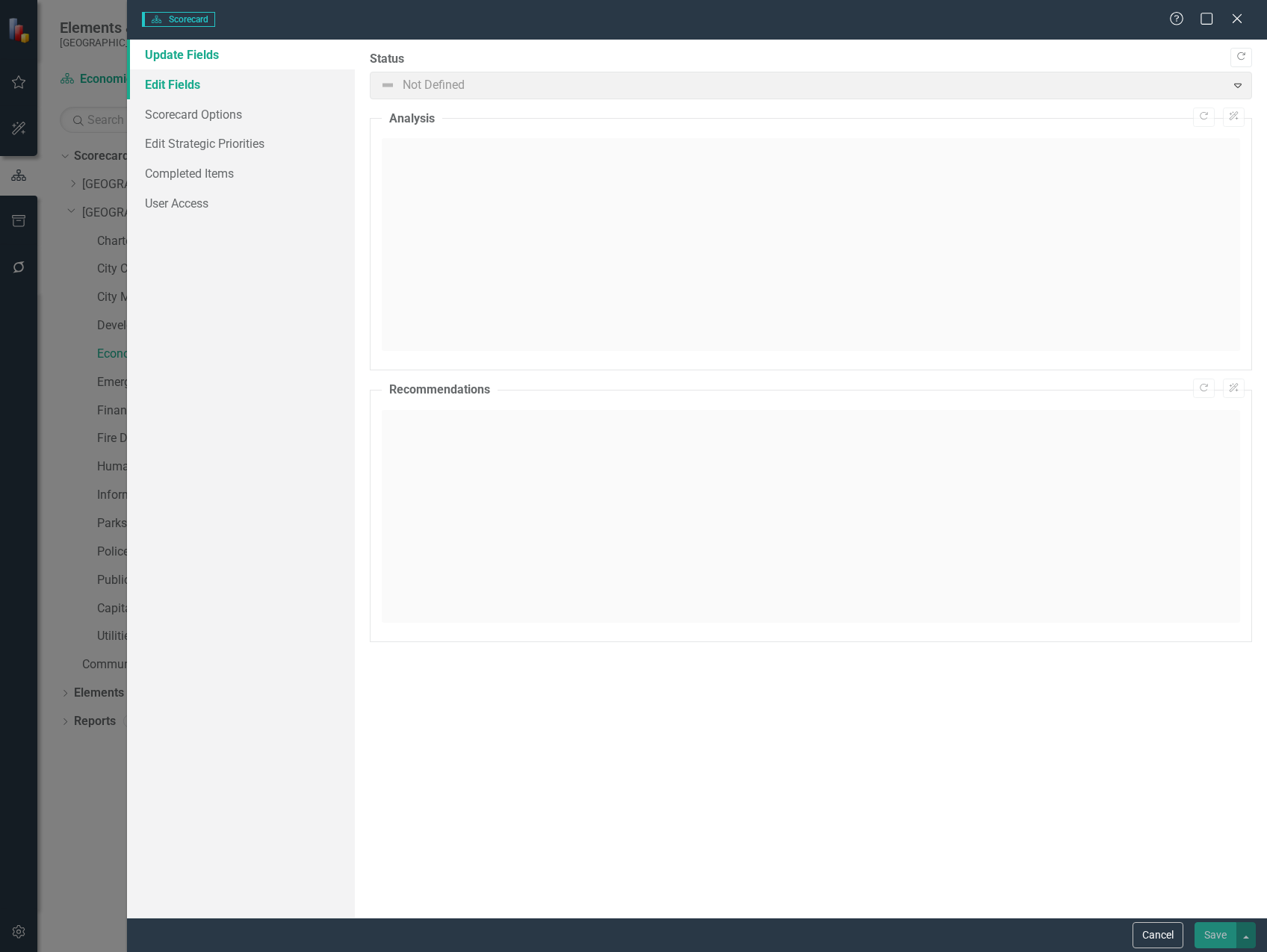
click at [175, 88] on link "Edit Fields" at bounding box center [241, 84] width 228 height 30
click at [166, 81] on link "Edit Fields" at bounding box center [241, 84] width 228 height 30
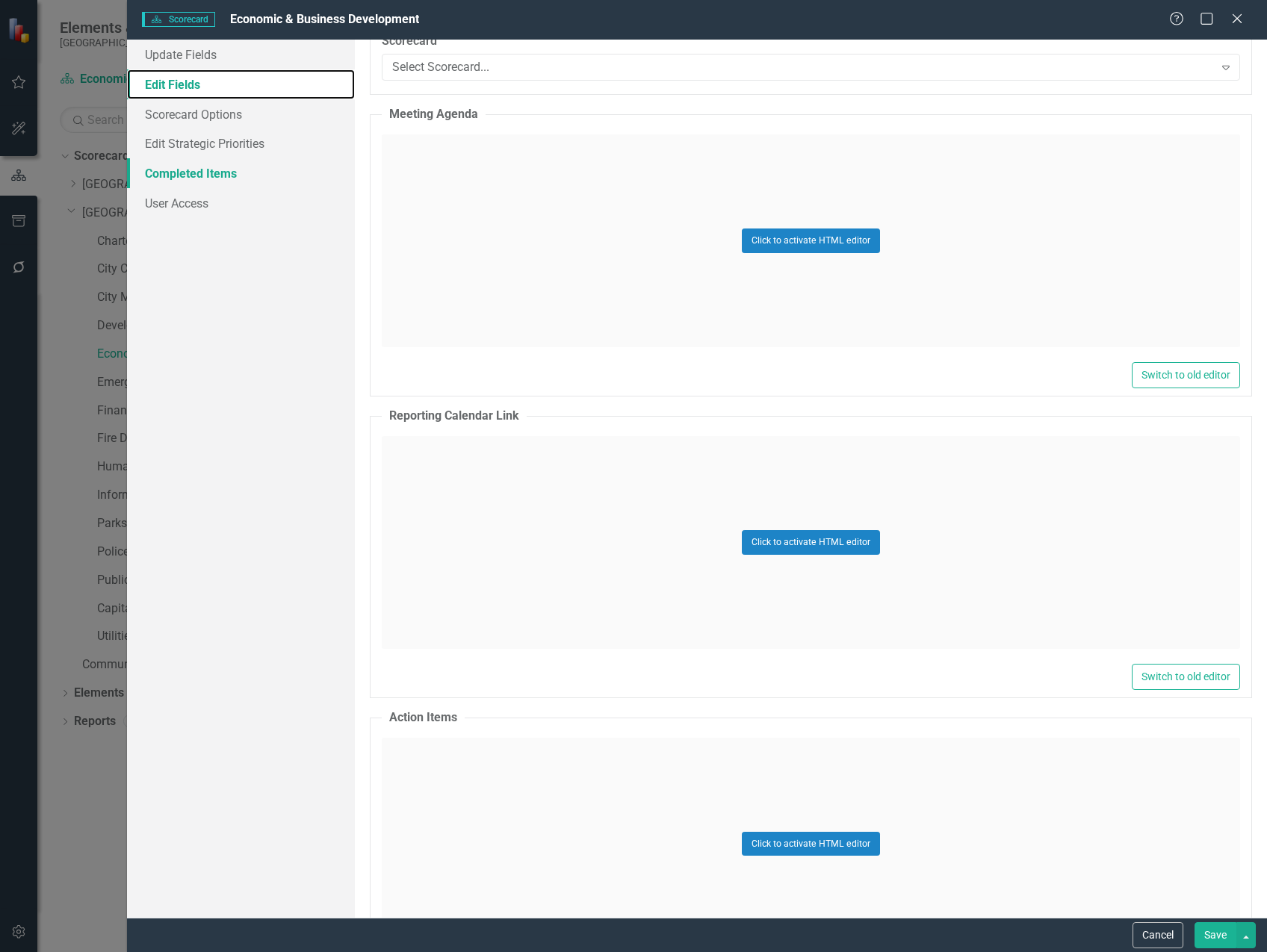
scroll to position [896, 0]
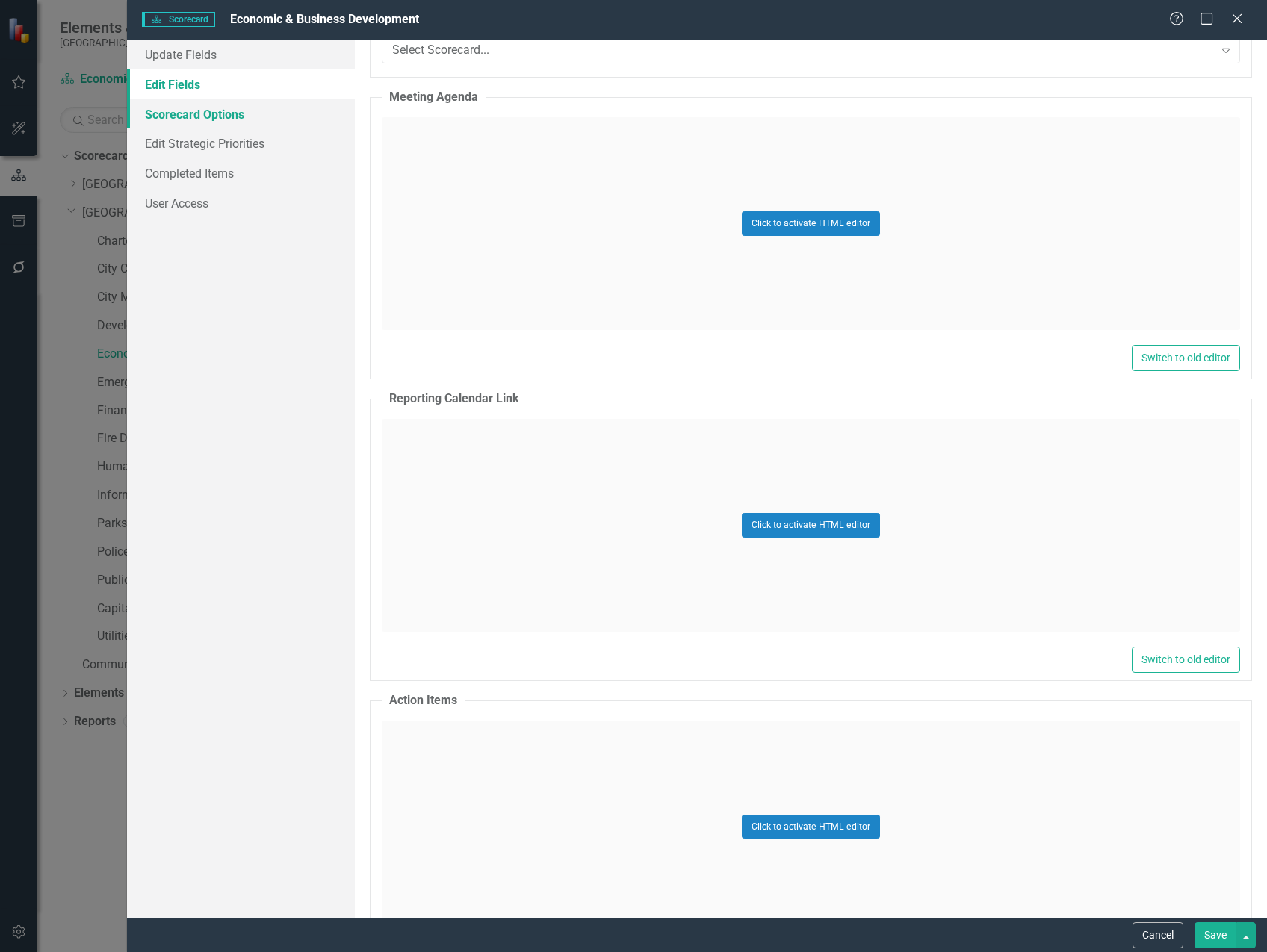
click at [219, 114] on link "Scorecard Options" at bounding box center [241, 114] width 228 height 30
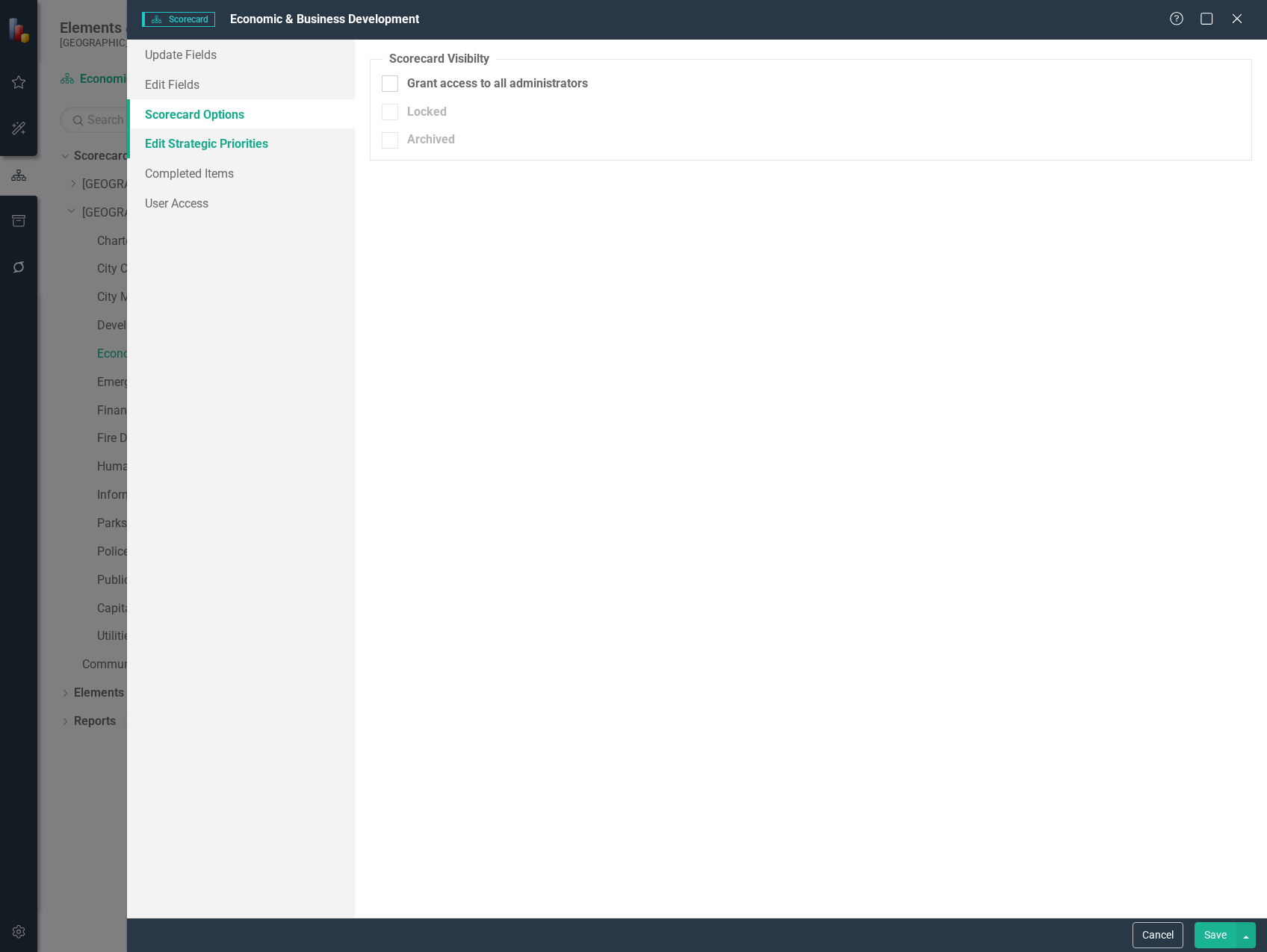
click at [225, 149] on link "Edit Strategic Priorities" at bounding box center [241, 143] width 228 height 30
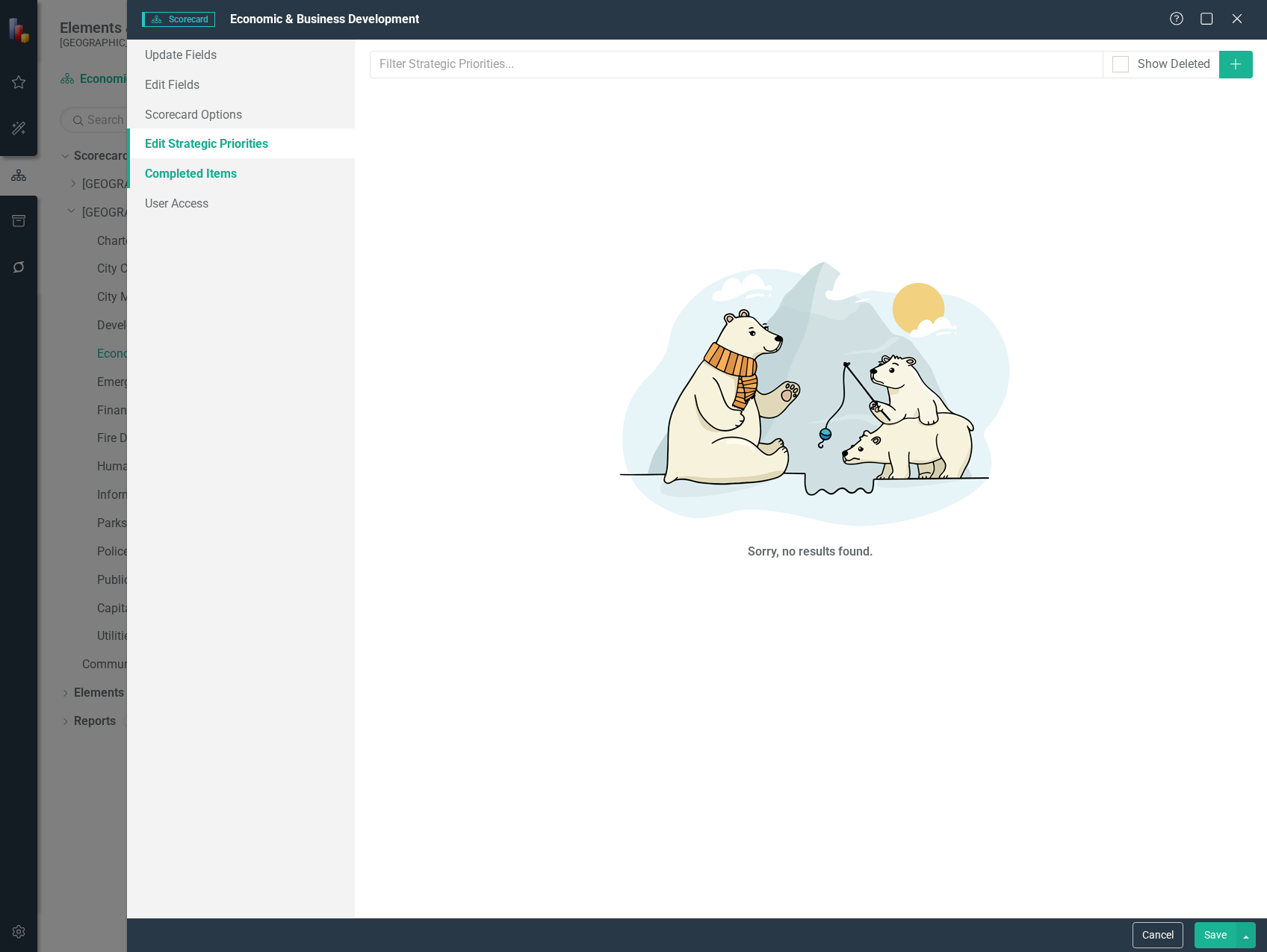
click at [218, 174] on link "Completed Items" at bounding box center [241, 173] width 228 height 30
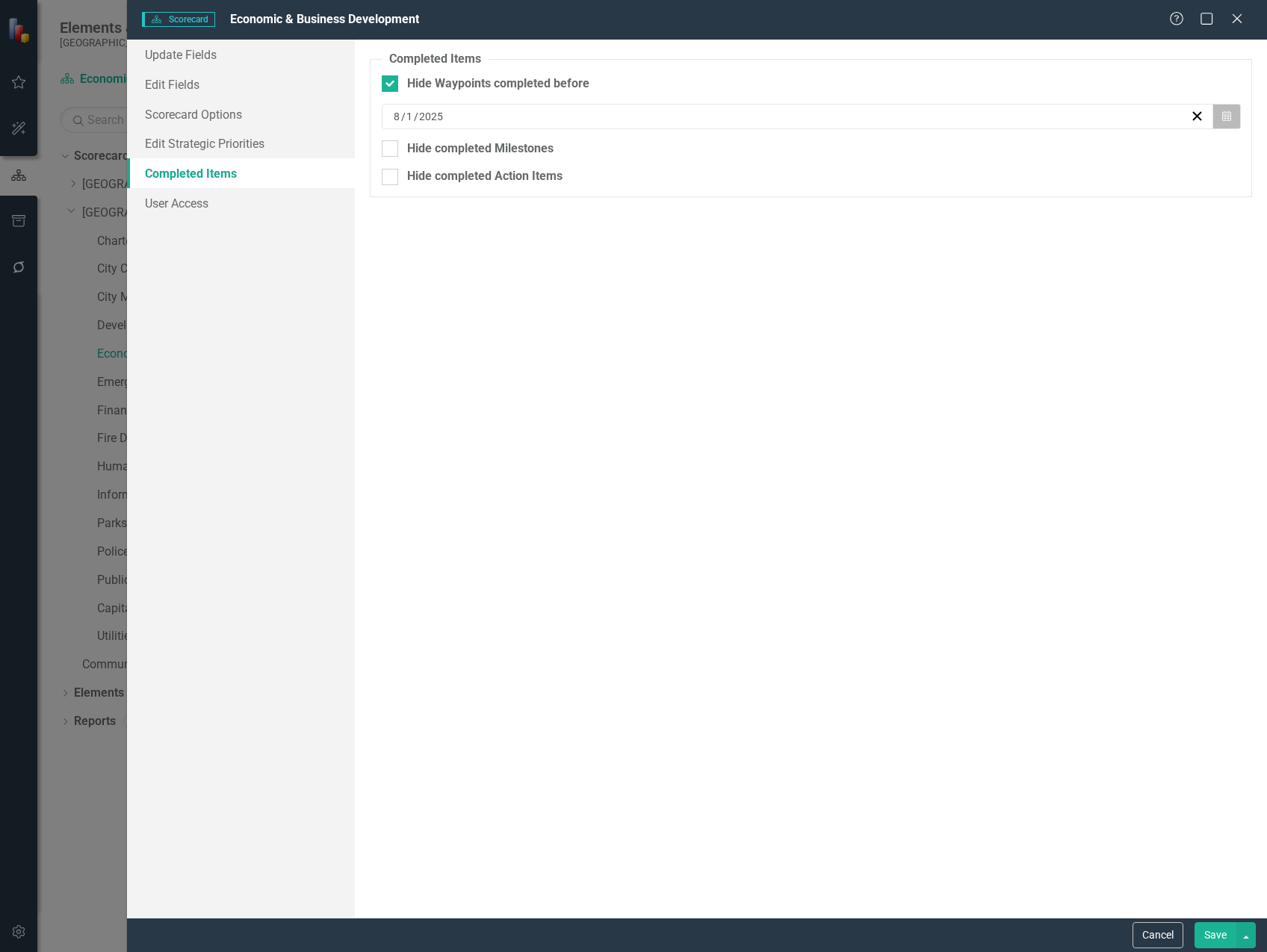
click at [1228, 116] on icon "button" at bounding box center [1226, 116] width 9 height 10
click at [909, 305] on abbr "30" at bounding box center [909, 310] width 12 height 12
click at [1215, 937] on button "Save" at bounding box center [1215, 935] width 42 height 26
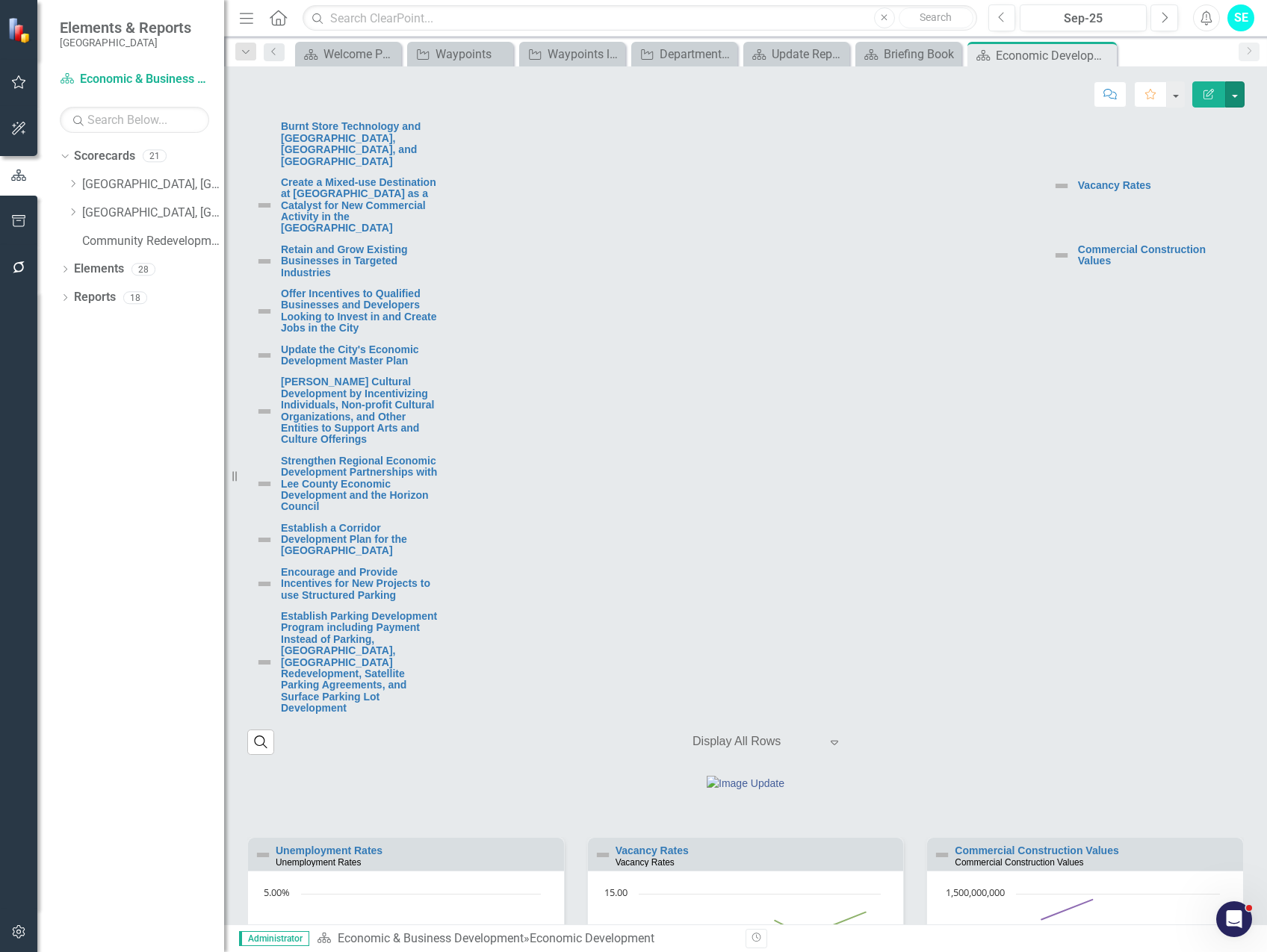
scroll to position [0, 0]
click at [156, 434] on div "Dropdown Scorecards 21 Dropdown Cape Coral, FL Business Initiatives CRA Initiat…" at bounding box center [131, 548] width 187 height 808
click at [20, 79] on icon "button" at bounding box center [19, 82] width 15 height 12
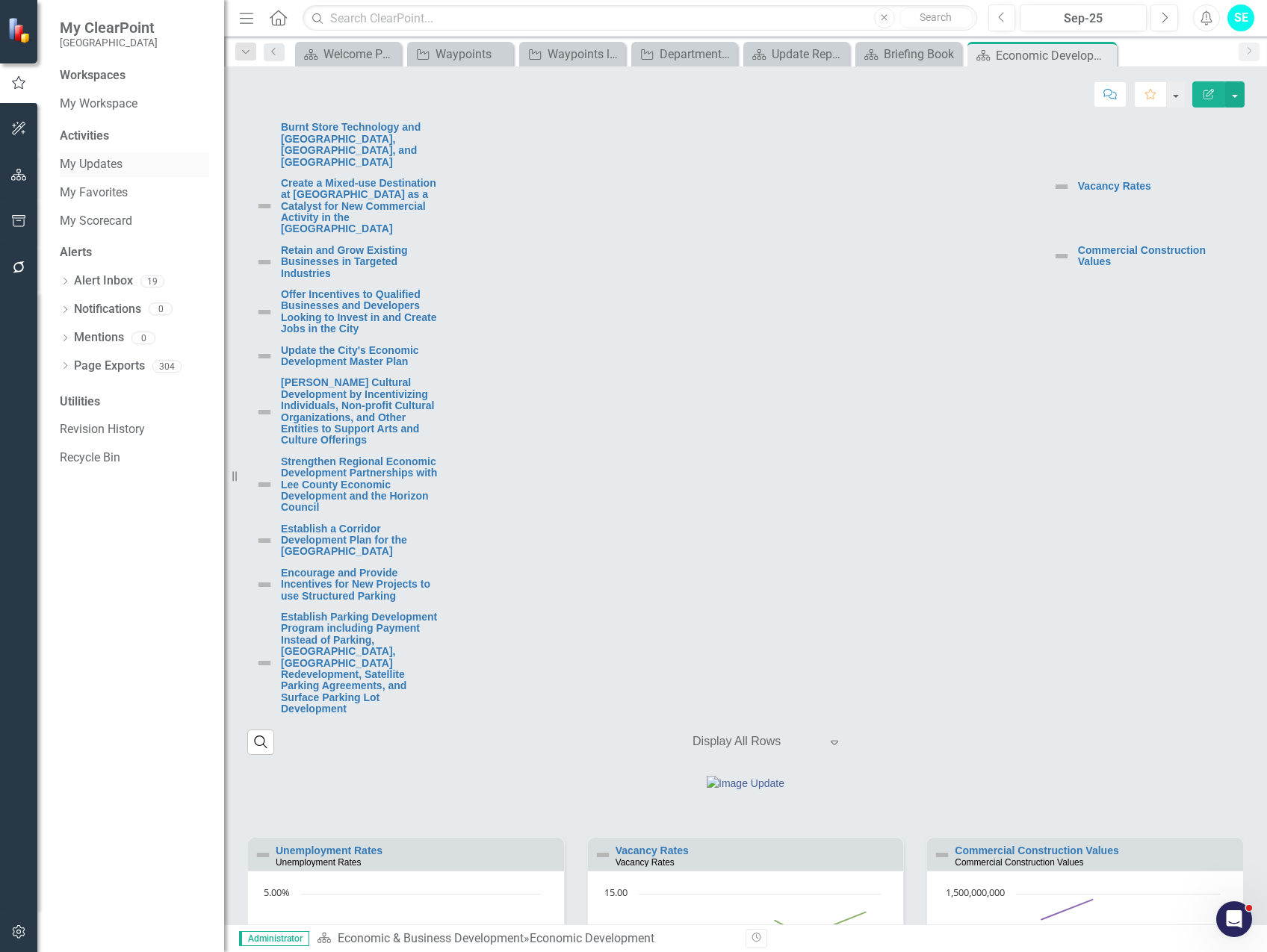
click at [112, 162] on link "My Updates" at bounding box center [134, 165] width 150 height 17
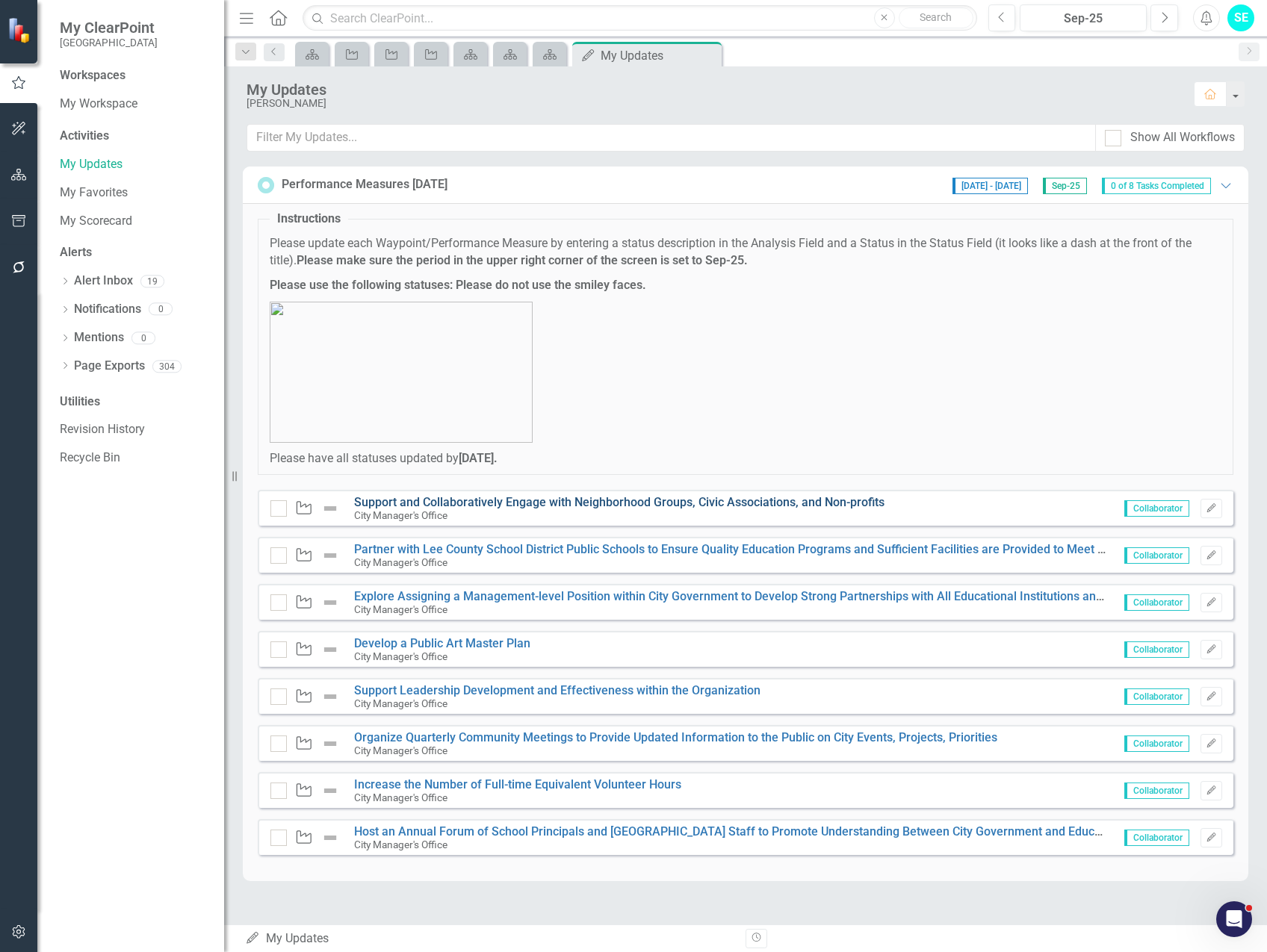
click at [633, 500] on link "Support and Collaboratively Engage with Neighborhood Groups, Civic Associations…" at bounding box center [619, 502] width 531 height 14
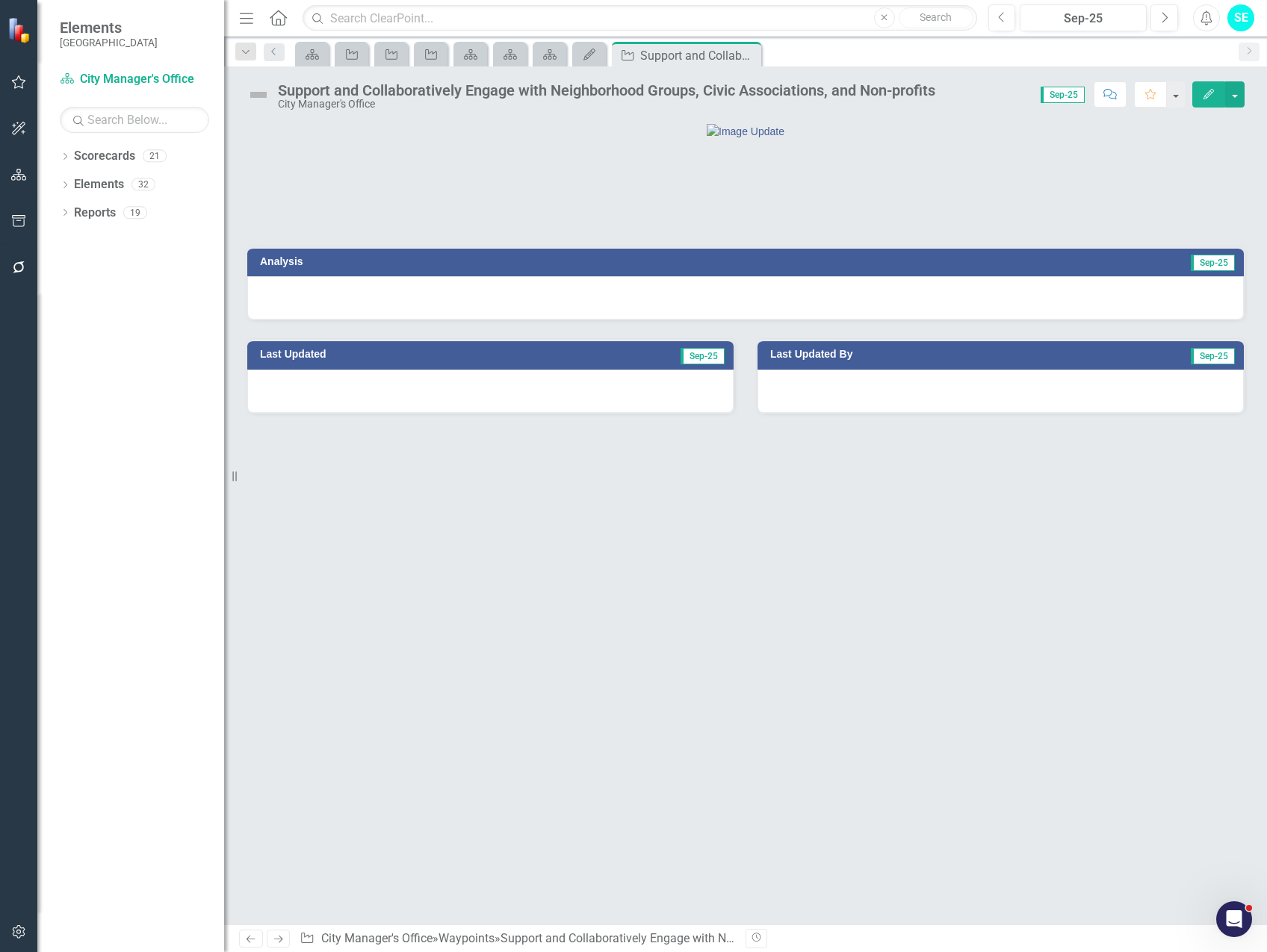
click at [729, 320] on div at bounding box center [746, 298] width 997 height 43
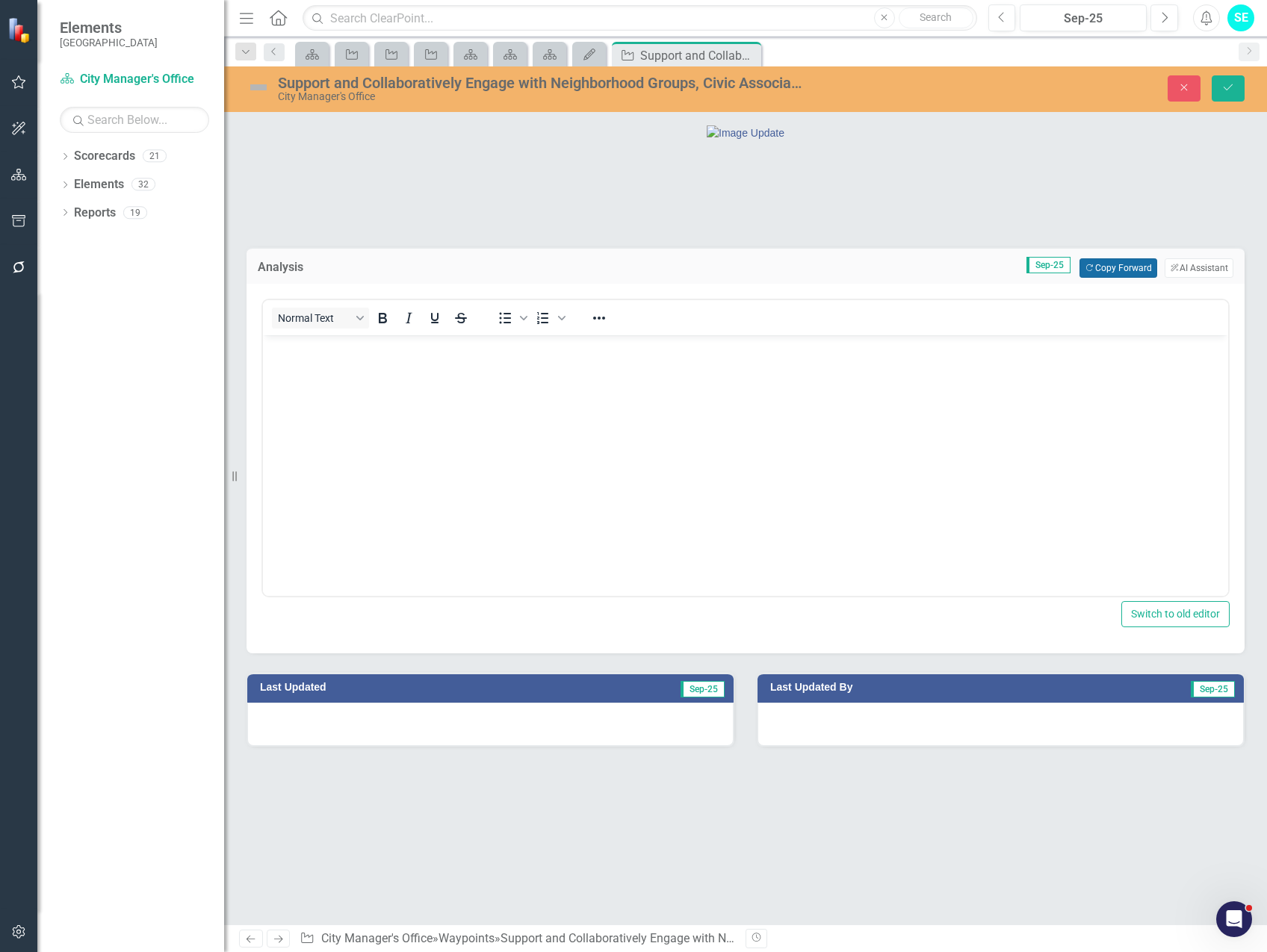
click at [1128, 278] on button "Copy Forward Copy Forward" at bounding box center [1118, 268] width 77 height 20
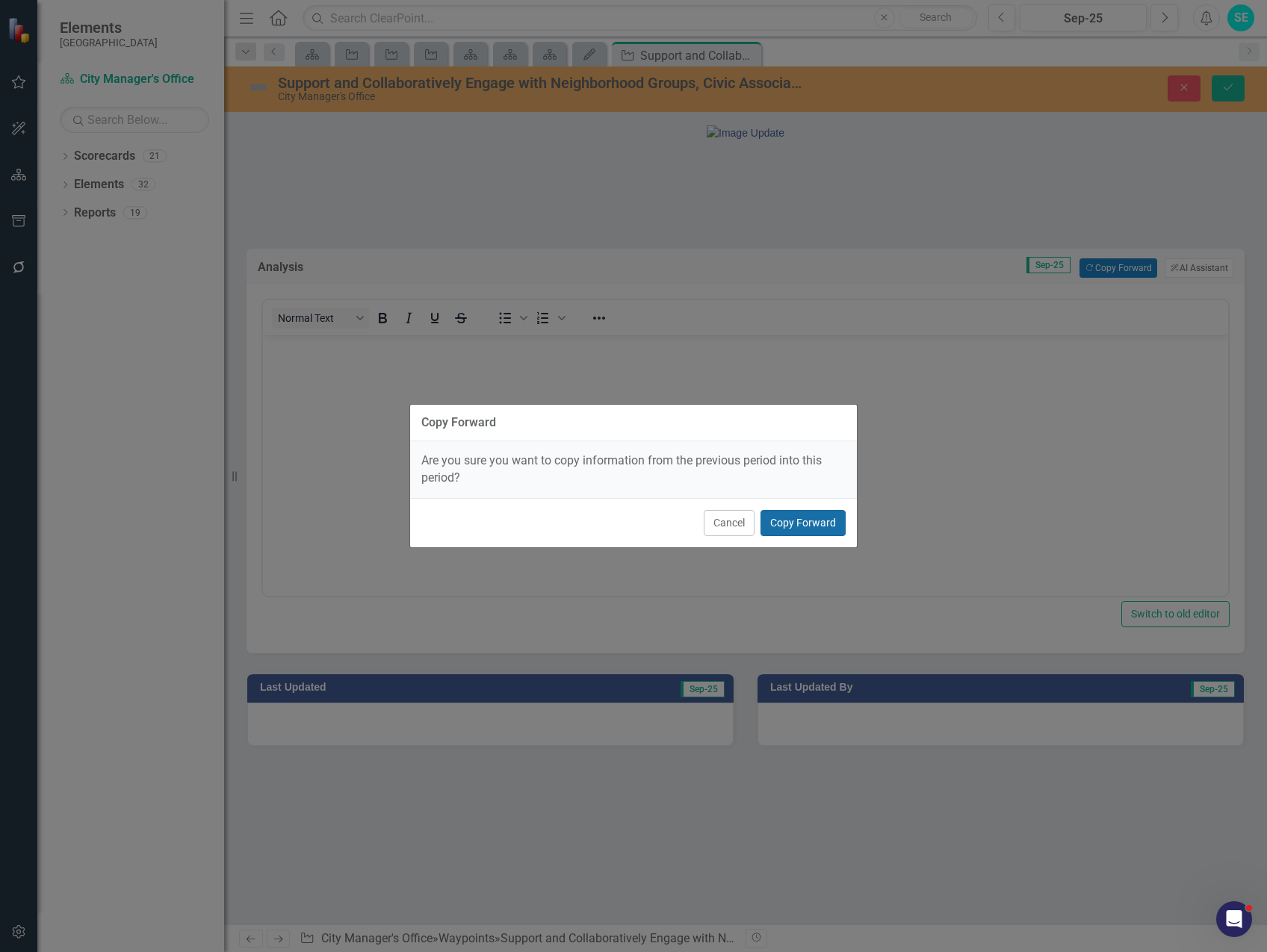
click at [805, 524] on button "Copy Forward" at bounding box center [803, 523] width 85 height 26
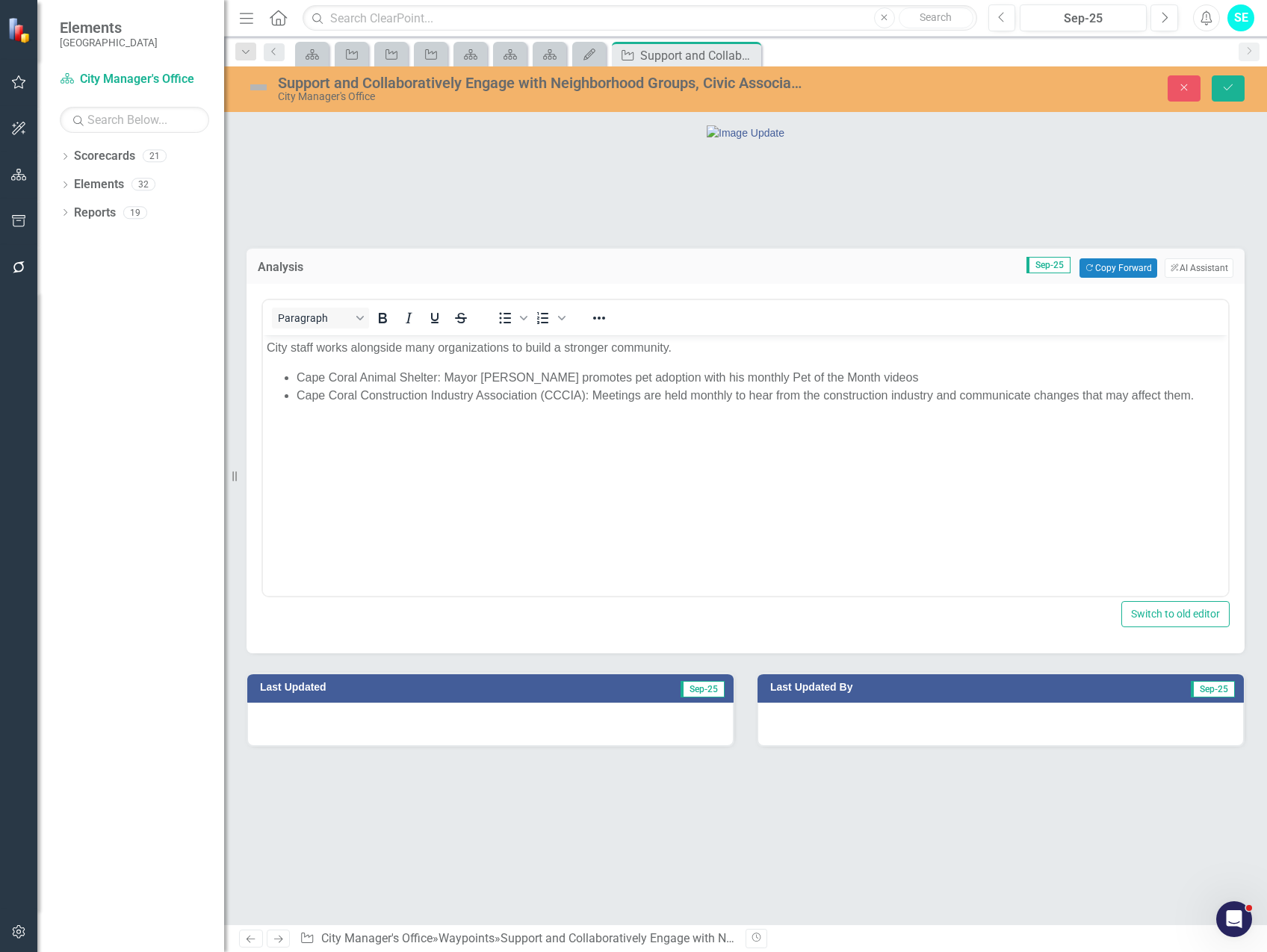
click at [1197, 394] on li "Cape Coral Construction Industry Association (CCCIA): Meetings are held monthly…" at bounding box center [760, 395] width 928 height 18
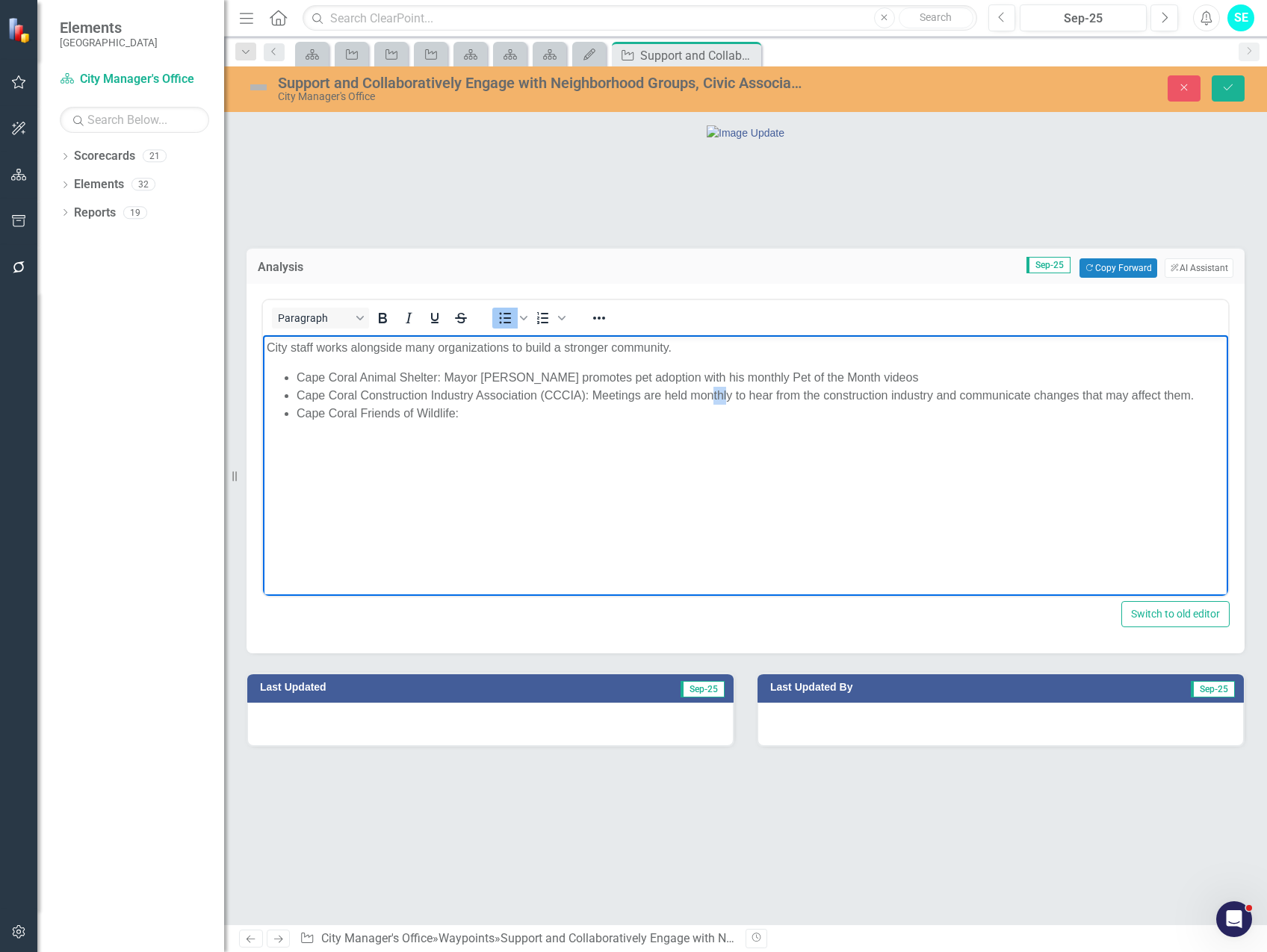
drag, startPoint x: 730, startPoint y: 394, endPoint x: 714, endPoint y: 394, distance: 16.0
click at [714, 394] on li "Cape Coral Construction Industry Association (CCCIA): Meetings are held monthly…" at bounding box center [760, 395] width 928 height 18
click at [520, 414] on li "Cape Coral Friends of Wildlife:" at bounding box center [760, 413] width 928 height 18
click at [349, 53] on icon at bounding box center [352, 54] width 12 height 10
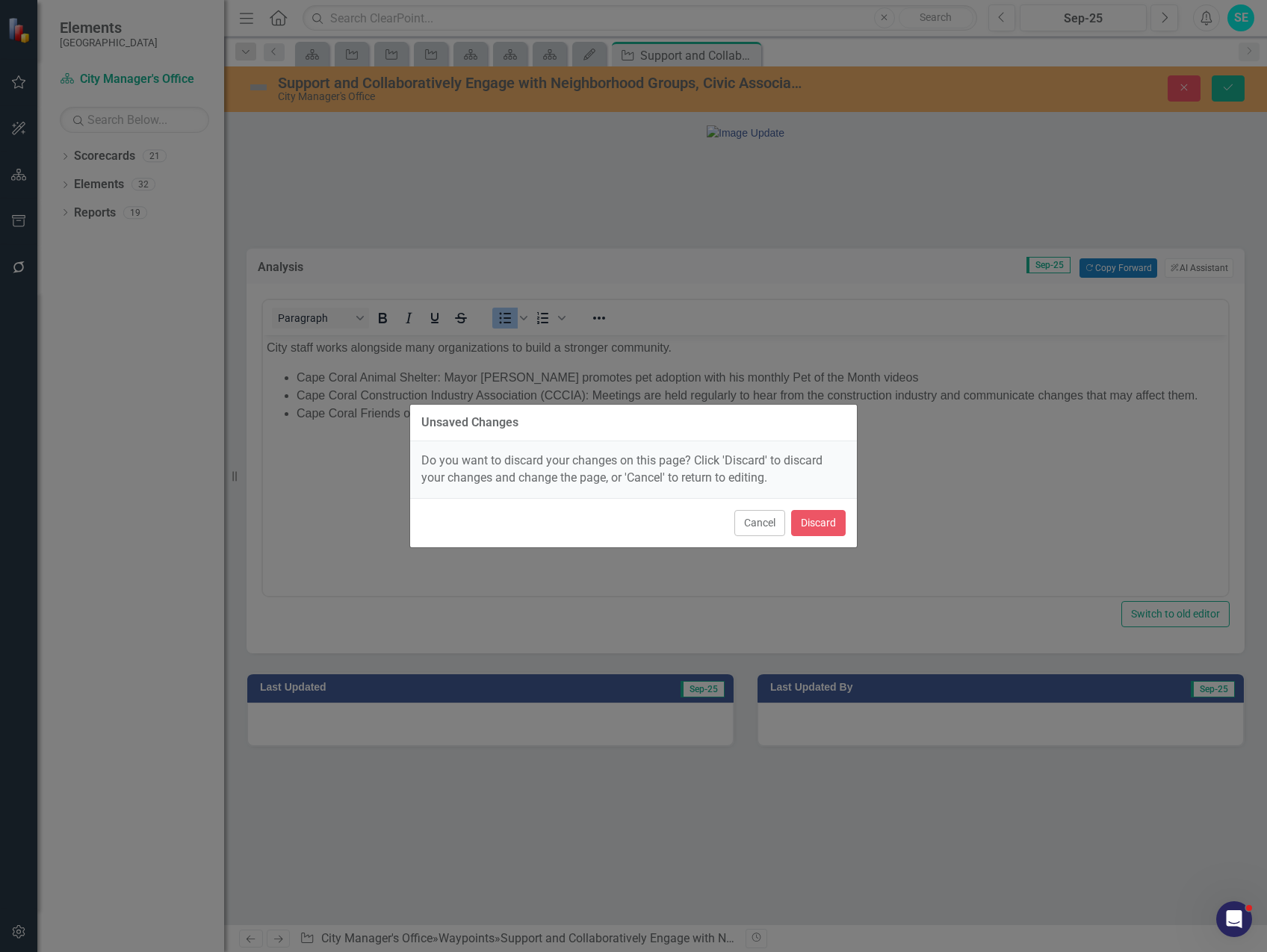
drag, startPoint x: 753, startPoint y: 527, endPoint x: 826, endPoint y: 557, distance: 78.9
click at [753, 526] on button "Cancel" at bounding box center [760, 523] width 51 height 26
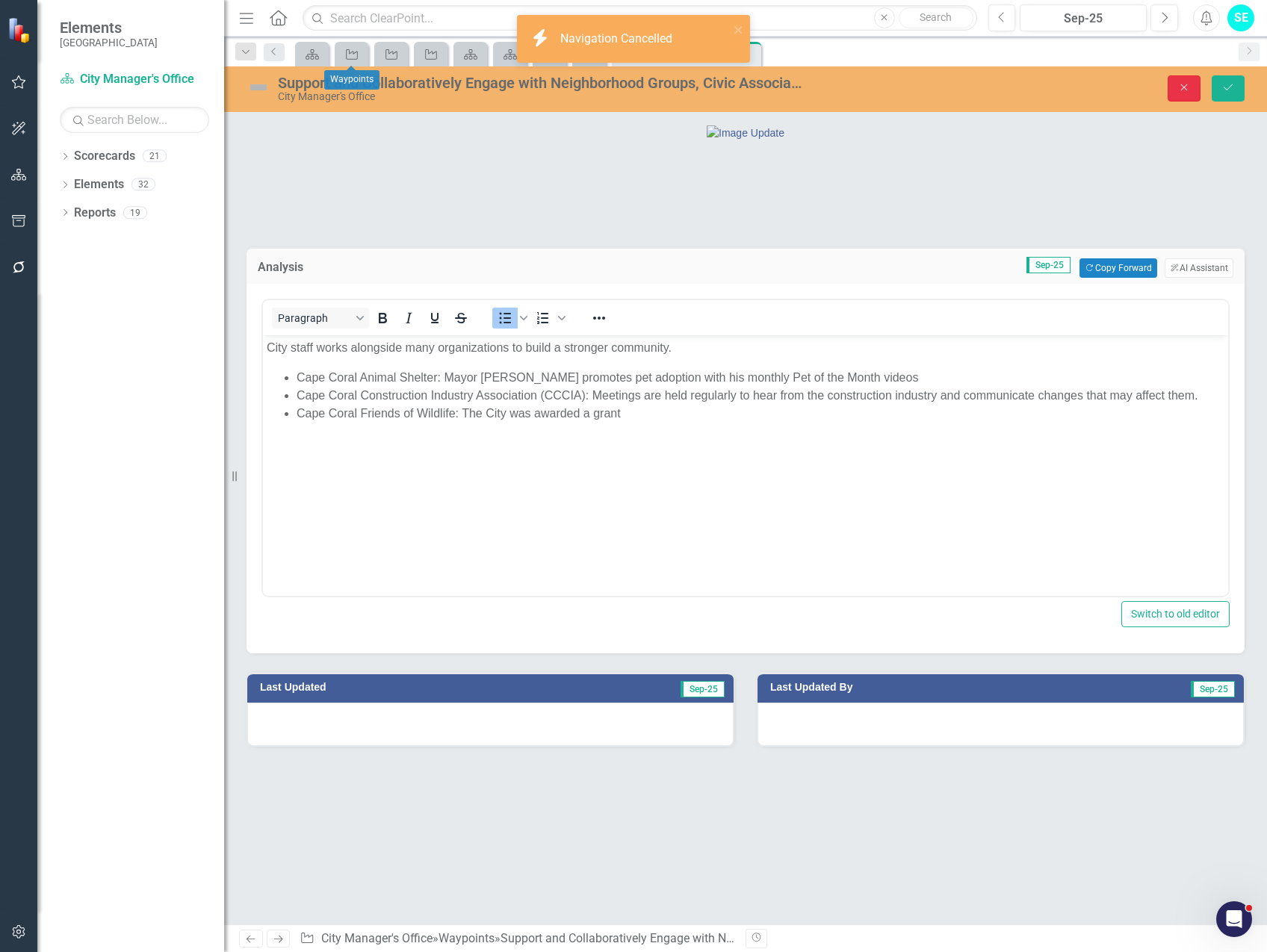
click at [1174, 86] on button "Close" at bounding box center [1184, 88] width 33 height 26
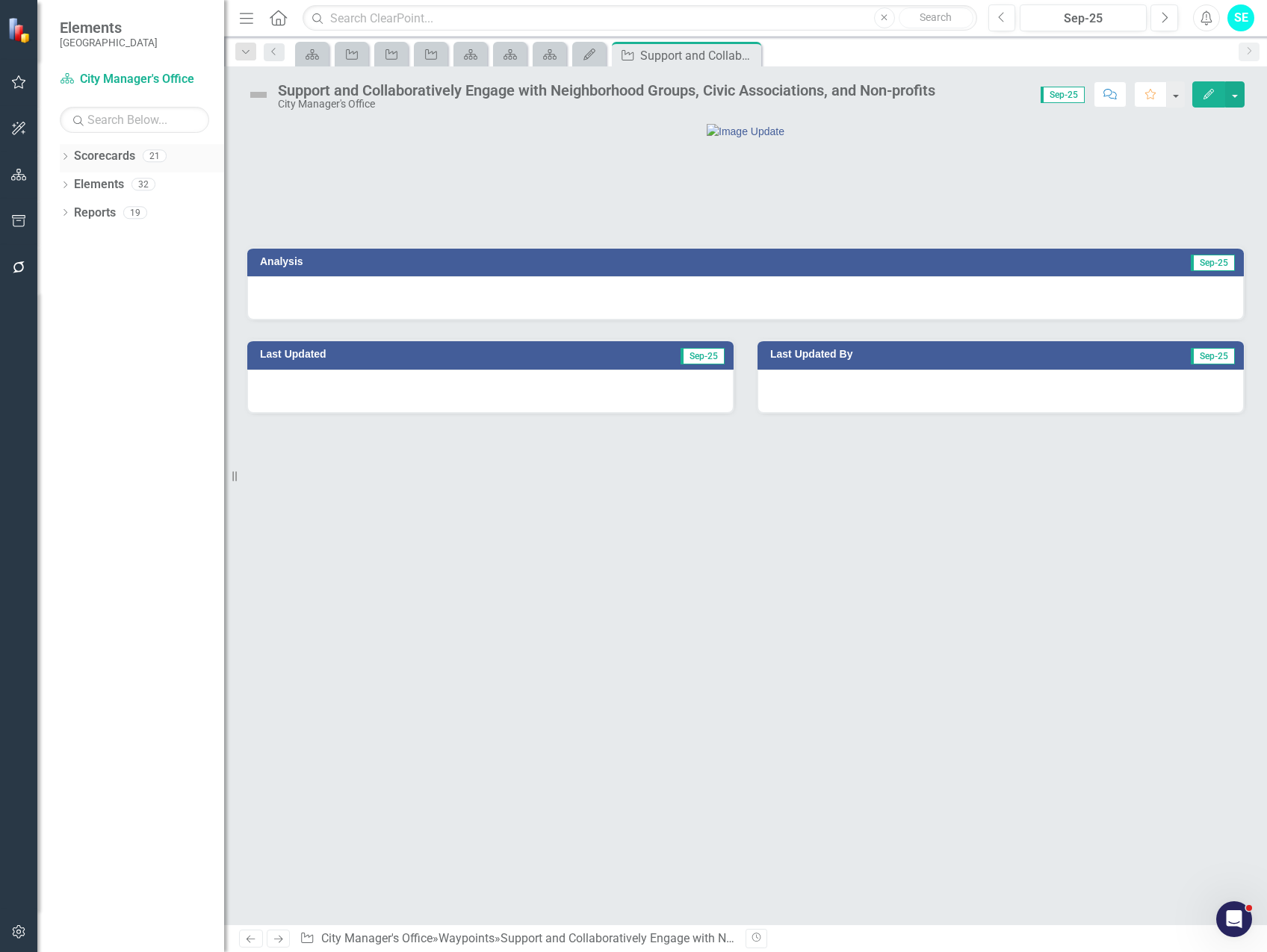
click at [65, 153] on icon at bounding box center [65, 156] width 3 height 7
click at [71, 212] on icon "Dropdown" at bounding box center [72, 212] width 11 height 9
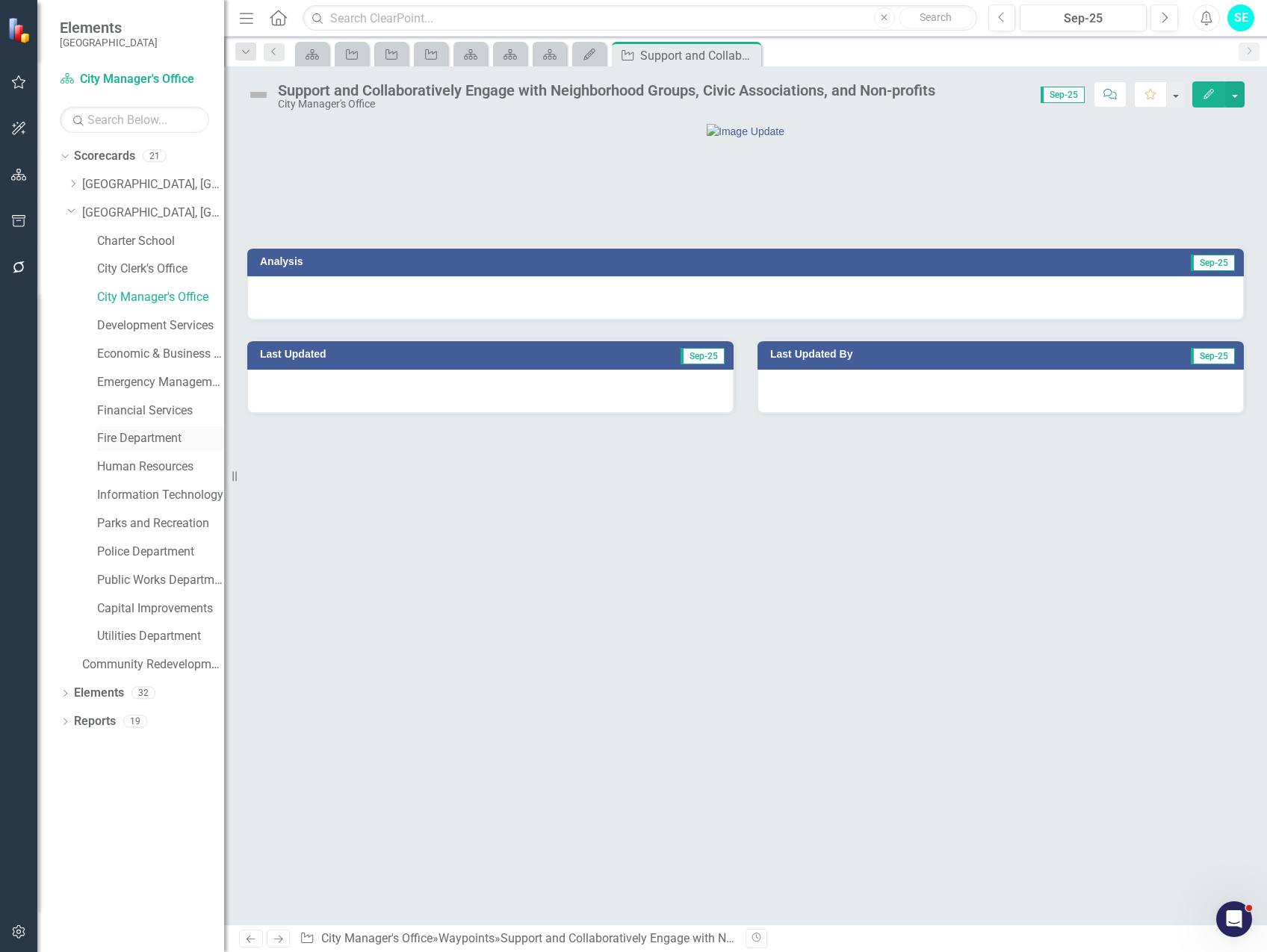
click at [143, 434] on link "Fire Department" at bounding box center [160, 439] width 127 height 17
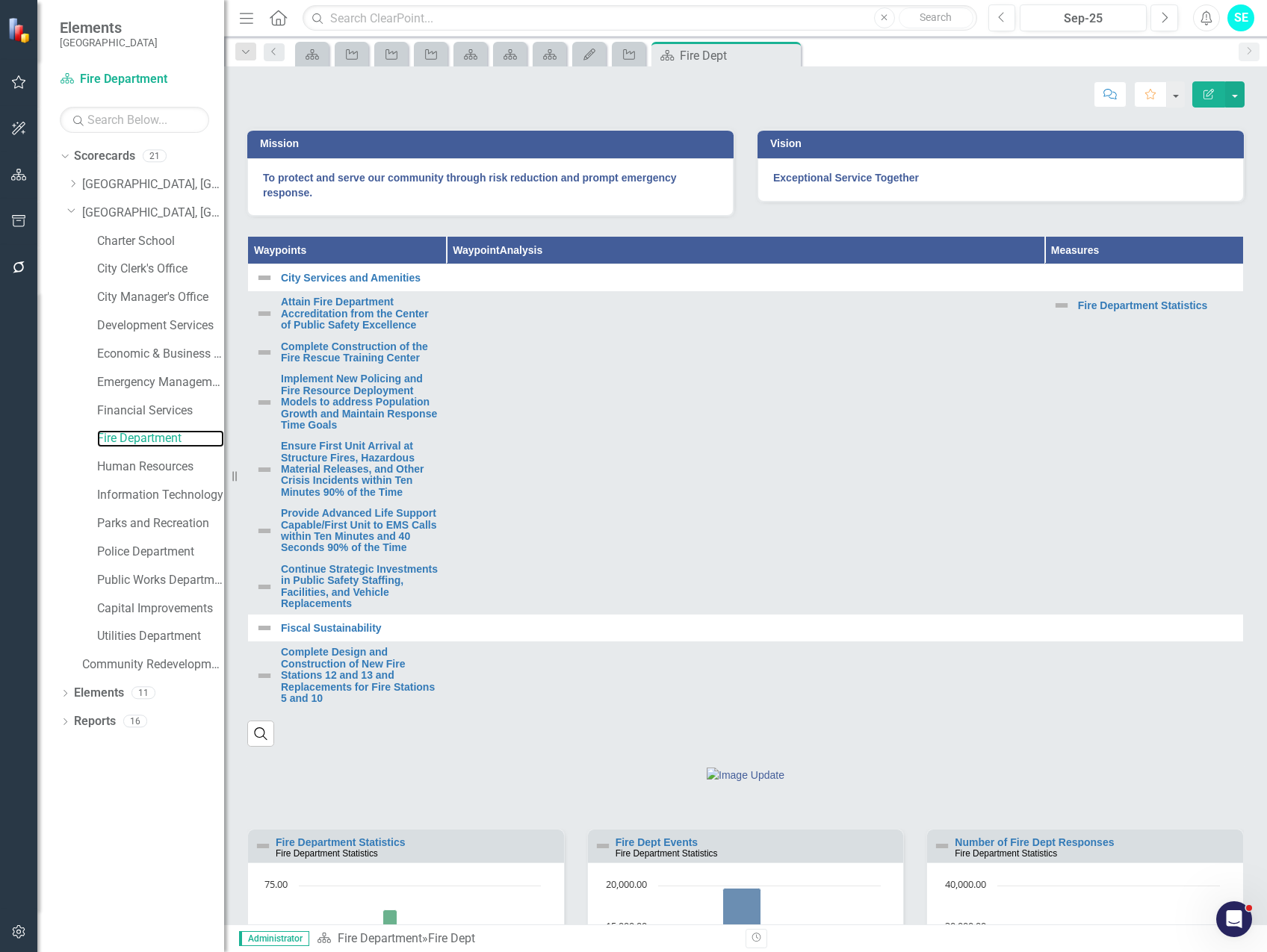
scroll to position [448, 0]
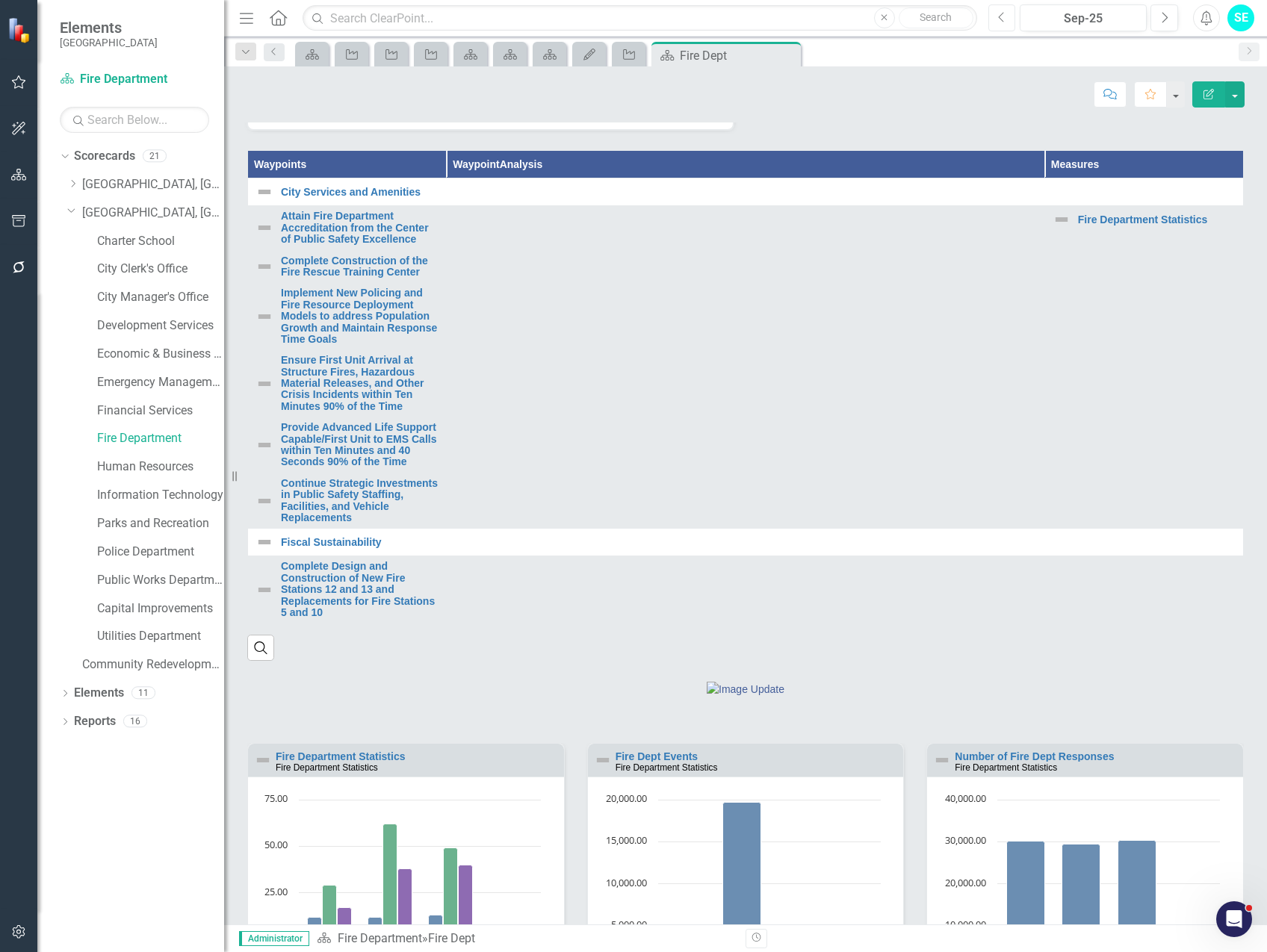
click at [1000, 18] on icon "button" at bounding box center [1001, 17] width 6 height 10
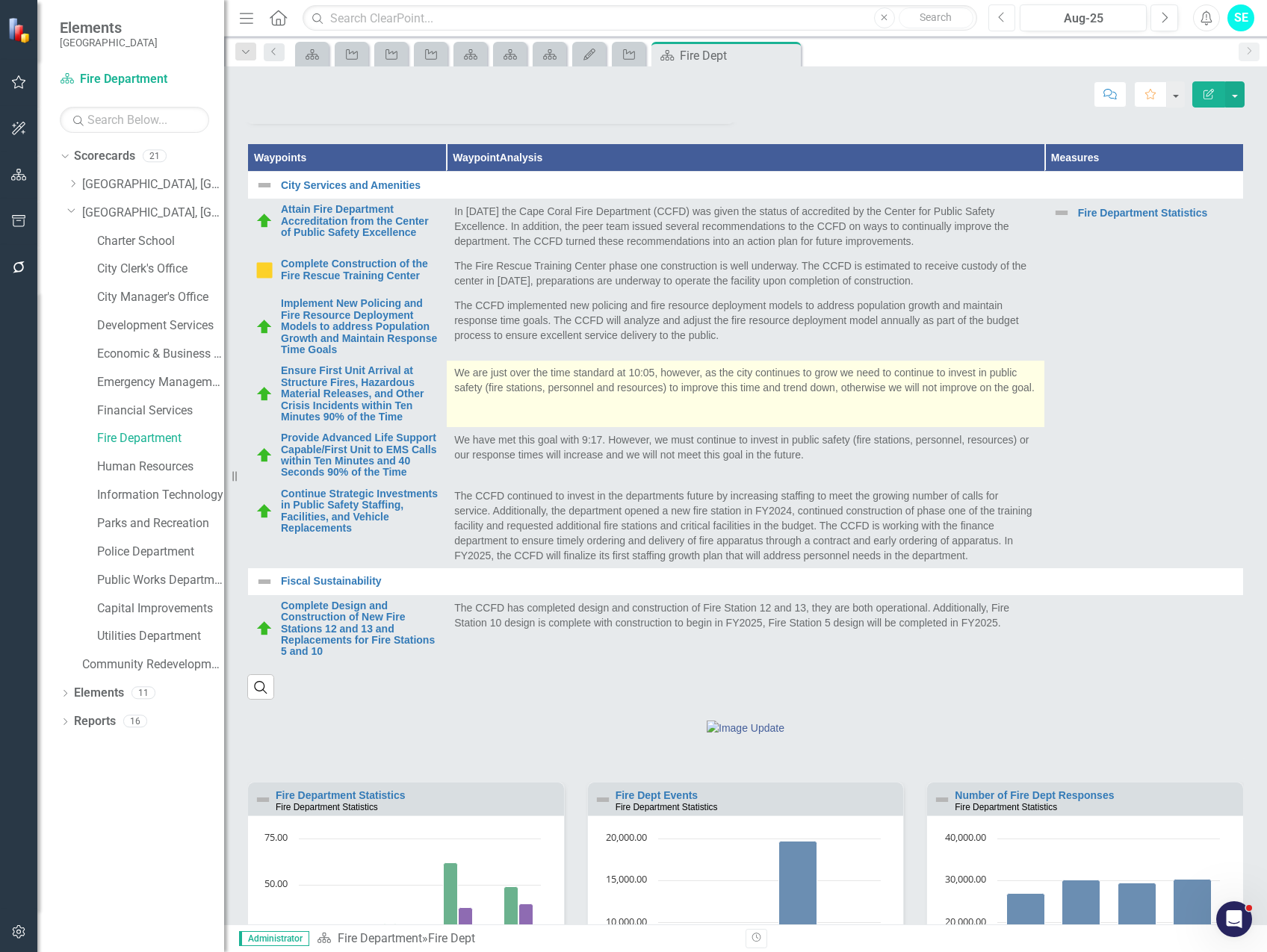
scroll to position [458, 0]
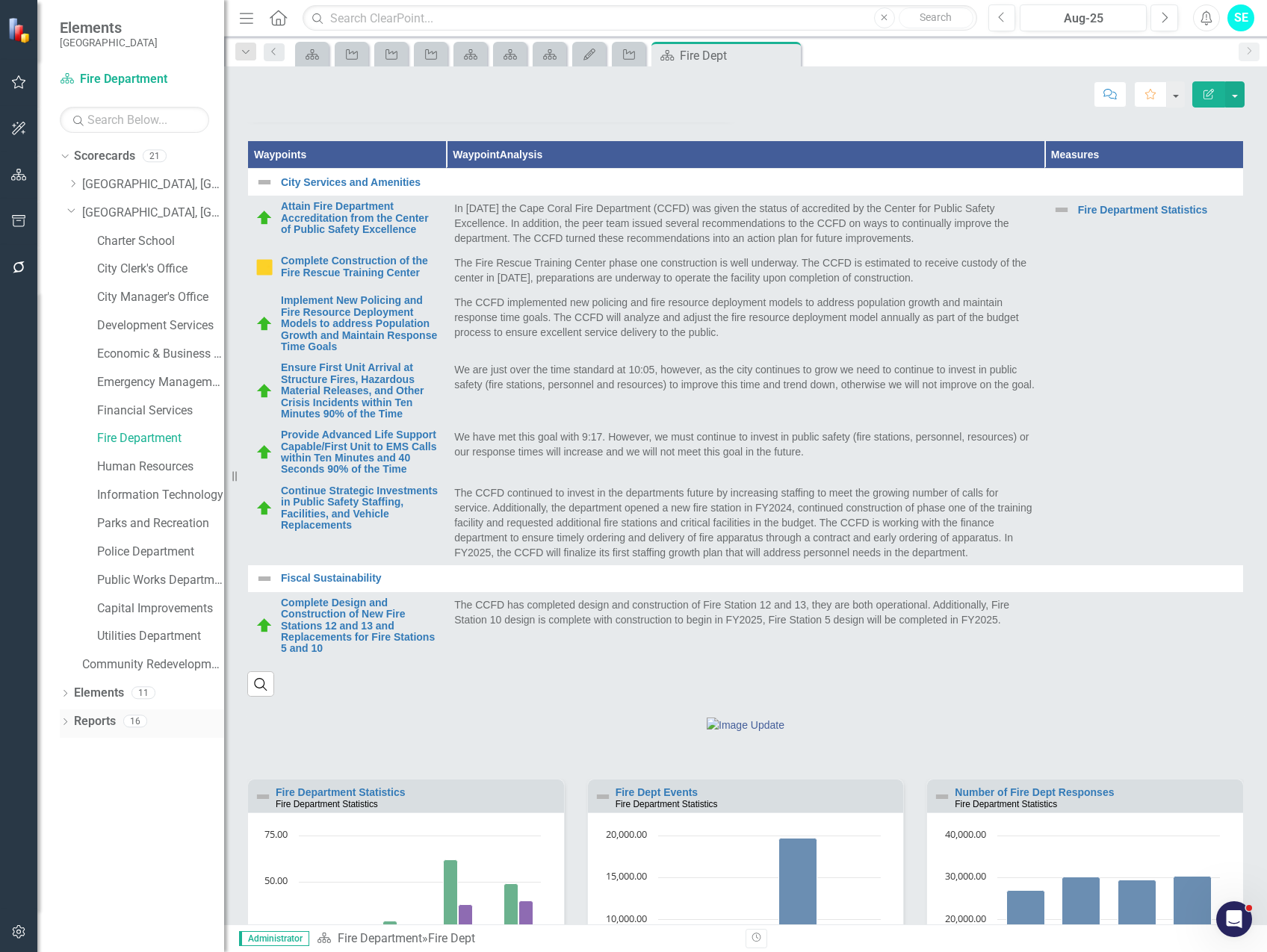
click at [65, 721] on icon "Dropdown" at bounding box center [65, 723] width 10 height 8
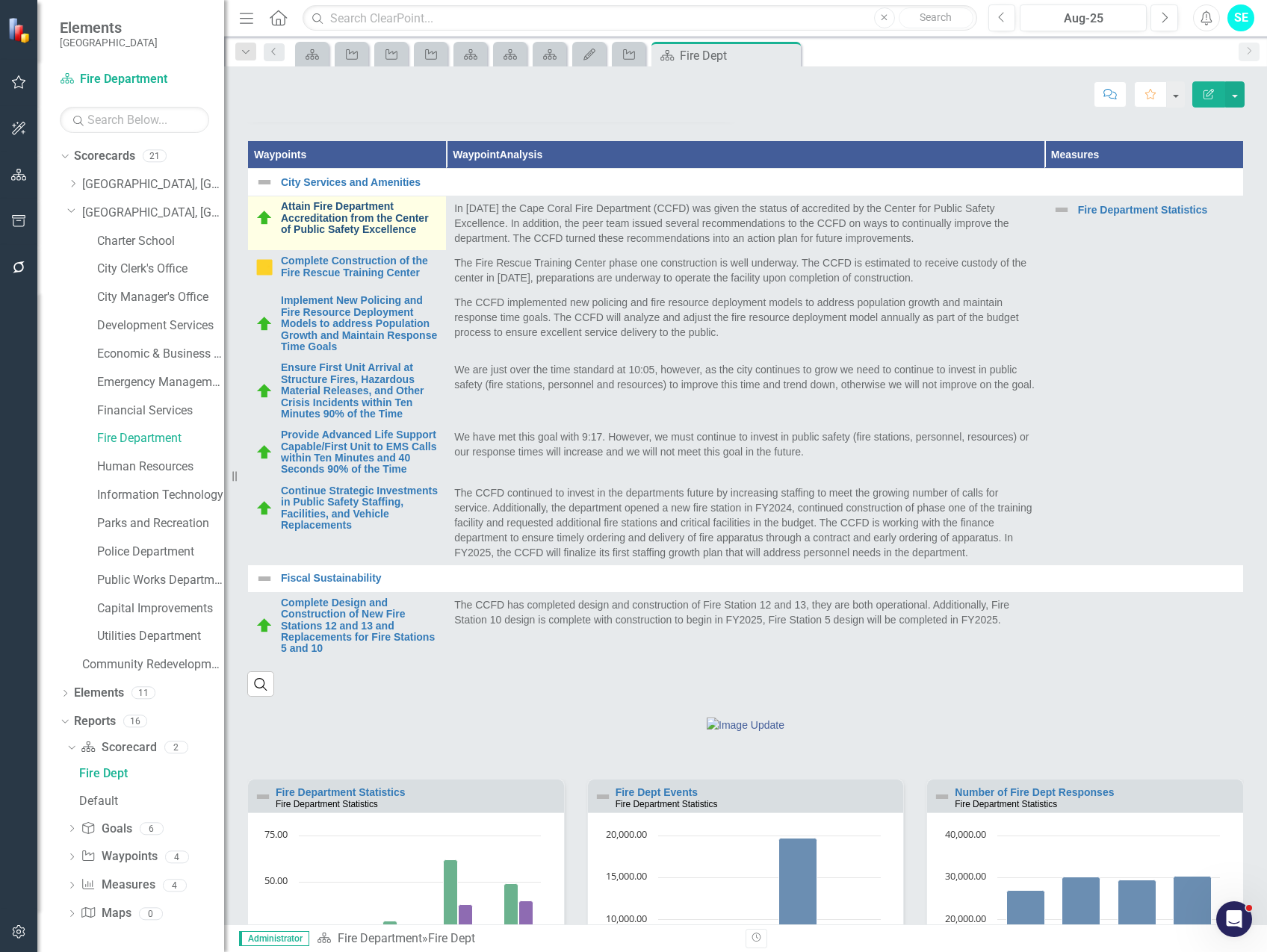
click at [344, 235] on link "Attain Fire Department Accreditation from the Center of Public Safety Excellence" at bounding box center [359, 218] width 157 height 34
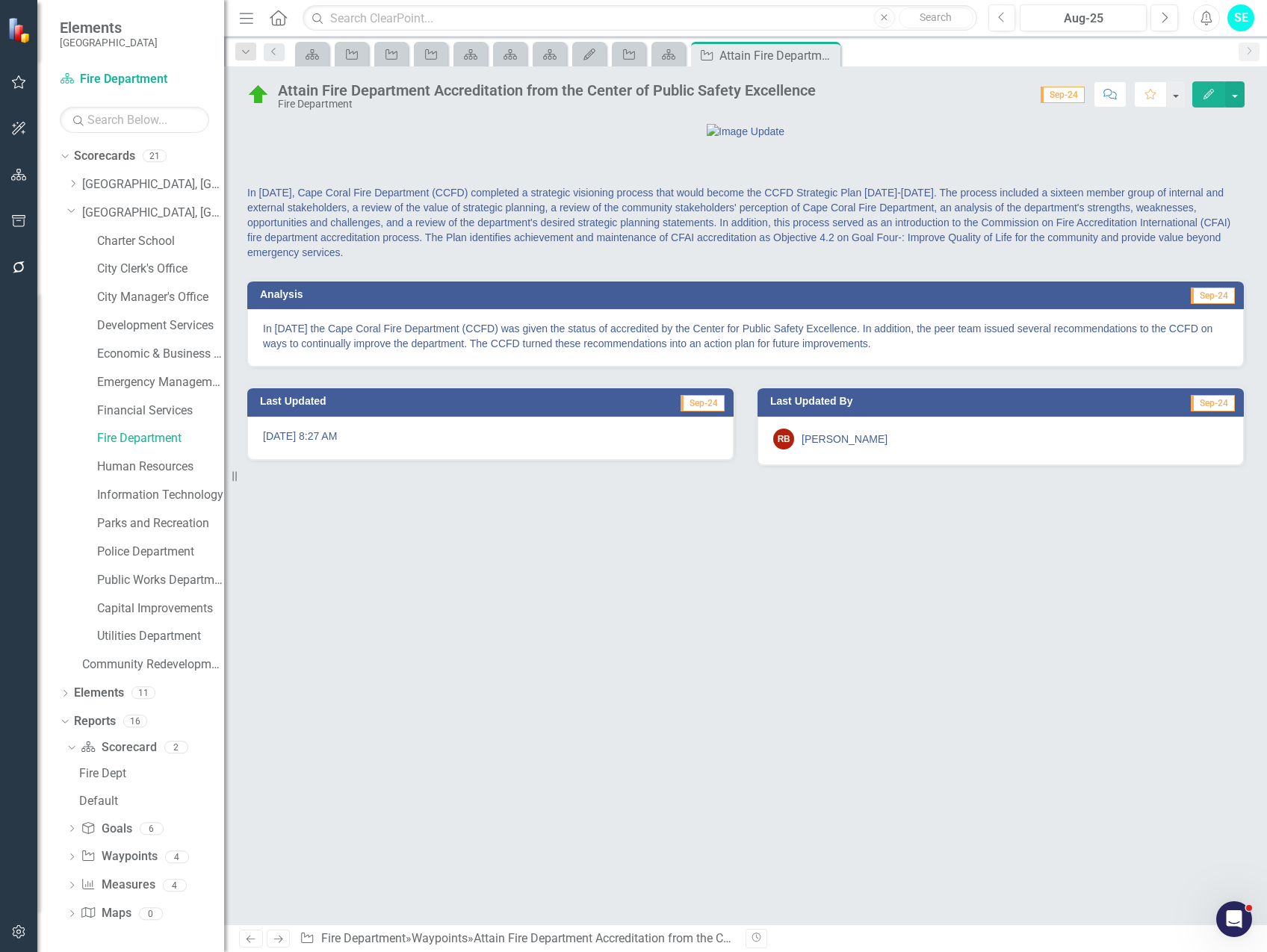
click at [1210, 97] on icon "Edit" at bounding box center [1209, 94] width 14 height 10
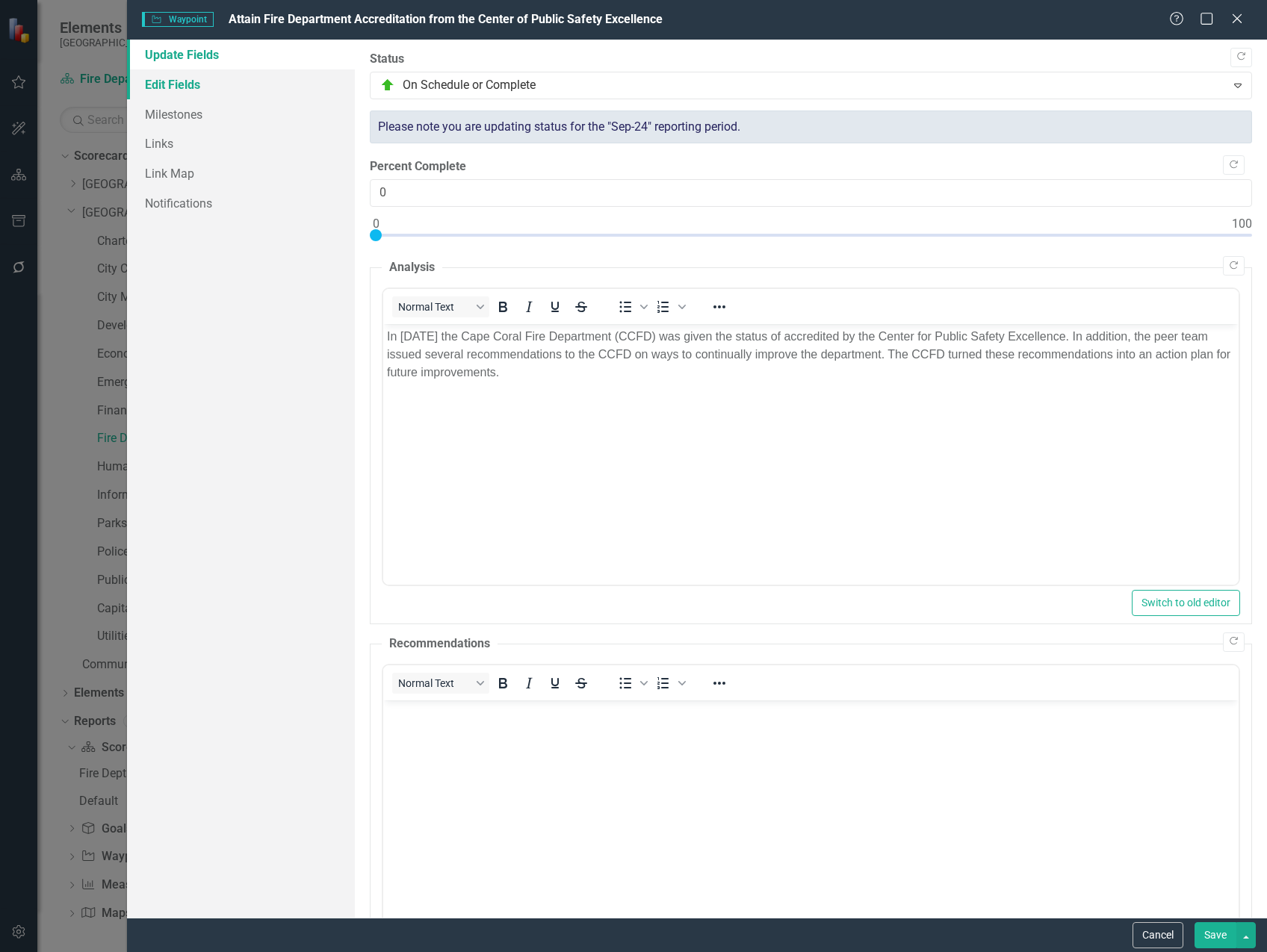
click at [192, 85] on link "Edit Fields" at bounding box center [241, 84] width 228 height 30
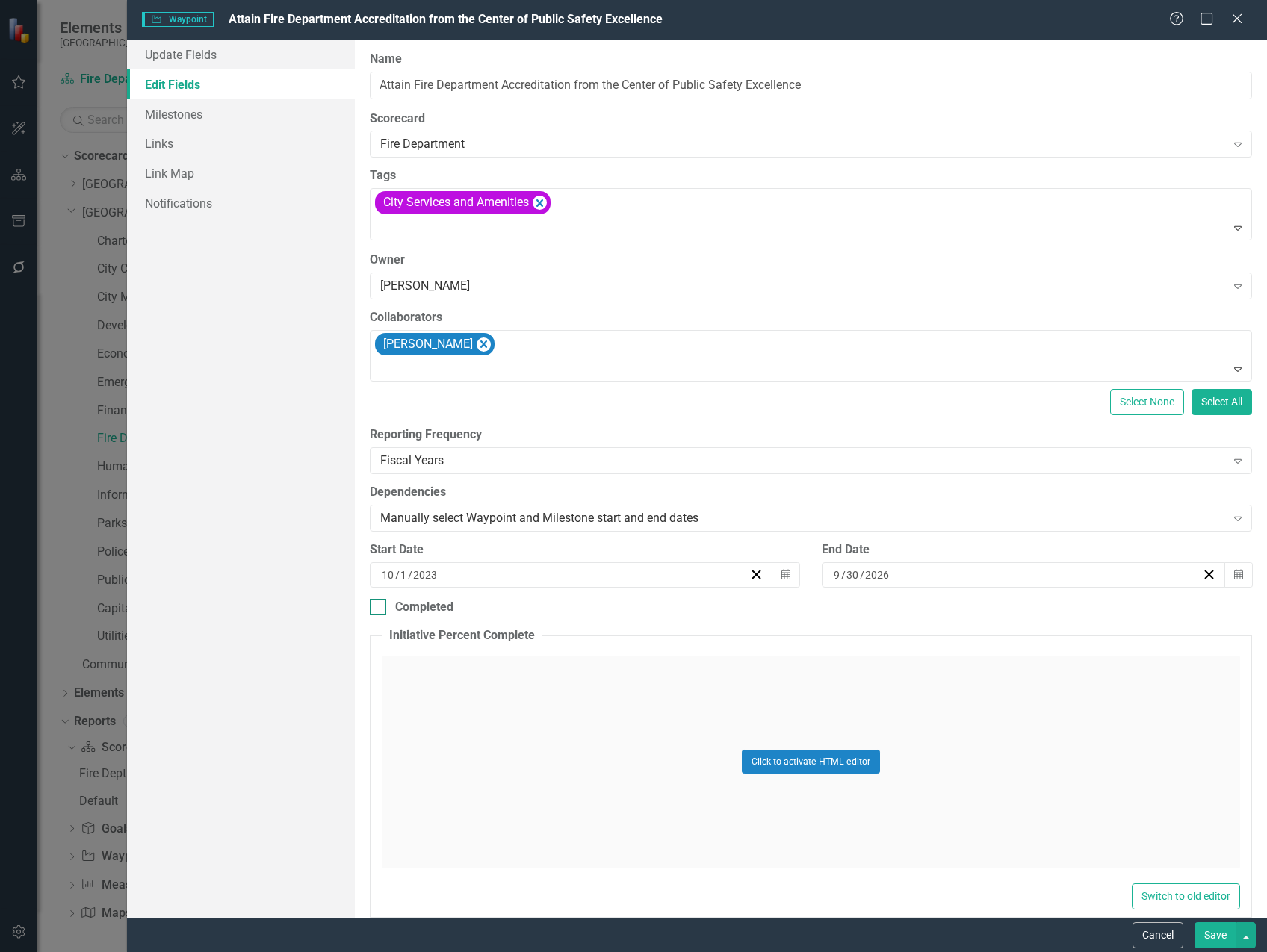
drag, startPoint x: 373, startPoint y: 607, endPoint x: 423, endPoint y: 604, distance: 50.1
click at [373, 606] on input "Completed" at bounding box center [374, 604] width 9 height 9
checkbox input "true"
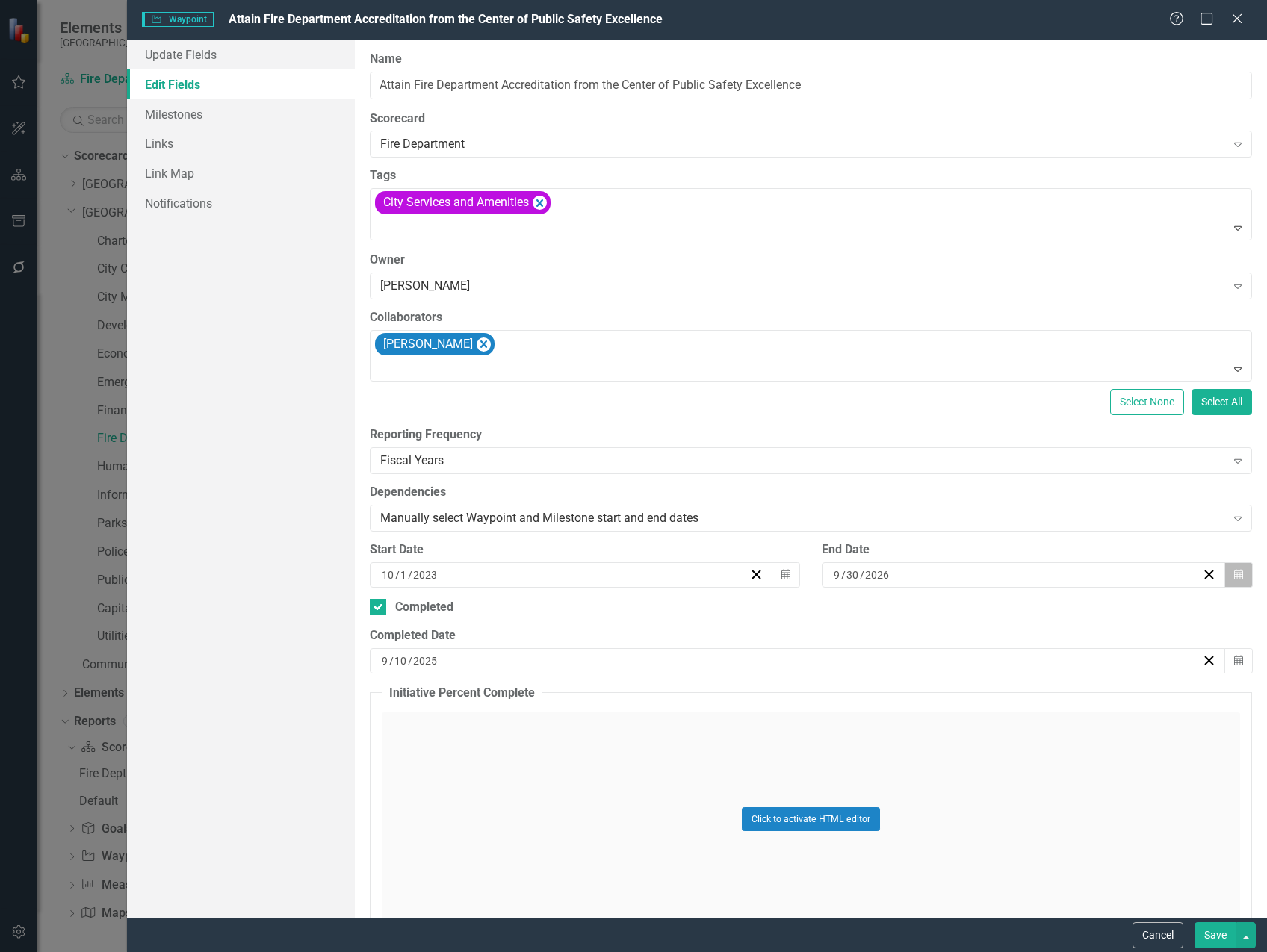
click at [1233, 576] on button "Calendar" at bounding box center [1238, 575] width 28 height 26
click at [540, 664] on div "9 / 10 / 2025" at bounding box center [790, 661] width 822 height 15
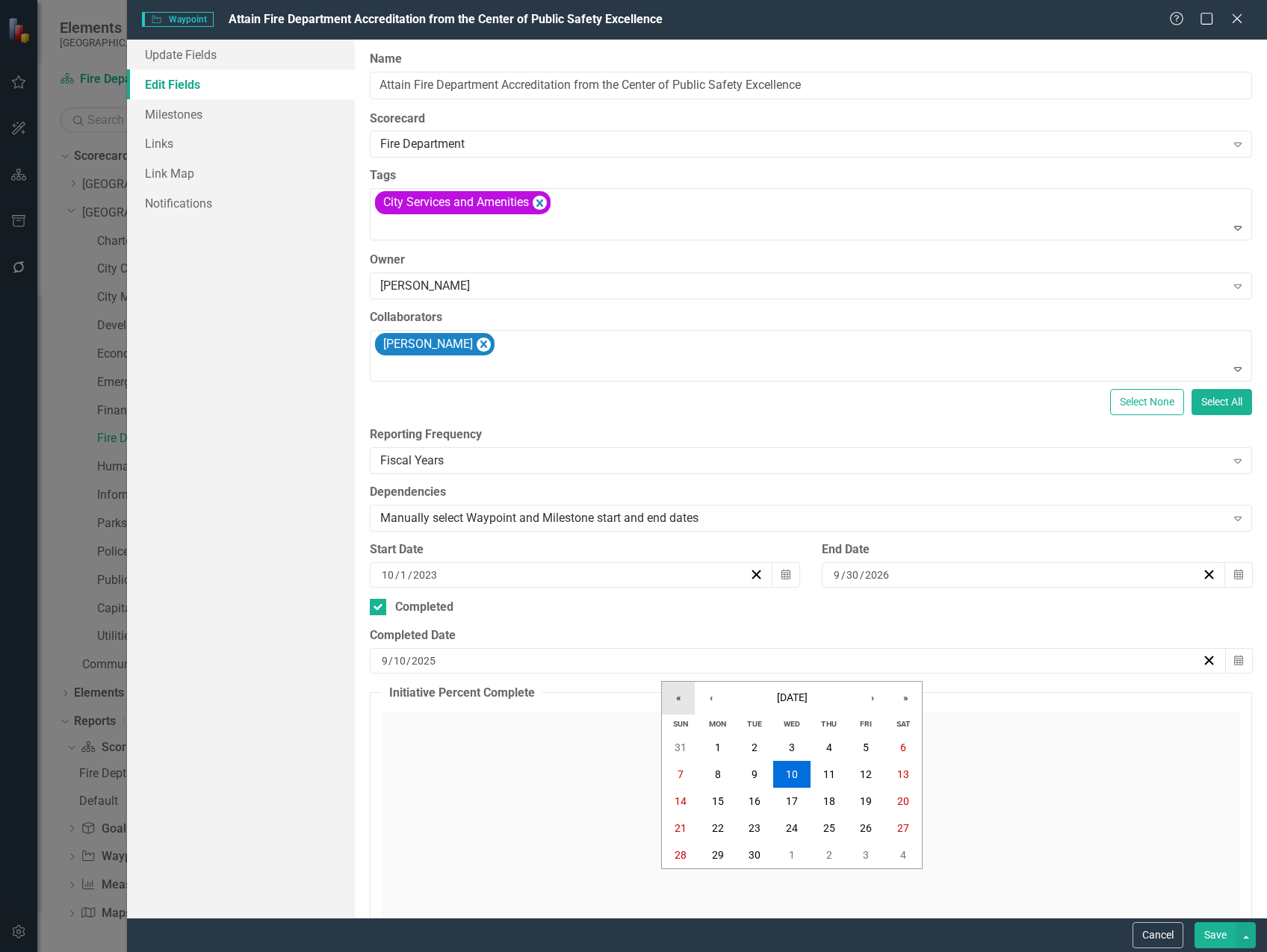
click at [683, 694] on button "«" at bounding box center [678, 698] width 33 height 33
click at [871, 698] on button "›" at bounding box center [872, 698] width 33 height 33
click at [871, 697] on button "›" at bounding box center [872, 698] width 33 height 33
click at [872, 851] on abbr "29" at bounding box center [866, 855] width 12 height 12
click at [1219, 938] on button "Save" at bounding box center [1215, 935] width 42 height 26
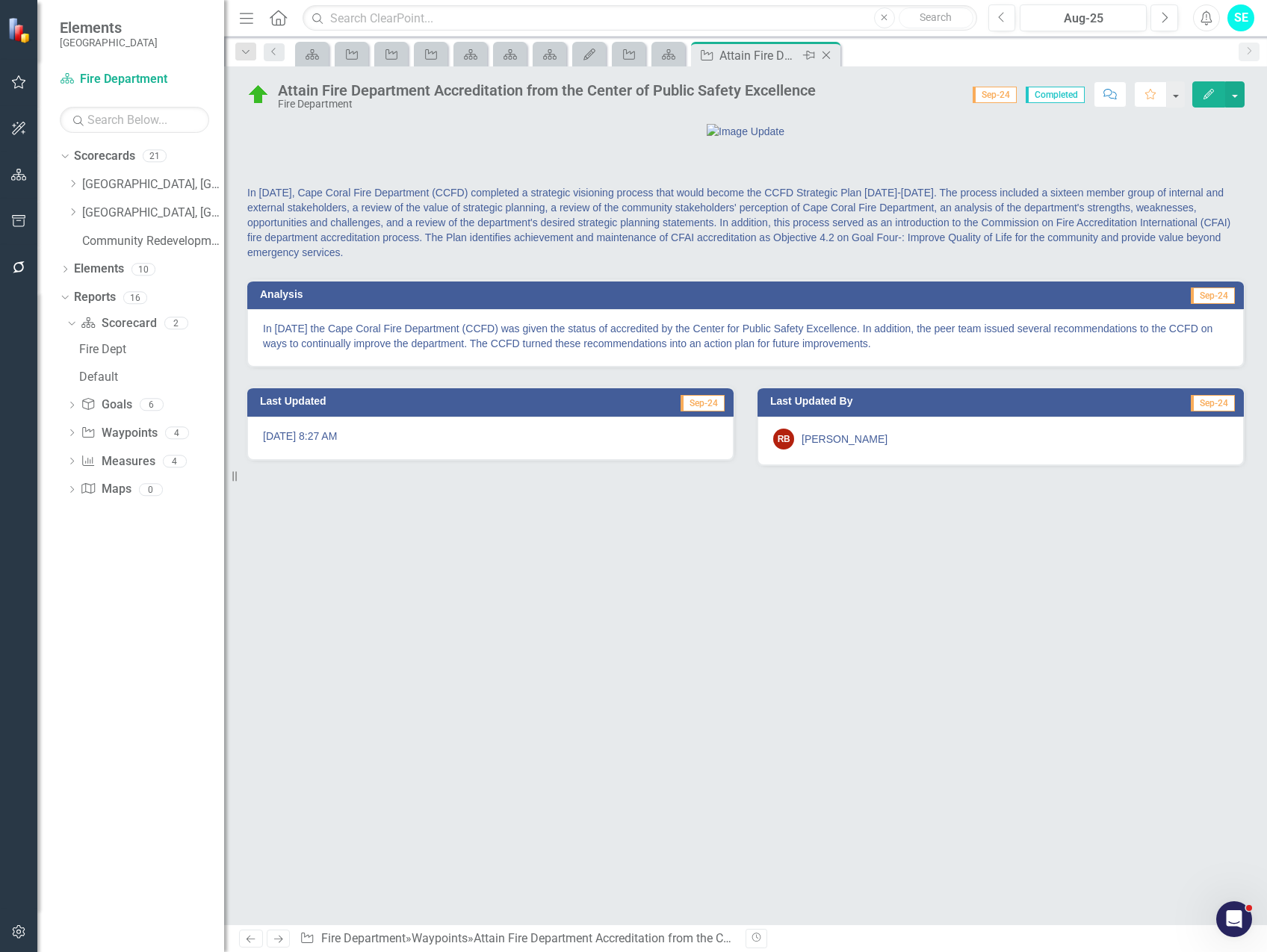
click at [828, 54] on icon "Close" at bounding box center [827, 55] width 15 height 12
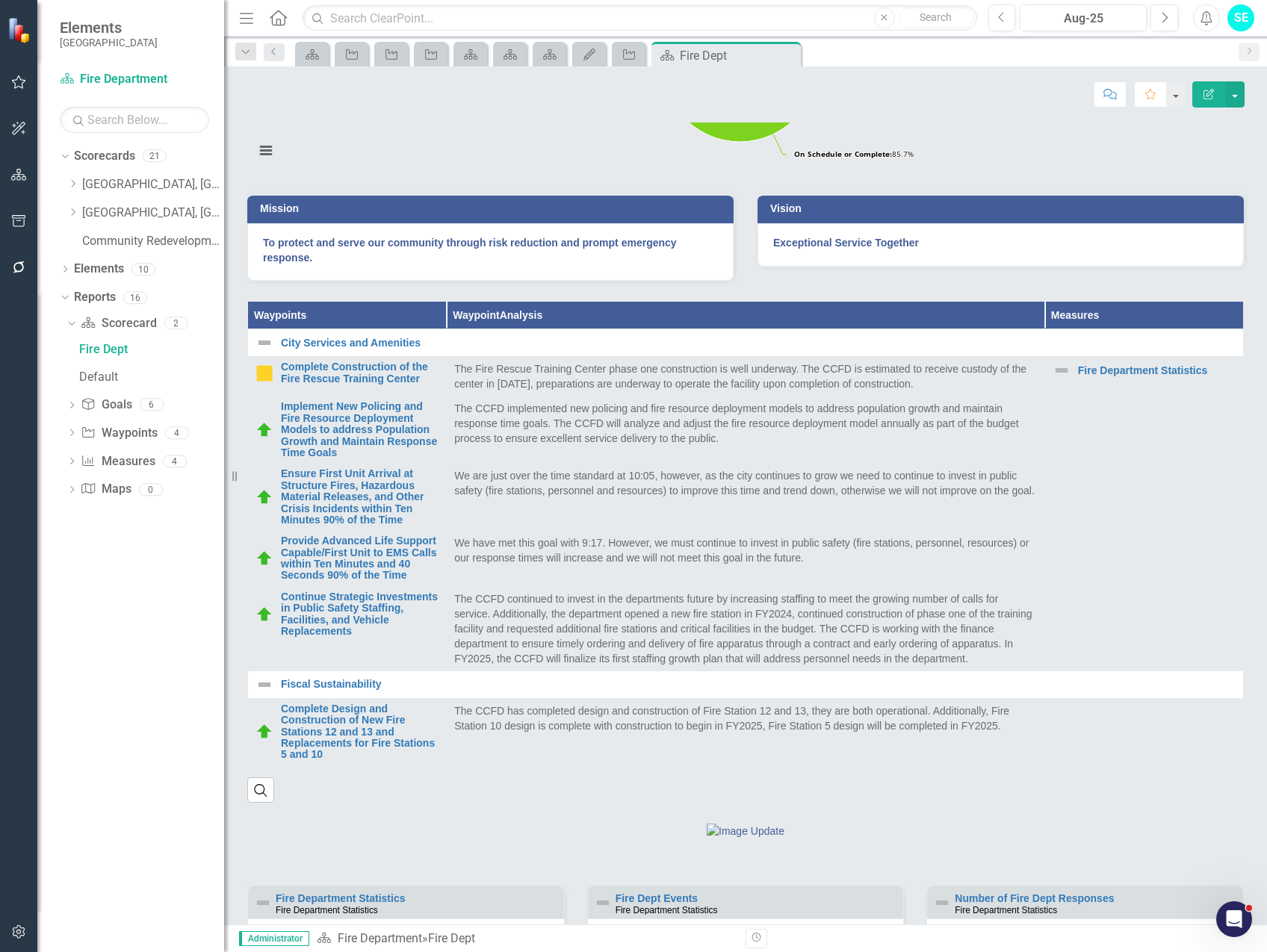
scroll to position [298, 0]
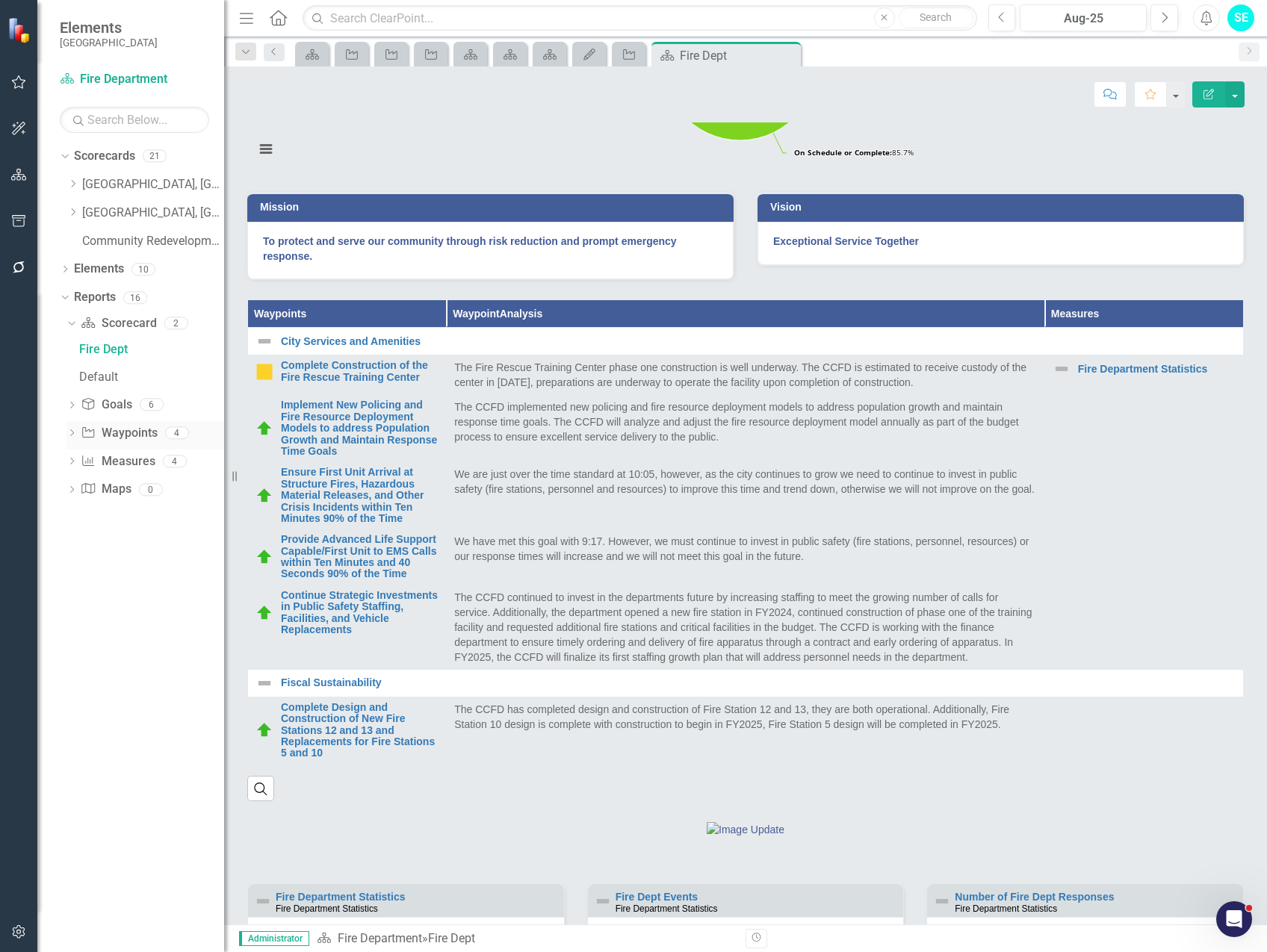
click at [71, 434] on icon "Dropdown" at bounding box center [71, 434] width 10 height 8
click at [128, 212] on link "[GEOGRAPHIC_DATA], [GEOGRAPHIC_DATA] Strategic Plan" at bounding box center [153, 213] width 142 height 17
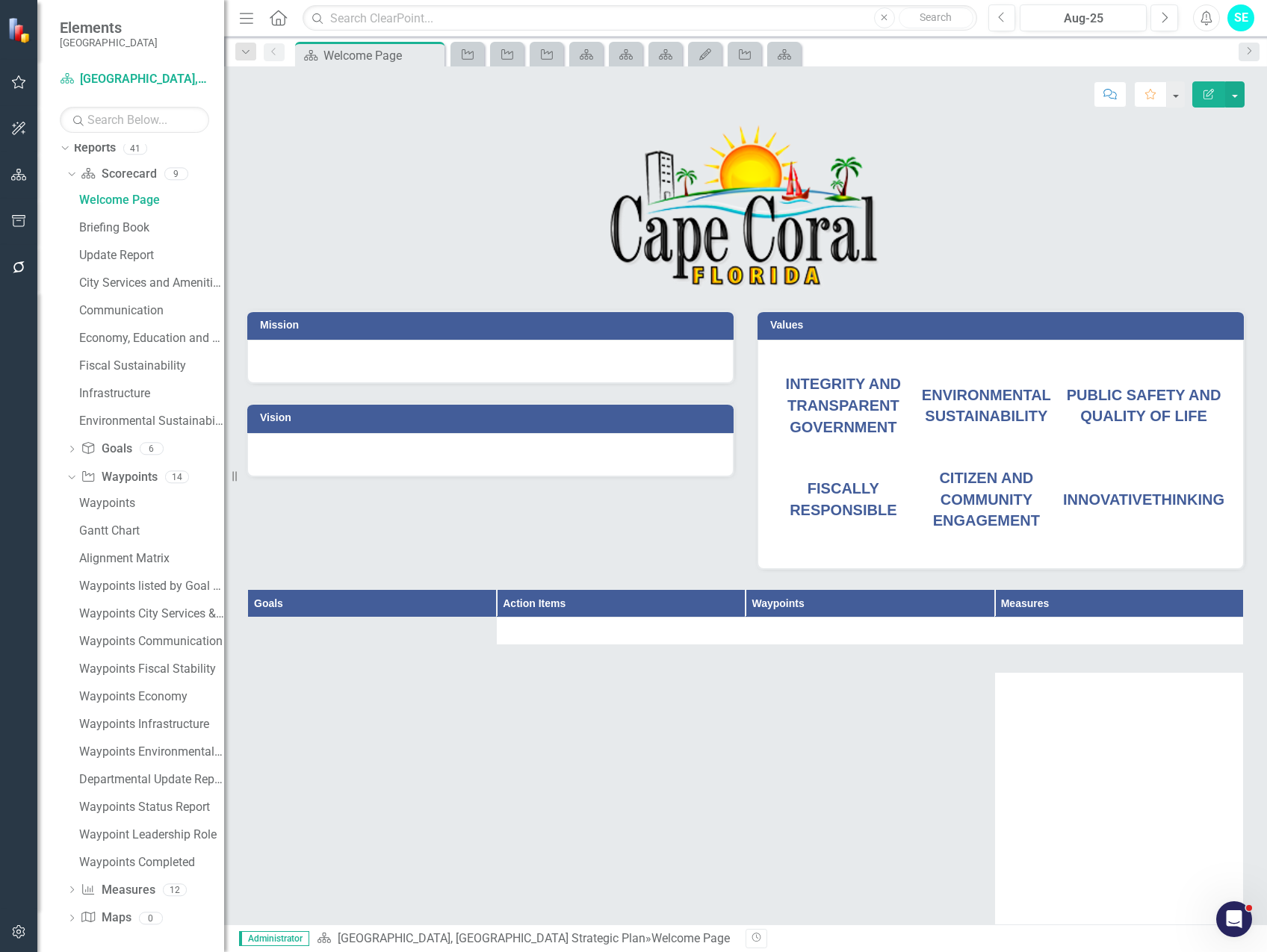
scroll to position [154, 0]
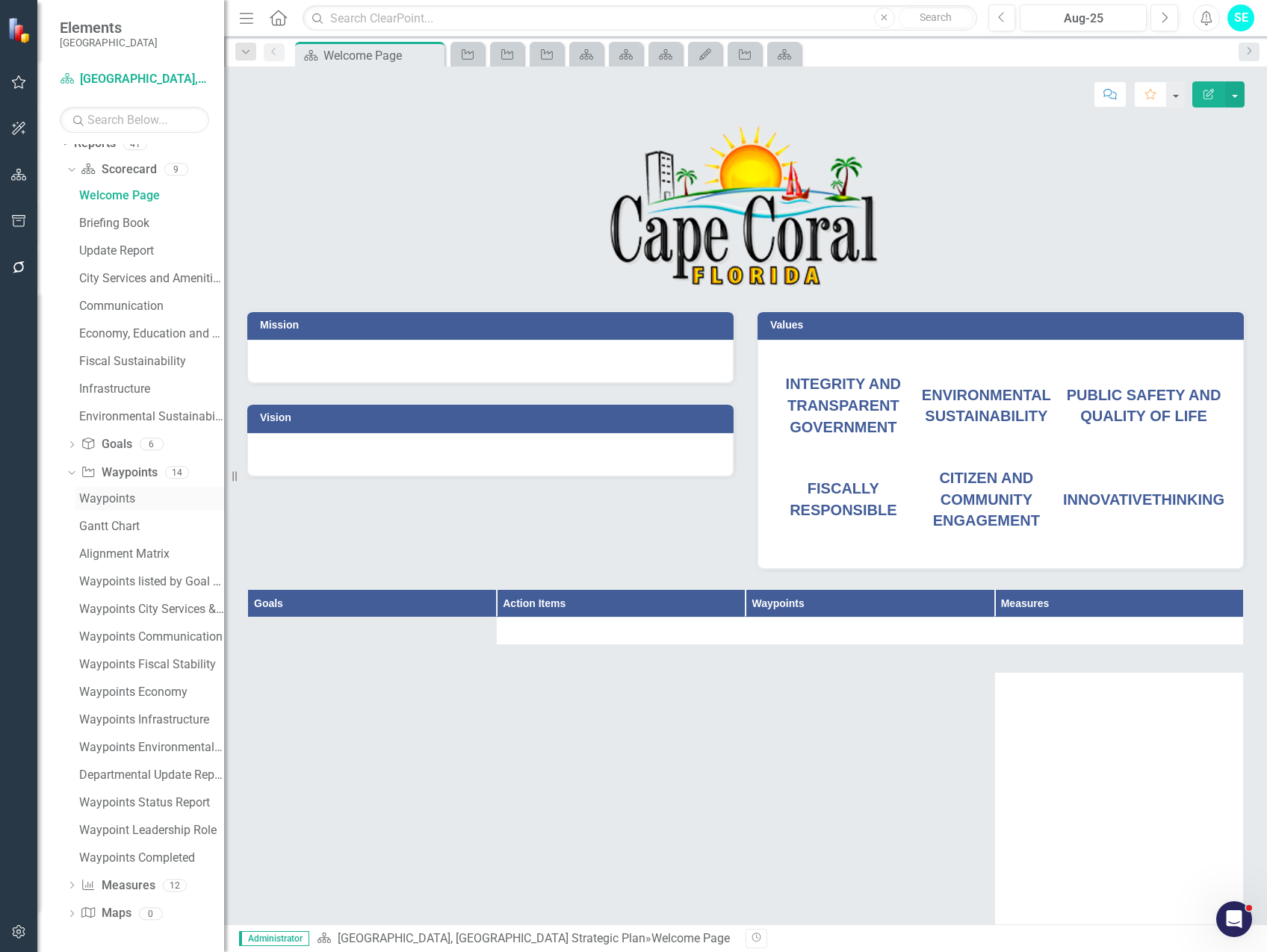
click at [108, 497] on div "Waypoints" at bounding box center [151, 499] width 145 height 14
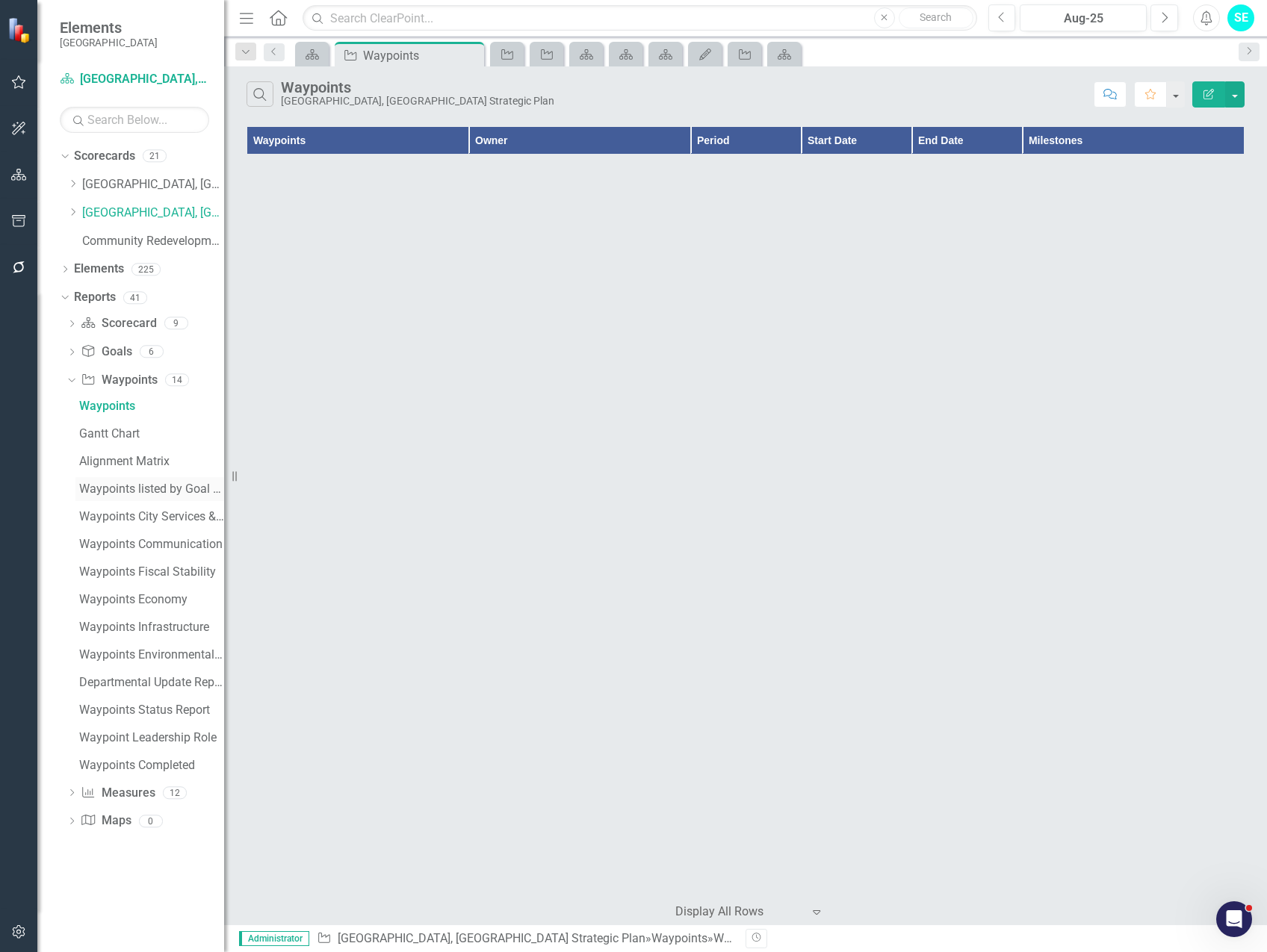
click at [145, 490] on div "Waypoints listed by Goal and Measure" at bounding box center [151, 490] width 145 height 14
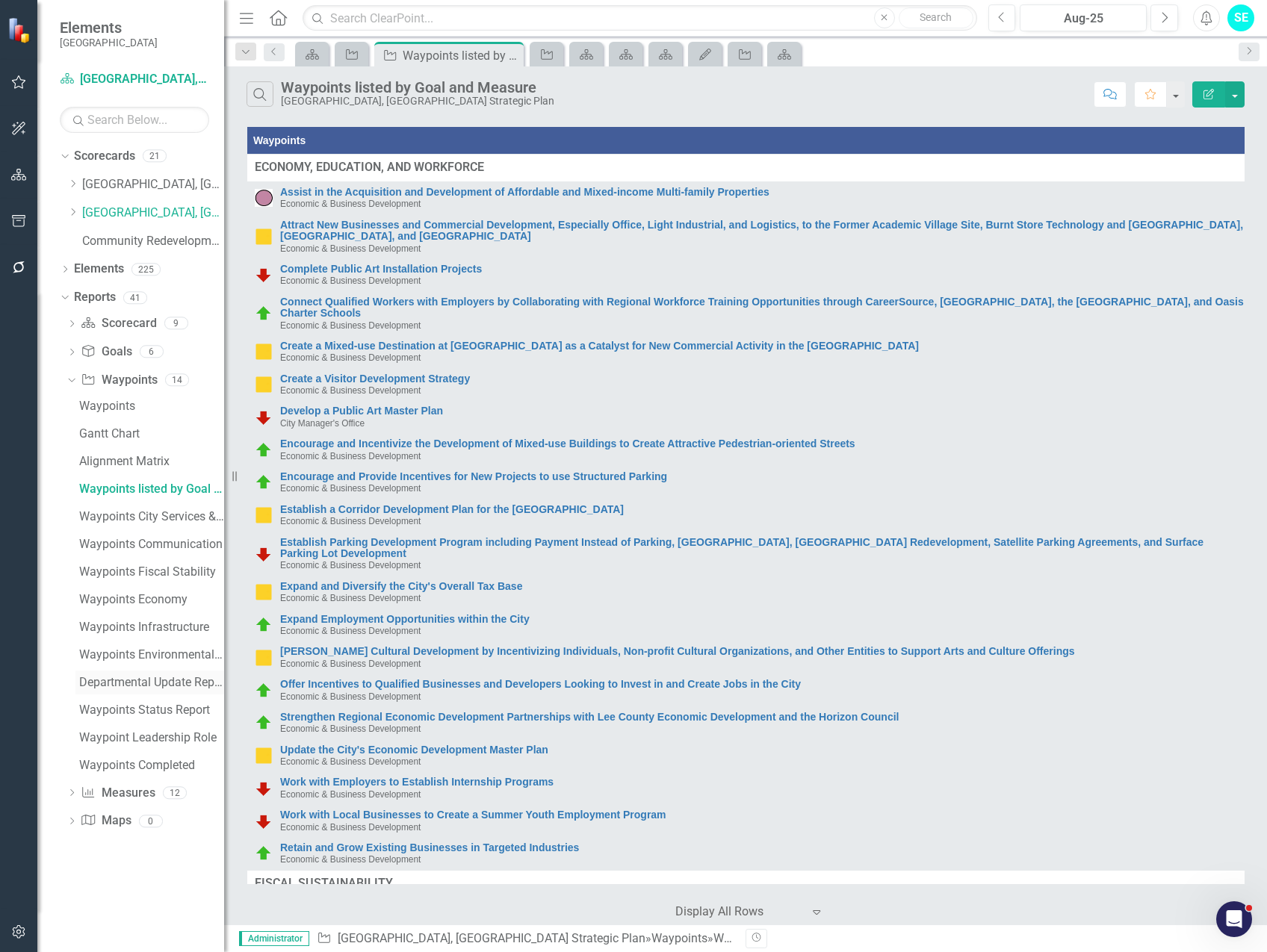
click at [161, 686] on div "Departmental Update Report" at bounding box center [151, 683] width 145 height 14
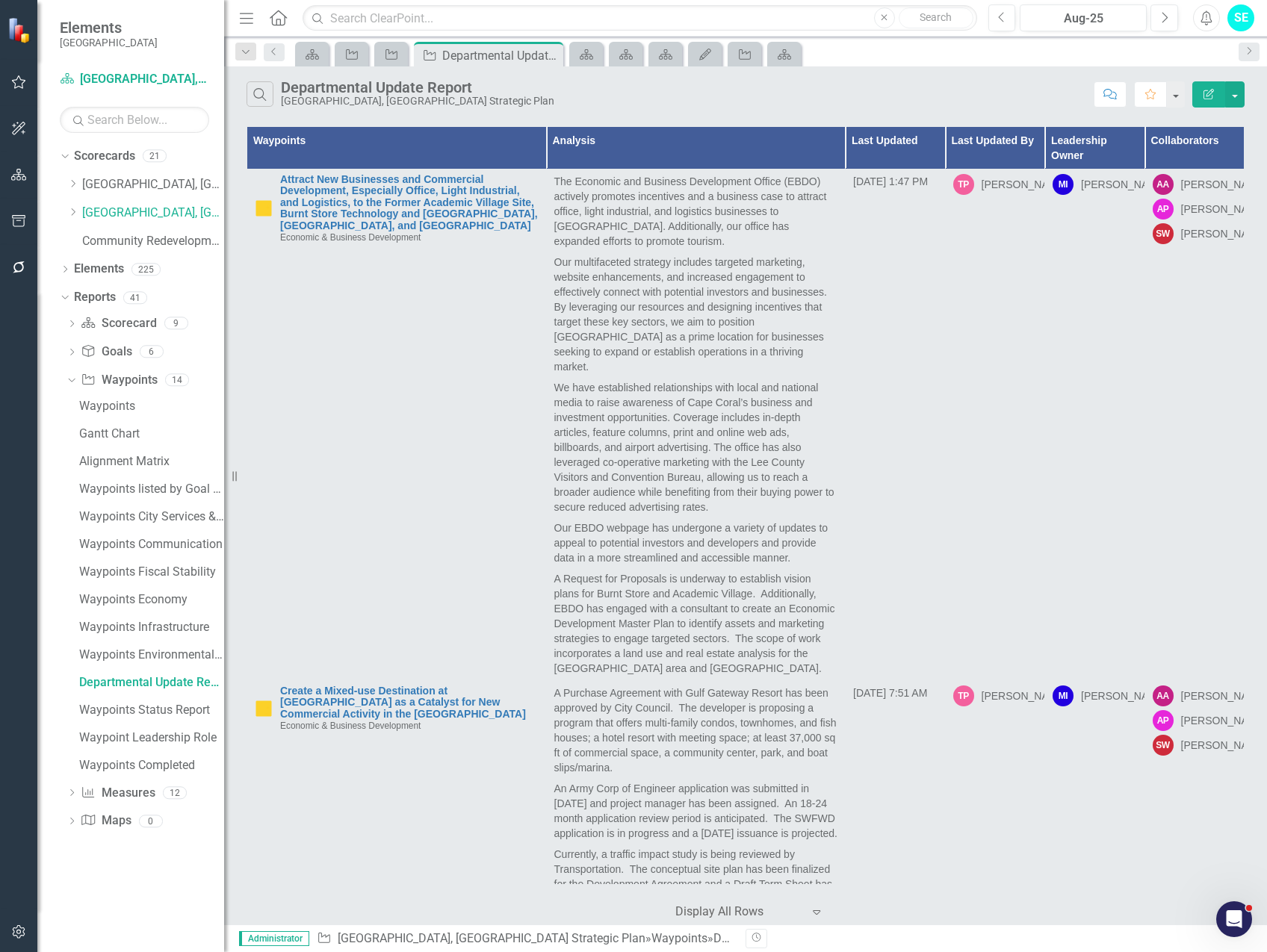
click at [1212, 96] on icon "Edit Report" at bounding box center [1209, 94] width 14 height 10
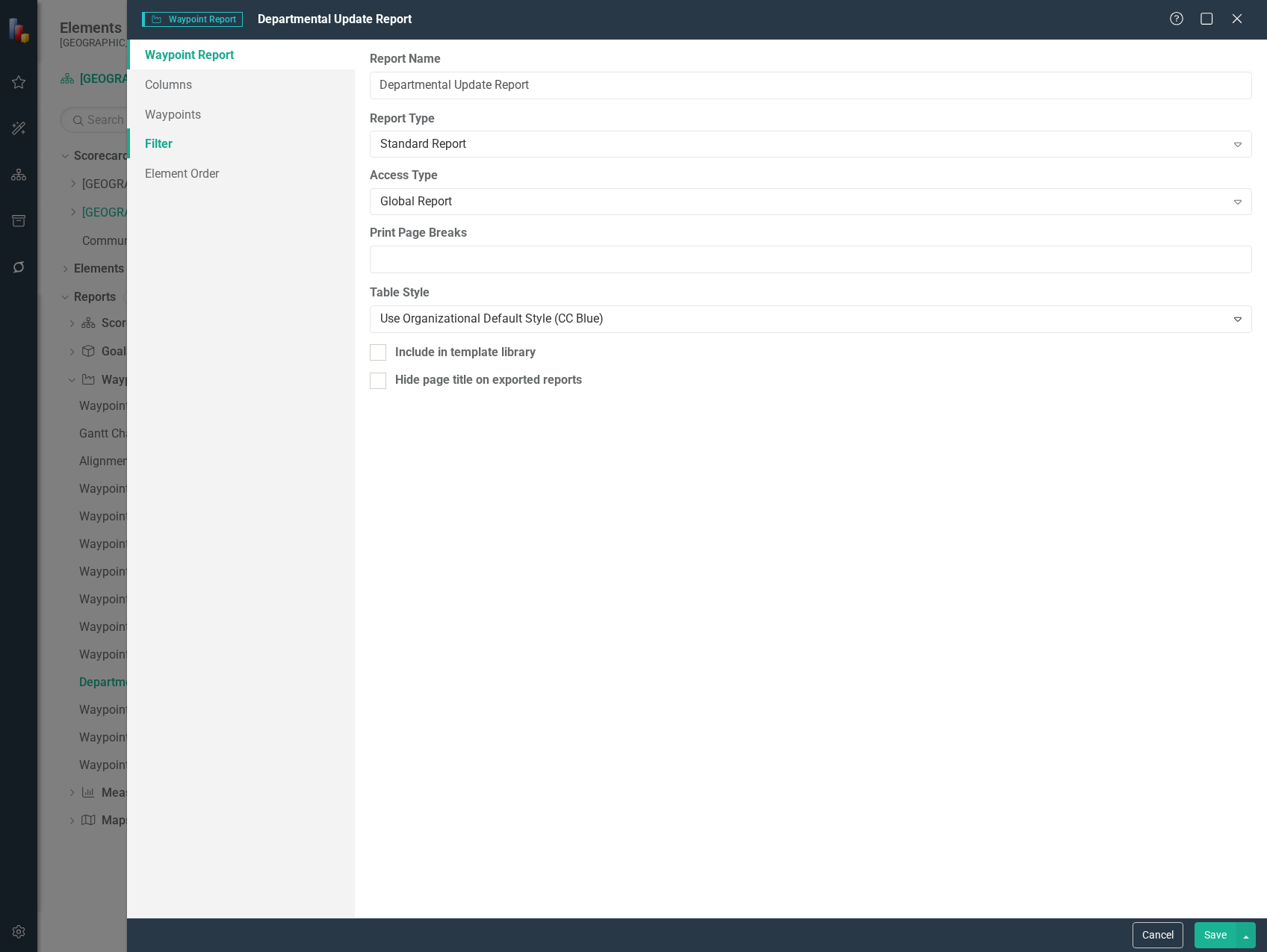
click at [158, 139] on link "Filter" at bounding box center [241, 143] width 228 height 30
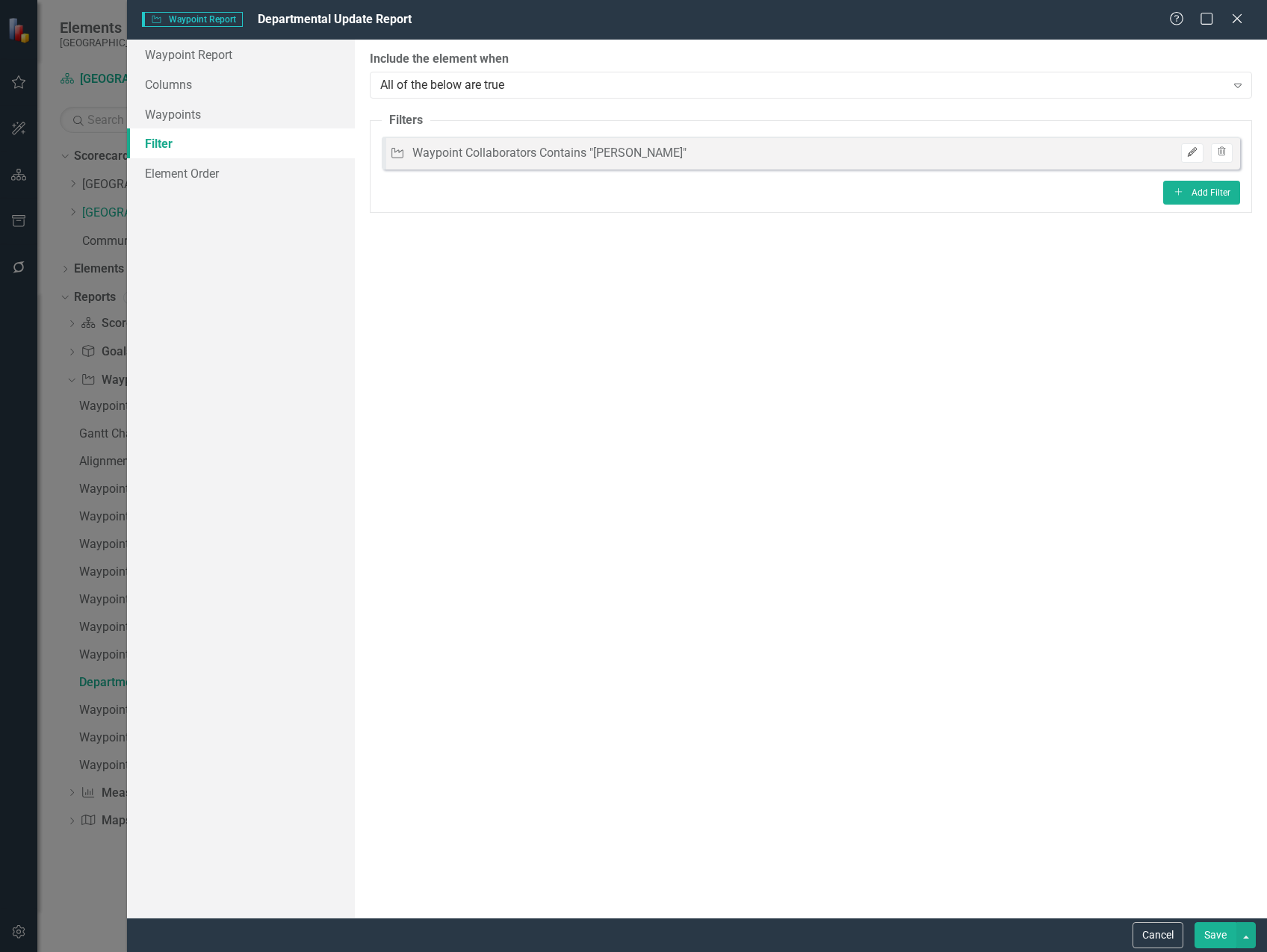
click at [1189, 152] on icon "Edit" at bounding box center [1191, 152] width 11 height 9
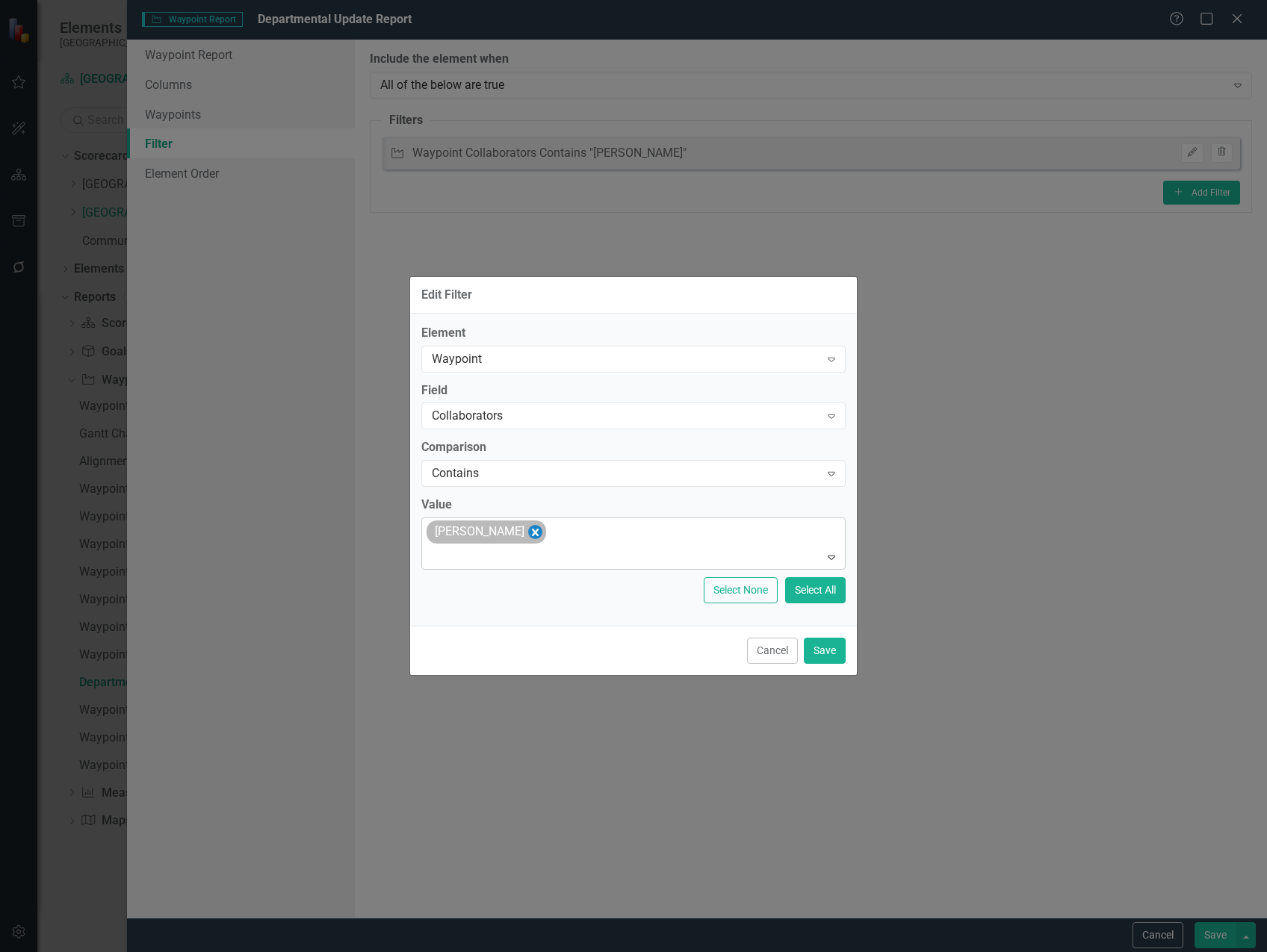
click at [540, 532] on icon "Remove Sharon Woodberry" at bounding box center [535, 532] width 14 height 19
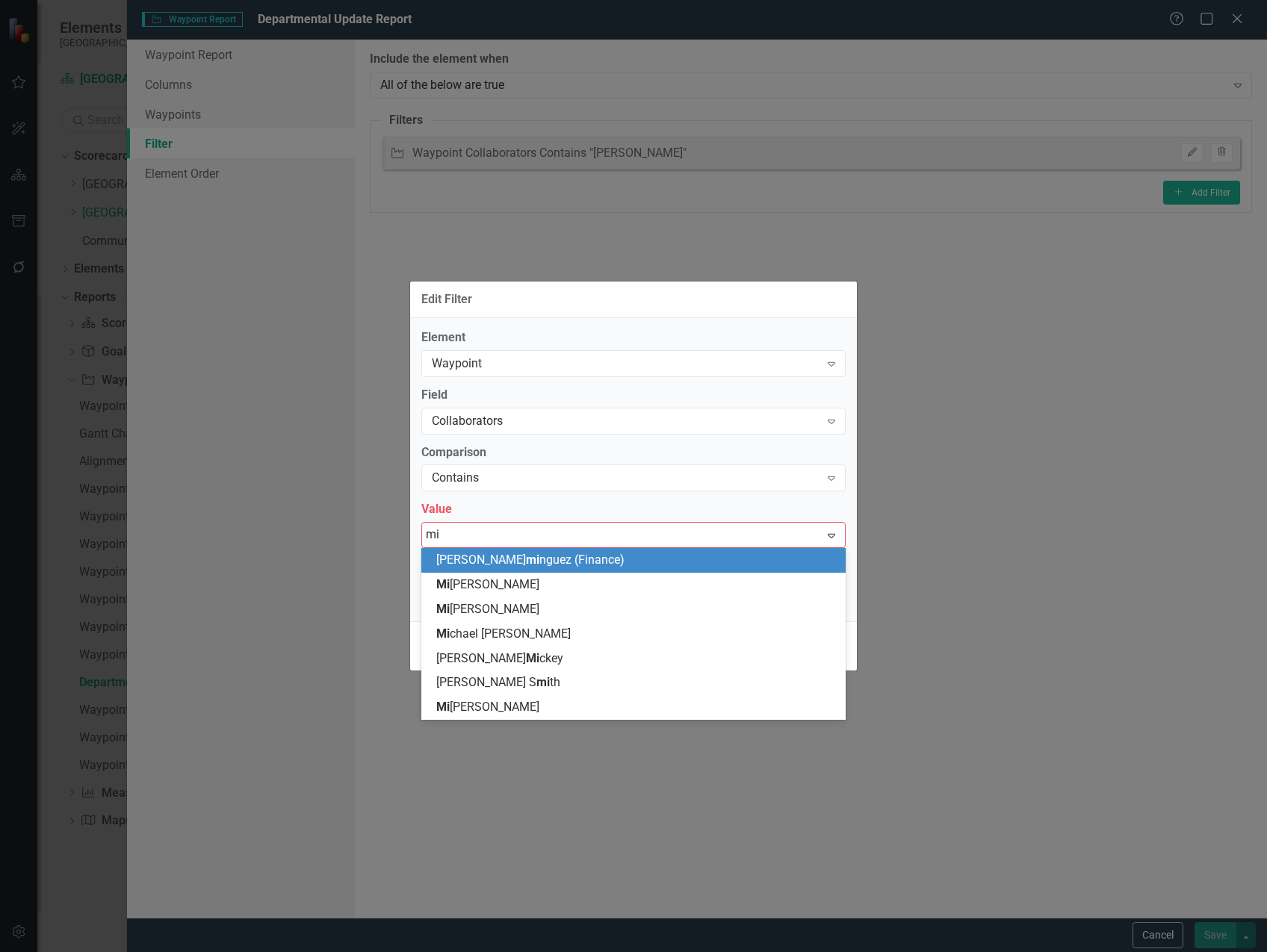
type input "mik"
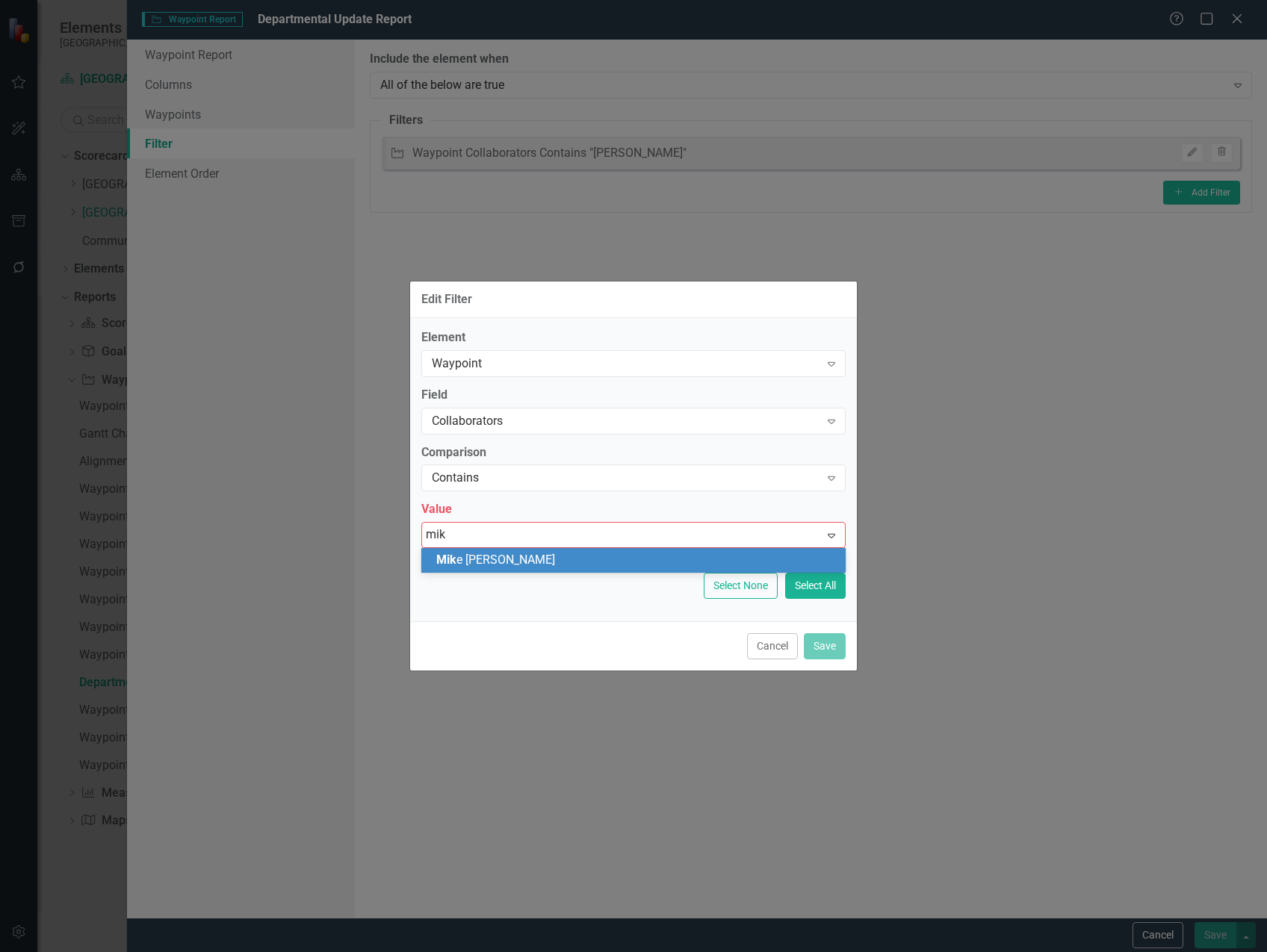
drag, startPoint x: 543, startPoint y: 557, endPoint x: 569, endPoint y: 575, distance: 31.6
click at [543, 557] on div "Mik e Russell" at bounding box center [636, 560] width 401 height 17
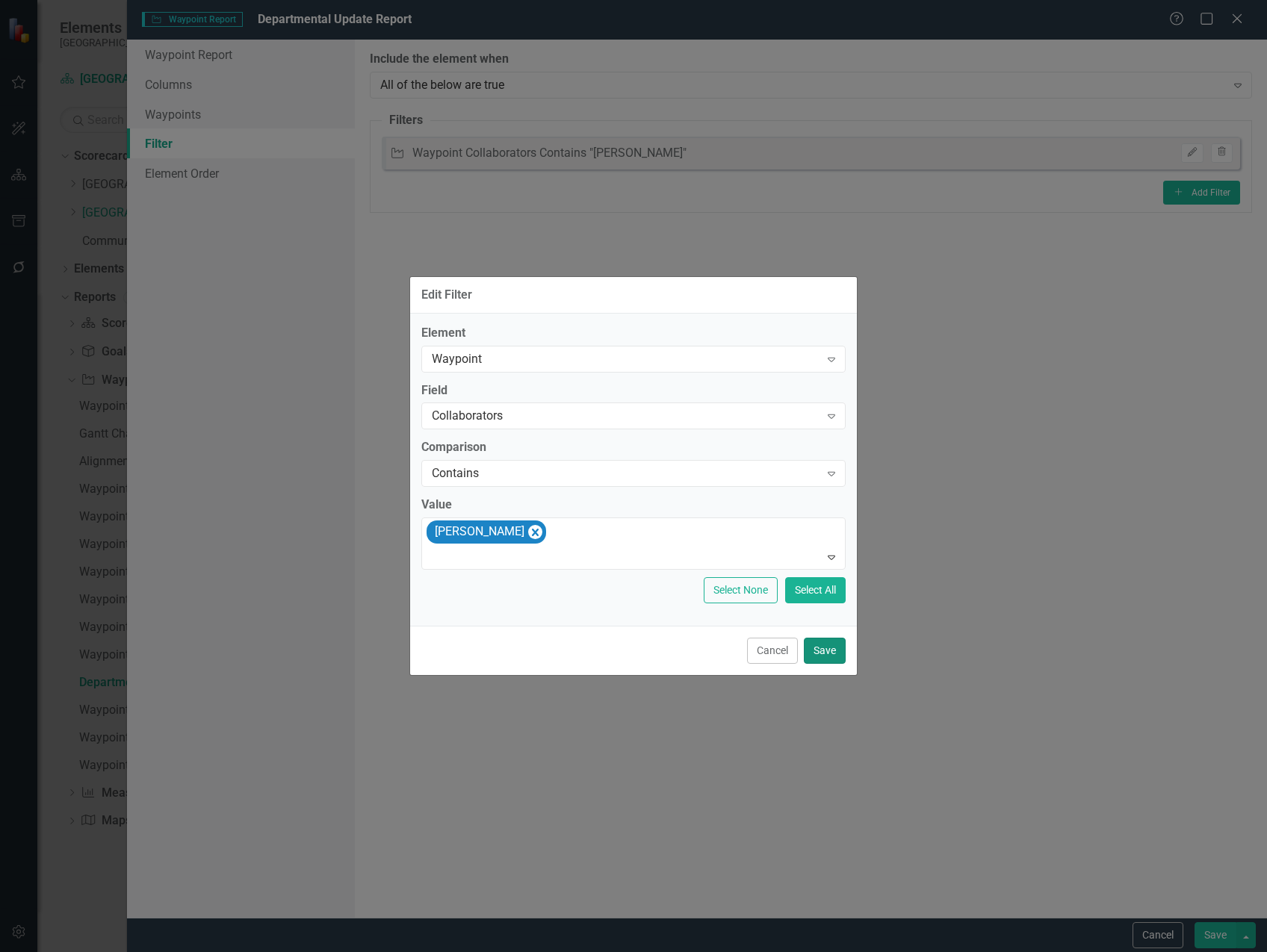
click at [831, 654] on button "Save" at bounding box center [824, 650] width 42 height 26
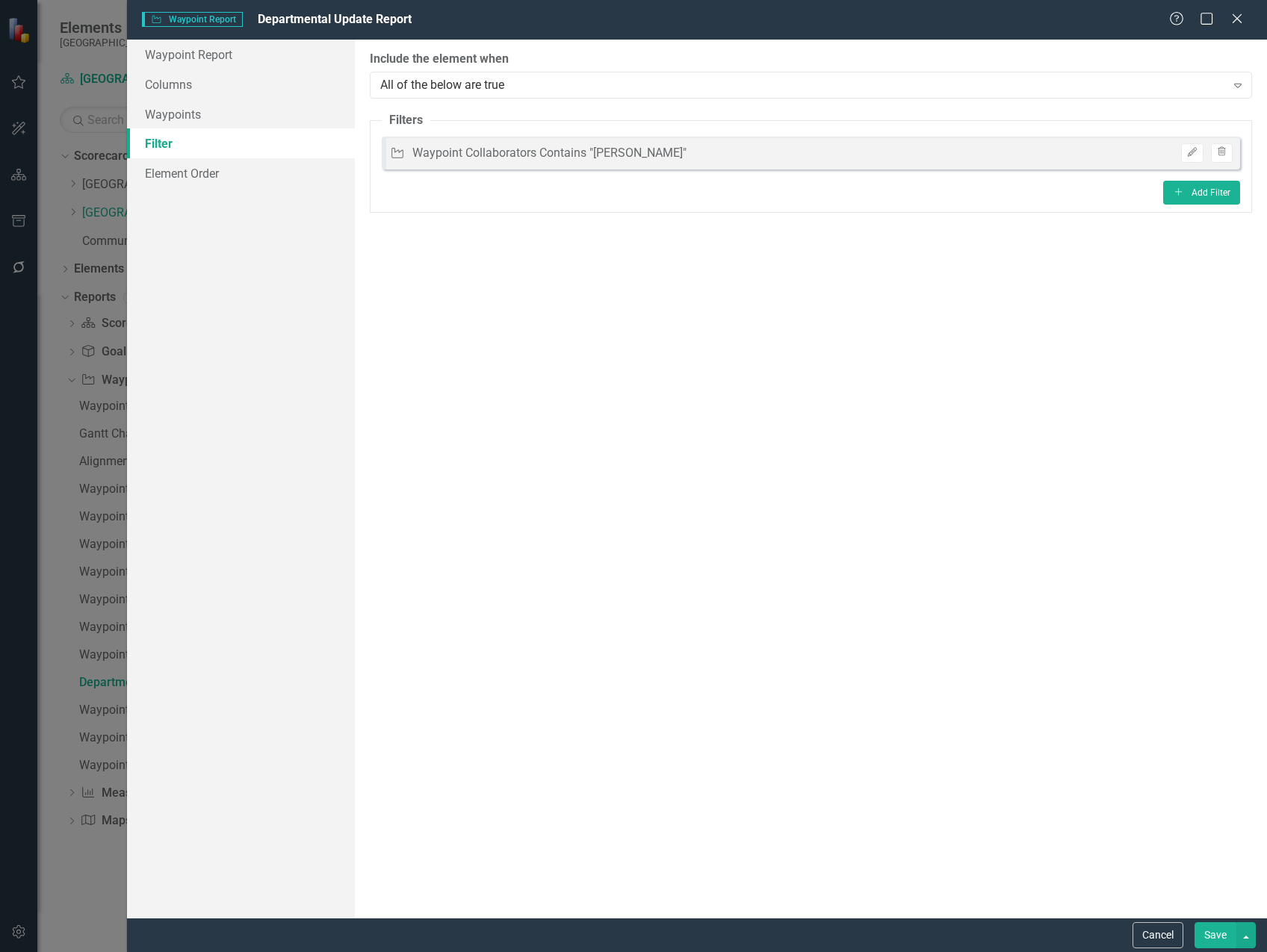
click at [1213, 926] on button "Save" at bounding box center [1215, 935] width 42 height 26
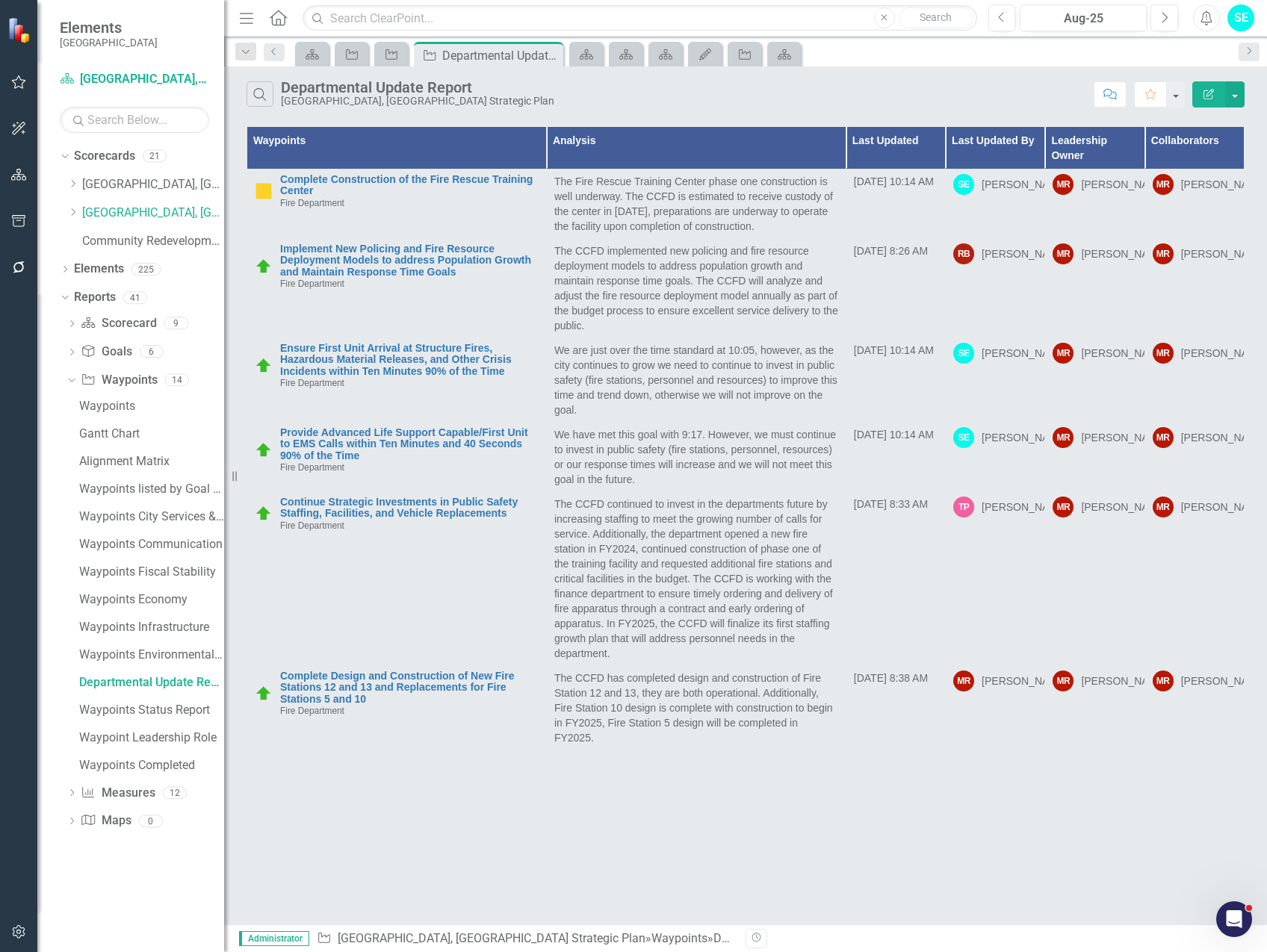
click at [452, 810] on div "Search Departmental Update Report Cape Coral, FL Strategic Plan Comment Favorit…" at bounding box center [746, 496] width 1043 height 858
click at [514, 854] on div "Search Departmental Update Report Cape Coral, FL Strategic Plan Comment Favorit…" at bounding box center [746, 496] width 1043 height 858
